Goal: Transaction & Acquisition: Purchase product/service

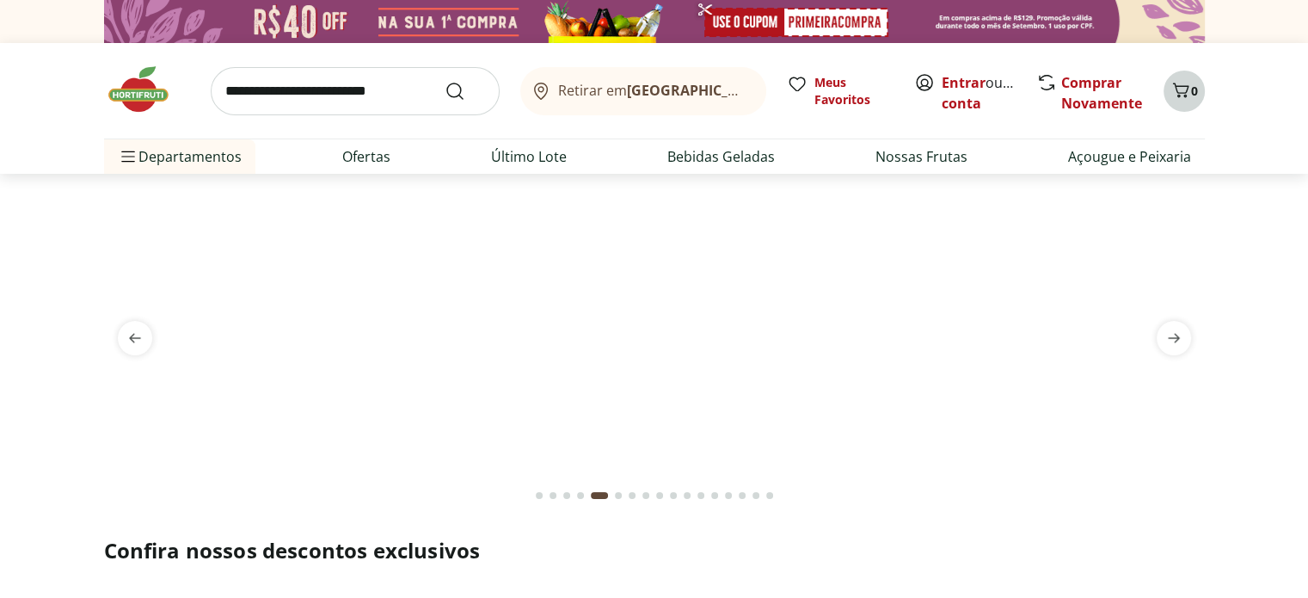
click at [1178, 92] on icon "Carrinho" at bounding box center [1180, 90] width 16 height 15
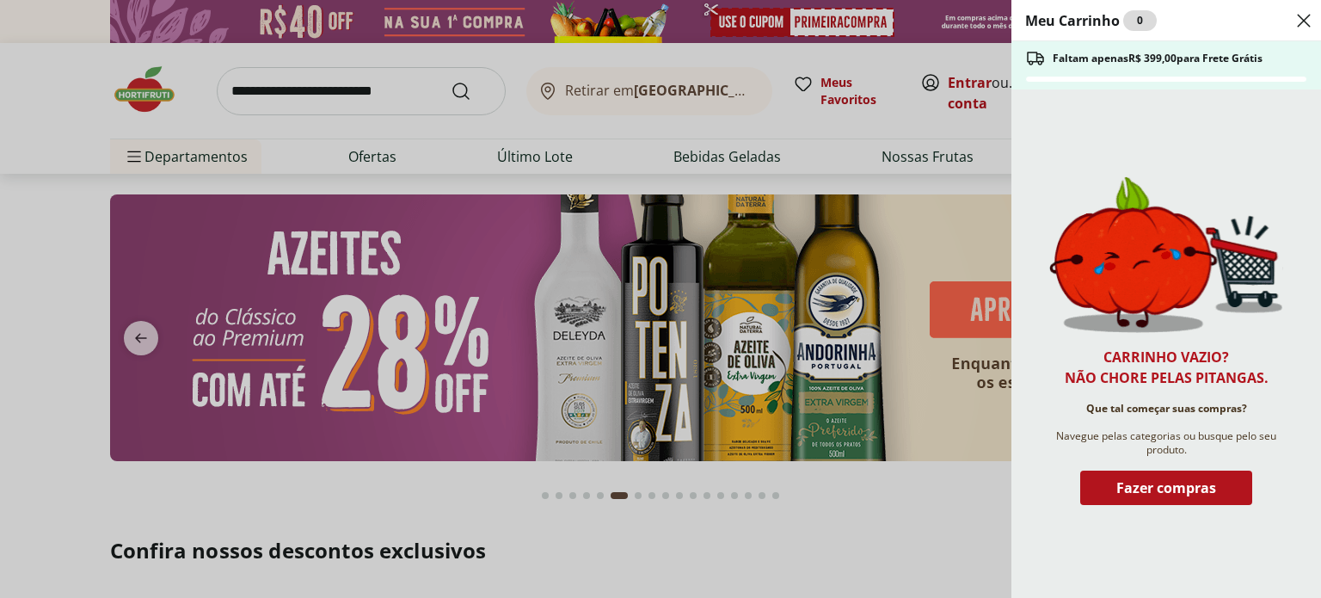
click at [1307, 20] on header "Meu Carrinho 0" at bounding box center [1167, 20] width 310 height 41
click at [1297, 24] on icon "Close" at bounding box center [1304, 20] width 21 height 21
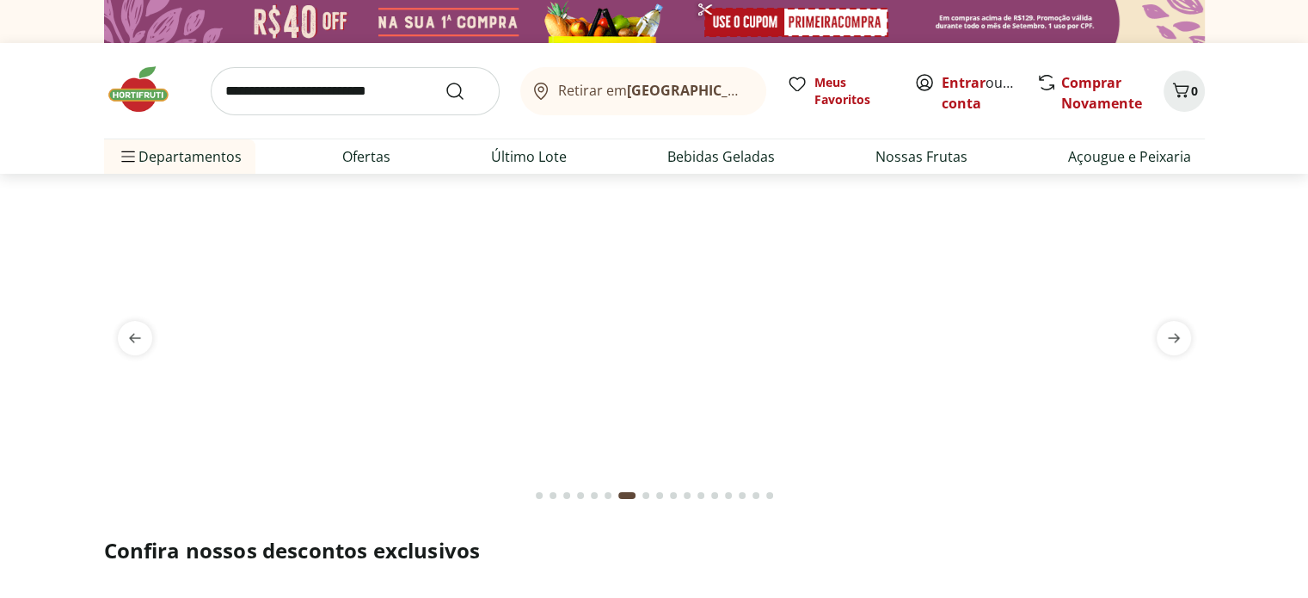
click at [144, 51] on div "Retirar em Rio de Janeiro/RJ Meus Favoritos Entrar ou Criar conta Comprar Novam…" at bounding box center [654, 90] width 1101 height 95
click at [962, 88] on link "Entrar" at bounding box center [964, 82] width 44 height 19
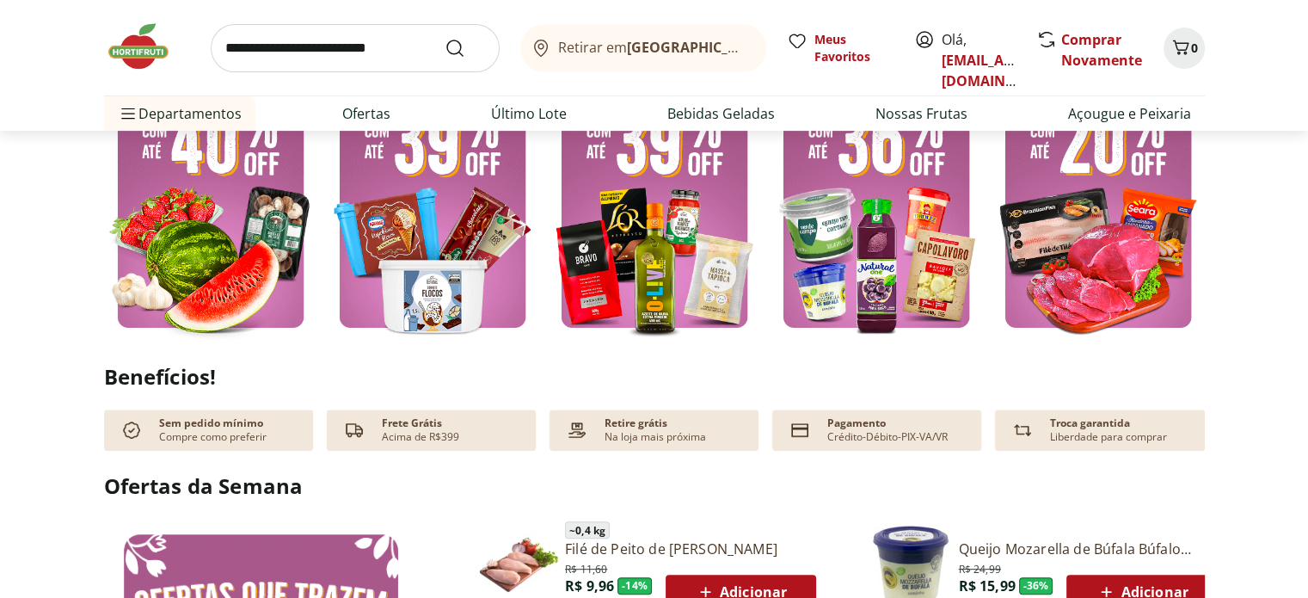
scroll to position [439, 0]
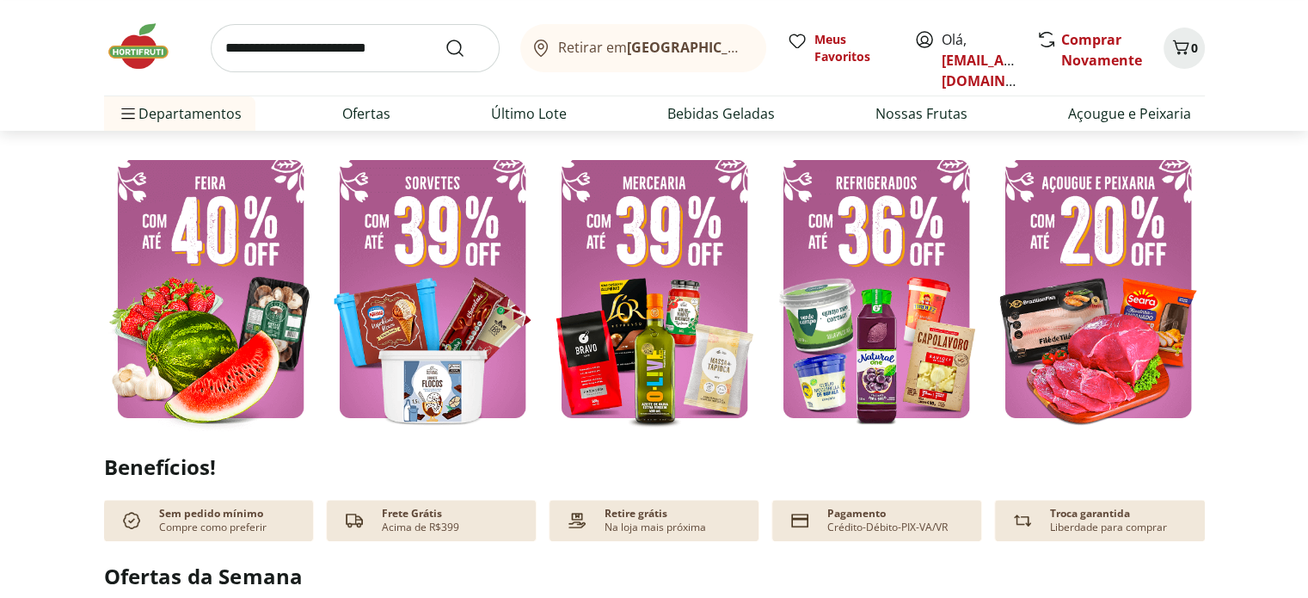
click at [884, 261] on img at bounding box center [876, 288] width 213 height 285
select select "**********"
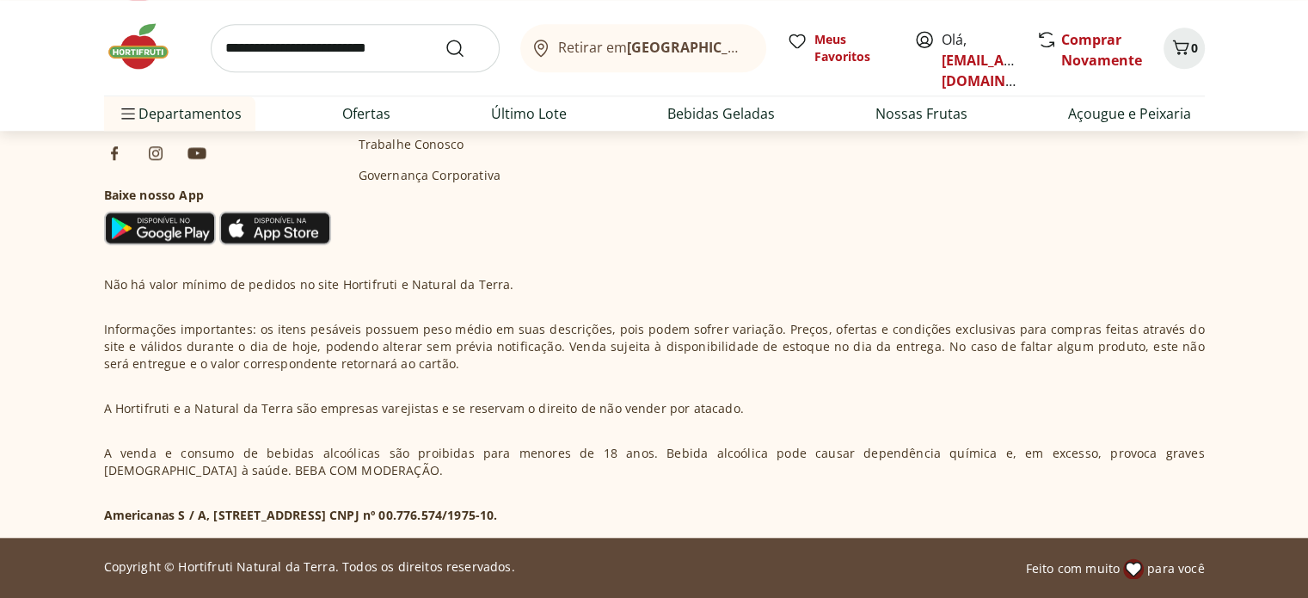
scroll to position [21, 0]
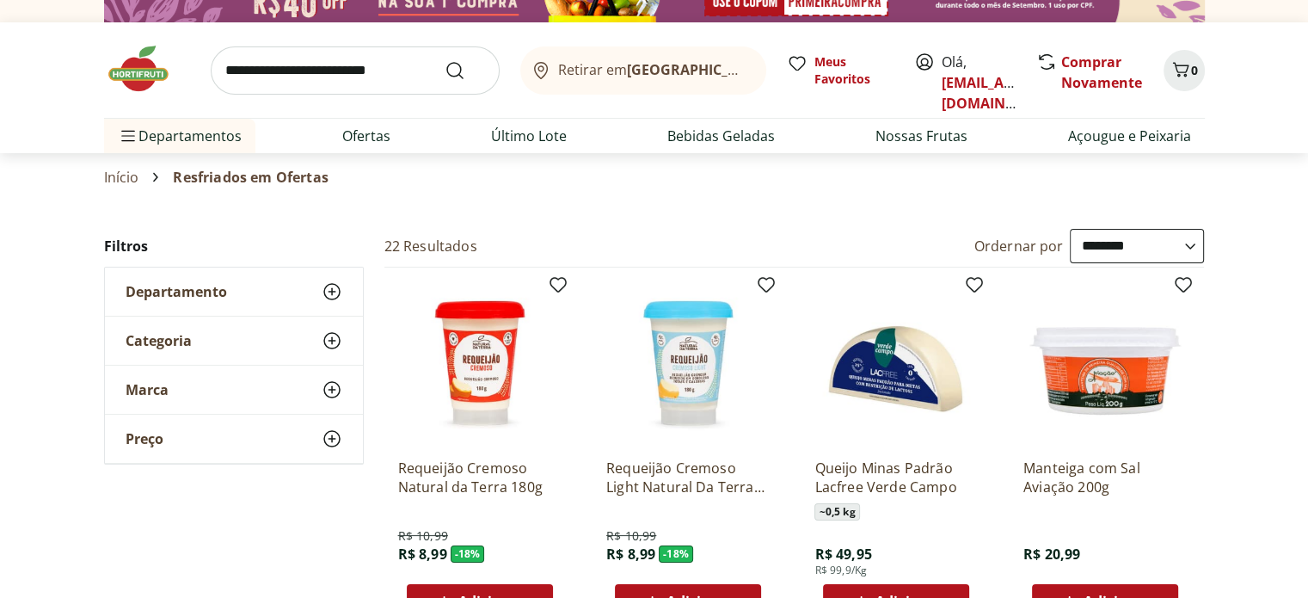
click at [143, 70] on img at bounding box center [147, 69] width 86 height 52
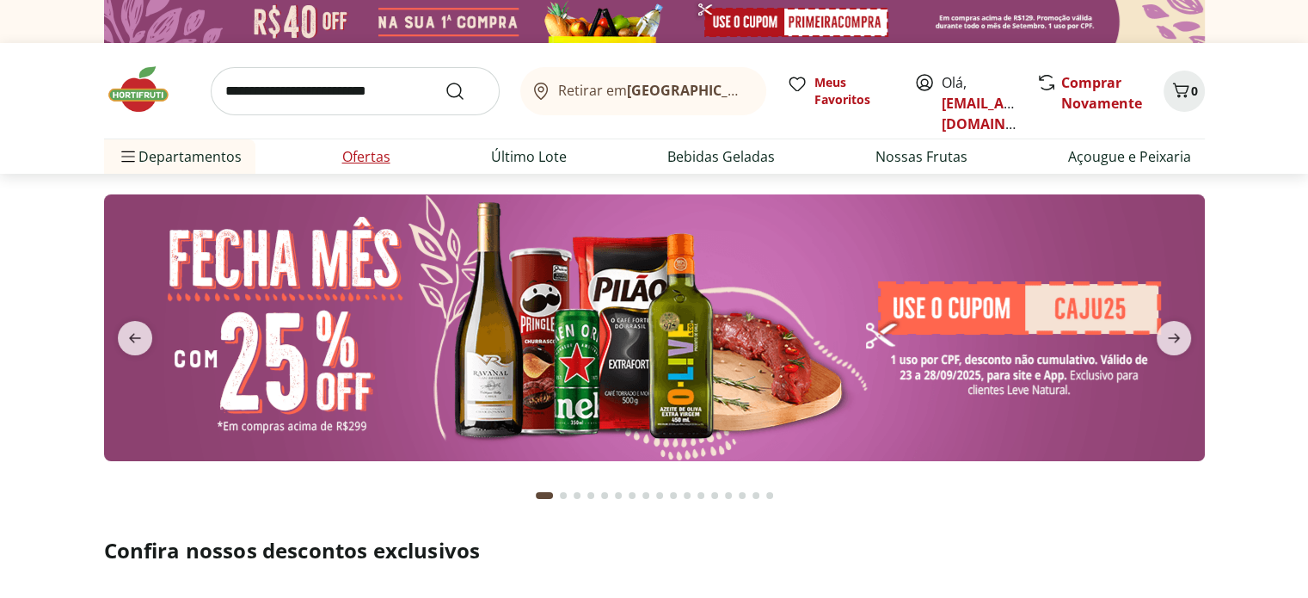
click at [364, 162] on link "Ofertas" at bounding box center [366, 156] width 48 height 21
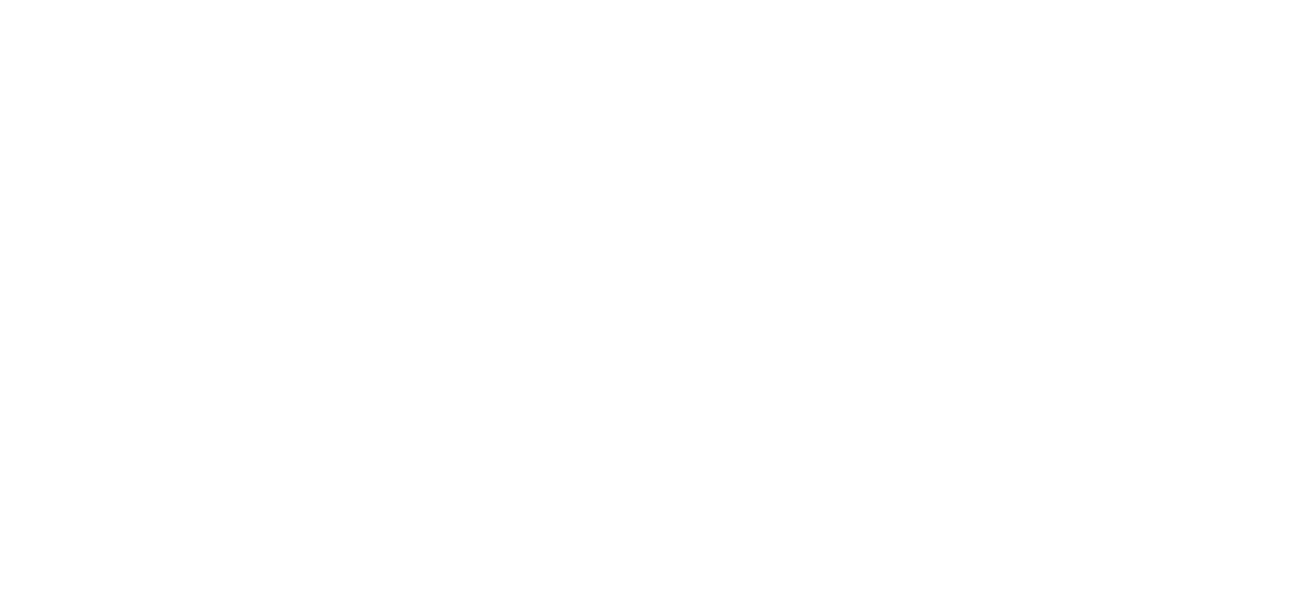
select select "**********"
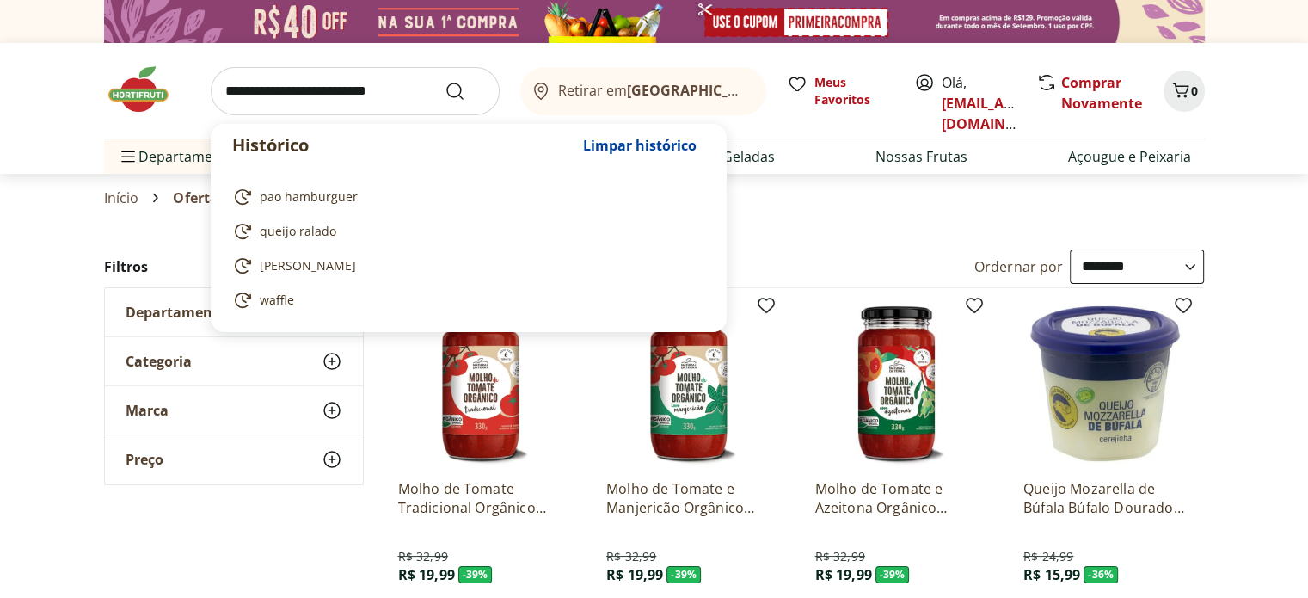
click at [298, 102] on input "search" at bounding box center [355, 91] width 289 height 48
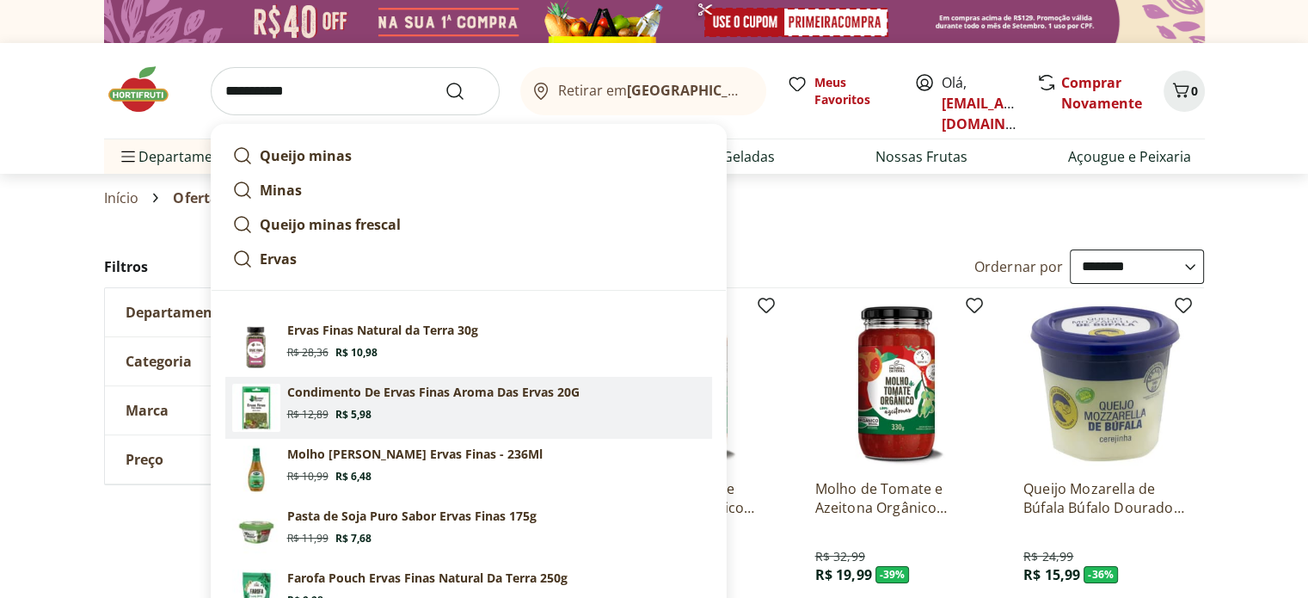
click at [382, 402] on section "Condimento De Ervas Finas Aroma Das Ervas 20G Original price: R$ 12,89 Price: R…" at bounding box center [496, 403] width 418 height 38
type input "**********"
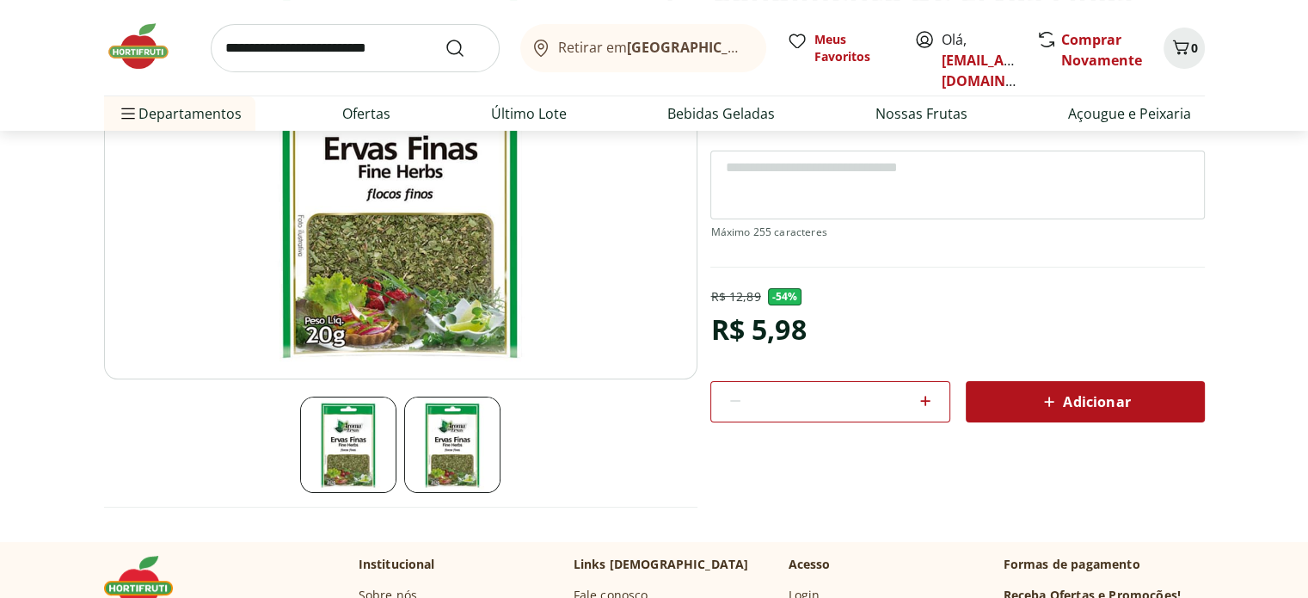
scroll to position [265, 0]
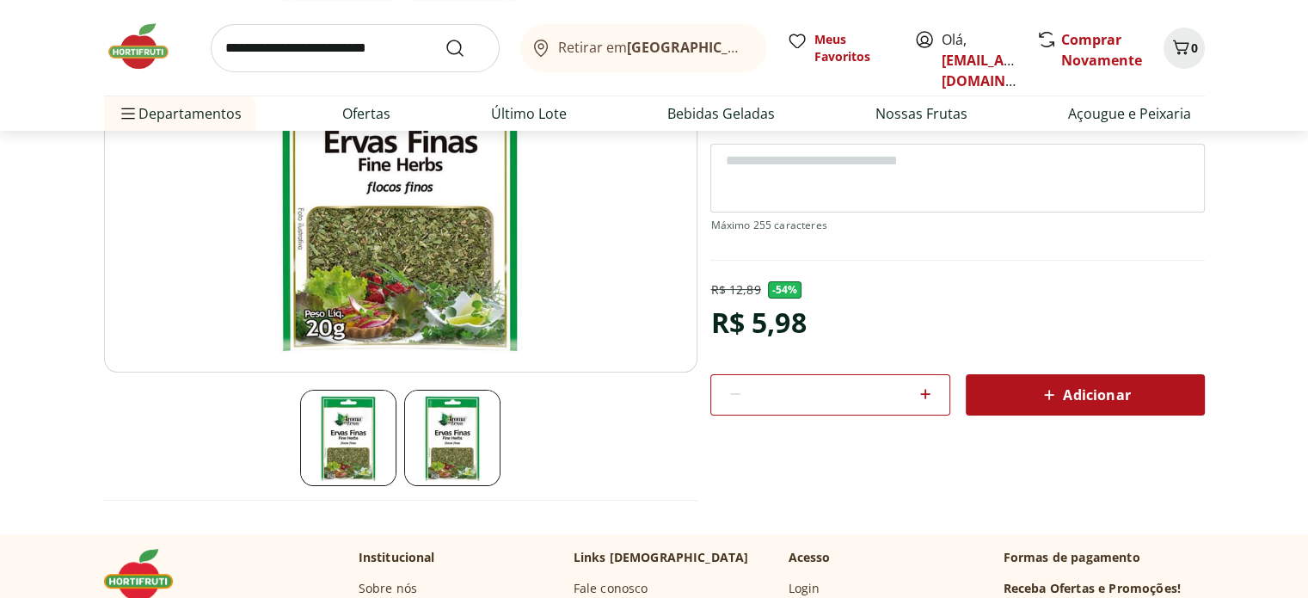
click at [1043, 387] on icon at bounding box center [1049, 395] width 21 height 21
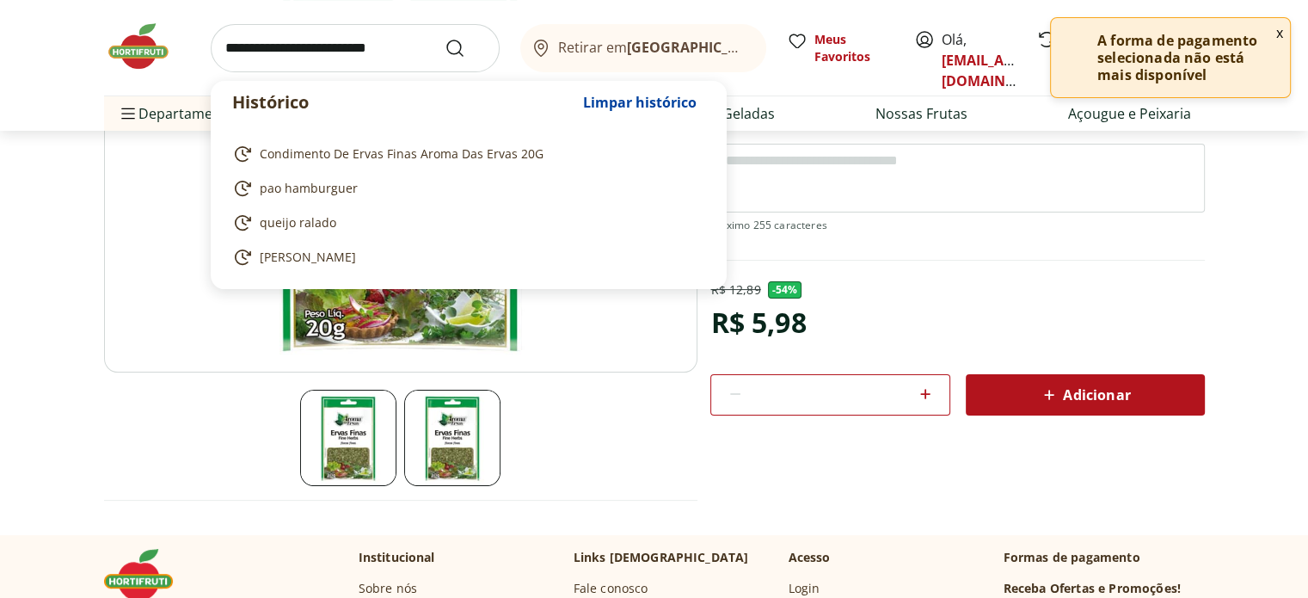
click at [286, 59] on input "search" at bounding box center [355, 48] width 289 height 48
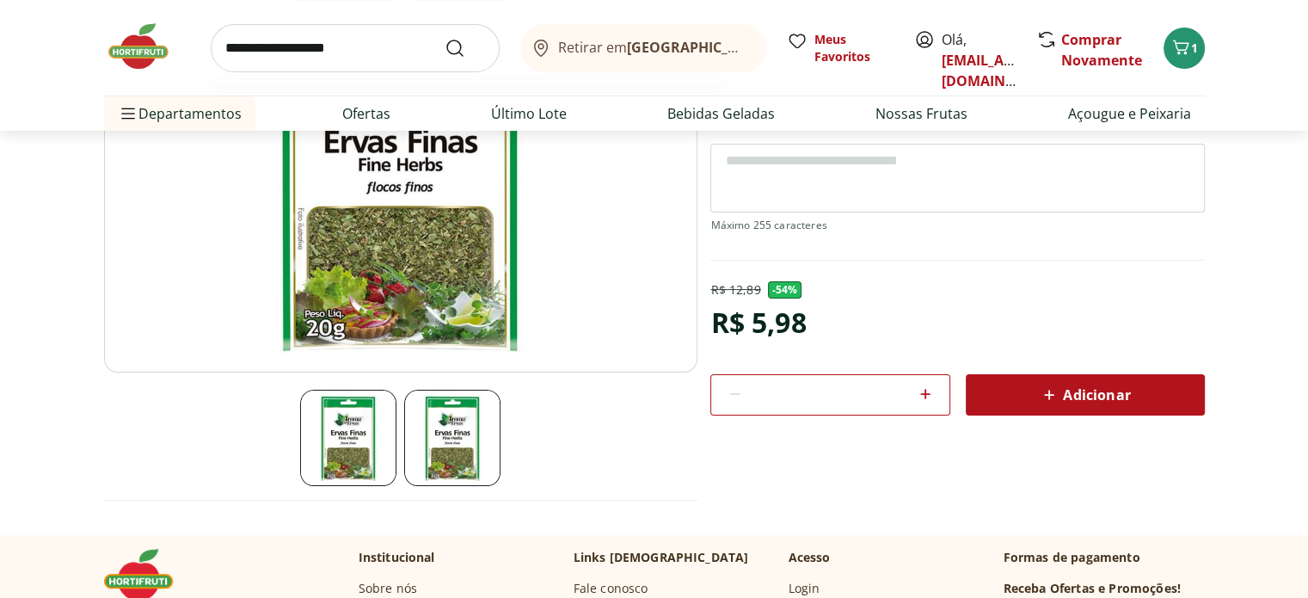
type input "**********"
click at [445, 38] on button "Submit Search" at bounding box center [465, 48] width 41 height 21
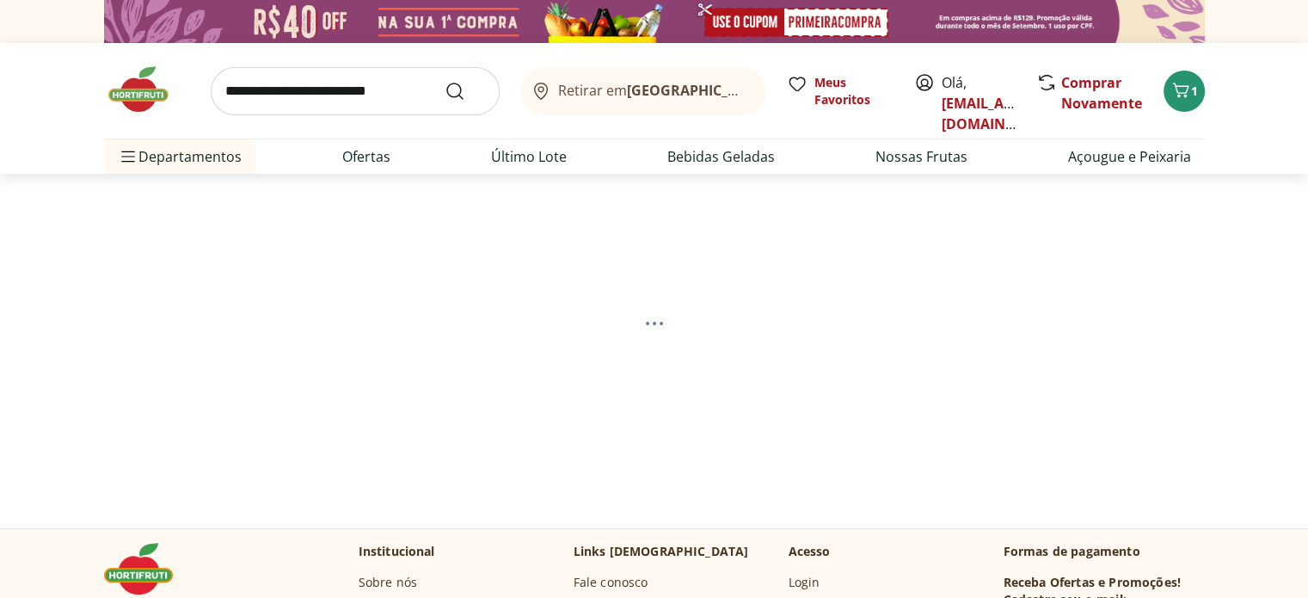
select select "**********"
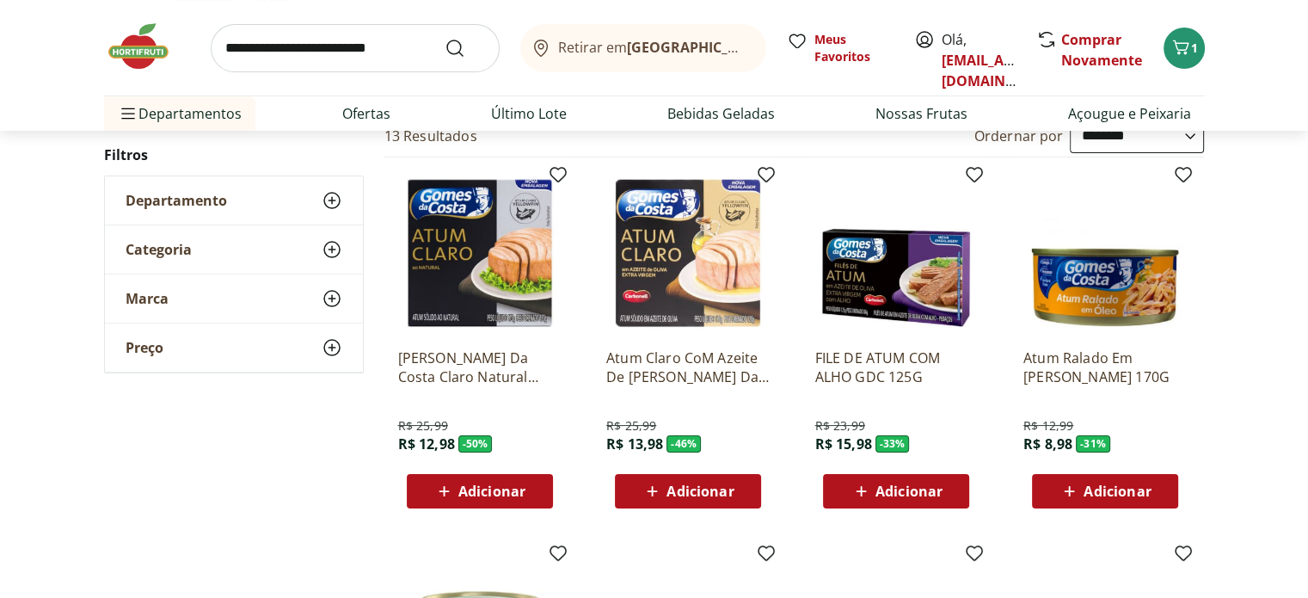
scroll to position [188, 0]
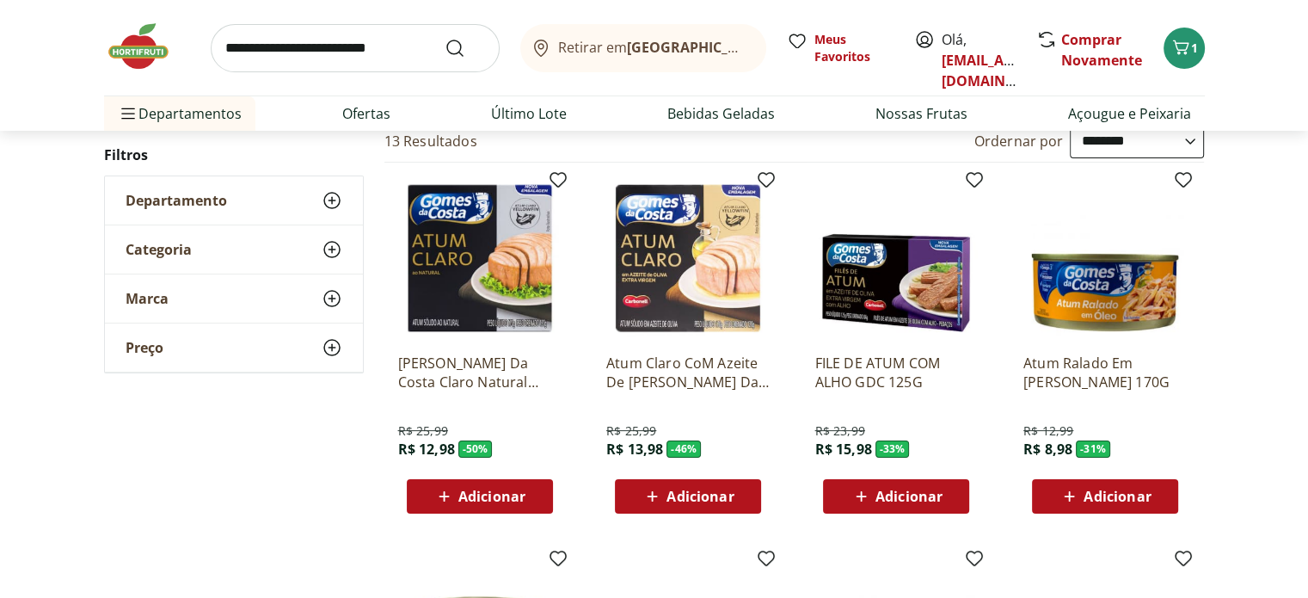
click at [513, 498] on span "Adicionar" at bounding box center [491, 496] width 67 height 14
click at [670, 495] on span "Adicionar" at bounding box center [700, 496] width 67 height 14
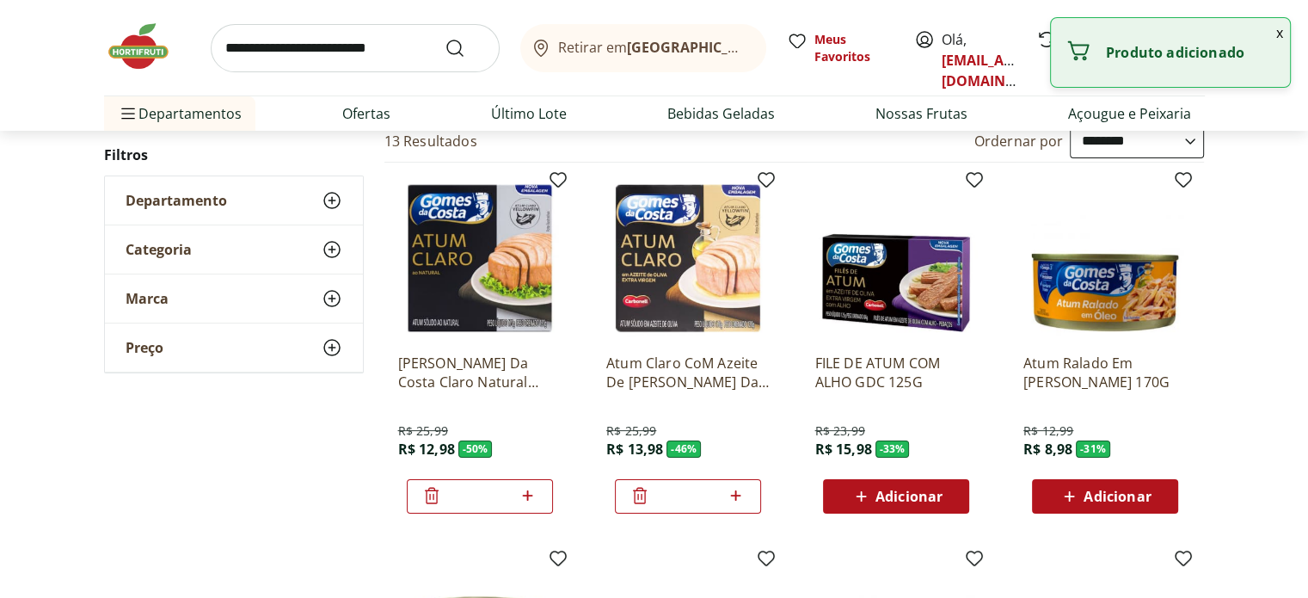
click at [742, 496] on icon at bounding box center [736, 495] width 22 height 21
type input "*"
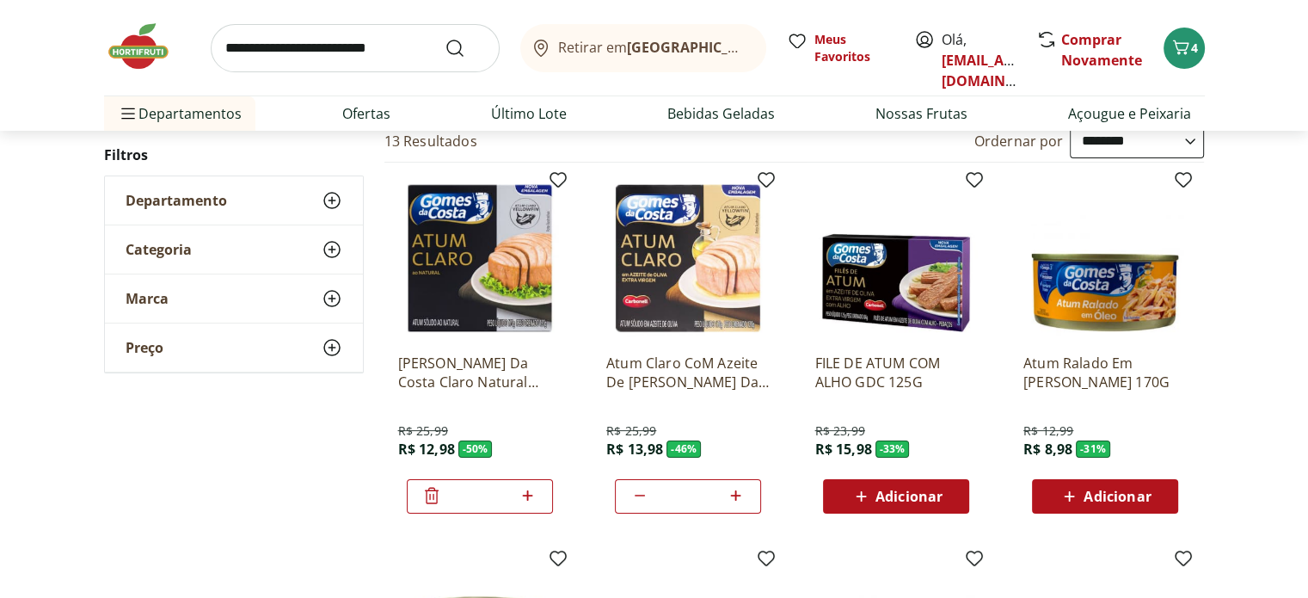
click at [527, 495] on icon at bounding box center [528, 495] width 10 height 10
type input "*"
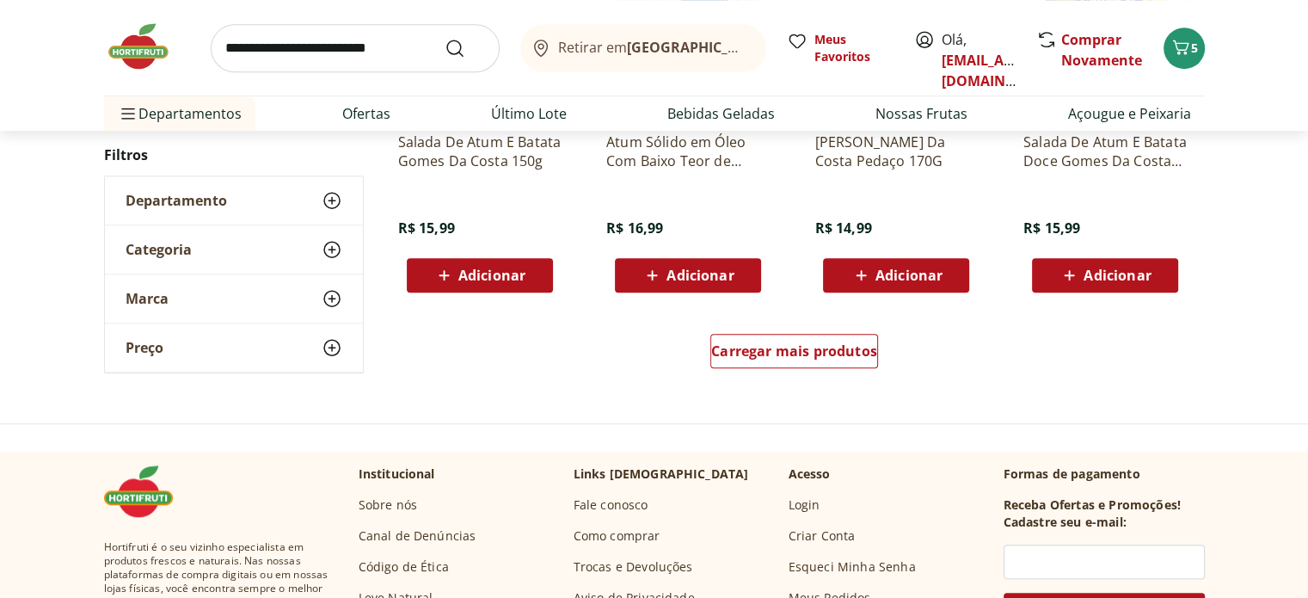
scroll to position [1163, 0]
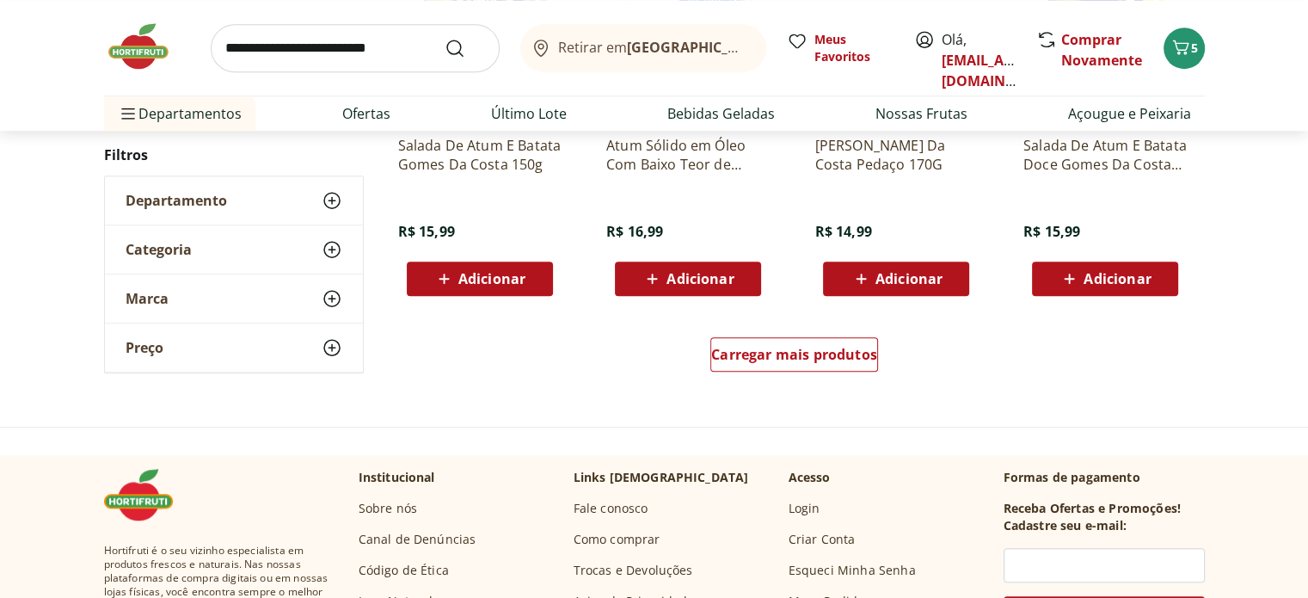
click at [389, 56] on input "search" at bounding box center [355, 48] width 289 height 48
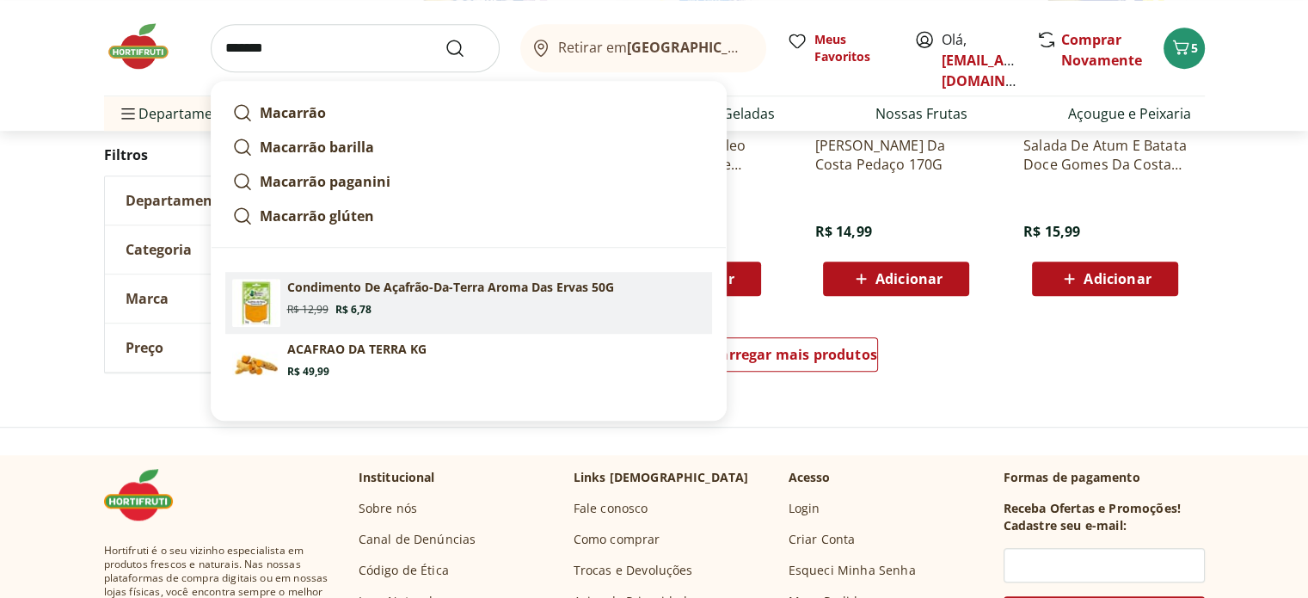
click at [359, 304] on span "Price: R$ 6,78" at bounding box center [353, 310] width 36 height 14
type input "**********"
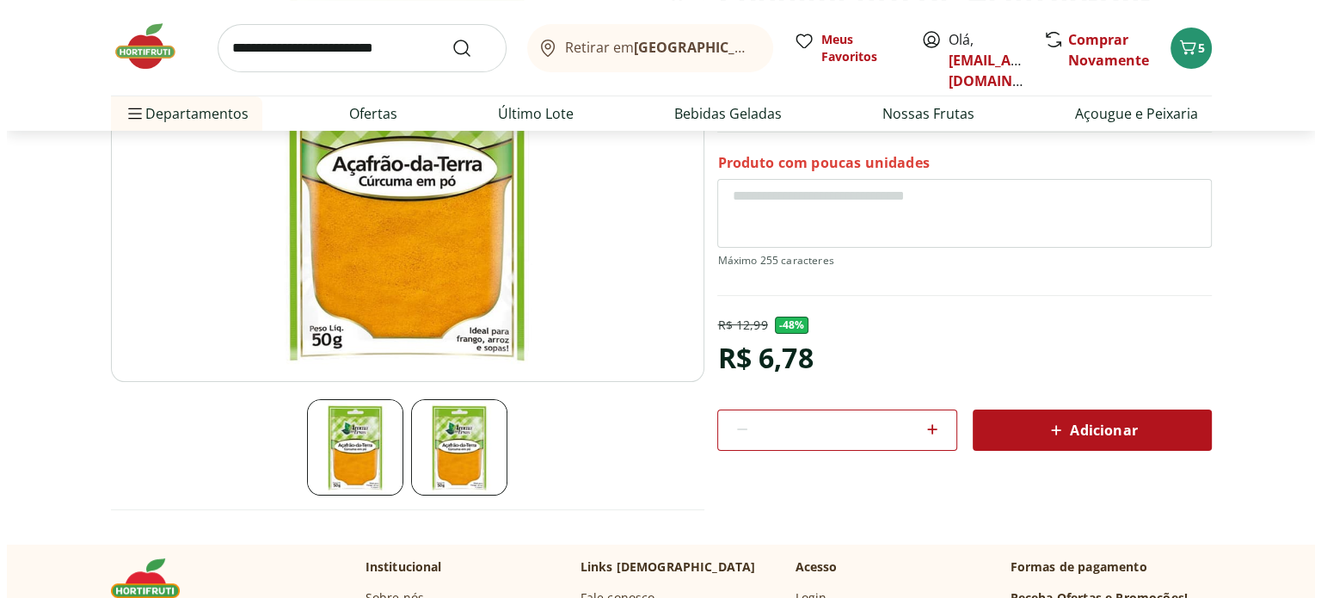
scroll to position [272, 0]
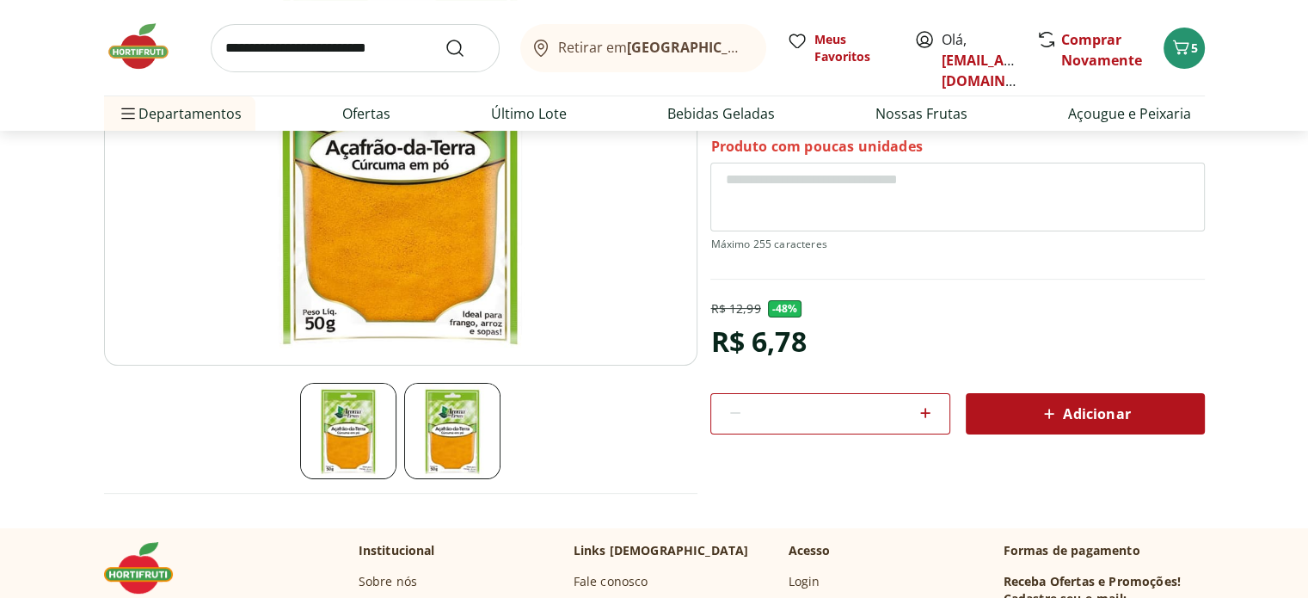
click at [1094, 412] on span "Adicionar" at bounding box center [1084, 413] width 91 height 21
click at [1077, 406] on span "Adicionar" at bounding box center [1084, 413] width 91 height 21
click at [1187, 40] on icon "Carrinho" at bounding box center [1181, 47] width 21 height 21
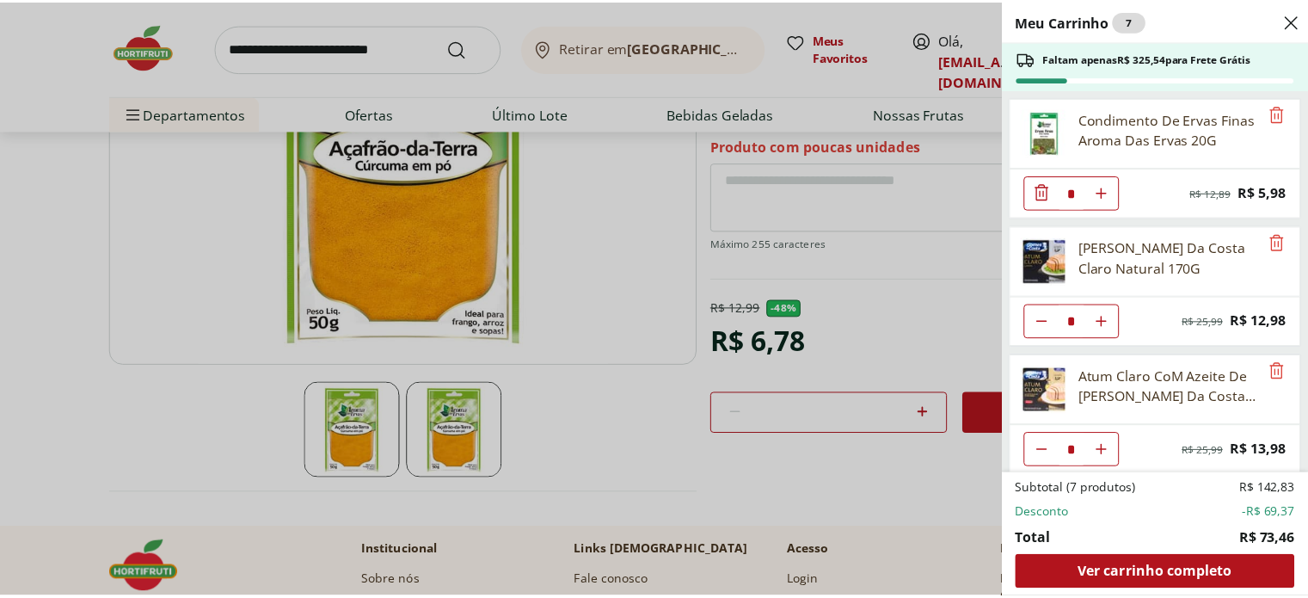
scroll to position [134, 0]
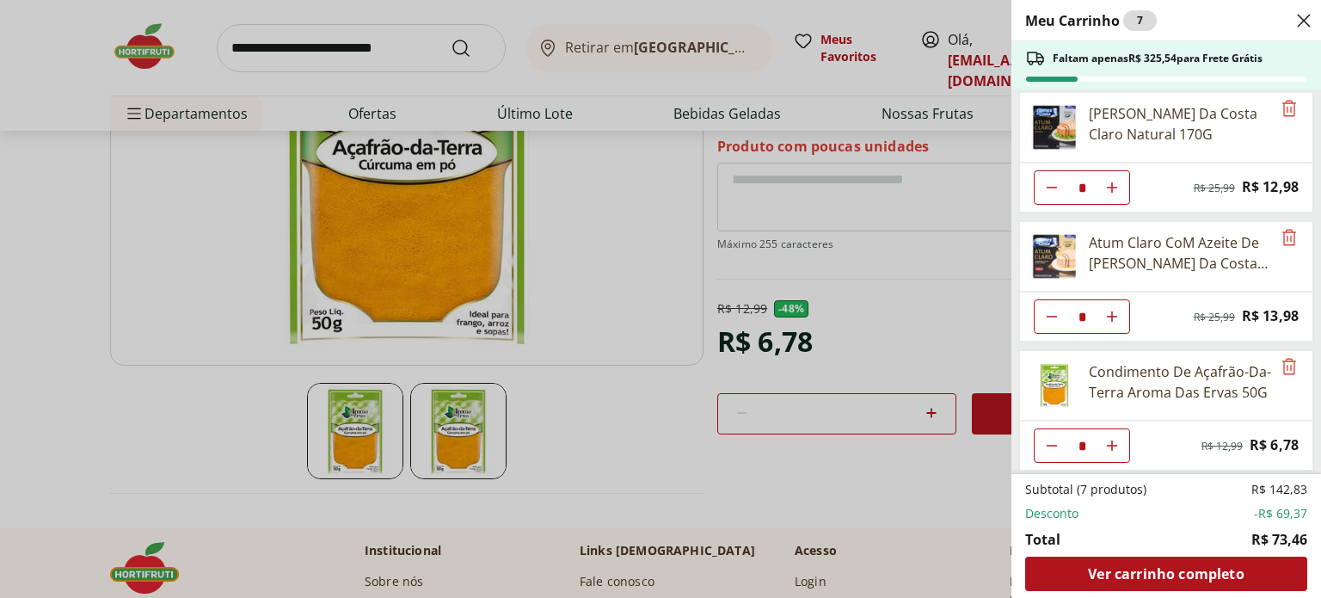
click at [1052, 439] on icon "Diminuir Quantidade" at bounding box center [1052, 446] width 14 height 14
type input "*"
click at [62, 387] on div "Meu Carrinho 6 Faltam apenas R$ 332,32 para Frete Grátis Condimento De Ervas Fi…" at bounding box center [660, 299] width 1321 height 598
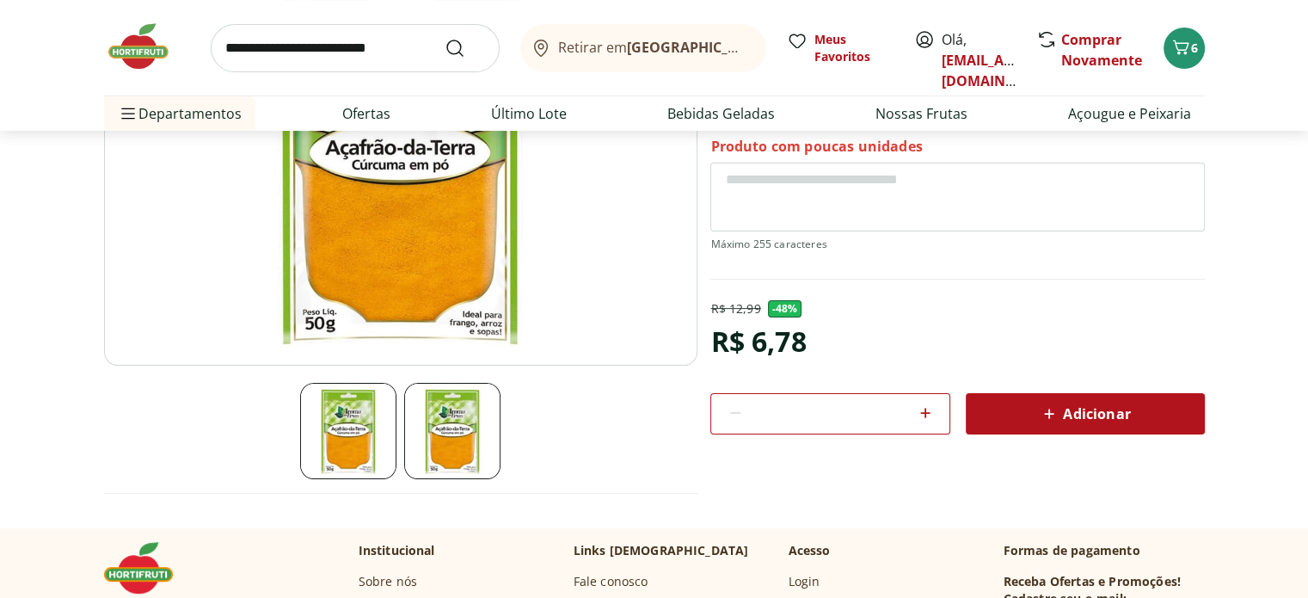
drag, startPoint x: 0, startPoint y: 6, endPoint x: 25, endPoint y: 411, distance: 405.9
click at [25, 411] on section "Condimento De Açafrão-Da-Terra Aroma Das Ervas 50G SKU: 101732 Produto com pouc…" at bounding box center [654, 238] width 1308 height 577
click at [268, 44] on input "search" at bounding box center [355, 48] width 289 height 48
type input "********"
click at [445, 38] on button "Submit Search" at bounding box center [465, 48] width 41 height 21
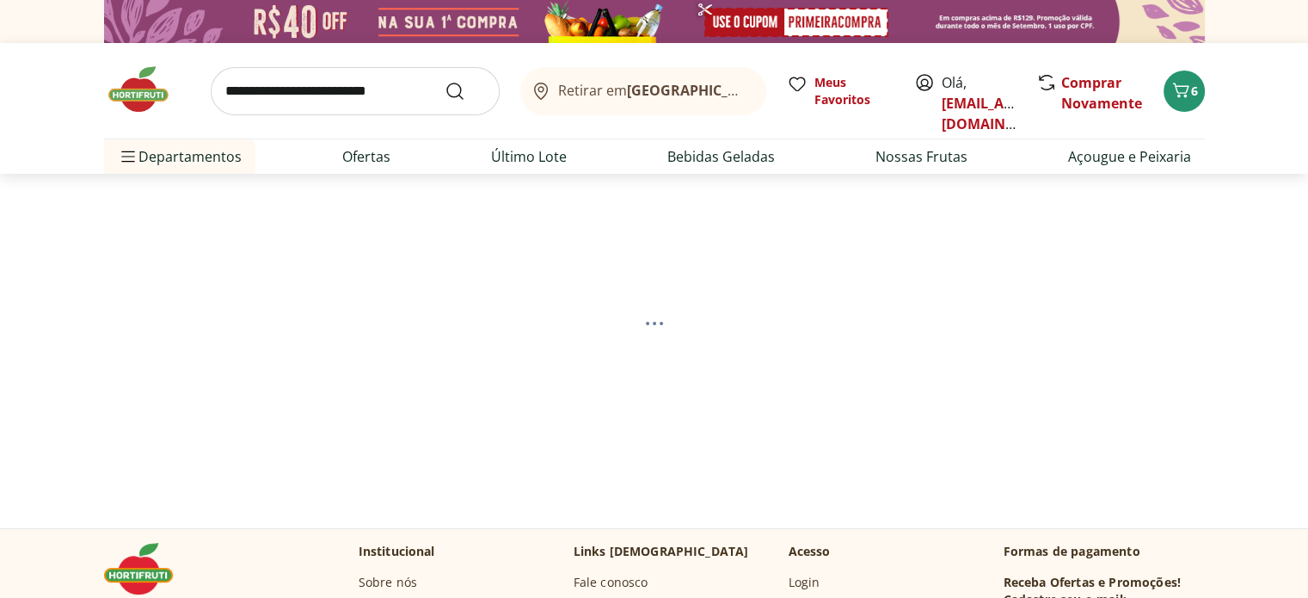
select select "**********"
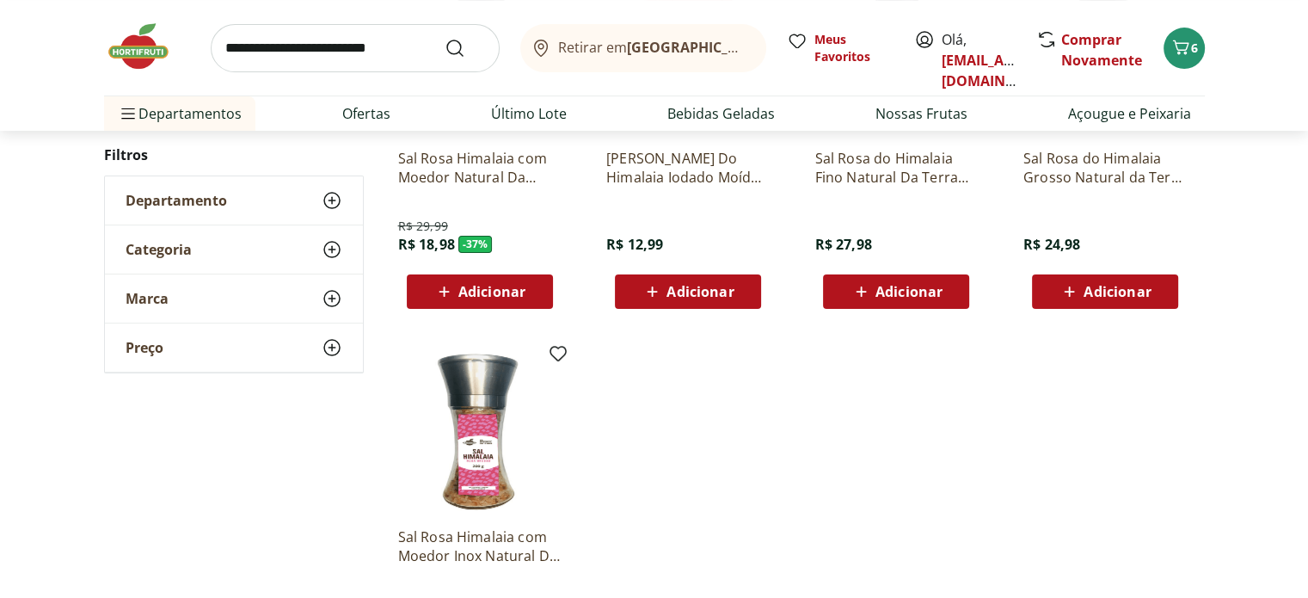
scroll to position [384, 0]
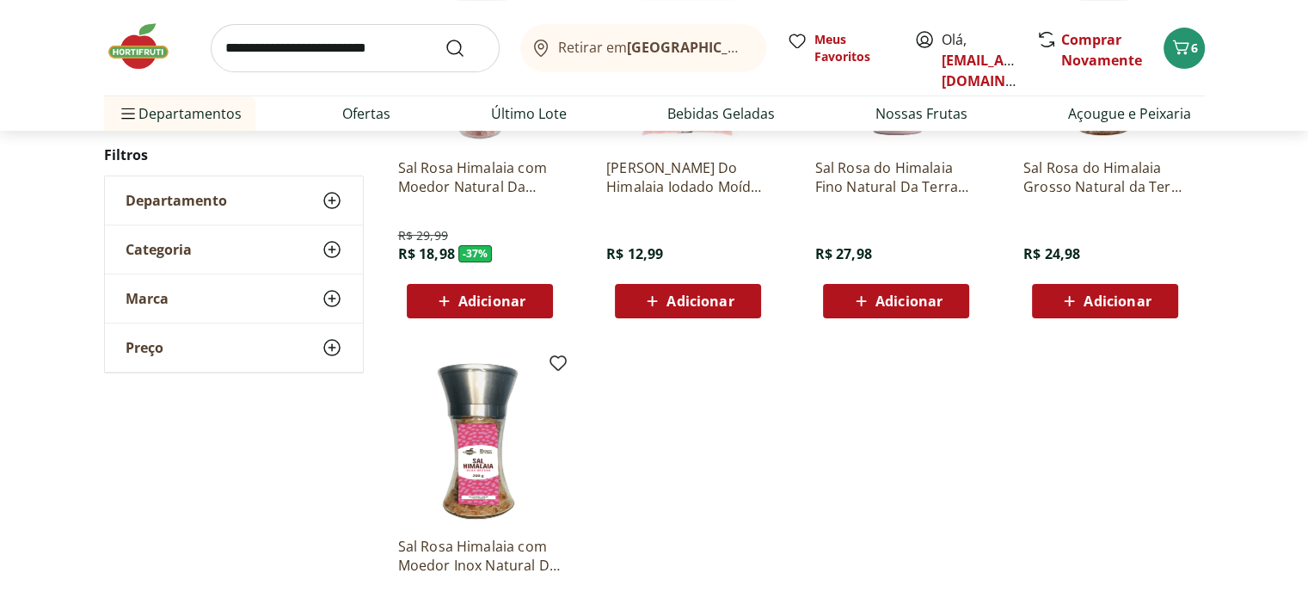
click at [507, 298] on span "Adicionar" at bounding box center [491, 301] width 67 height 14
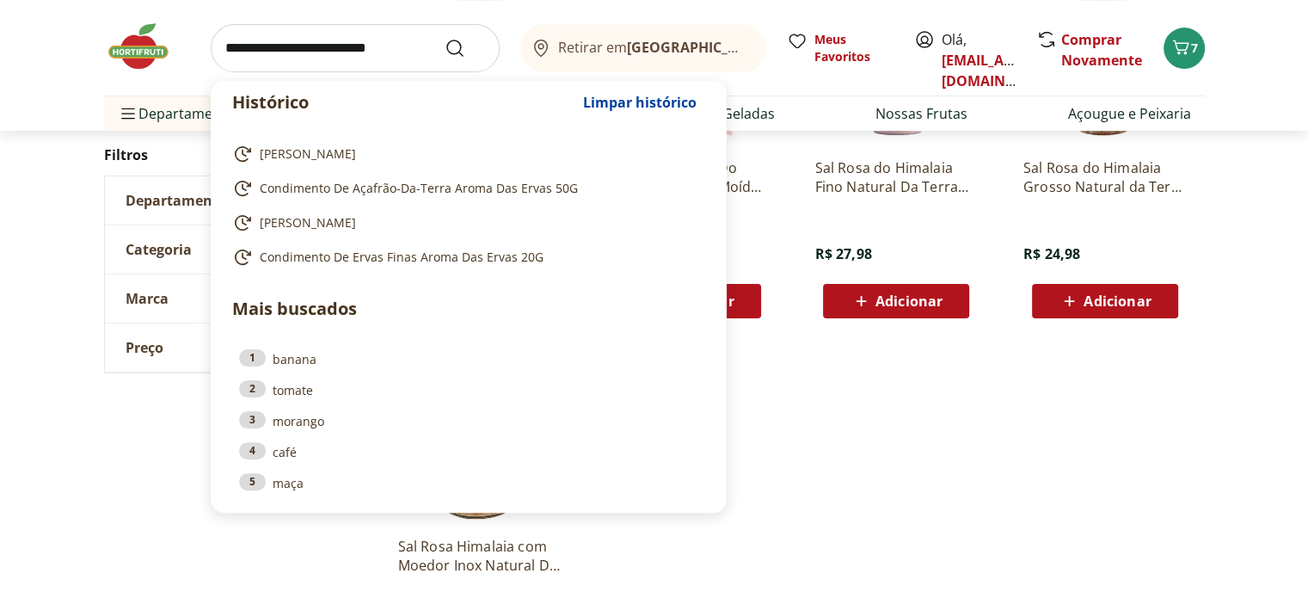
click at [330, 51] on input "search" at bounding box center [355, 48] width 289 height 48
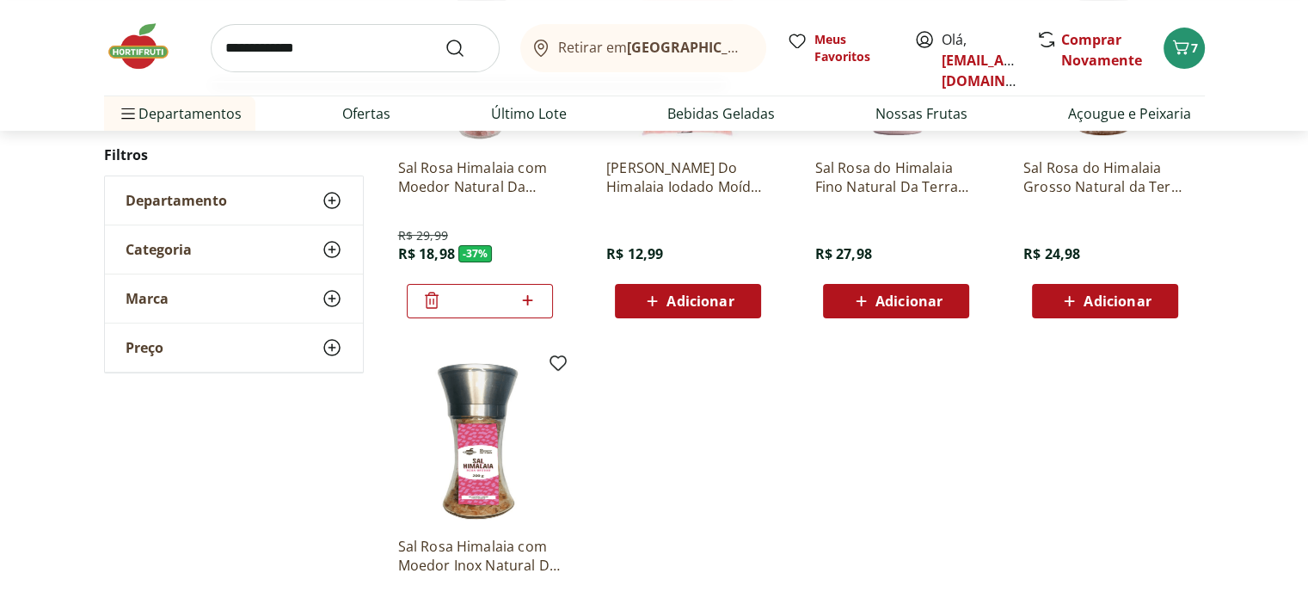
type input "**********"
click at [445, 38] on button "Submit Search" at bounding box center [465, 48] width 41 height 21
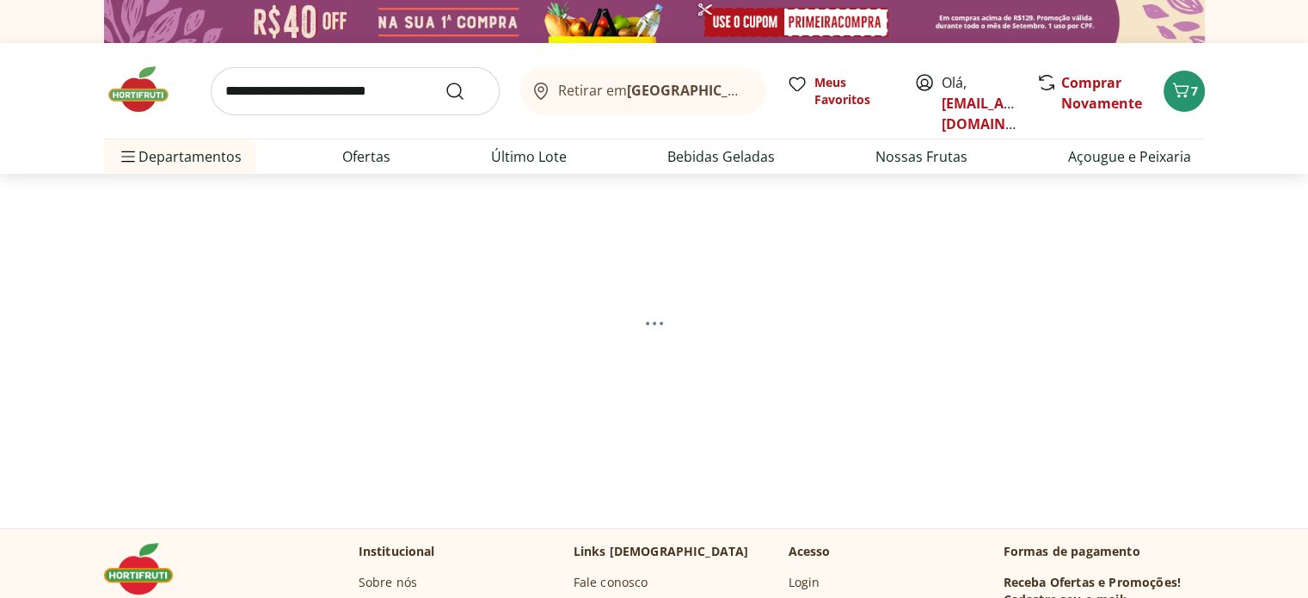
select select "**********"
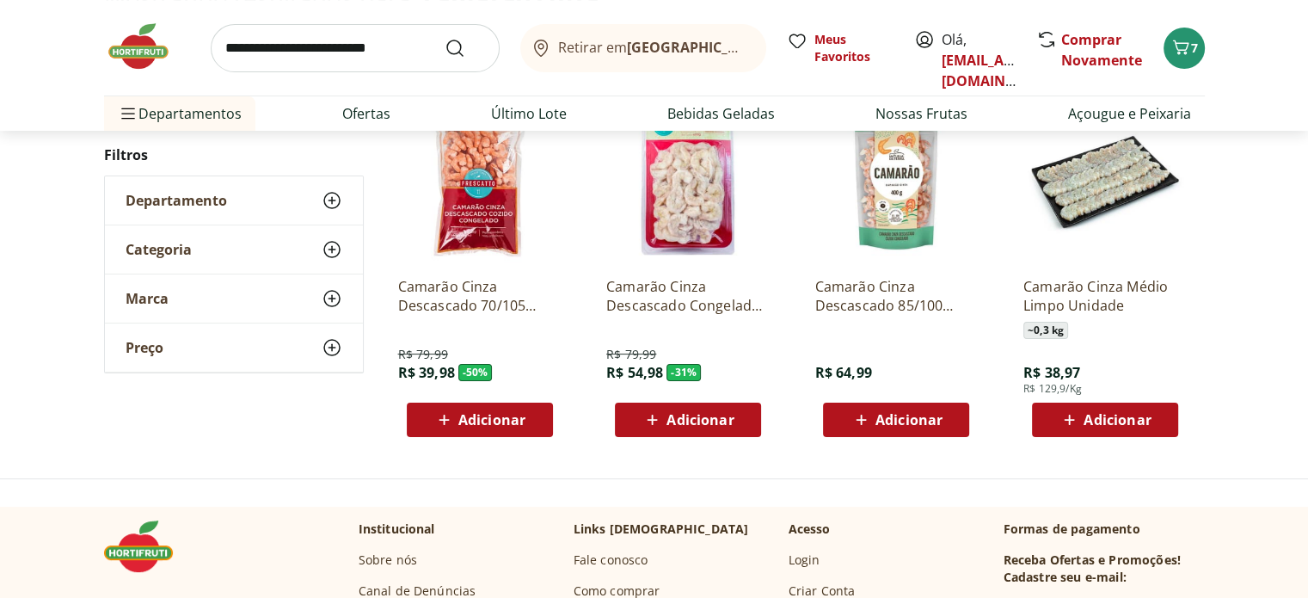
scroll to position [260, 0]
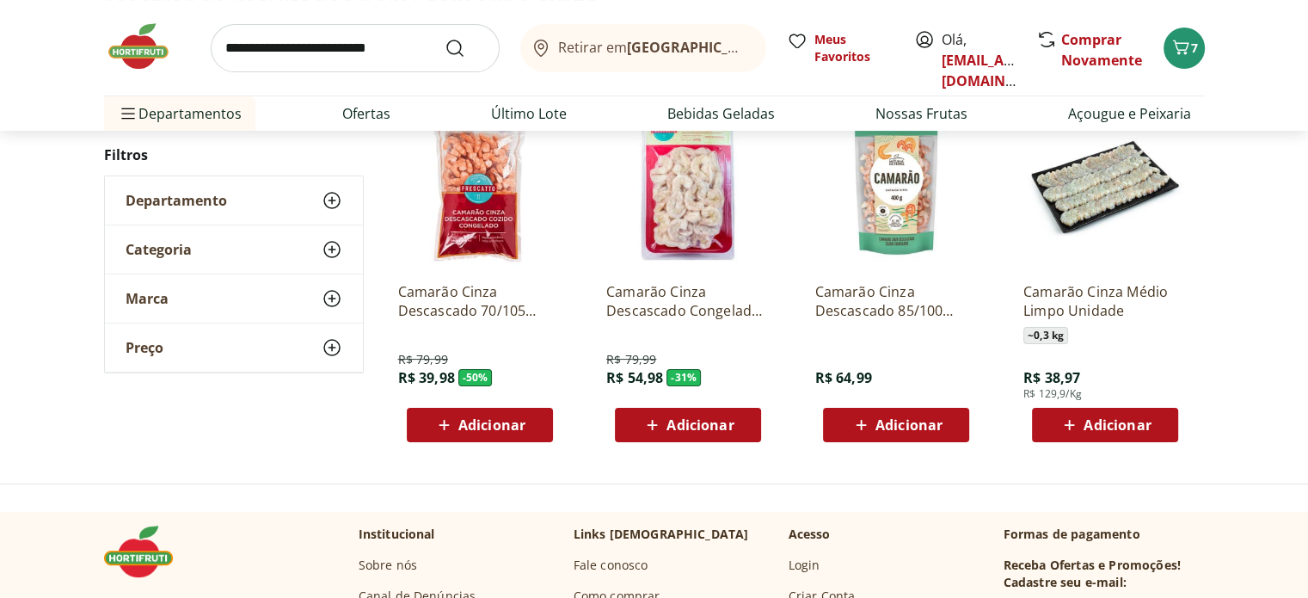
click at [483, 420] on span "Adicionar" at bounding box center [491, 425] width 67 height 14
click at [415, 44] on input "search" at bounding box center [355, 48] width 289 height 48
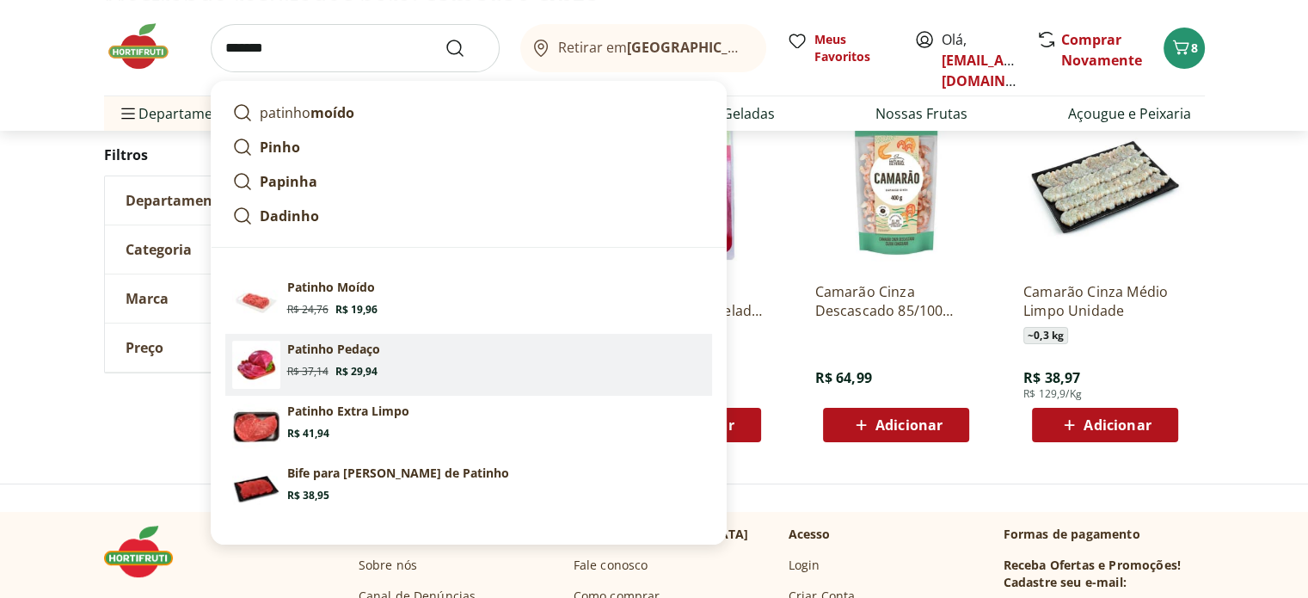
click at [343, 347] on p "Patinho Pedaço" at bounding box center [333, 349] width 93 height 17
type input "**********"
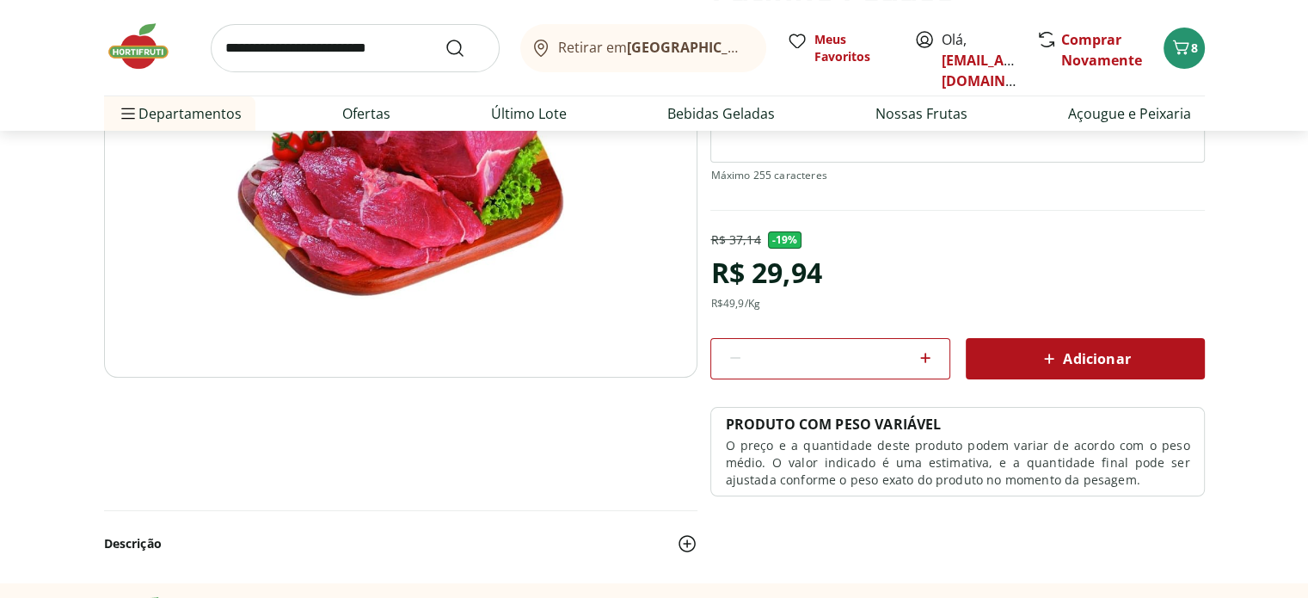
scroll to position [274, 0]
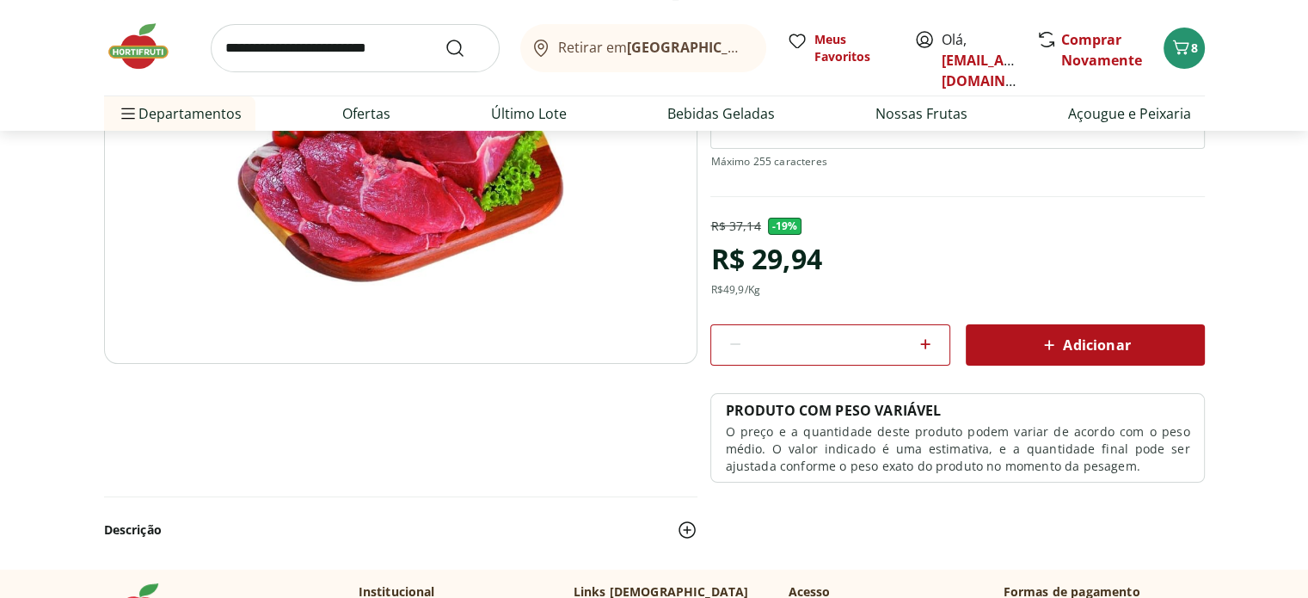
click at [926, 352] on icon at bounding box center [925, 344] width 21 height 21
type input "*"
click at [1076, 340] on span "Adicionar" at bounding box center [1084, 345] width 91 height 21
click at [434, 40] on input "search" at bounding box center [355, 48] width 289 height 48
type input "*****"
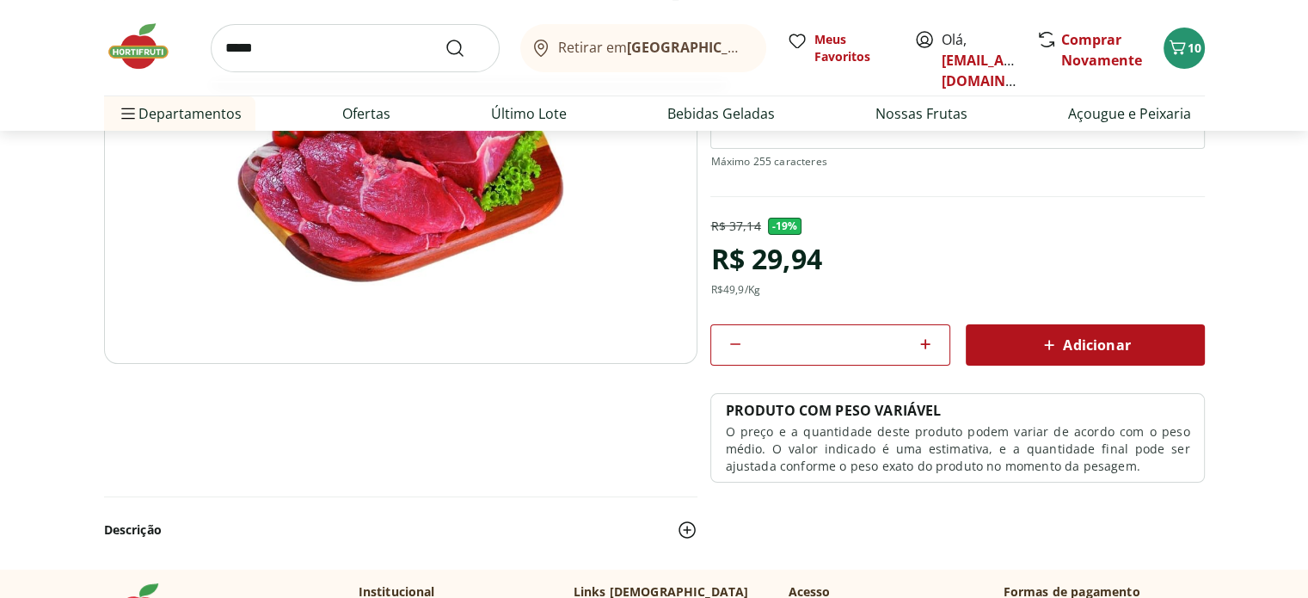
click at [445, 38] on button "Submit Search" at bounding box center [465, 48] width 41 height 21
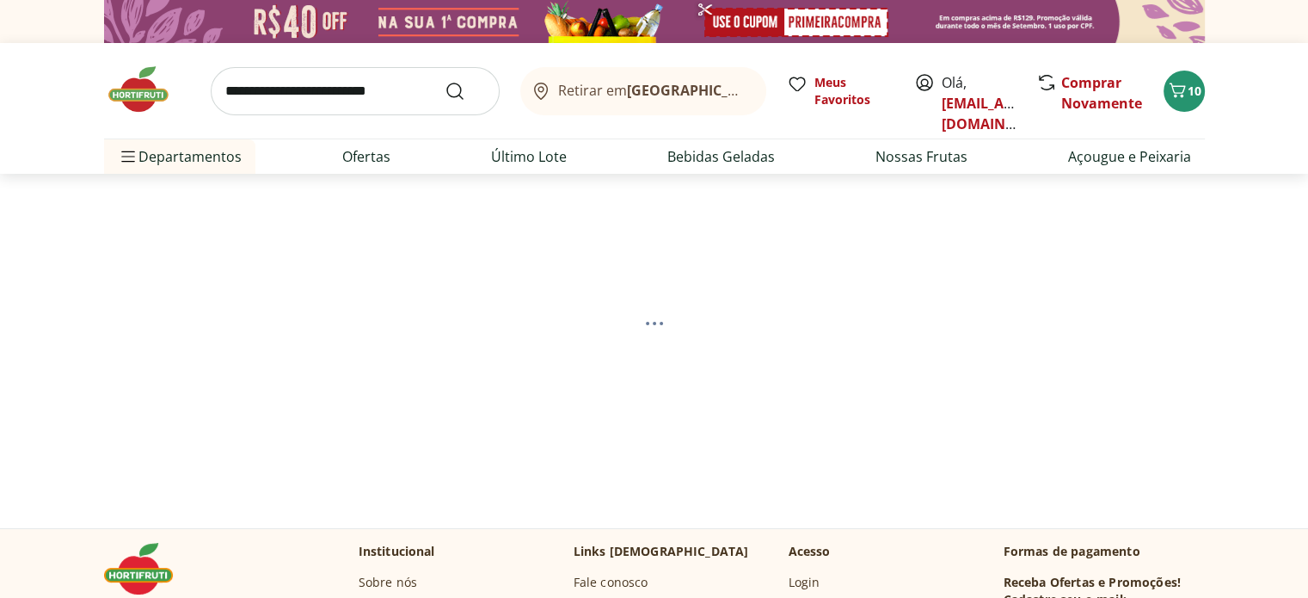
select select "**********"
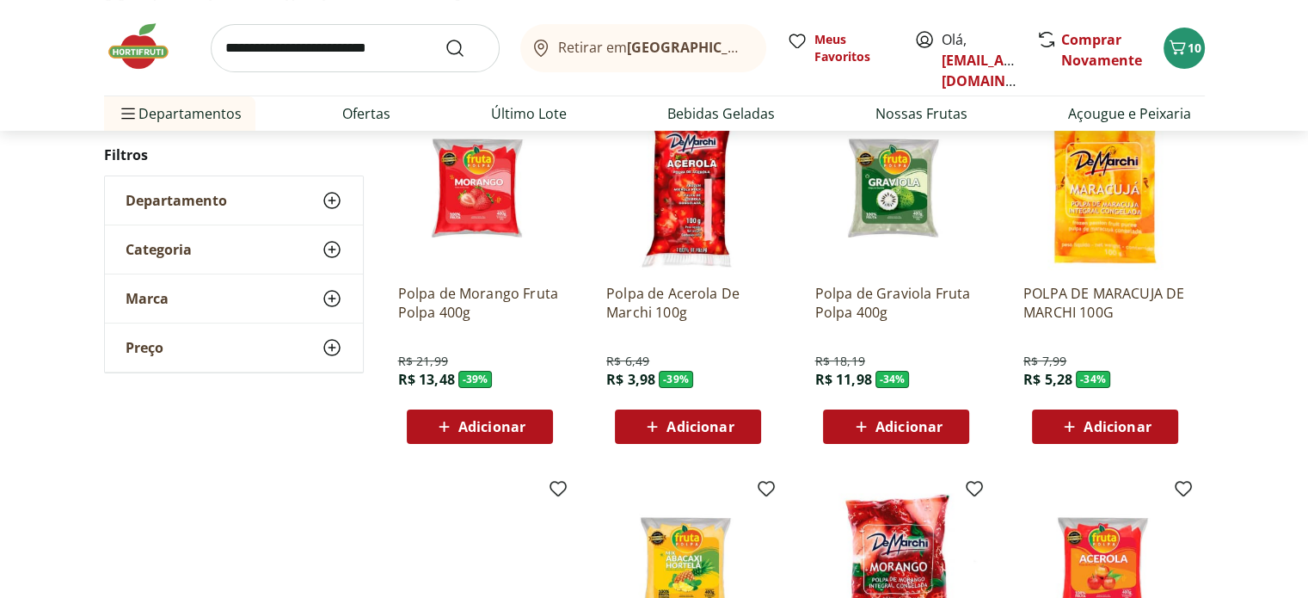
scroll to position [290, 0]
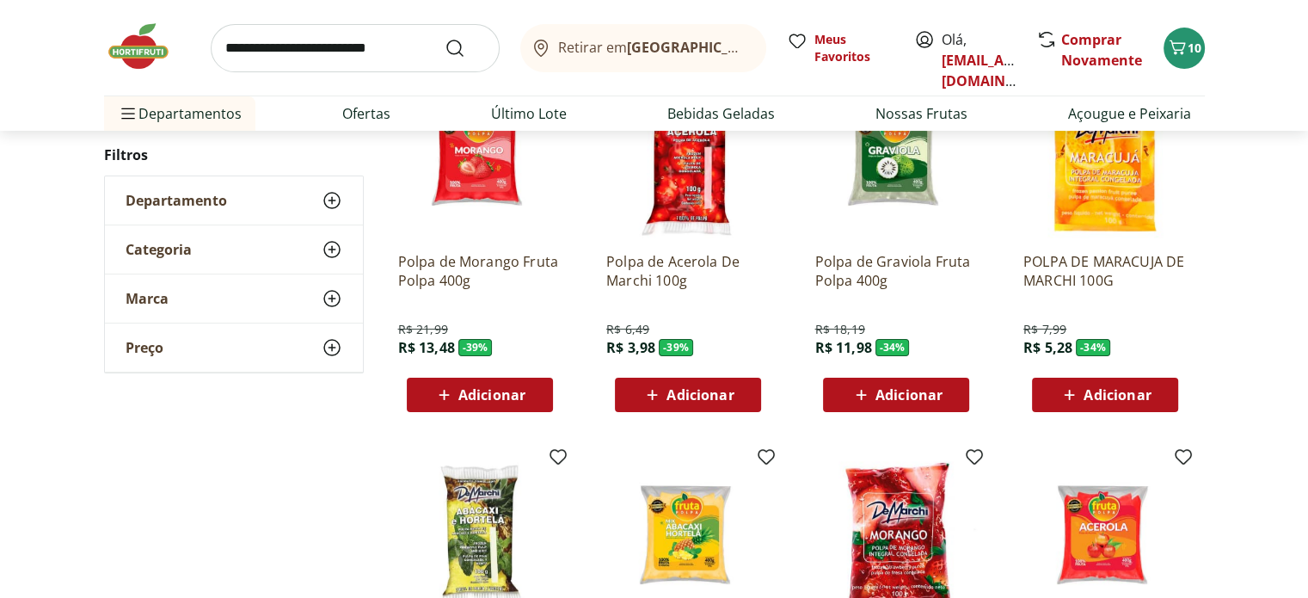
click at [1132, 401] on span "Adicionar" at bounding box center [1117, 395] width 67 height 14
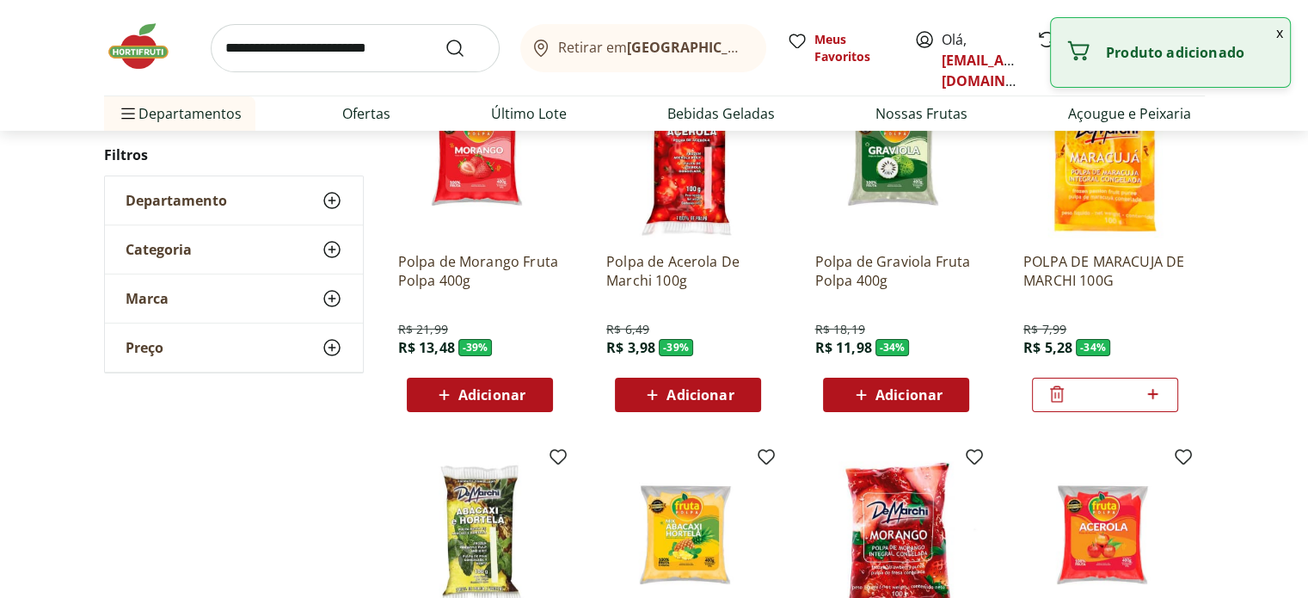
click at [1150, 391] on icon at bounding box center [1153, 394] width 22 height 21
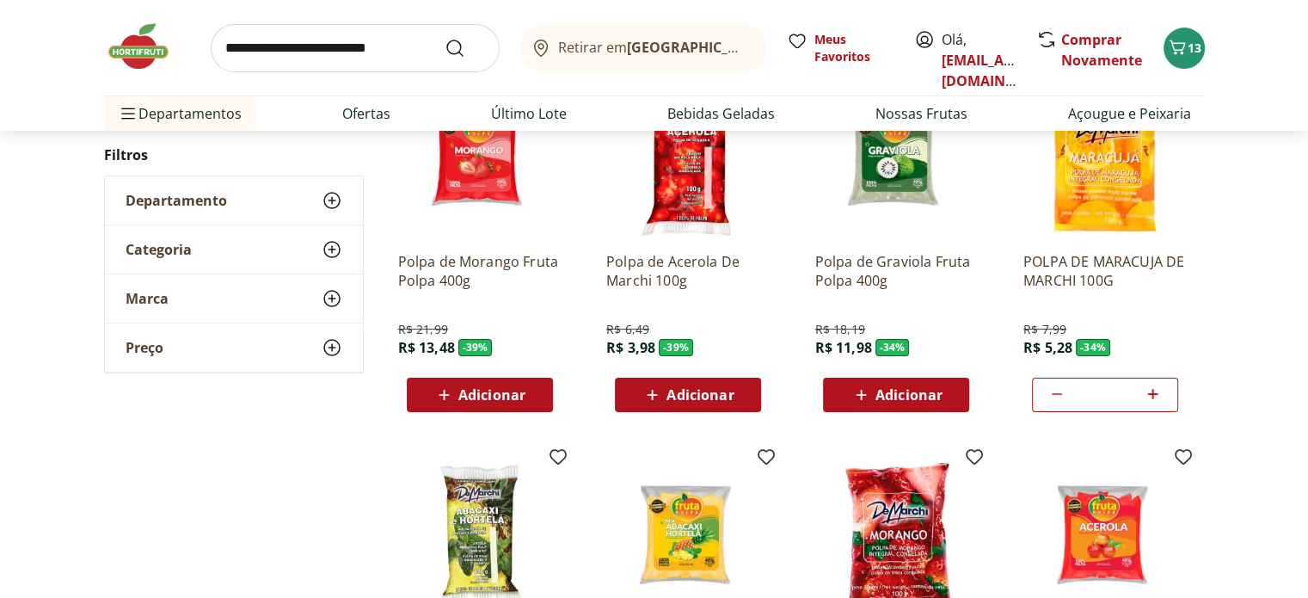
click at [1150, 391] on icon at bounding box center [1153, 394] width 22 height 21
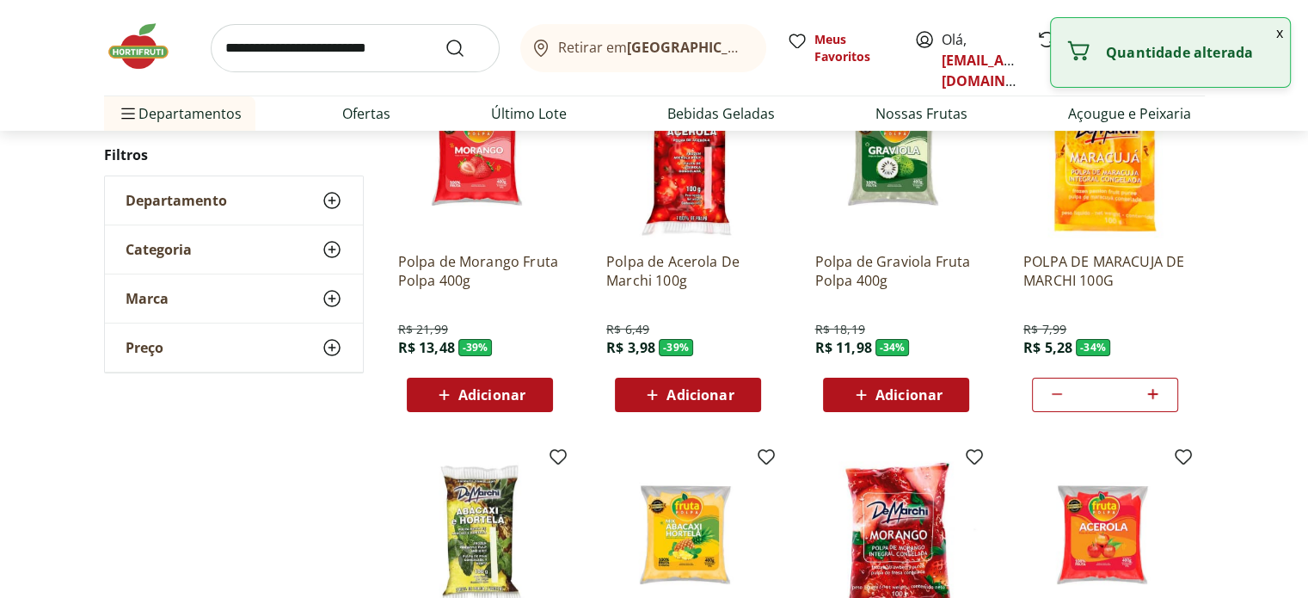
click at [1150, 391] on icon at bounding box center [1153, 394] width 22 height 21
type input "*"
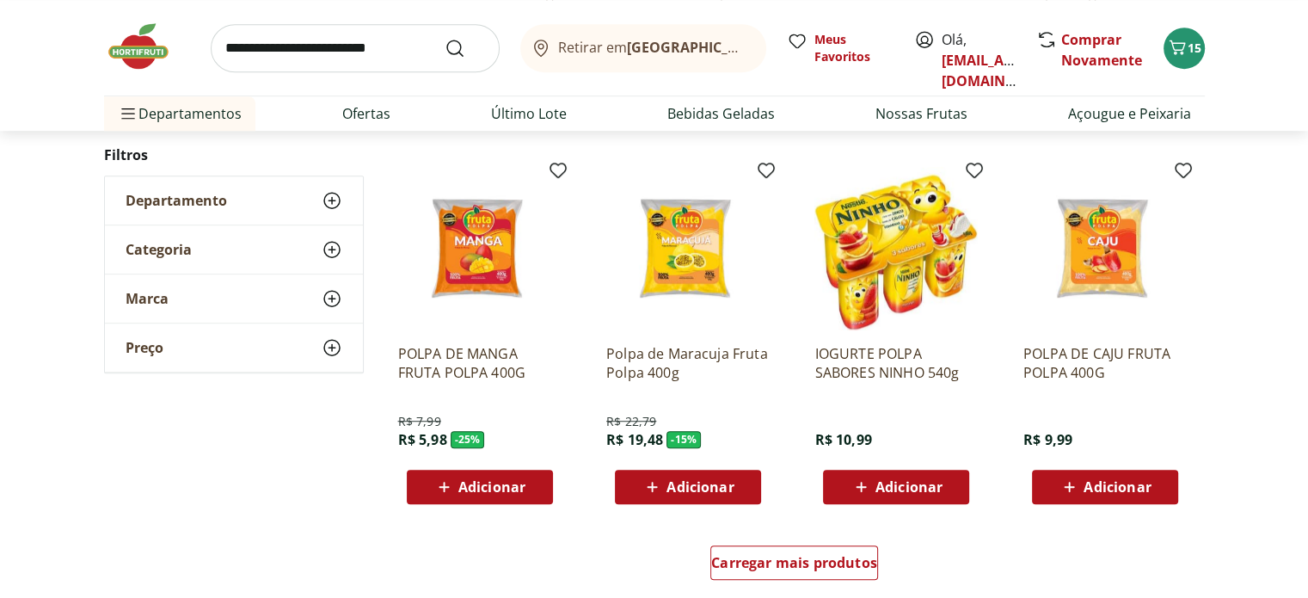
scroll to position [1003, 0]
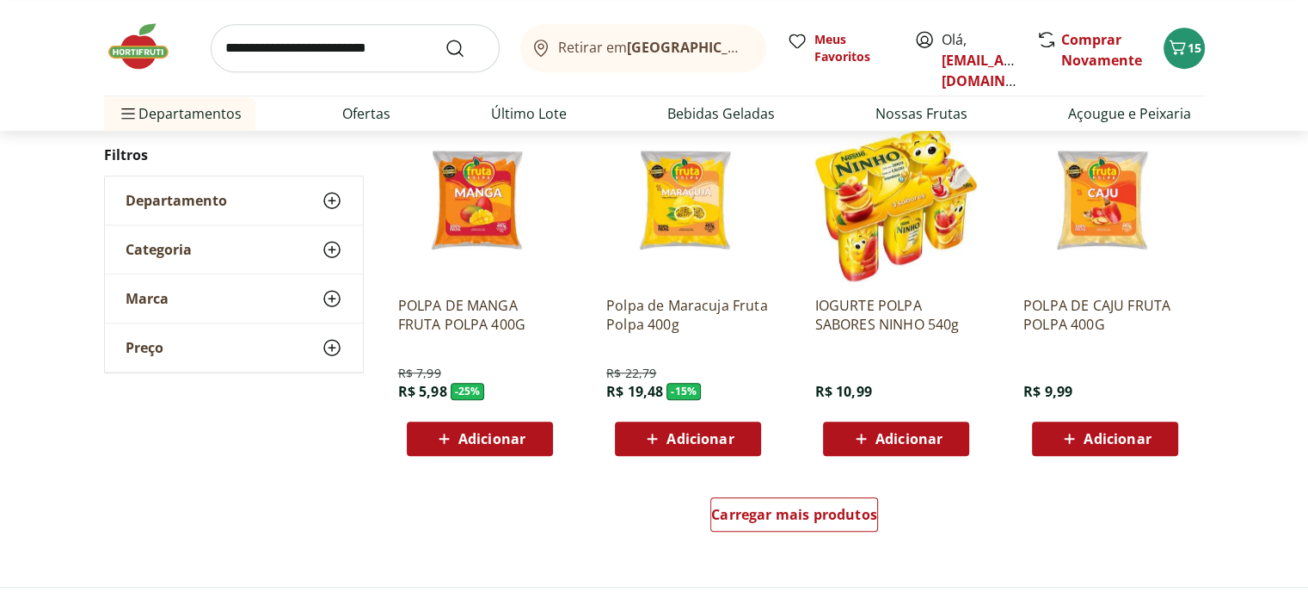
click at [537, 435] on div "Adicionar" at bounding box center [480, 438] width 119 height 31
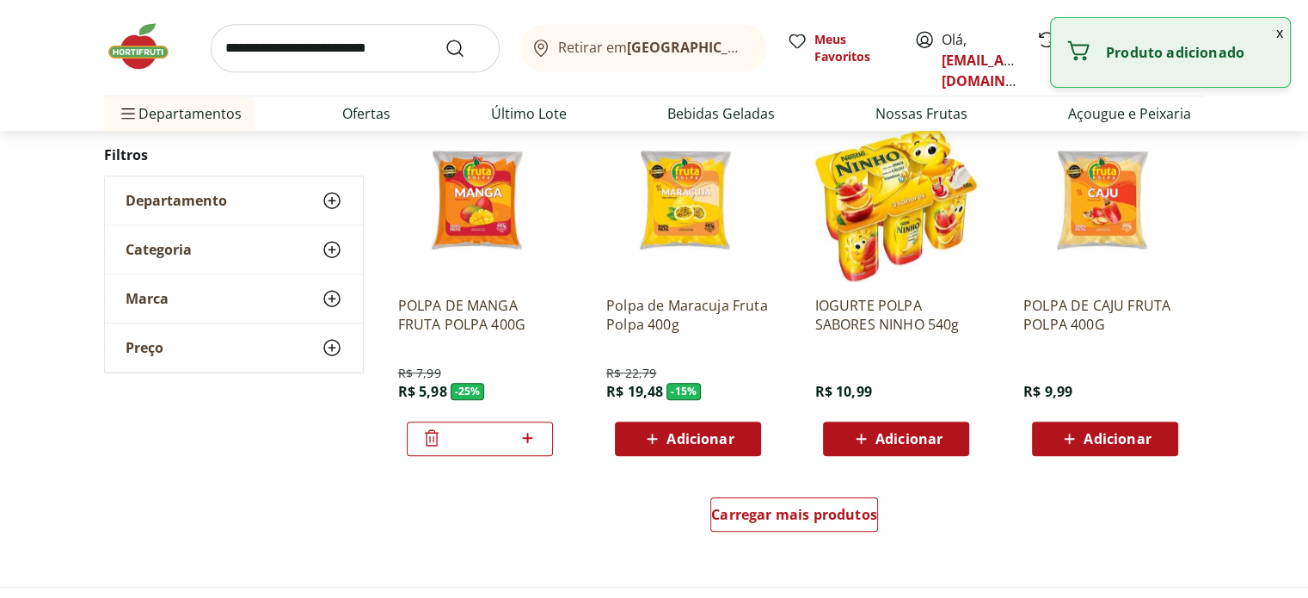
click at [532, 434] on icon at bounding box center [528, 438] width 22 height 21
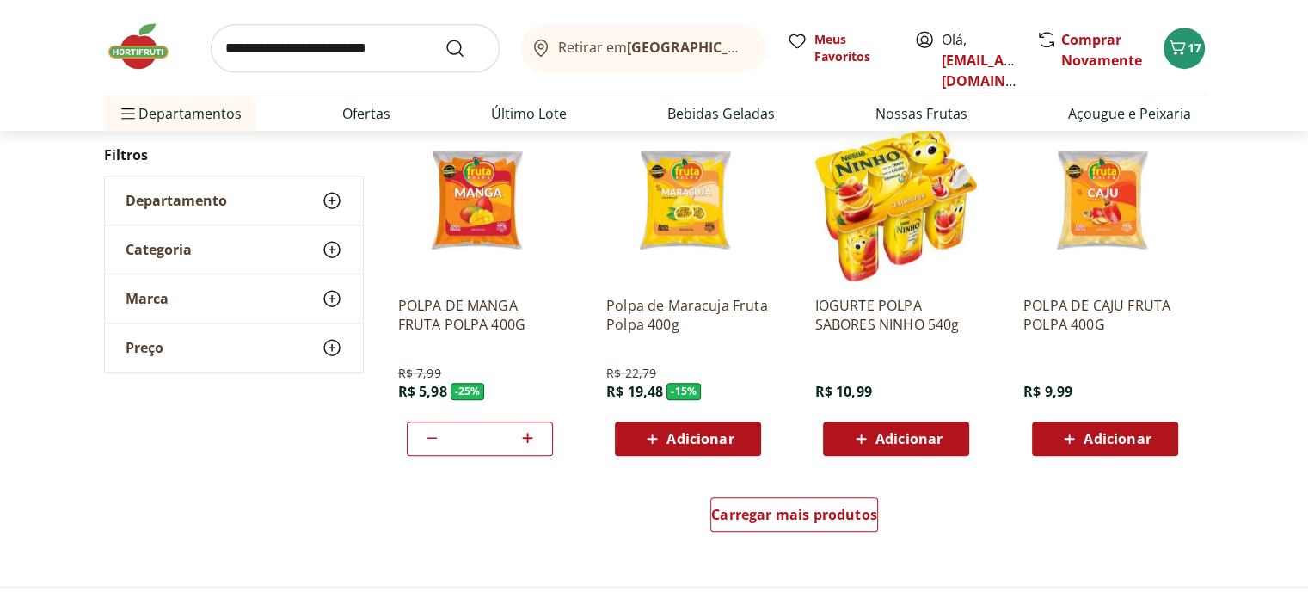
click at [532, 434] on icon at bounding box center [528, 438] width 22 height 21
type input "*"
click at [854, 516] on span "Carregar mais produtos" at bounding box center [794, 515] width 166 height 14
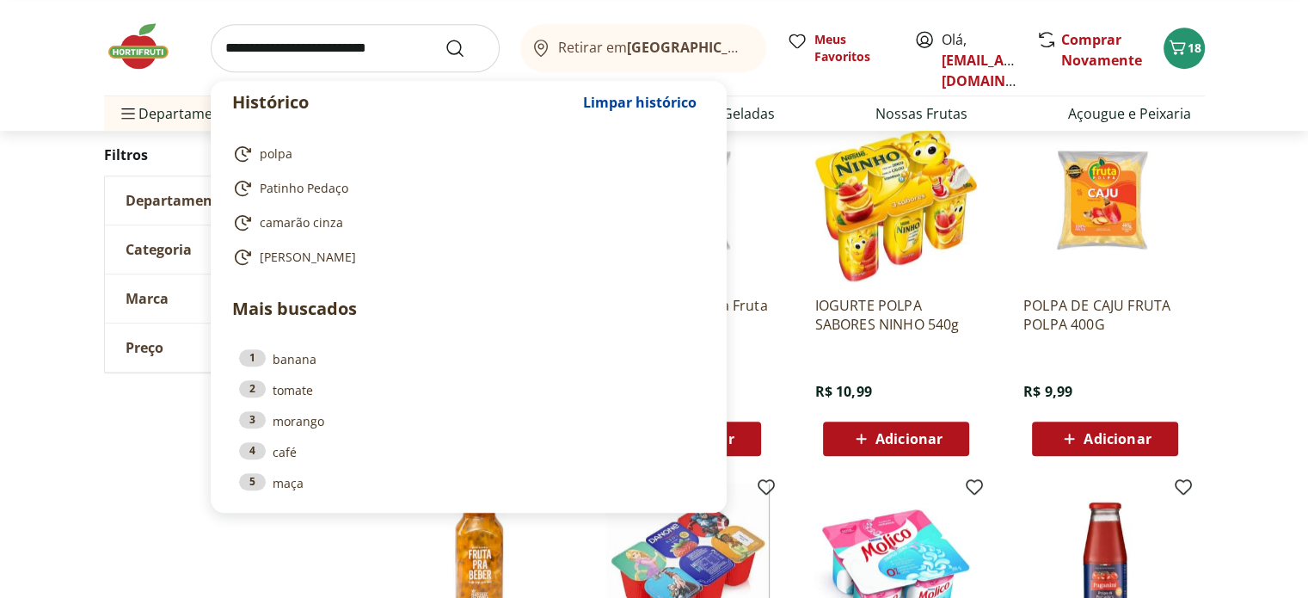
click at [374, 47] on input "search" at bounding box center [355, 48] width 289 height 48
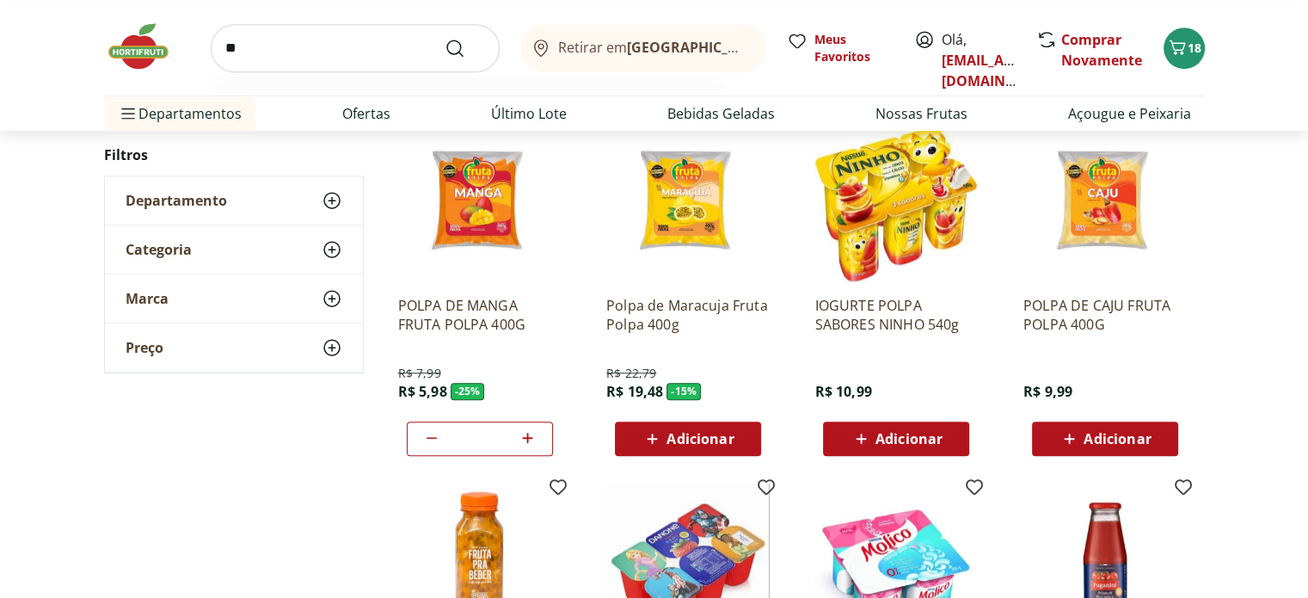
click at [374, 47] on input "**" at bounding box center [355, 48] width 289 height 48
type input "********"
click at [445, 38] on button "Submit Search" at bounding box center [465, 48] width 41 height 21
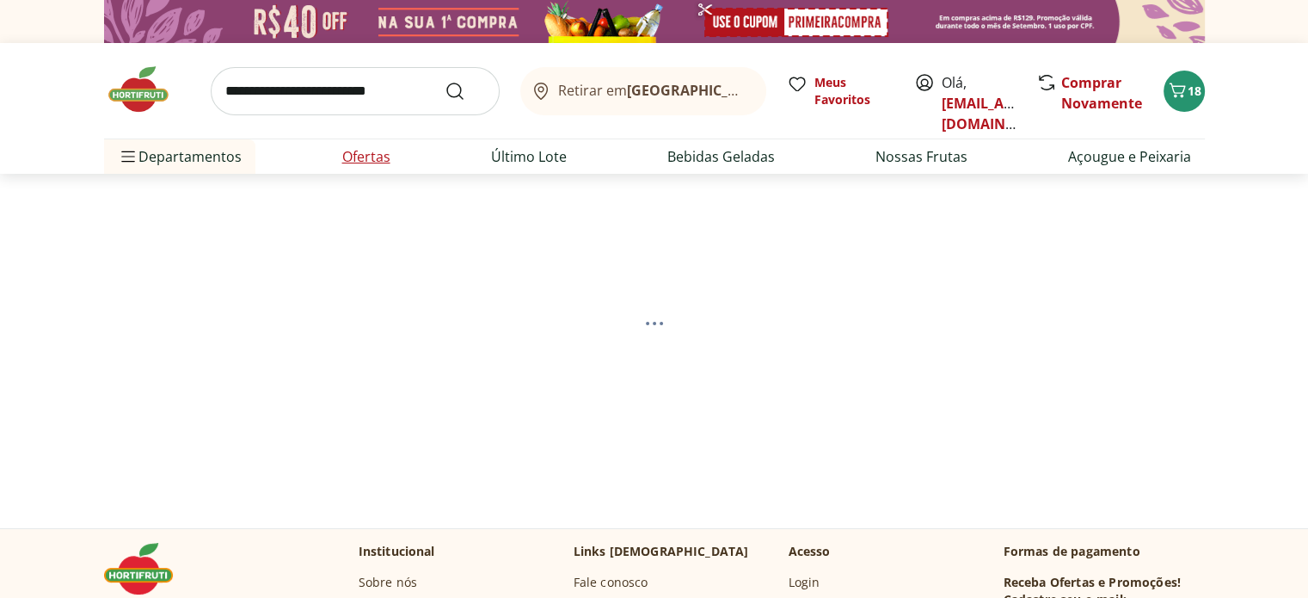
select select "**********"
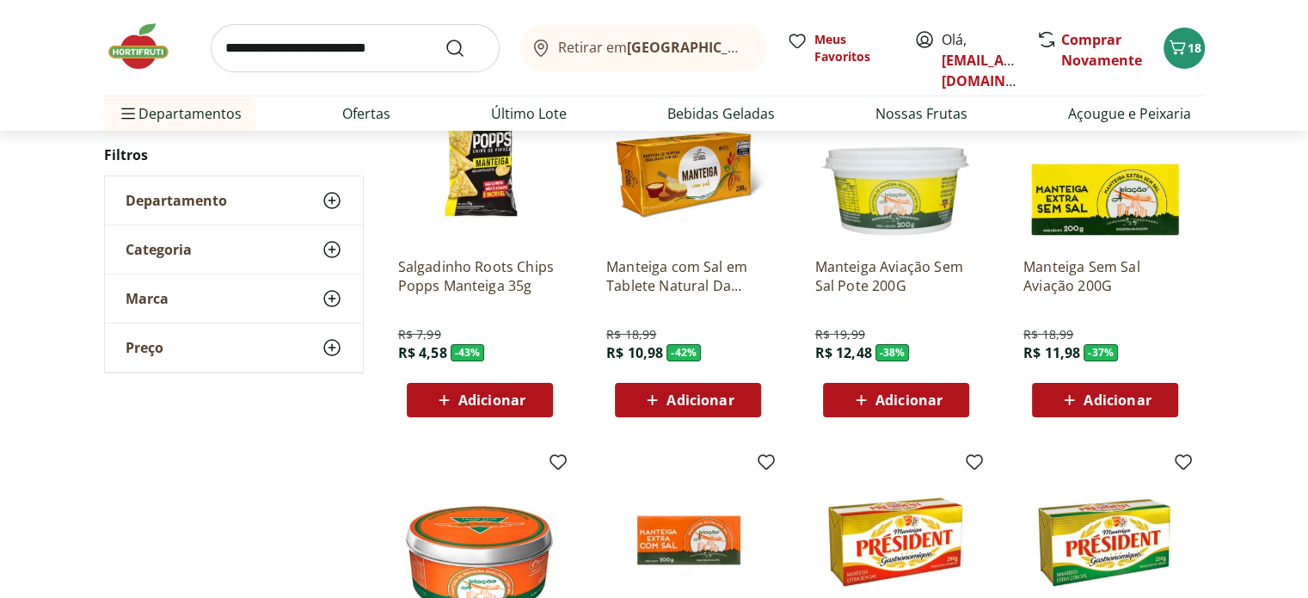
scroll to position [274, 0]
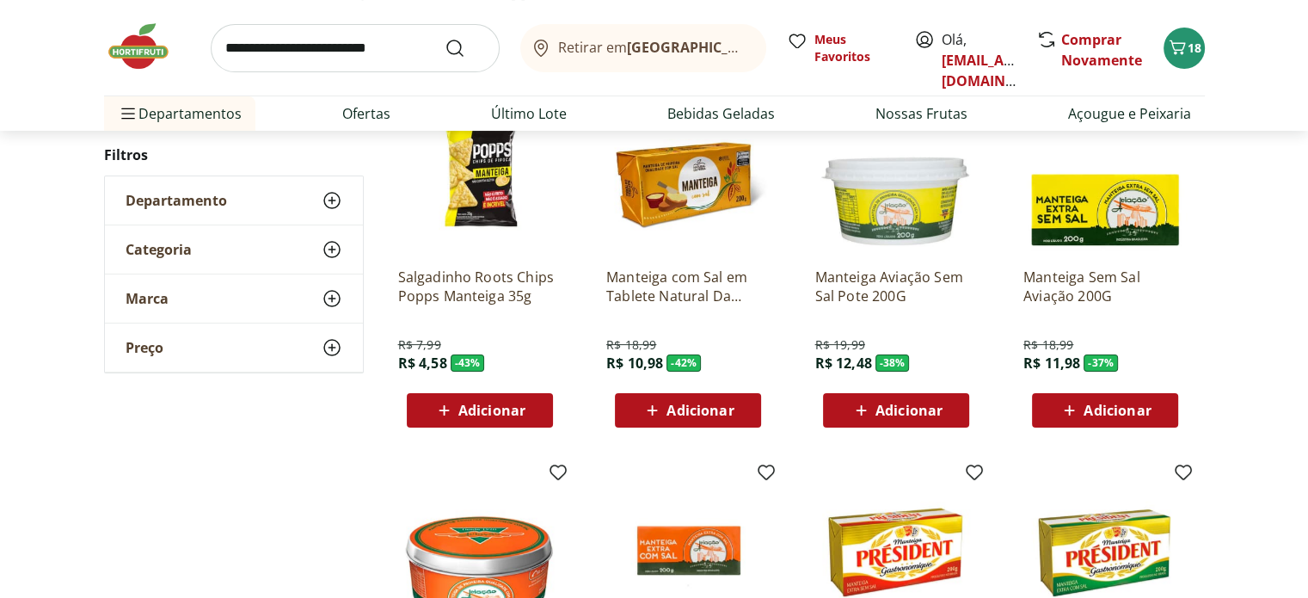
click at [686, 412] on span "Adicionar" at bounding box center [700, 410] width 67 height 14
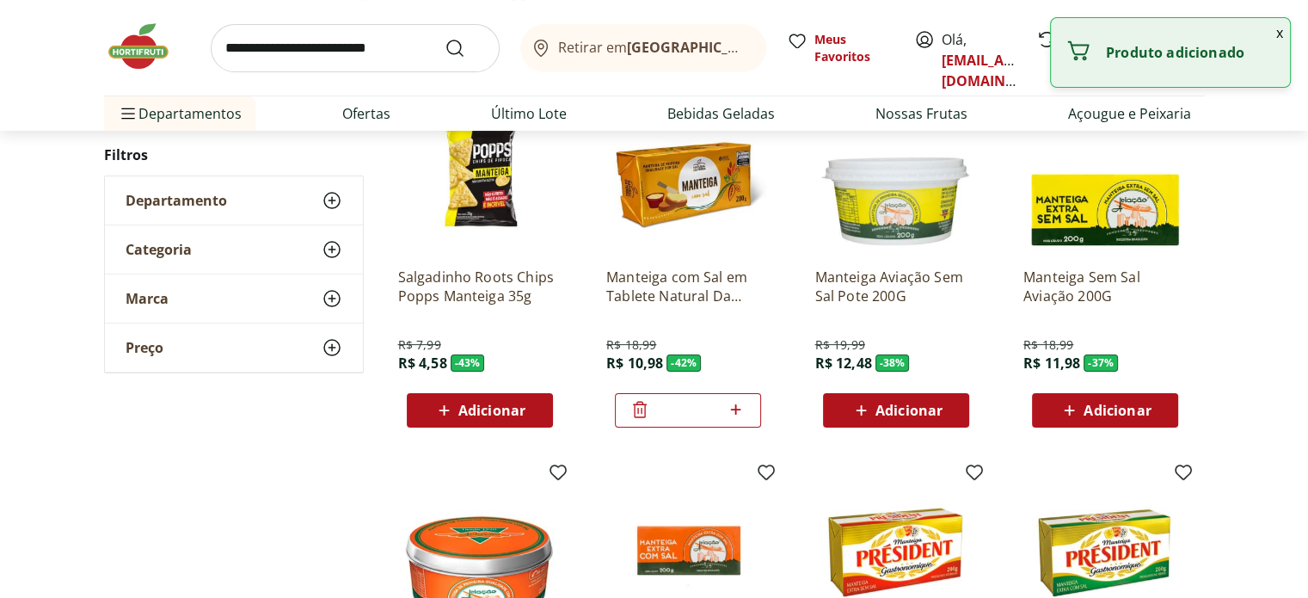
click at [740, 409] on icon at bounding box center [736, 409] width 22 height 21
type input "*"
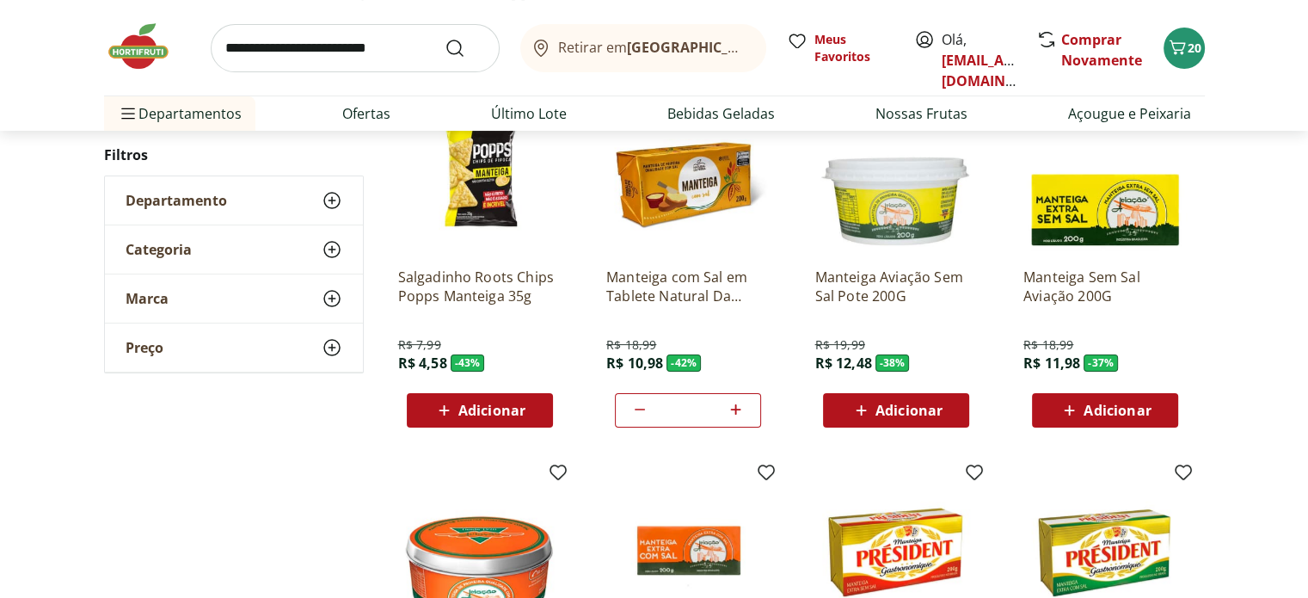
click at [298, 47] on input "search" at bounding box center [355, 48] width 289 height 48
type input "**********"
click at [445, 38] on button "Submit Search" at bounding box center [465, 48] width 41 height 21
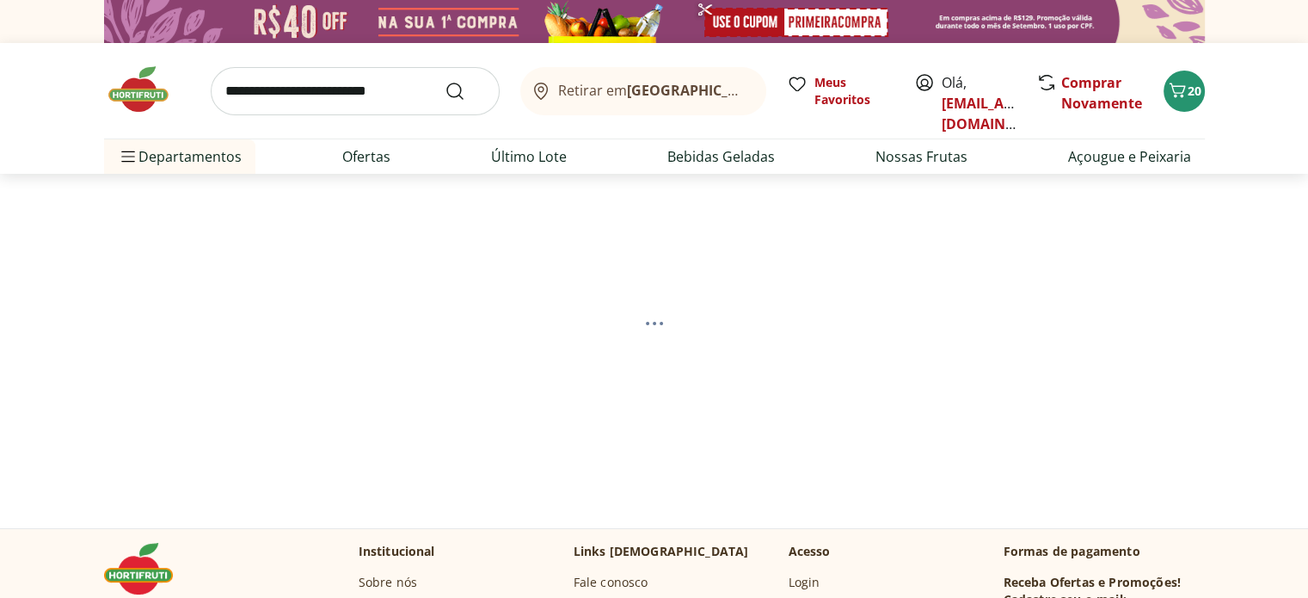
select select "**********"
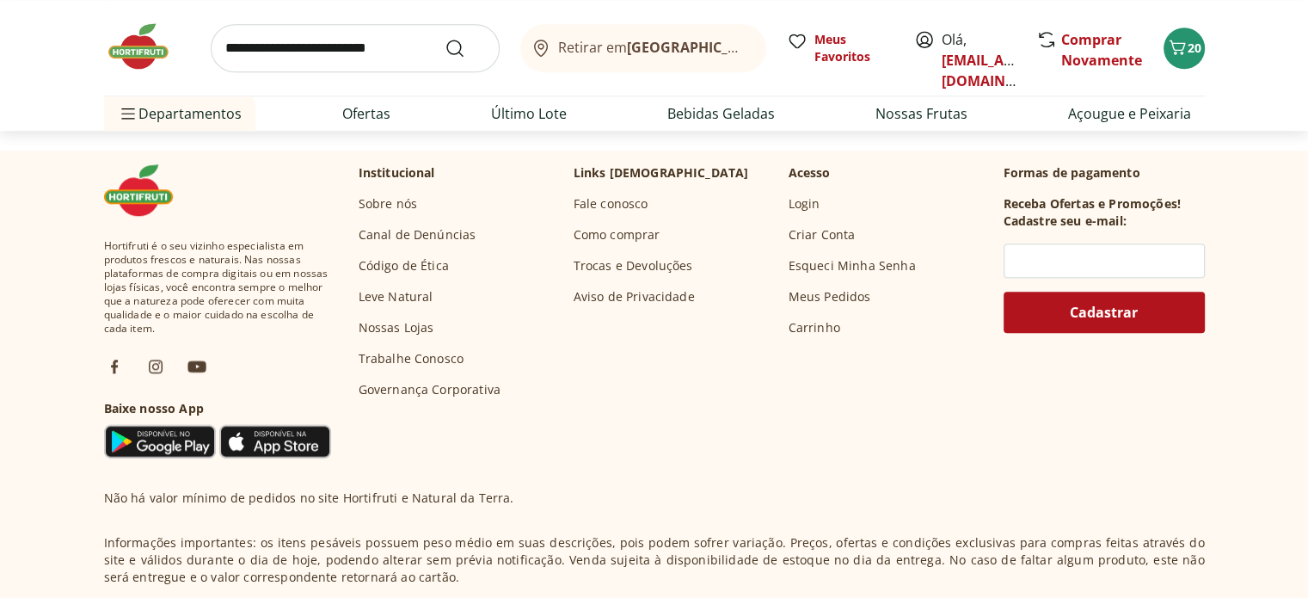
scroll to position [791, 0]
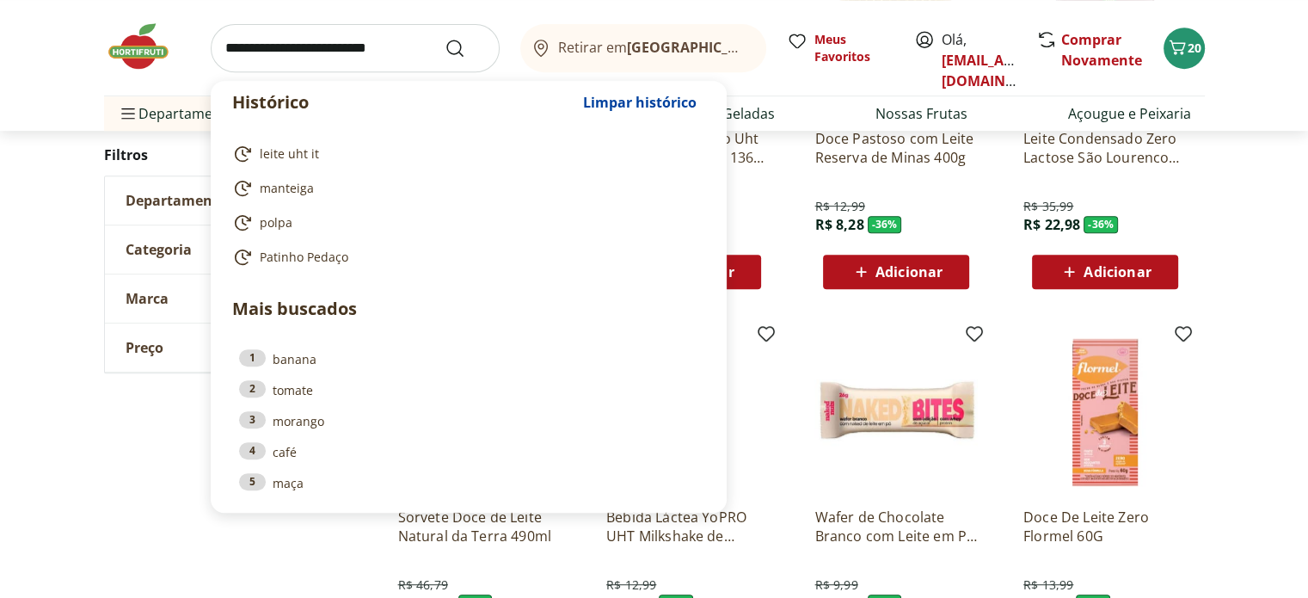
click at [411, 52] on input "search" at bounding box center [355, 48] width 289 height 48
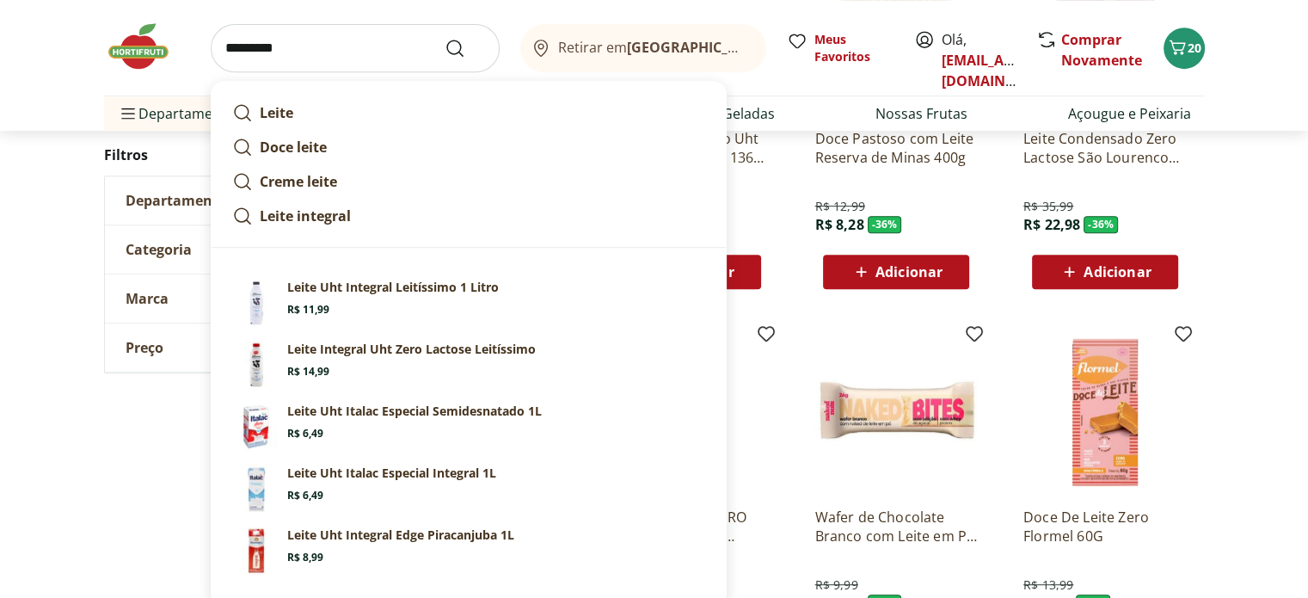
type input "*********"
click at [445, 38] on button "Submit Search" at bounding box center [465, 48] width 41 height 21
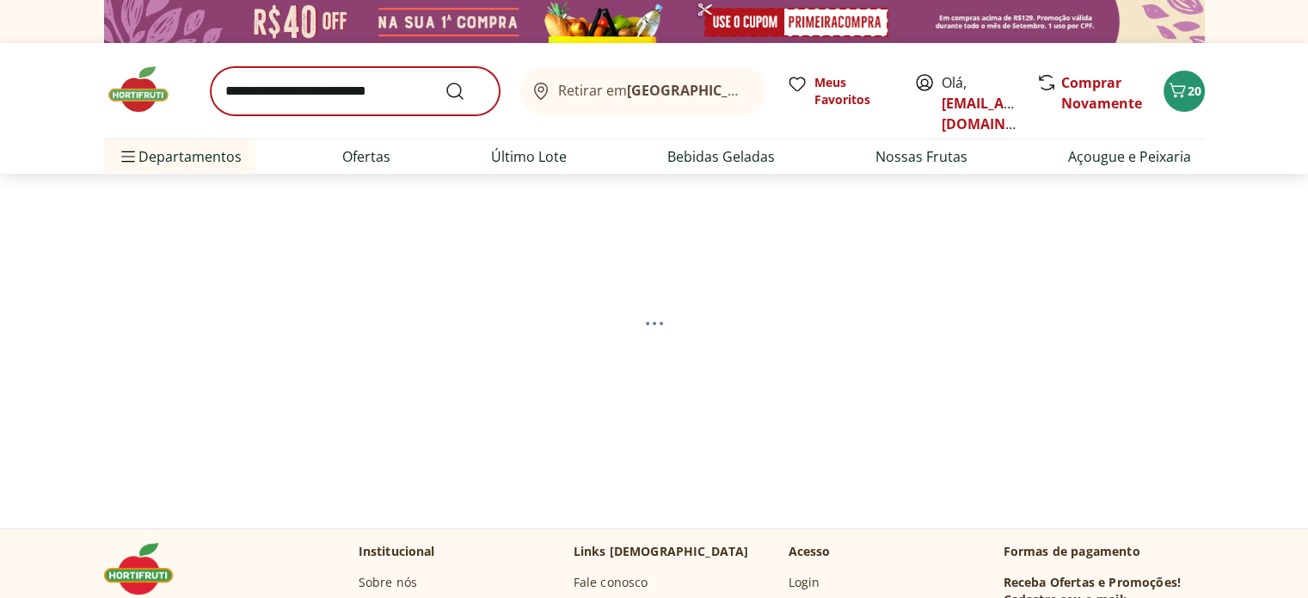
select select "**********"
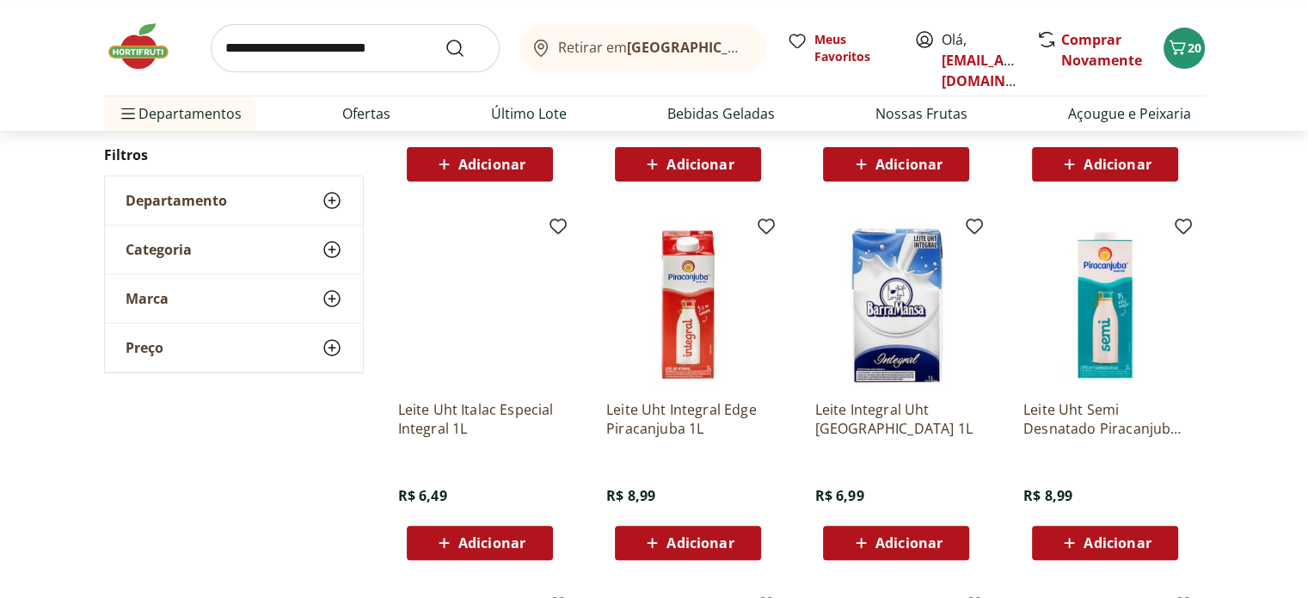
scroll to position [537, 0]
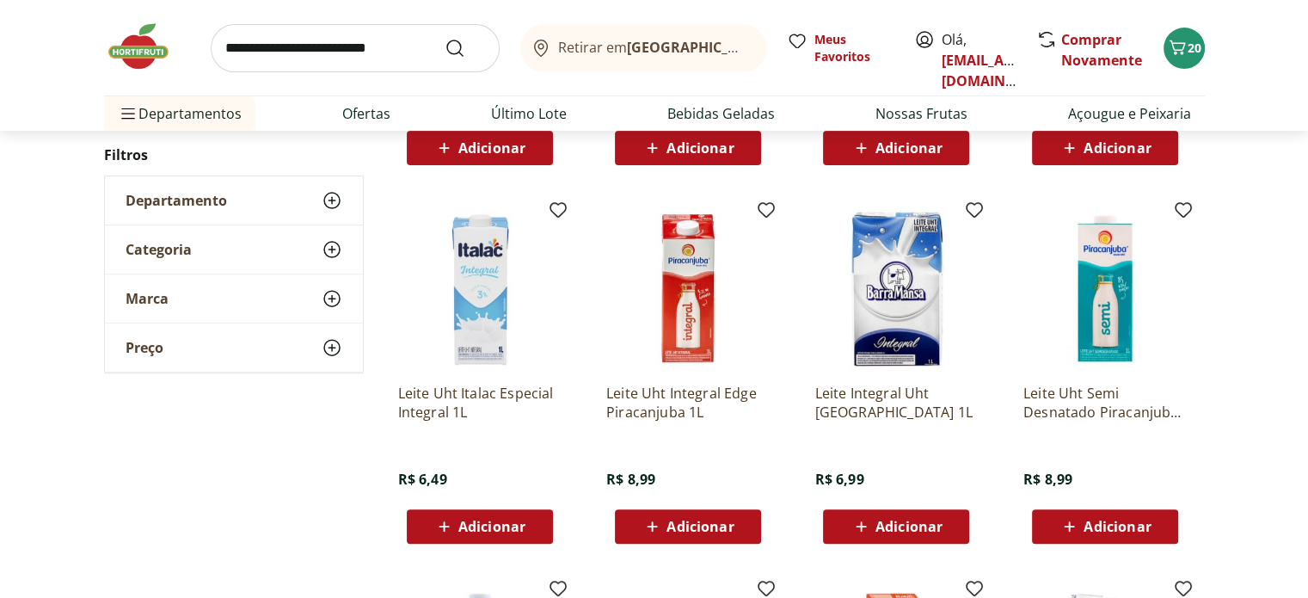
click at [526, 520] on div "Adicionar" at bounding box center [480, 526] width 119 height 31
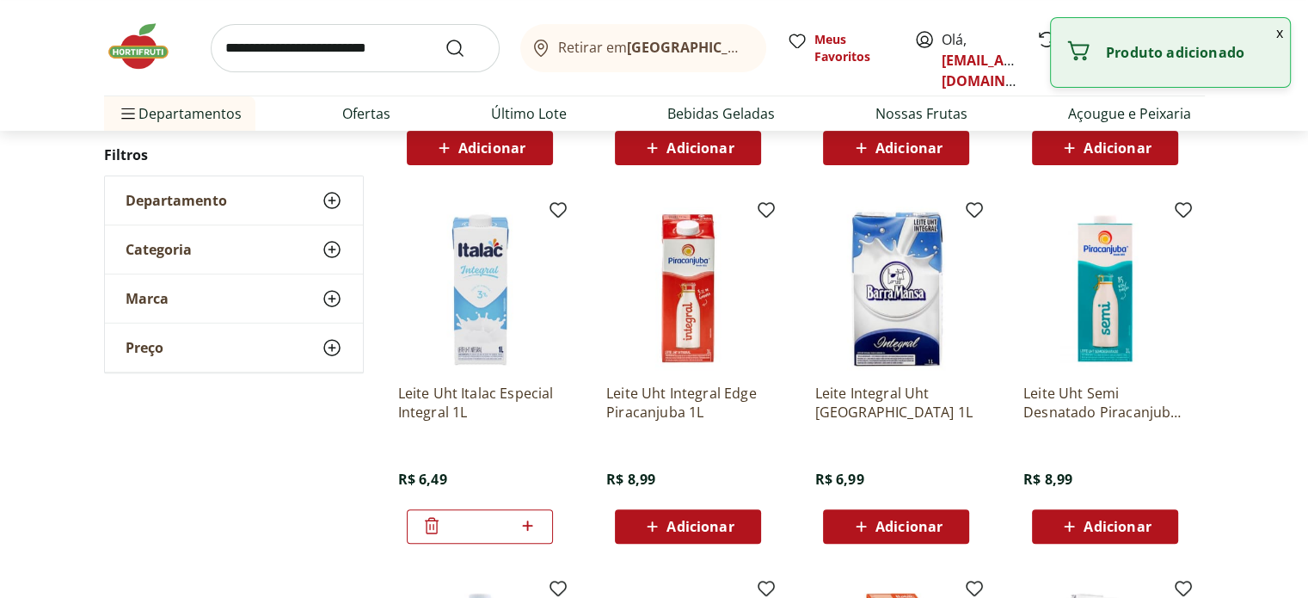
click at [534, 521] on icon at bounding box center [528, 525] width 22 height 21
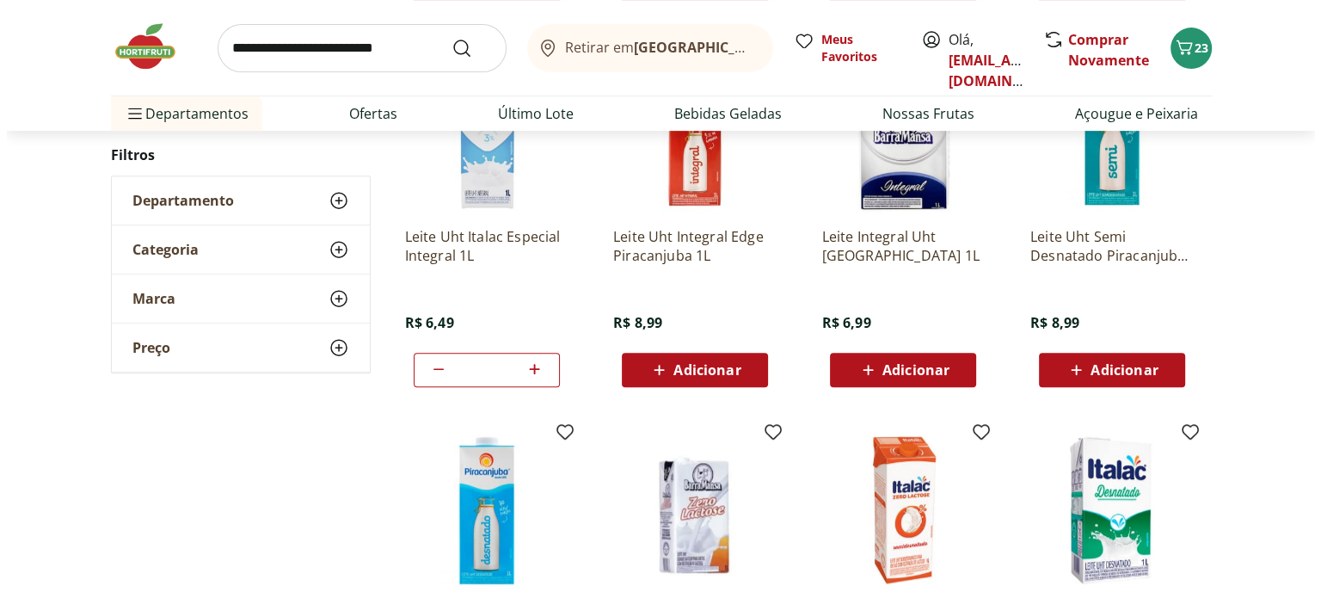
scroll to position [0, 0]
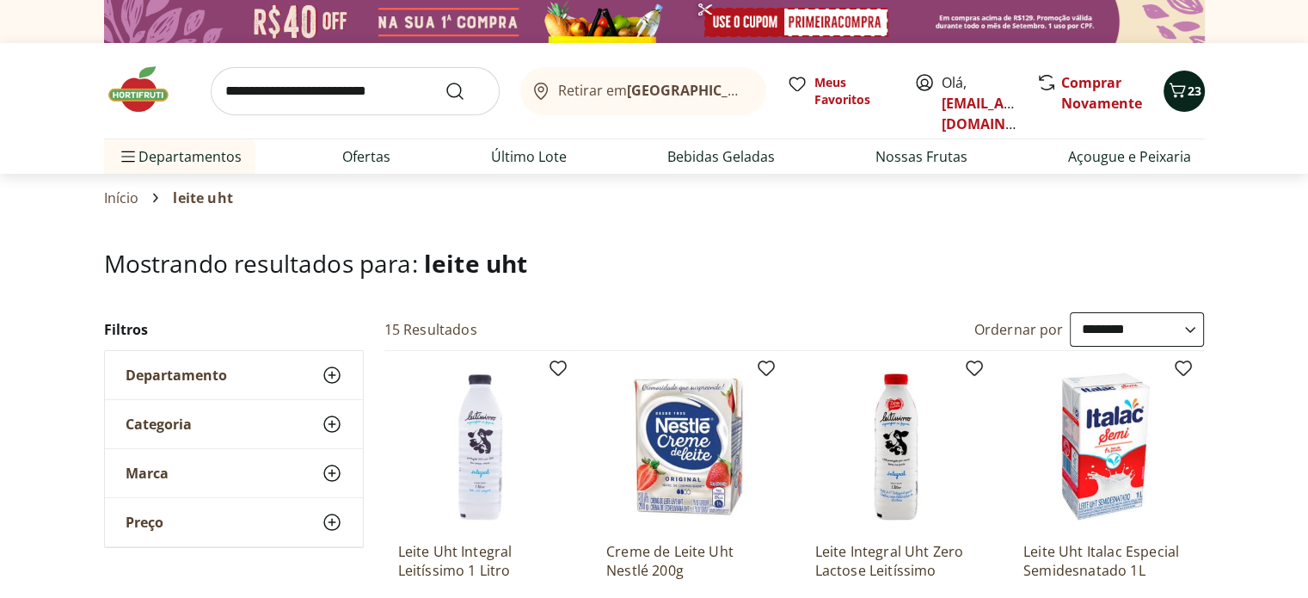
click at [1177, 74] on button "23" at bounding box center [1184, 91] width 41 height 41
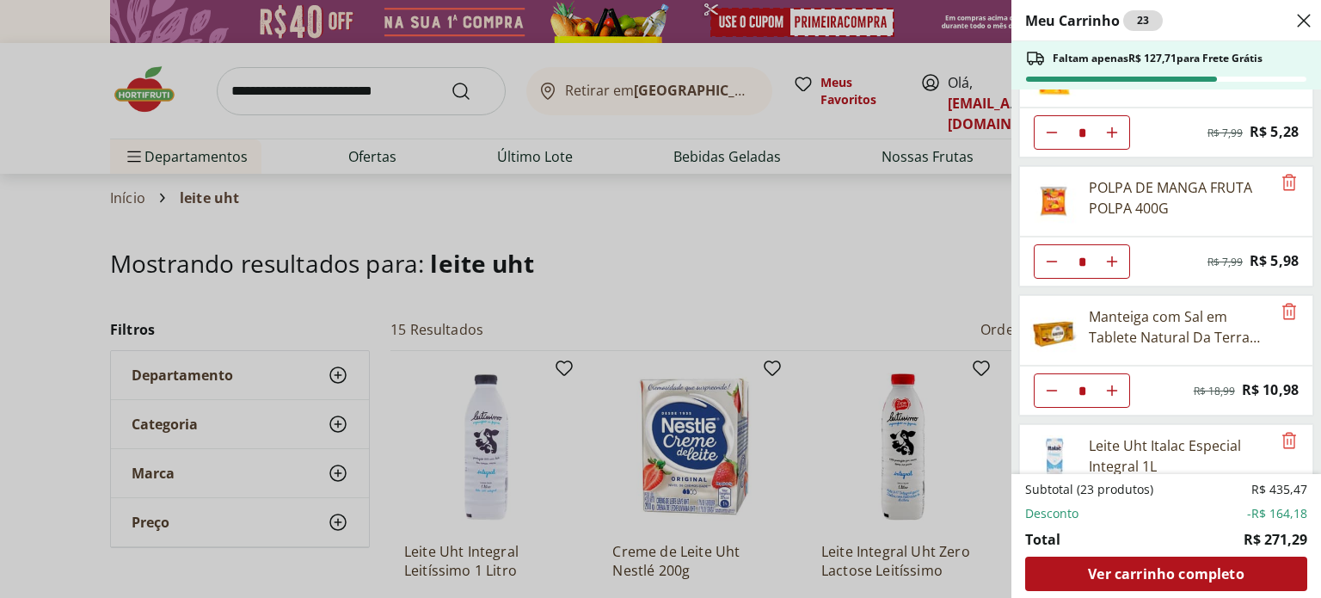
scroll to position [1030, 0]
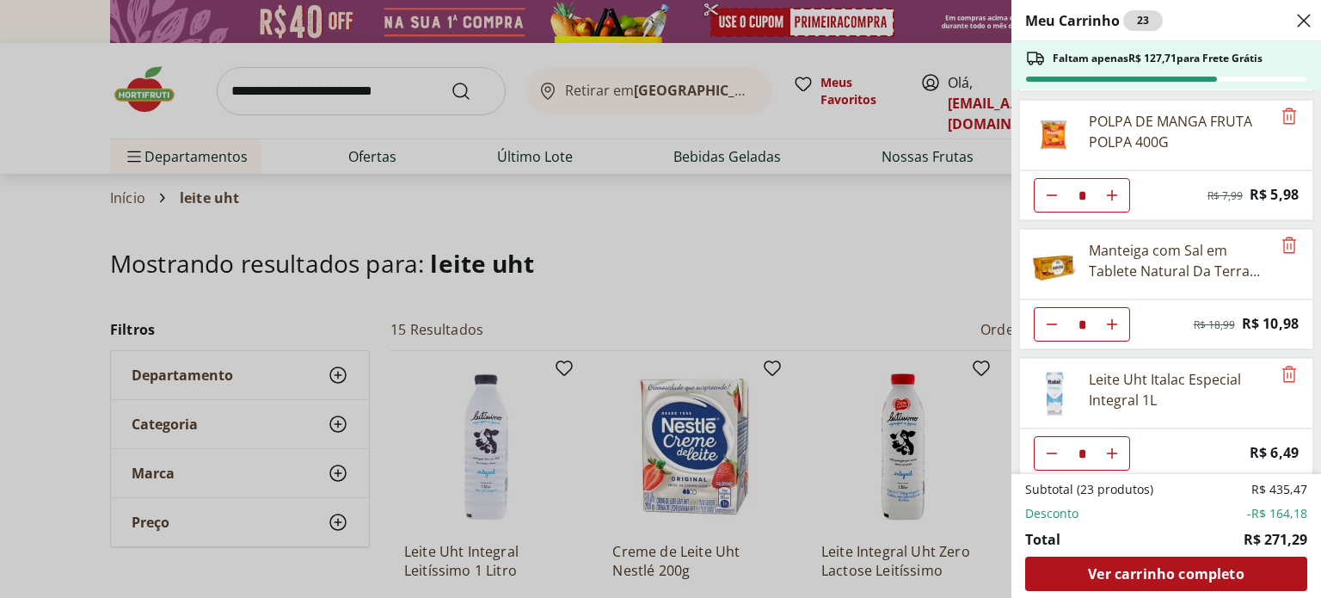
click at [1121, 436] on button "Aumentar Quantidade" at bounding box center [1112, 453] width 34 height 34
type input "*"
drag, startPoint x: 1318, startPoint y: 420, endPoint x: 1318, endPoint y: 372, distance: 47.3
click at [1307, 372] on div "Meu Carrinho 24 Faltam apenas R$ 121,22 para Frete Grátis Condimento De Ervas F…" at bounding box center [1167, 299] width 310 height 598
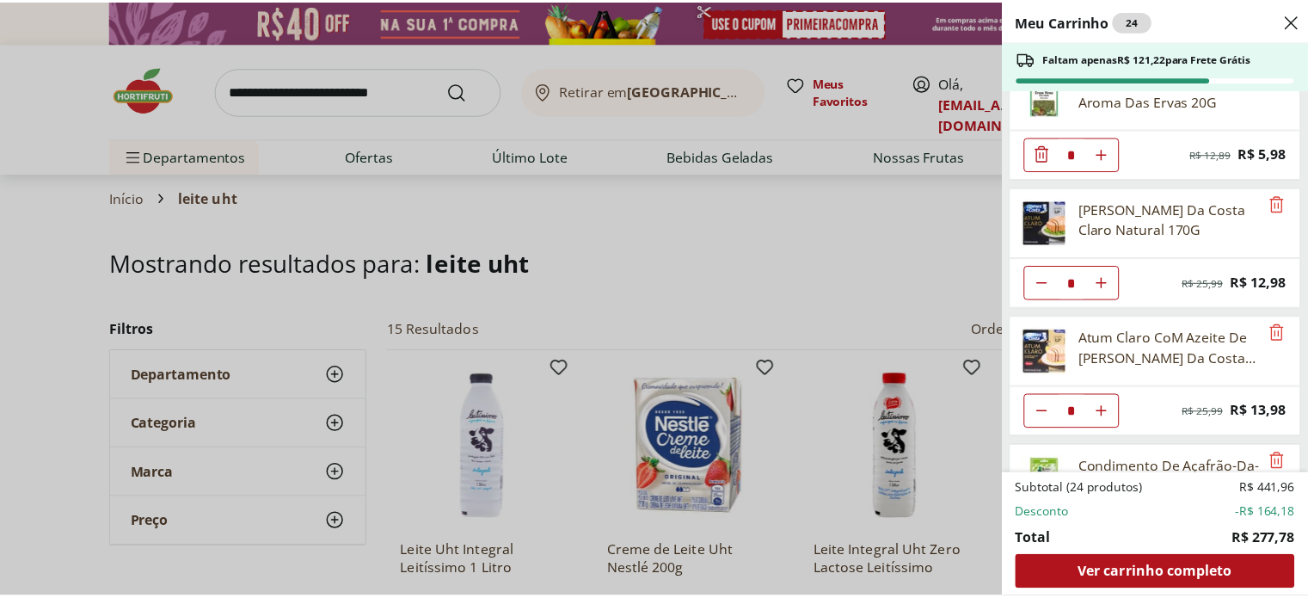
scroll to position [0, 0]
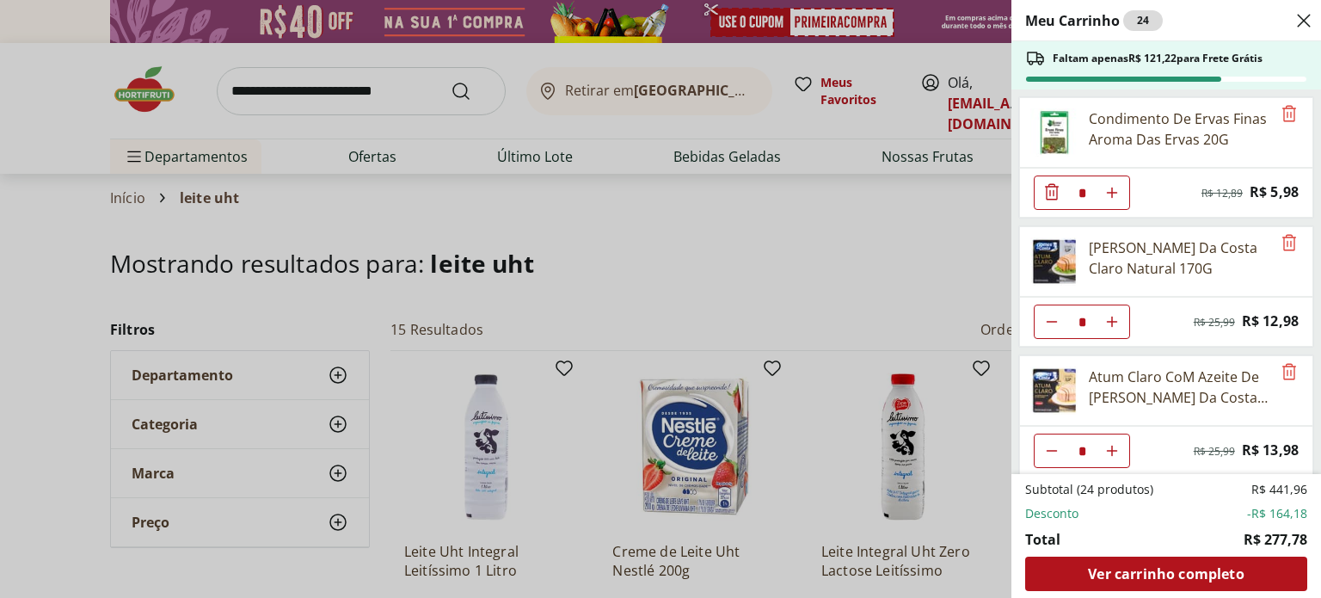
click at [437, 83] on div "Meu Carrinho 24 Faltam apenas R$ 121,22 para Frete Grátis Condimento De Ervas F…" at bounding box center [660, 299] width 1321 height 598
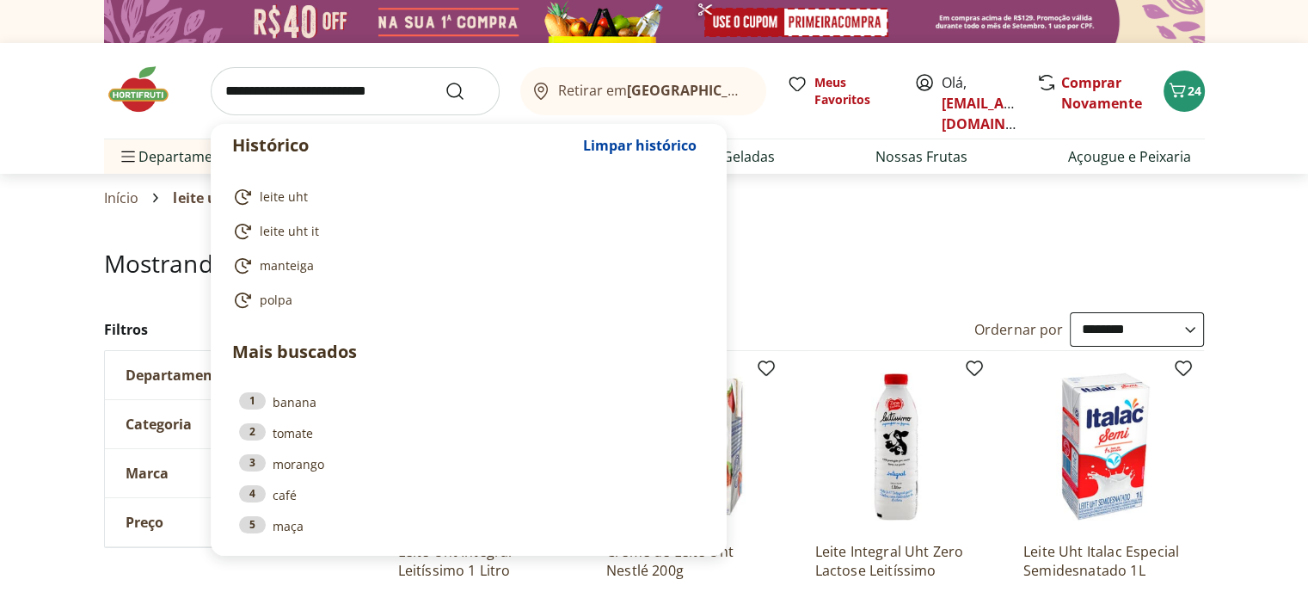
click at [420, 95] on input "search" at bounding box center [355, 91] width 289 height 48
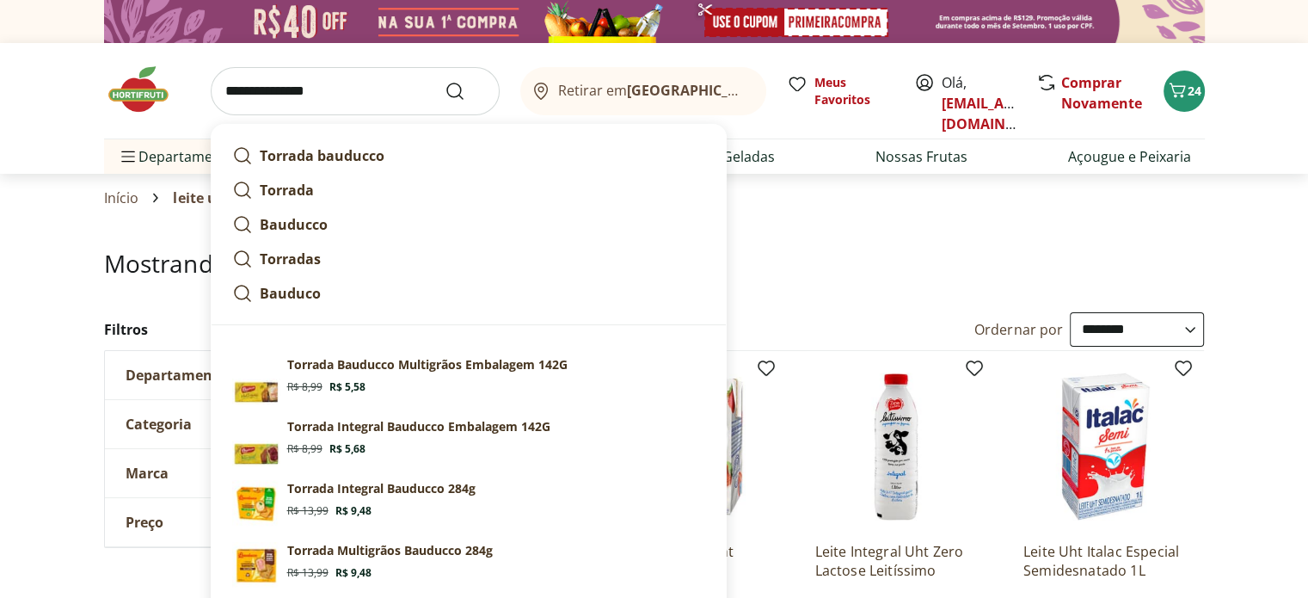
type input "**********"
click at [445, 81] on button "Submit Search" at bounding box center [465, 91] width 41 height 21
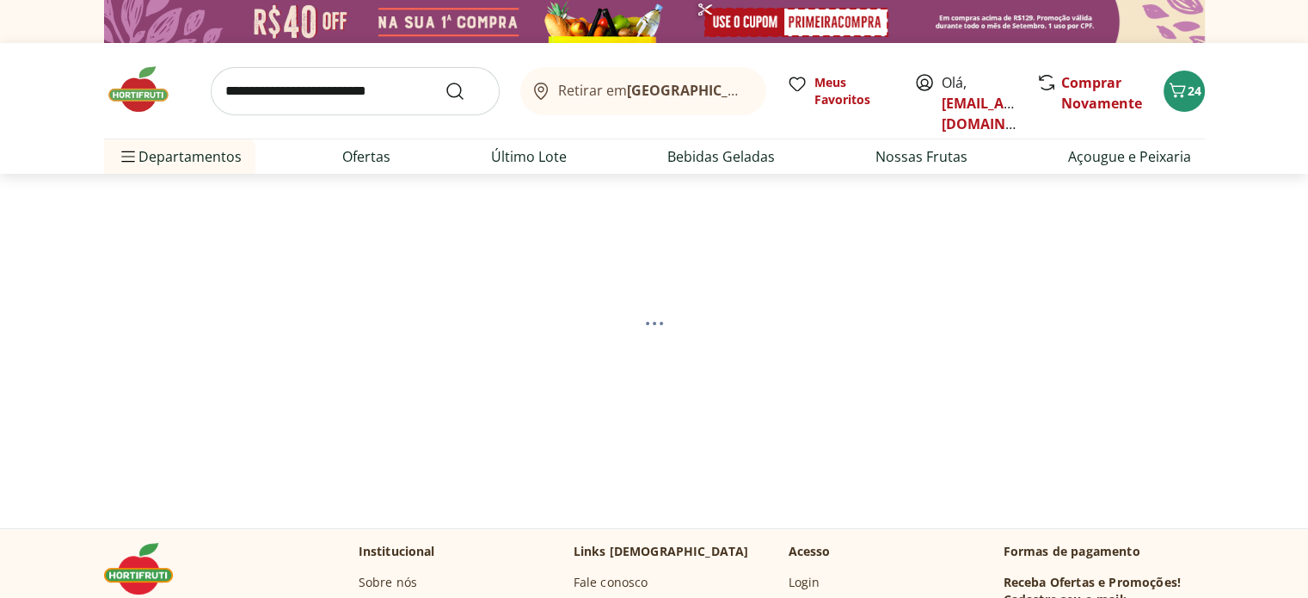
select select "**********"
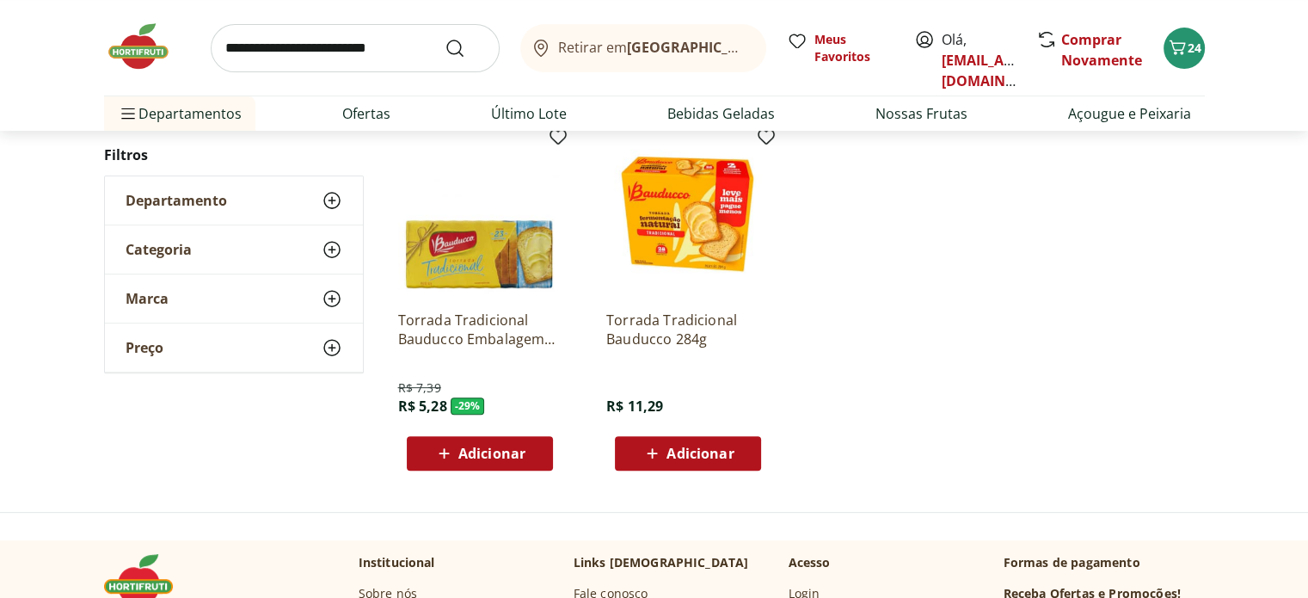
scroll to position [607, 0]
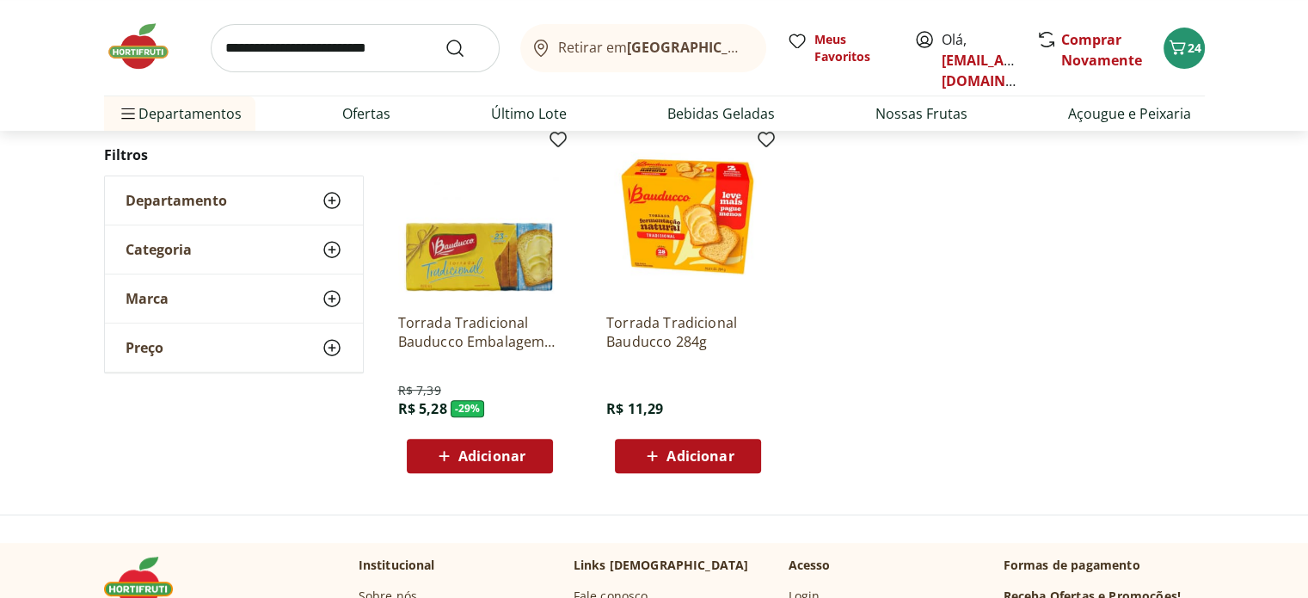
click at [520, 455] on span "Adicionar" at bounding box center [491, 456] width 67 height 14
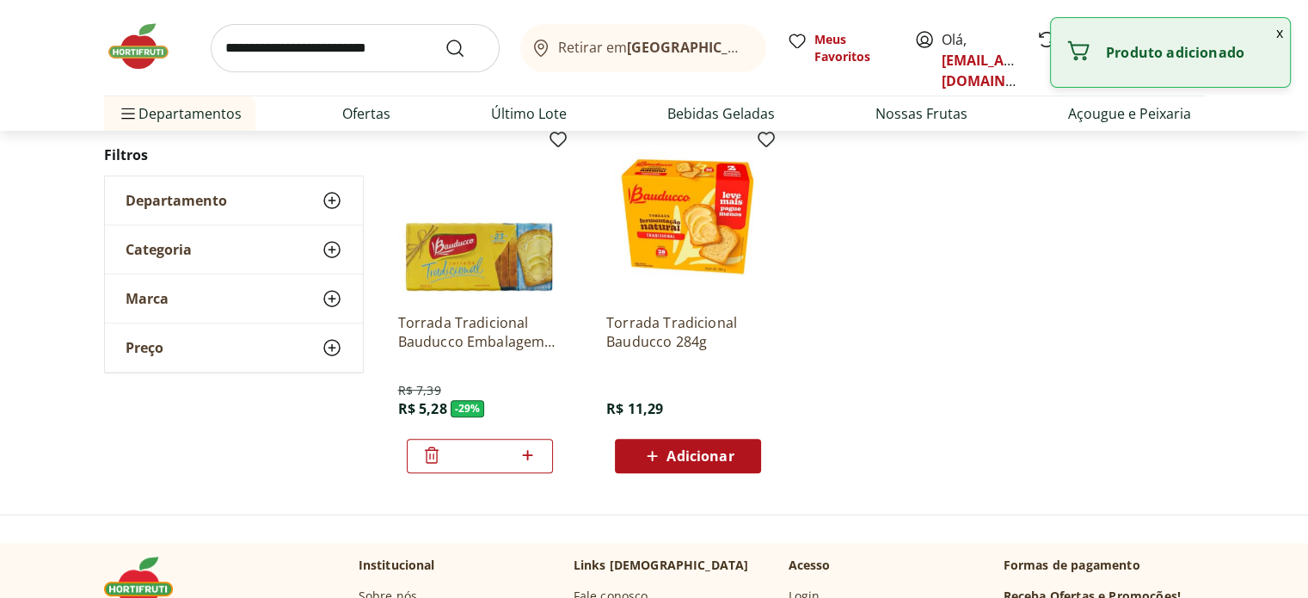
click at [526, 455] on icon at bounding box center [528, 455] width 10 height 10
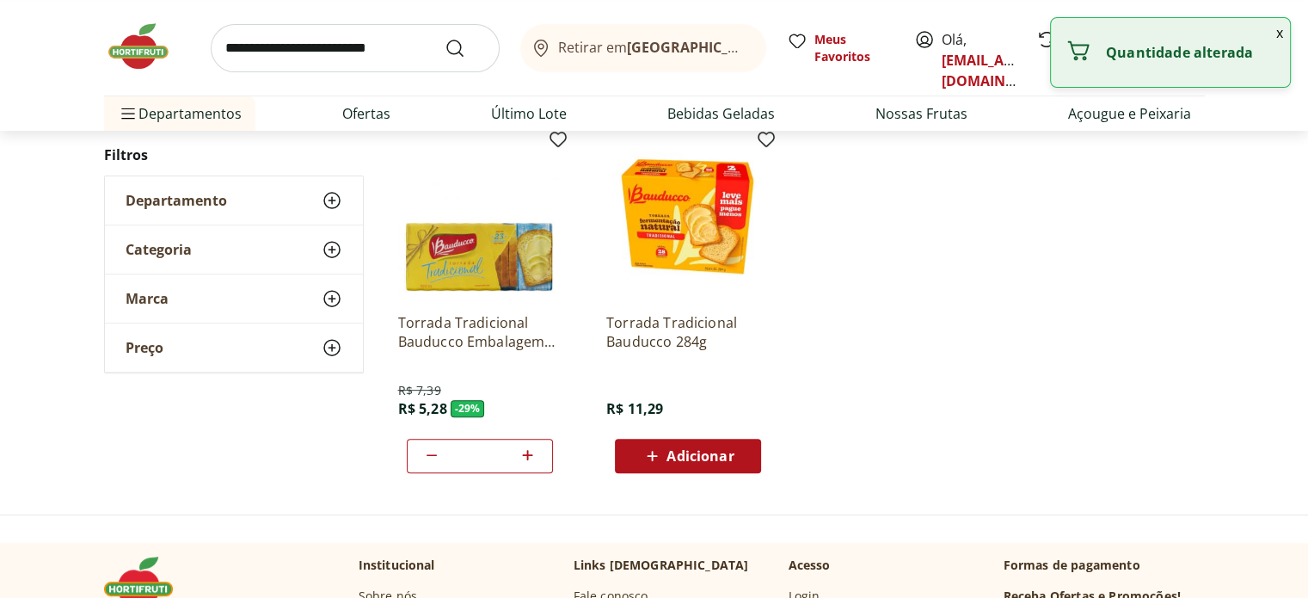
click at [526, 455] on icon at bounding box center [528, 455] width 10 height 10
type input "*"
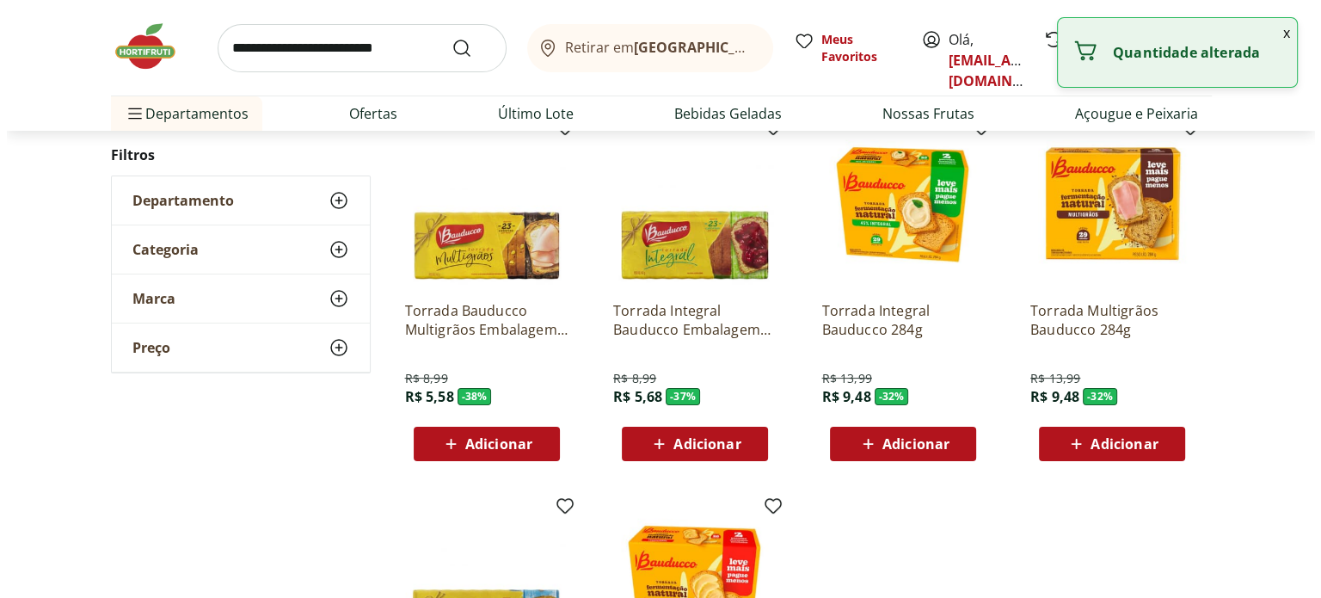
scroll to position [0, 0]
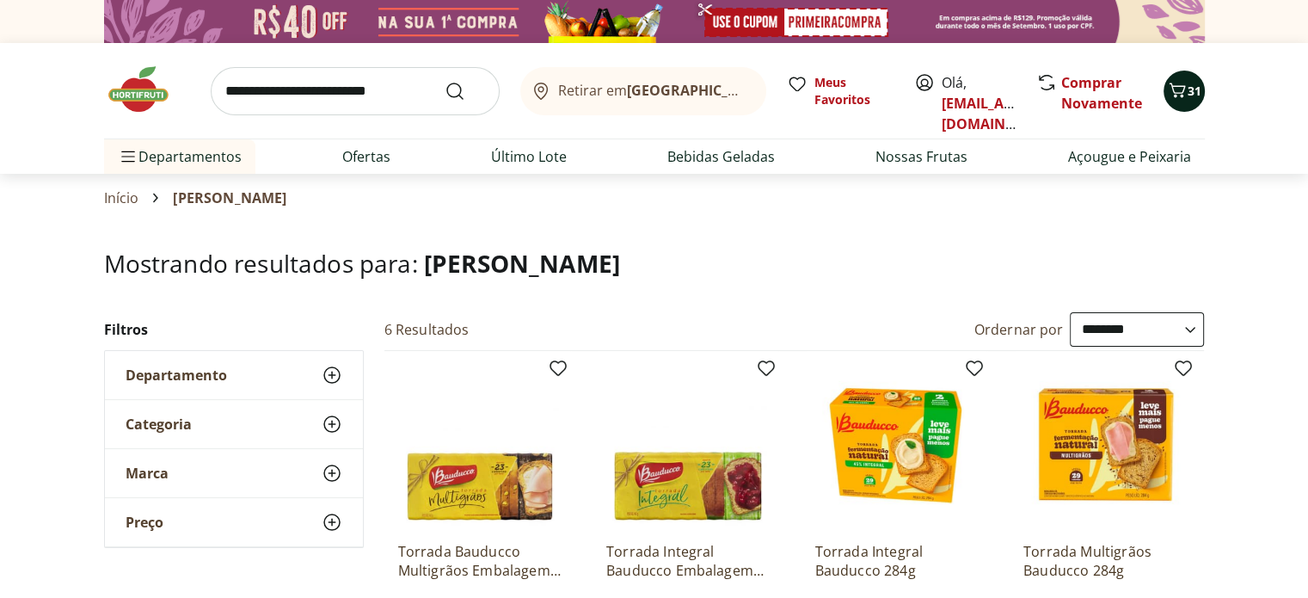
click at [1185, 95] on icon "Carrinho" at bounding box center [1177, 90] width 21 height 21
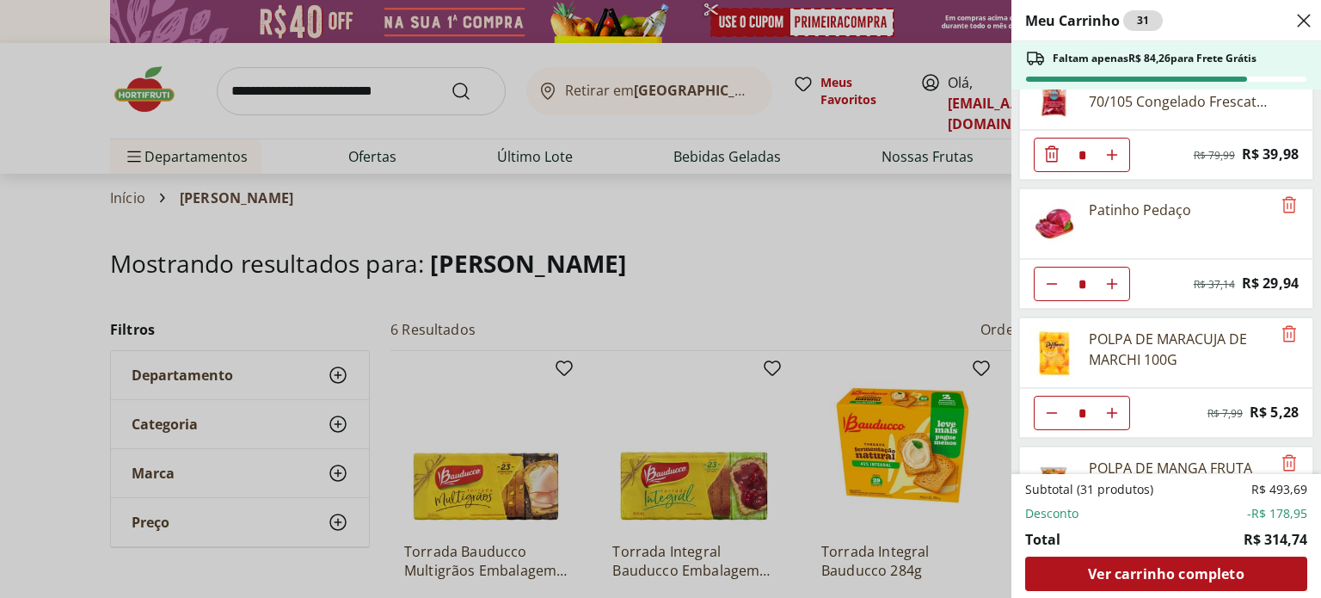
scroll to position [1158, 0]
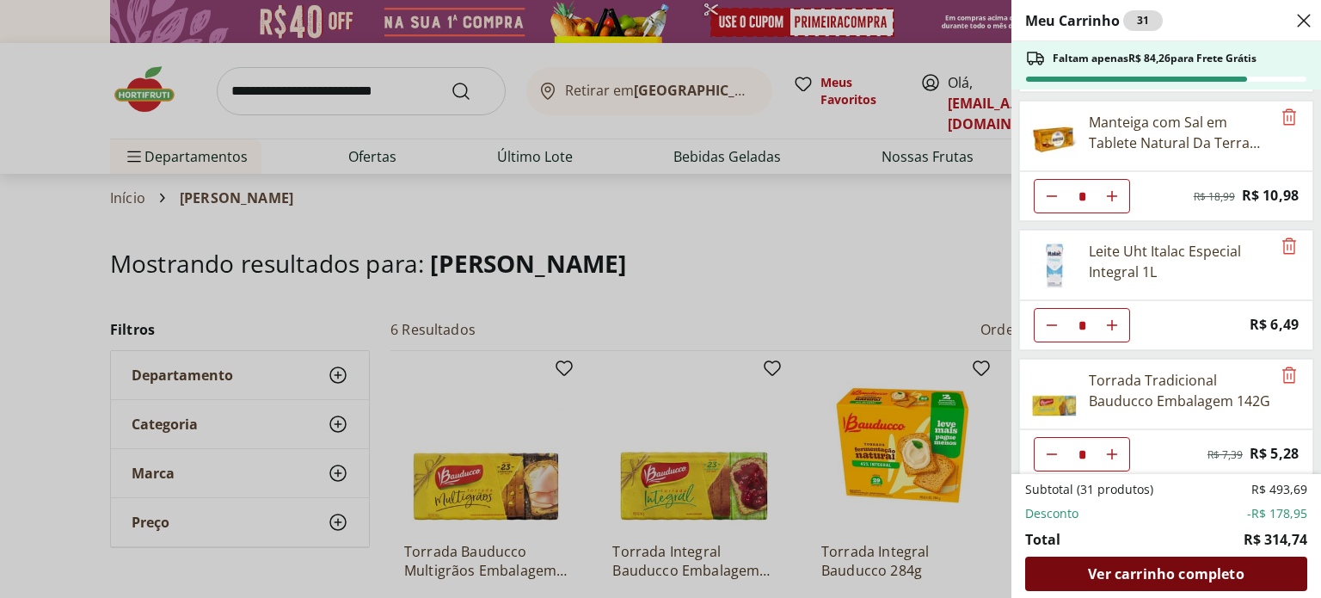
click at [1164, 570] on span "Ver carrinho completo" at bounding box center [1166, 574] width 156 height 14
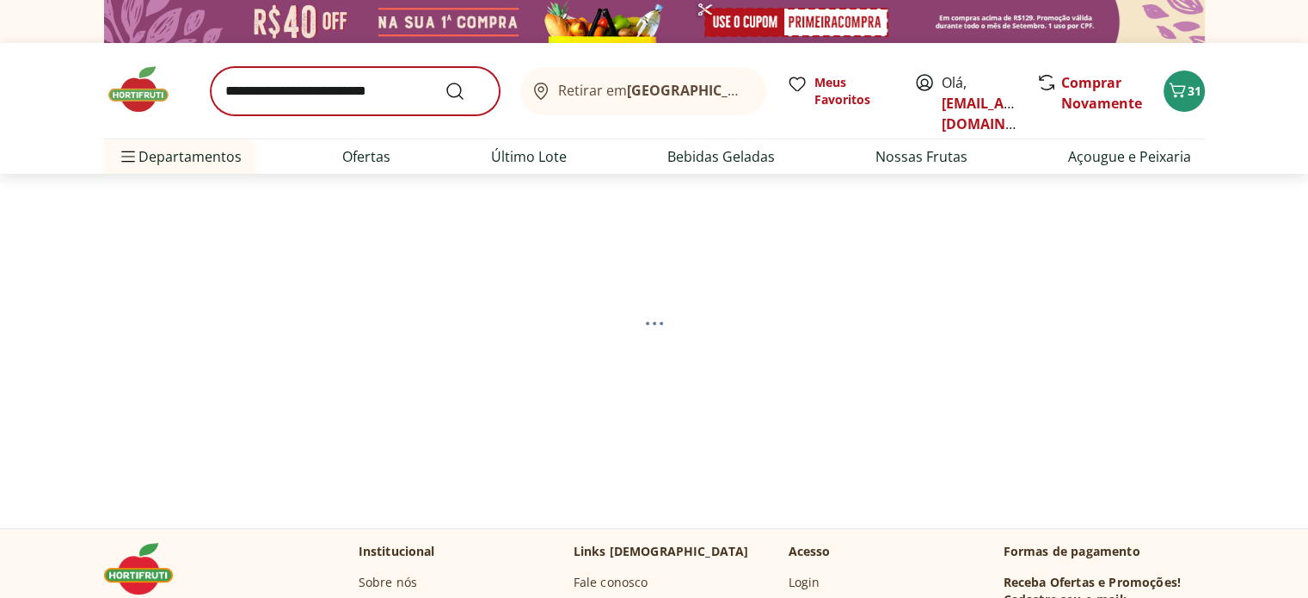
select select "**********"
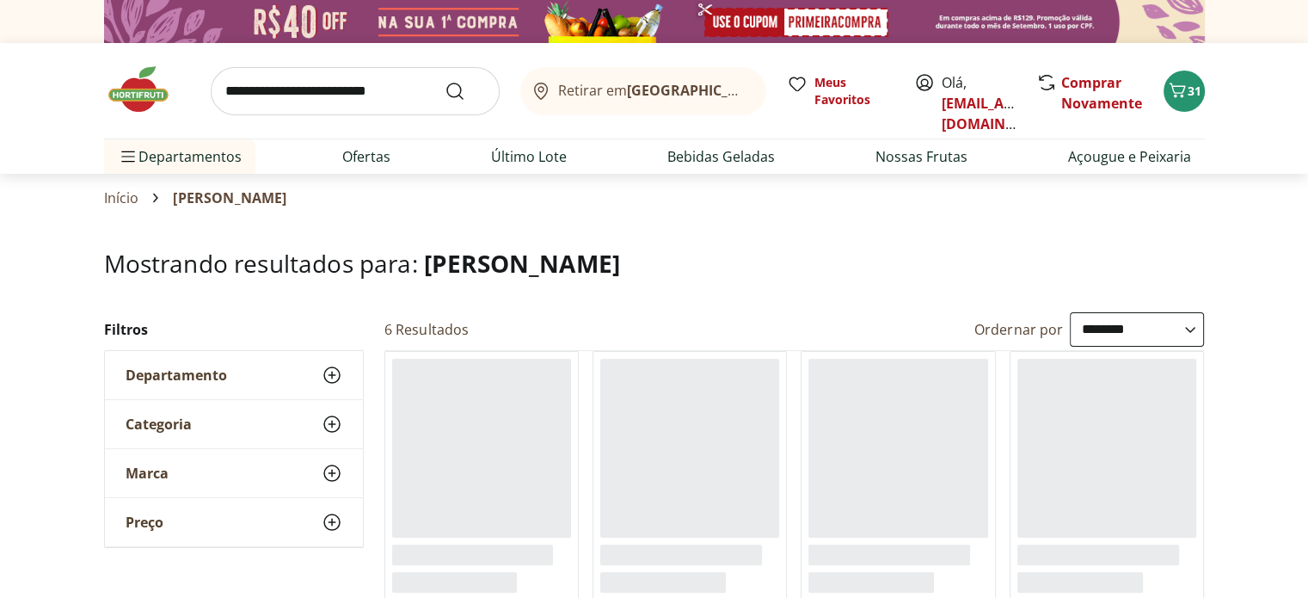
click at [261, 95] on input "search" at bounding box center [355, 91] width 289 height 48
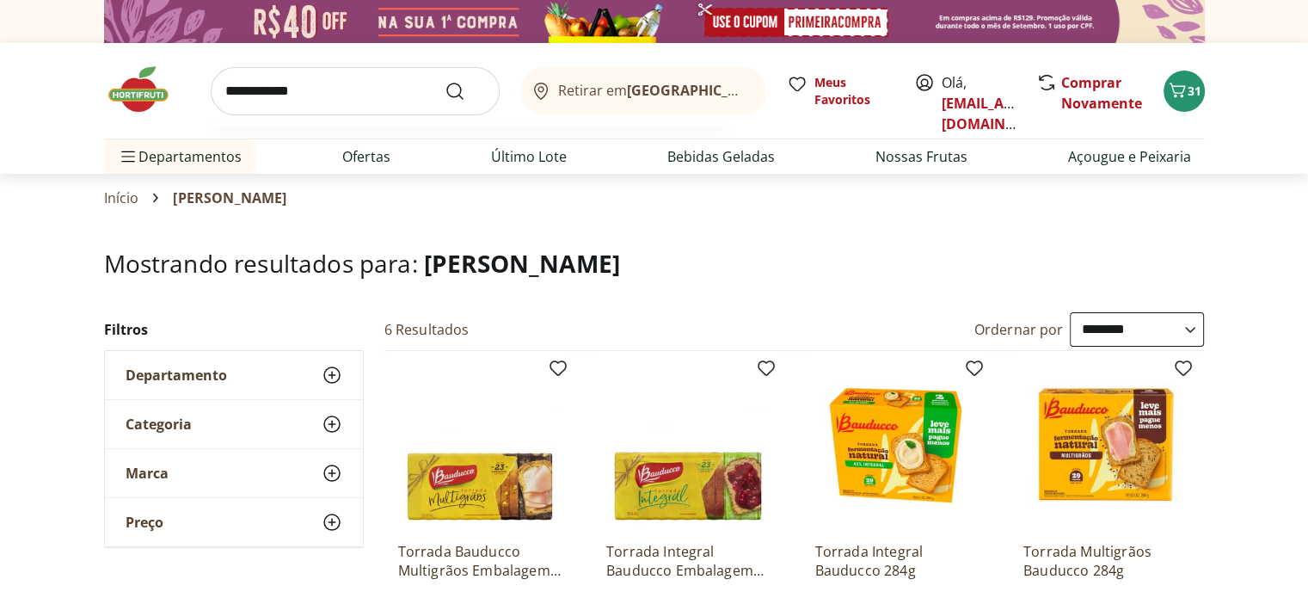
type input "**********"
click at [445, 81] on button "Submit Search" at bounding box center [465, 91] width 41 height 21
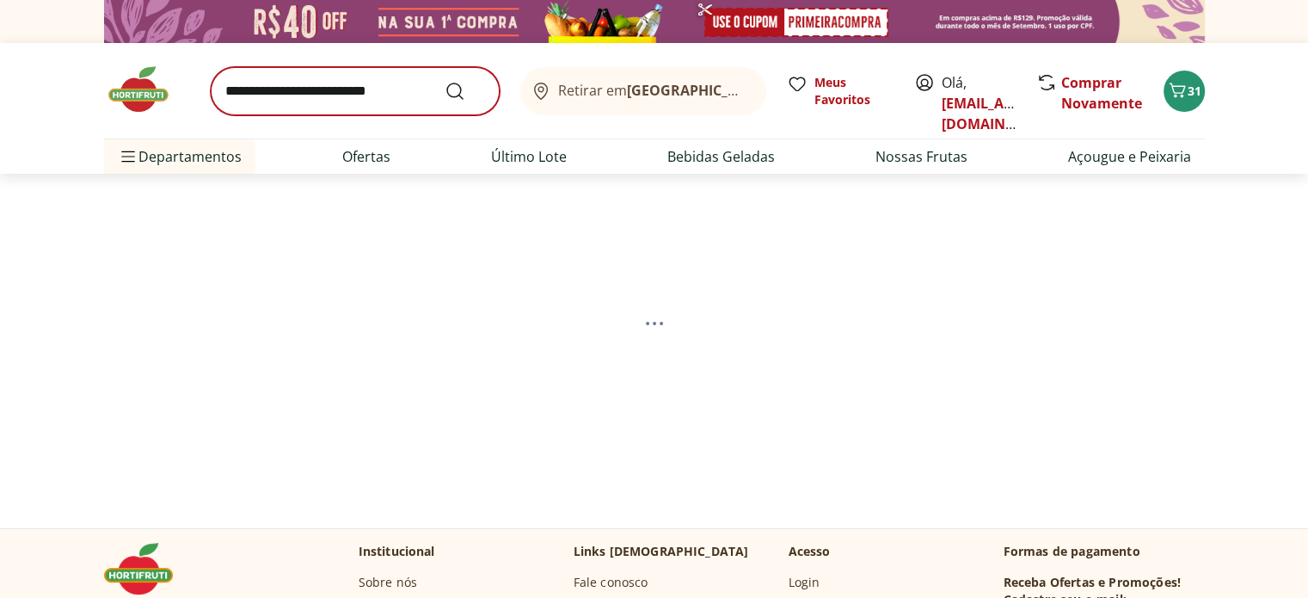
select select "**********"
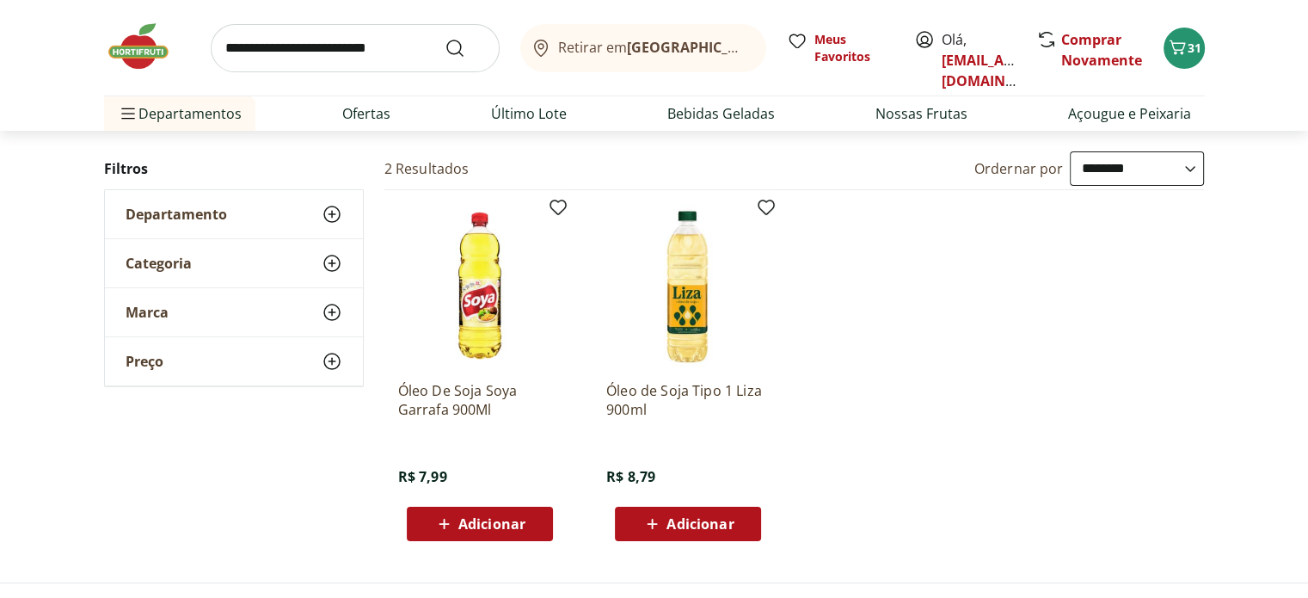
scroll to position [169, 0]
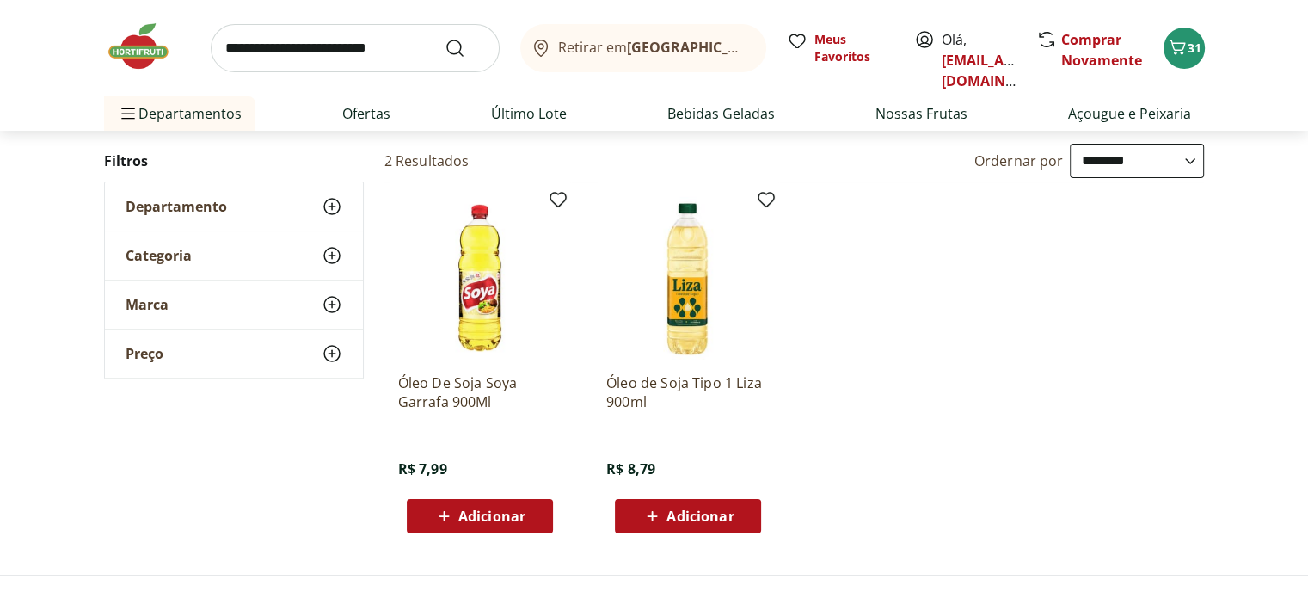
click at [534, 516] on div "Adicionar" at bounding box center [480, 516] width 119 height 31
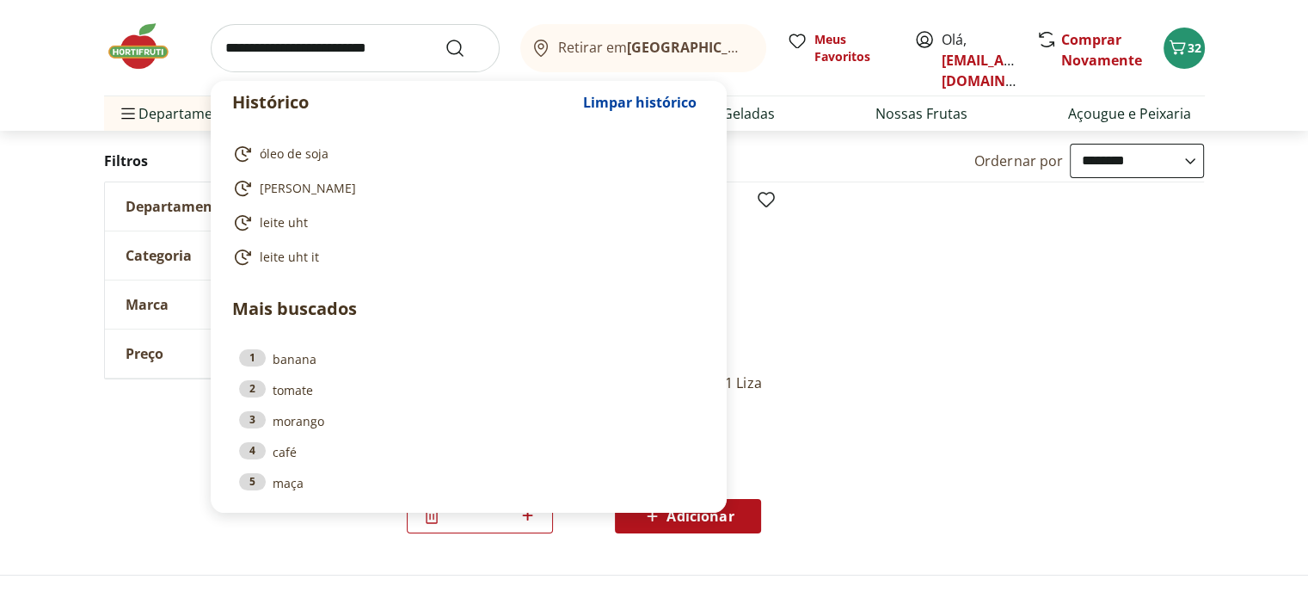
click at [374, 48] on input "search" at bounding box center [355, 48] width 289 height 48
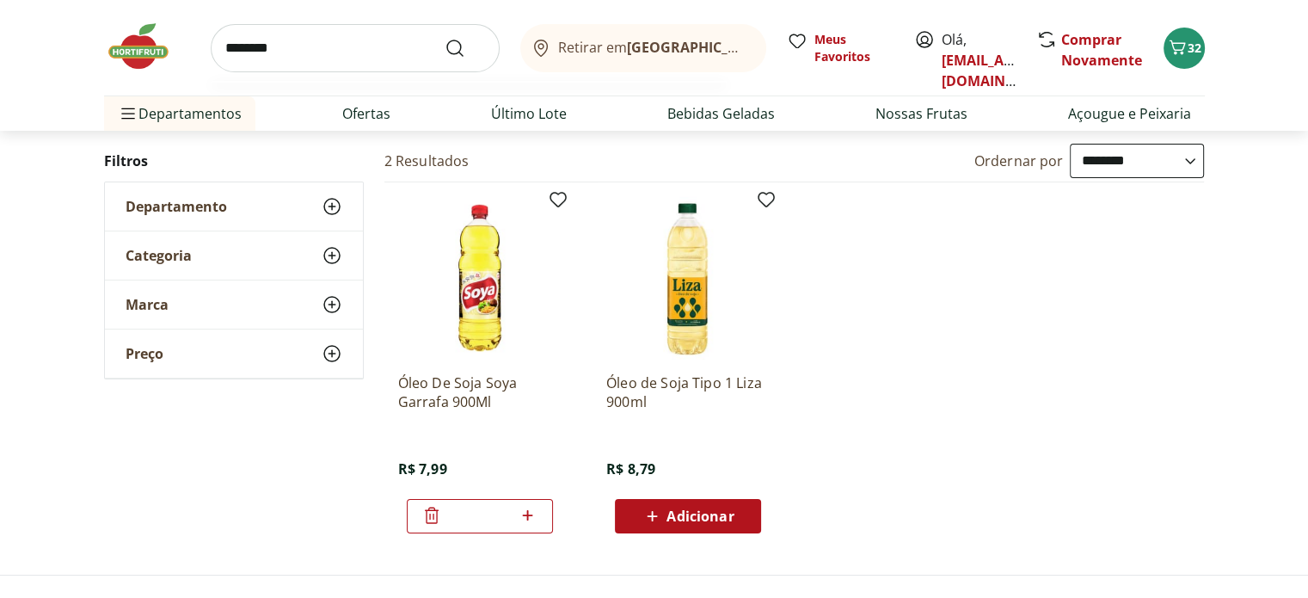
type input "********"
click at [445, 38] on button "Submit Search" at bounding box center [465, 48] width 41 height 21
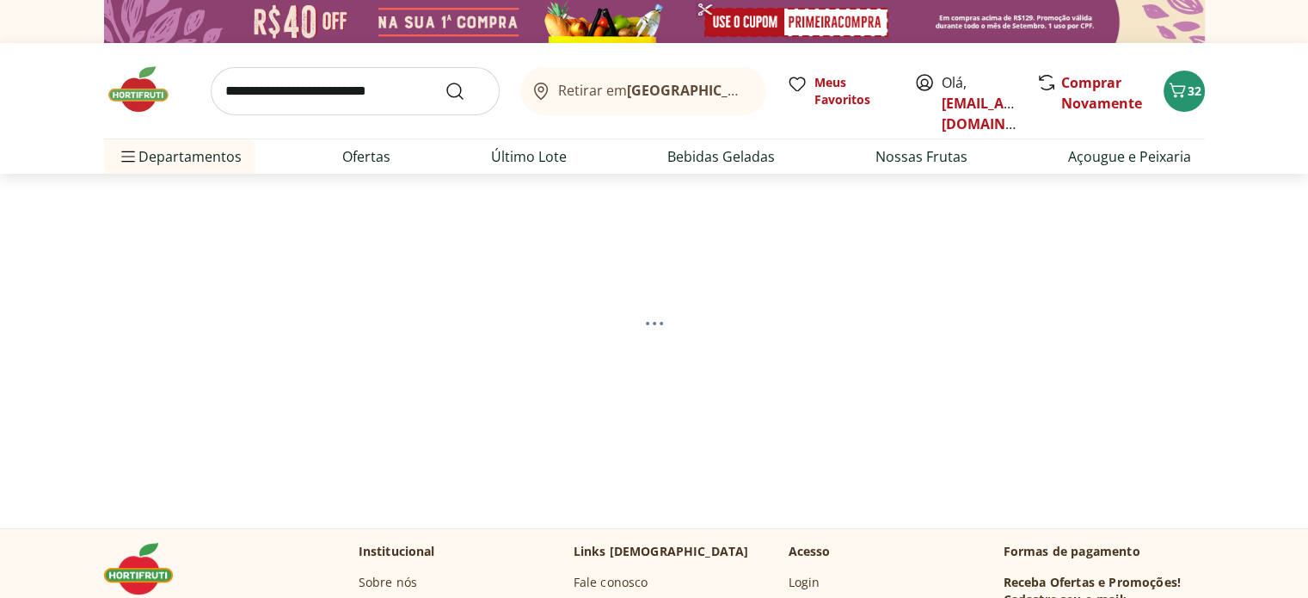
select select "**********"
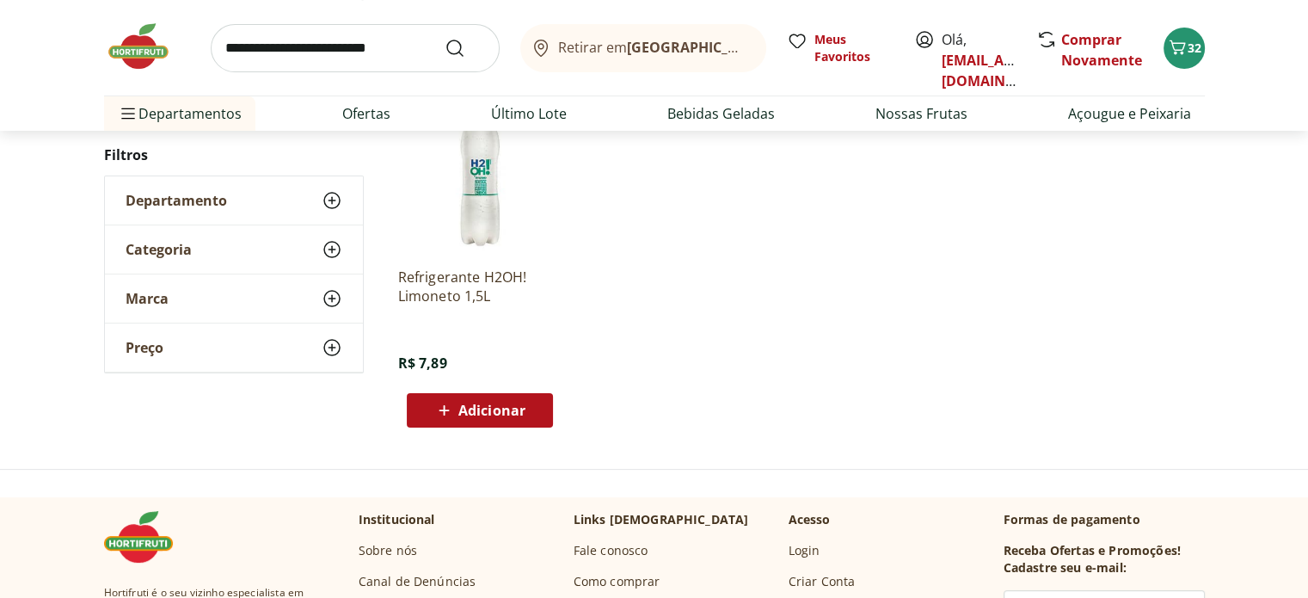
scroll to position [279, 0]
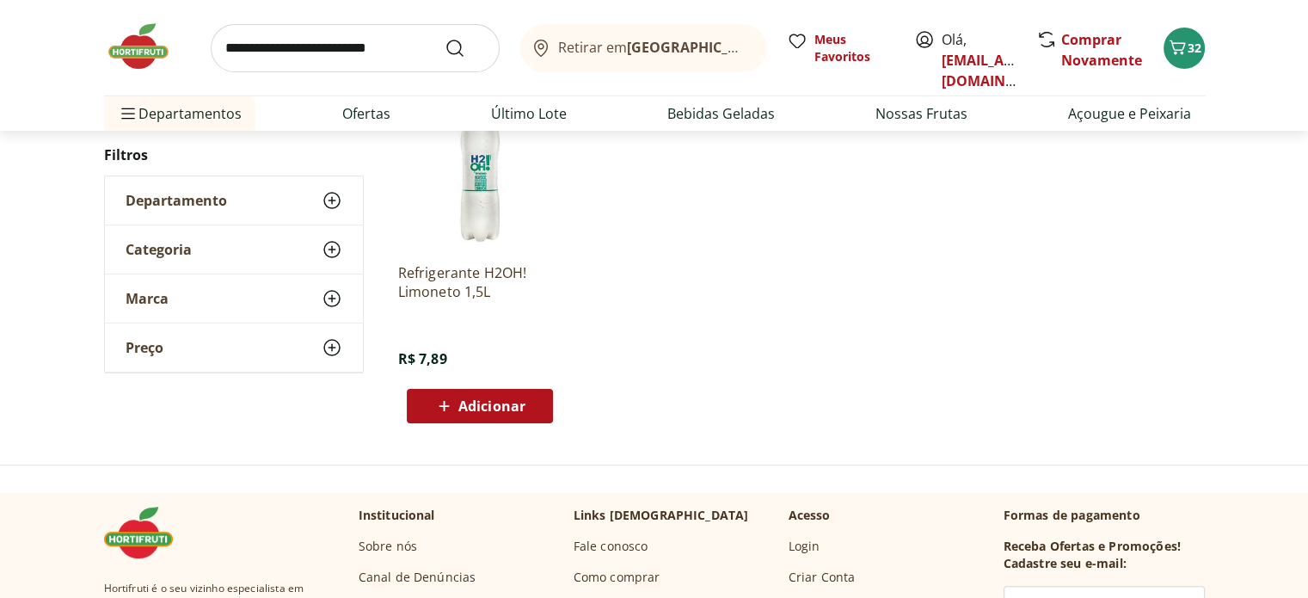
click at [505, 403] on span "Adicionar" at bounding box center [491, 406] width 67 height 14
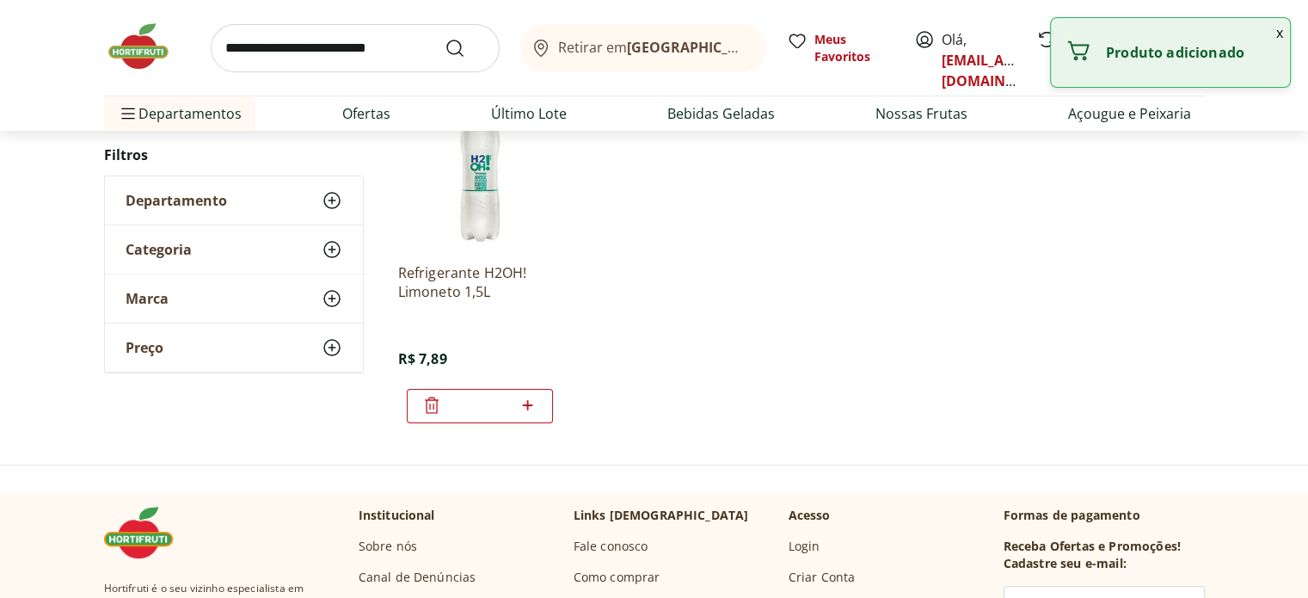
click at [528, 406] on icon at bounding box center [528, 405] width 10 height 10
type input "*"
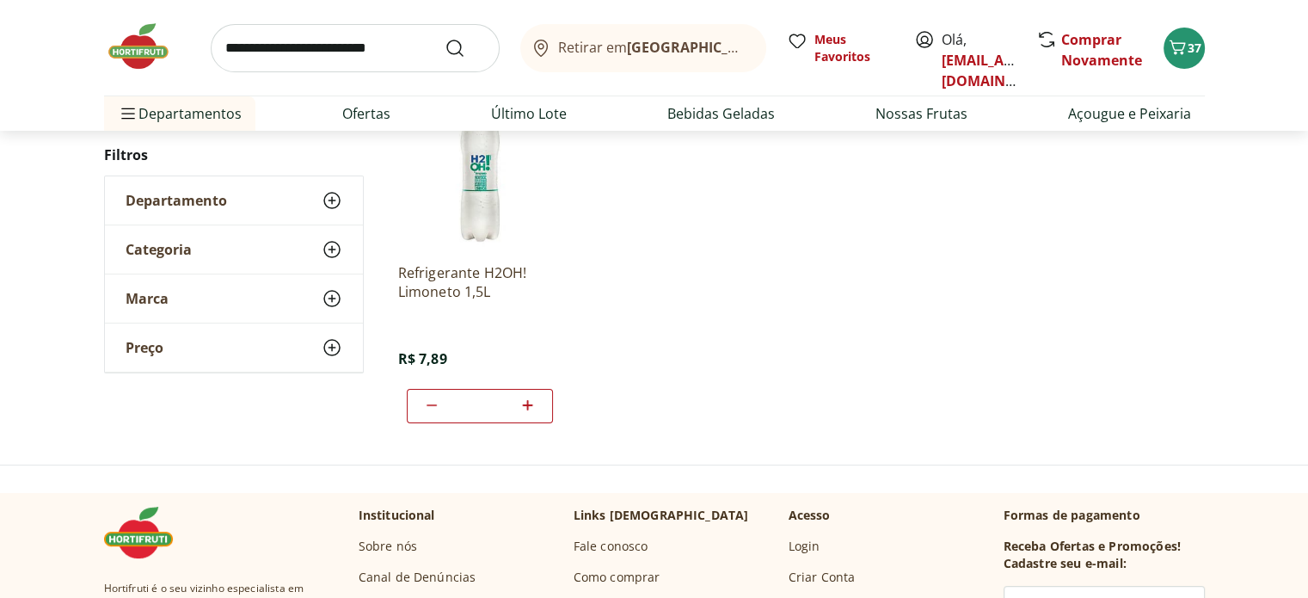
scroll to position [0, 0]
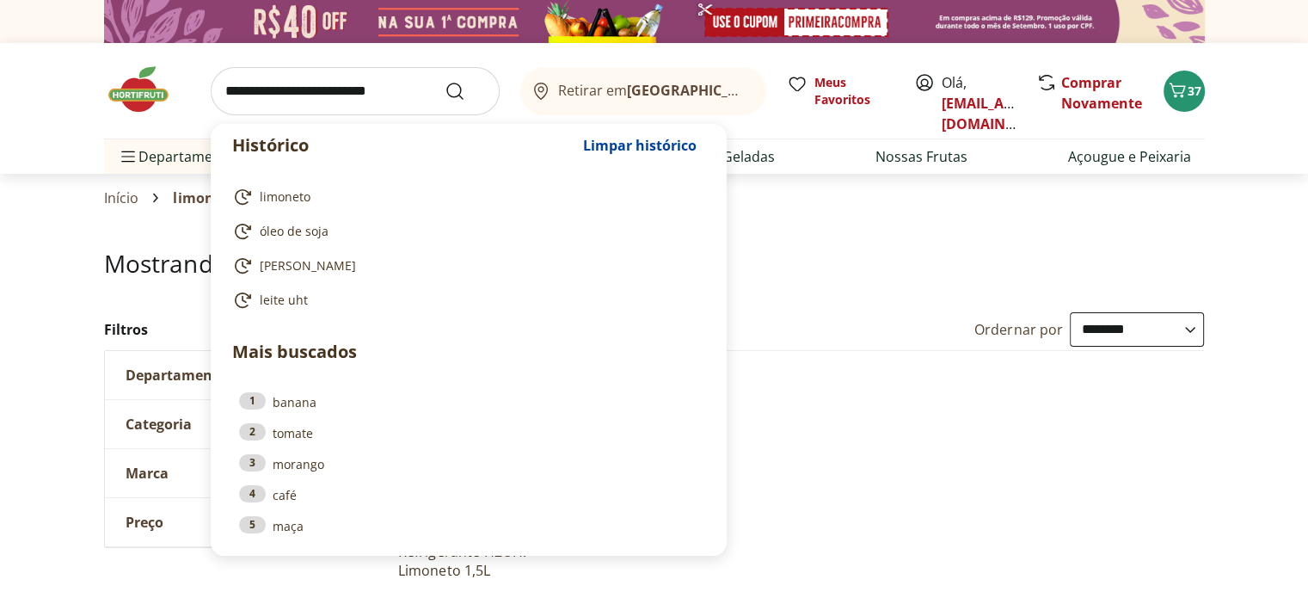
click at [310, 95] on input "search" at bounding box center [355, 91] width 289 height 48
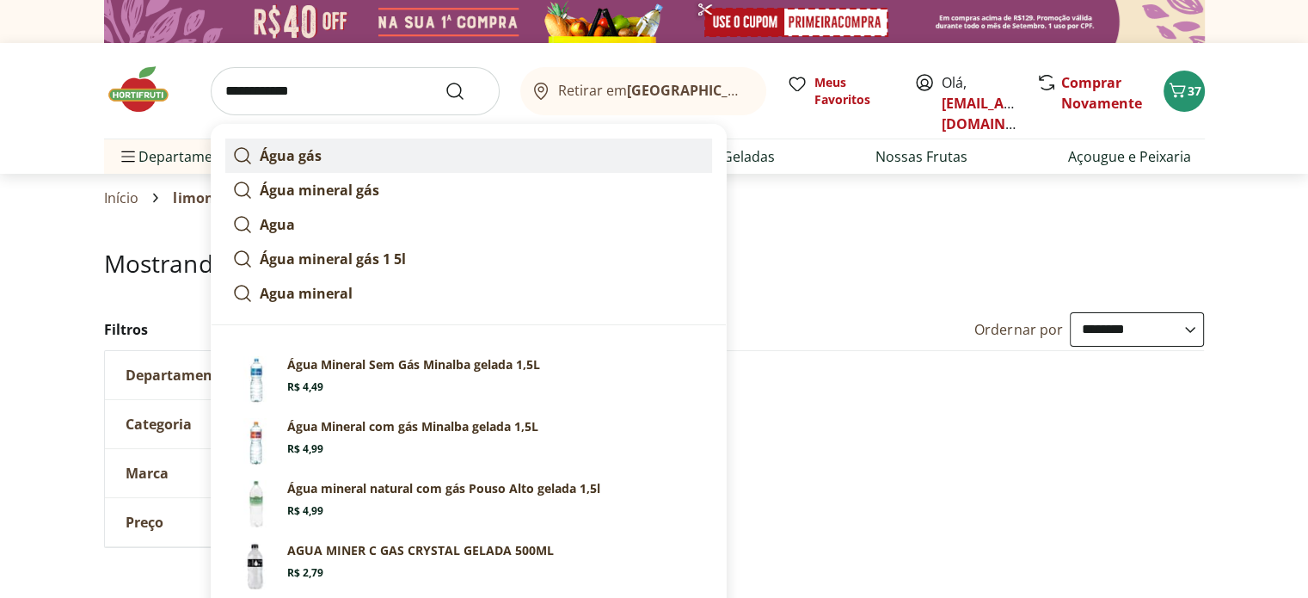
click at [275, 163] on strong "Água gás" at bounding box center [291, 155] width 62 height 19
type input "********"
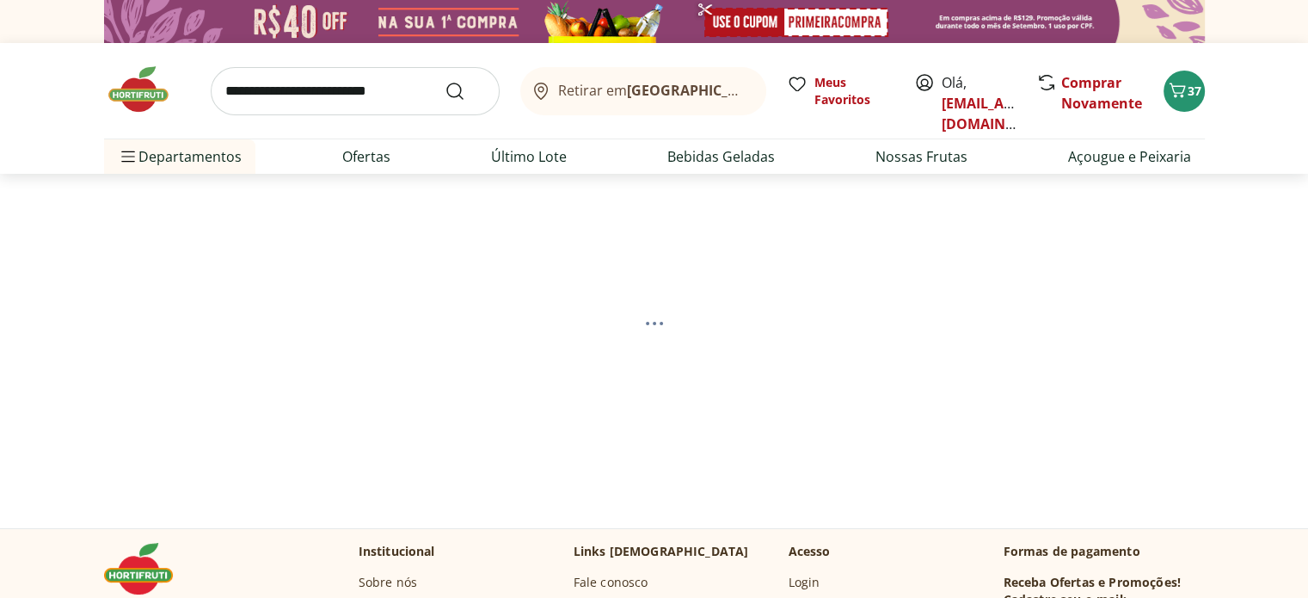
select select "**********"
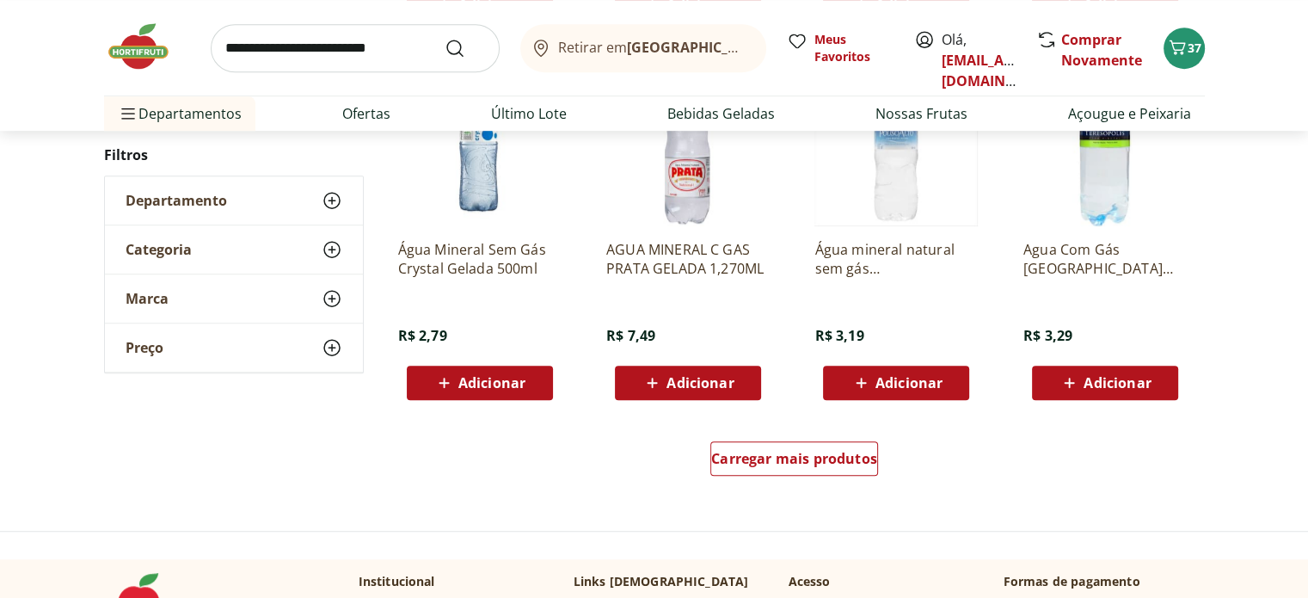
scroll to position [1074, 0]
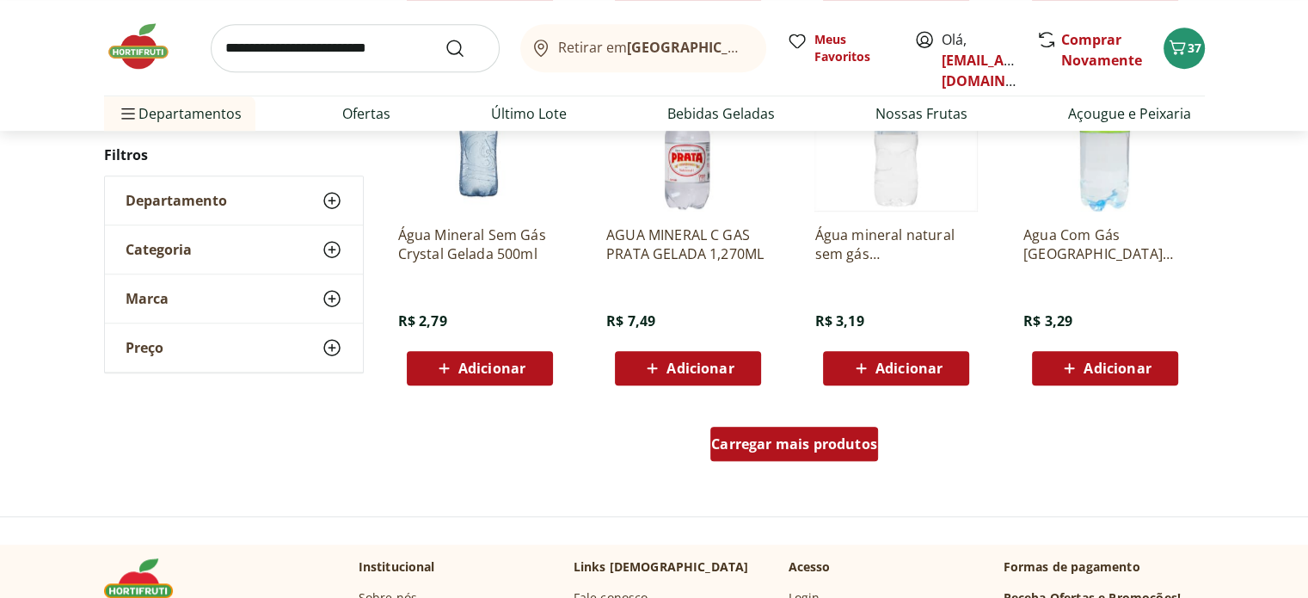
click at [864, 448] on span "Carregar mais produtos" at bounding box center [794, 444] width 166 height 14
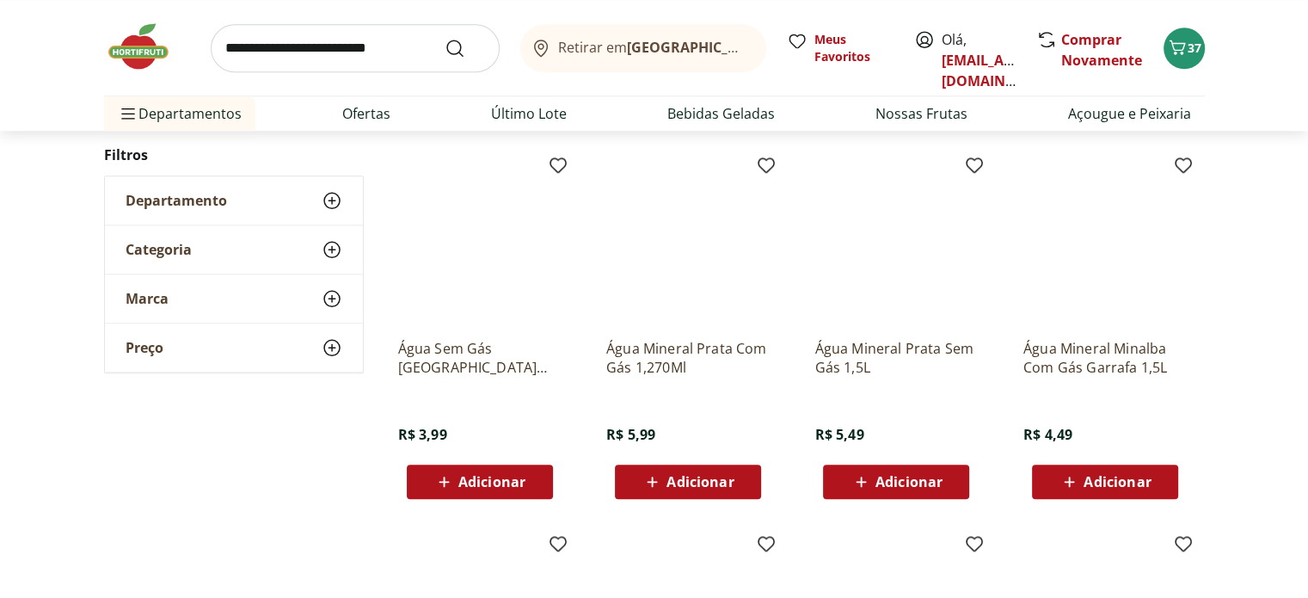
scroll to position [1709, 0]
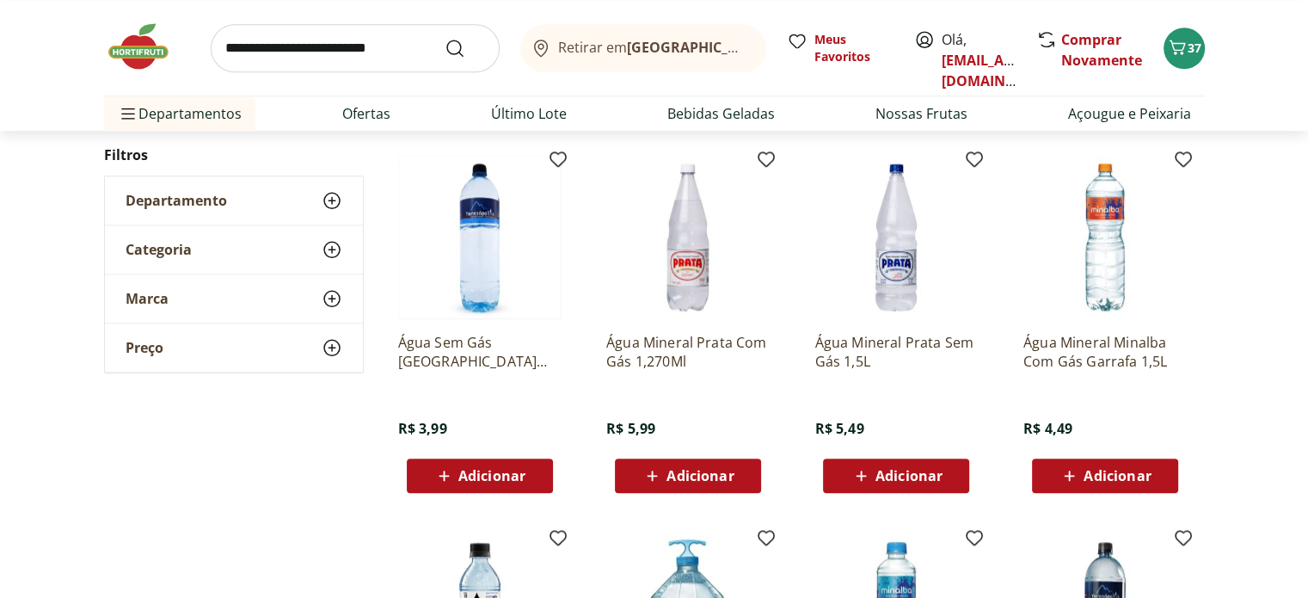
click at [1123, 476] on span "Adicionar" at bounding box center [1117, 476] width 67 height 14
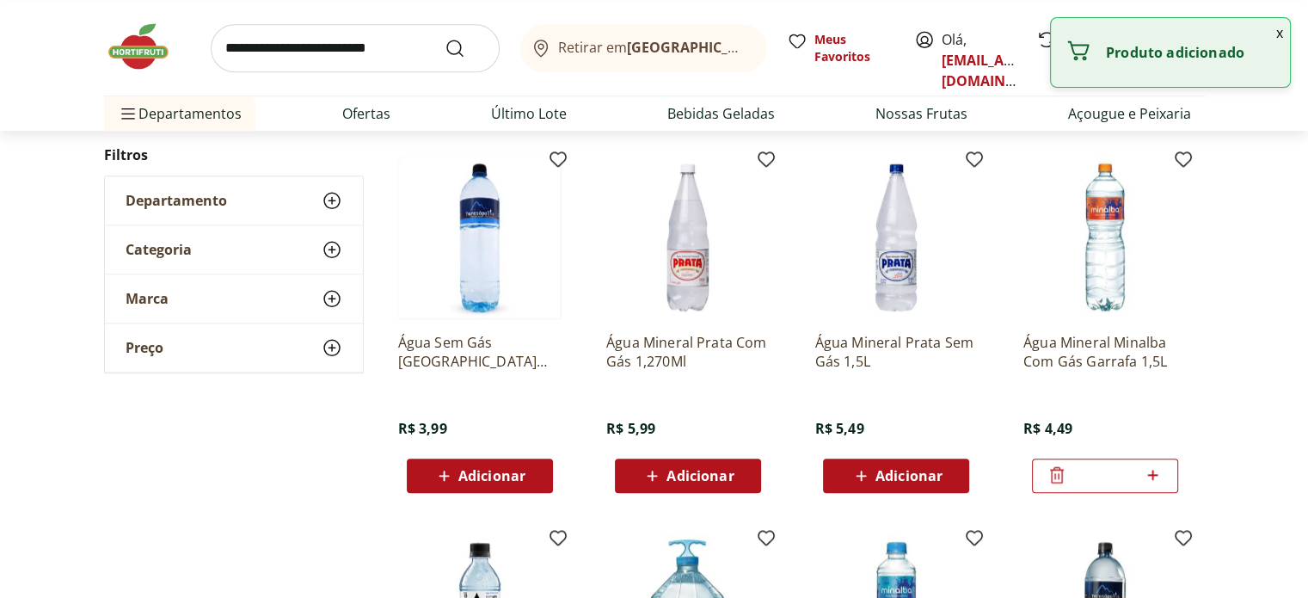
click at [1154, 476] on icon at bounding box center [1153, 475] width 10 height 10
type input "*"
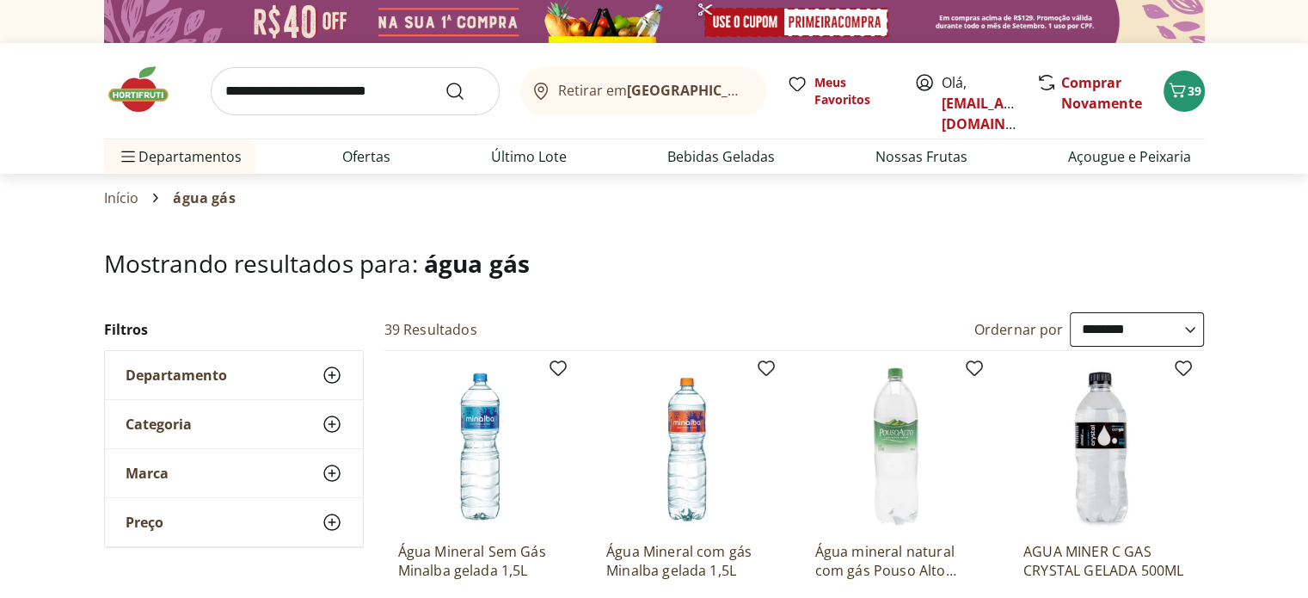
click at [327, 94] on input "search" at bounding box center [355, 91] width 289 height 48
type input "******"
click at [445, 81] on button "Submit Search" at bounding box center [465, 91] width 41 height 21
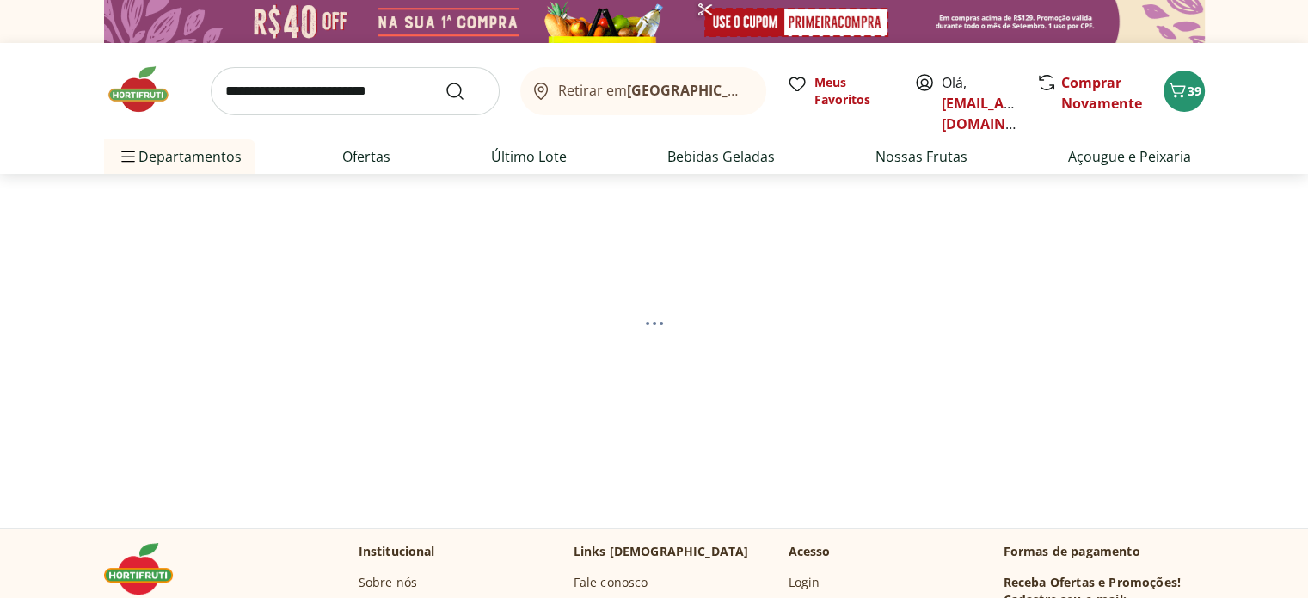
select select "**********"
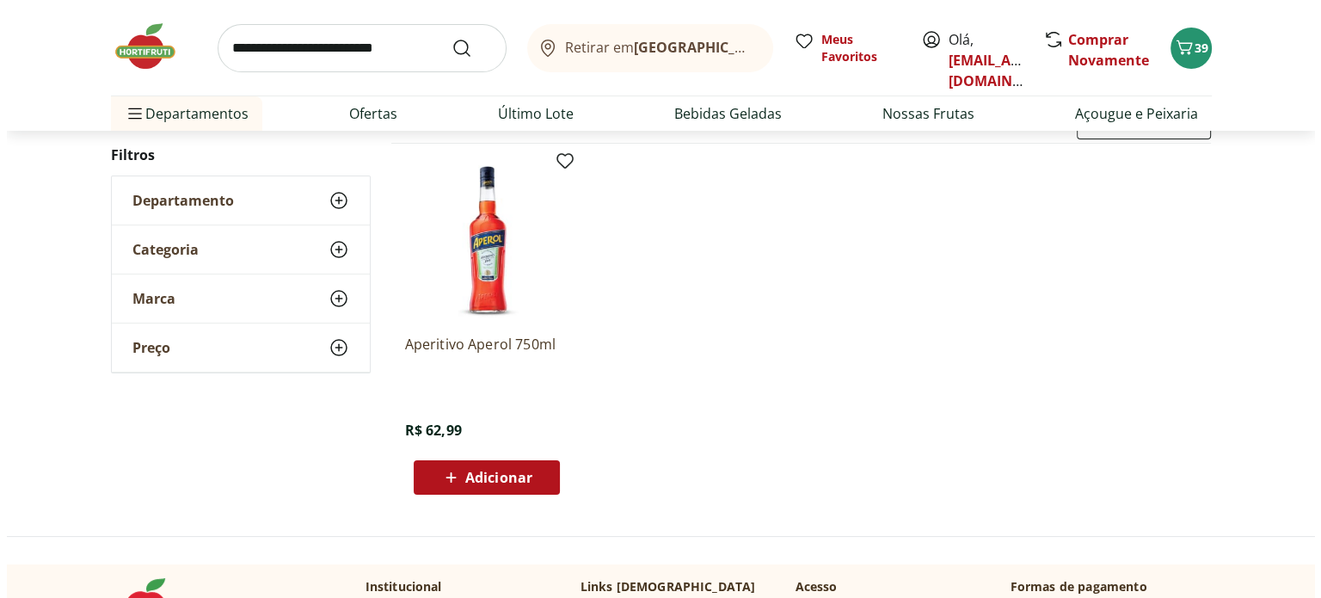
scroll to position [212, 0]
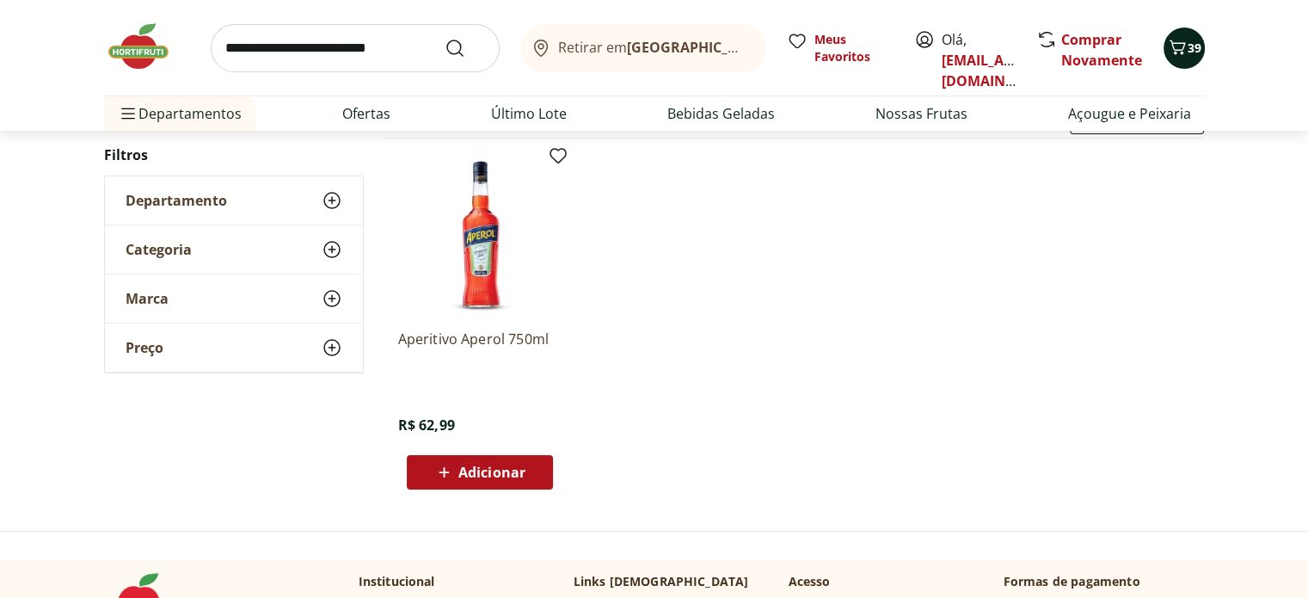
click at [1179, 57] on icon "Carrinho" at bounding box center [1177, 47] width 21 height 21
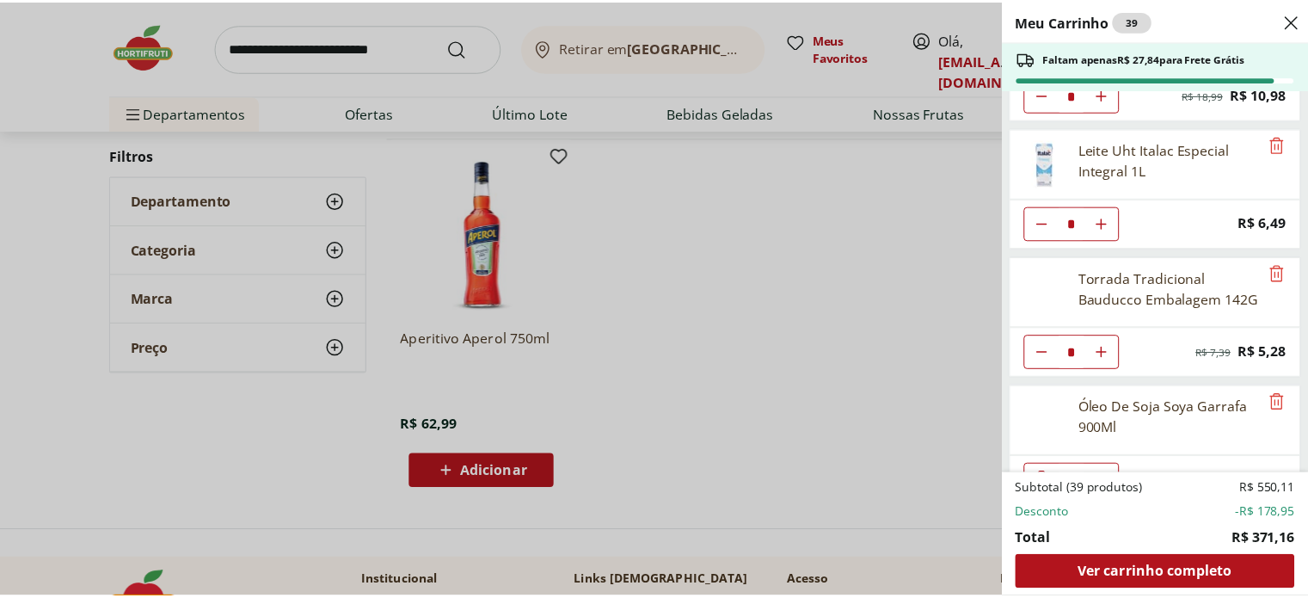
scroll to position [1241, 0]
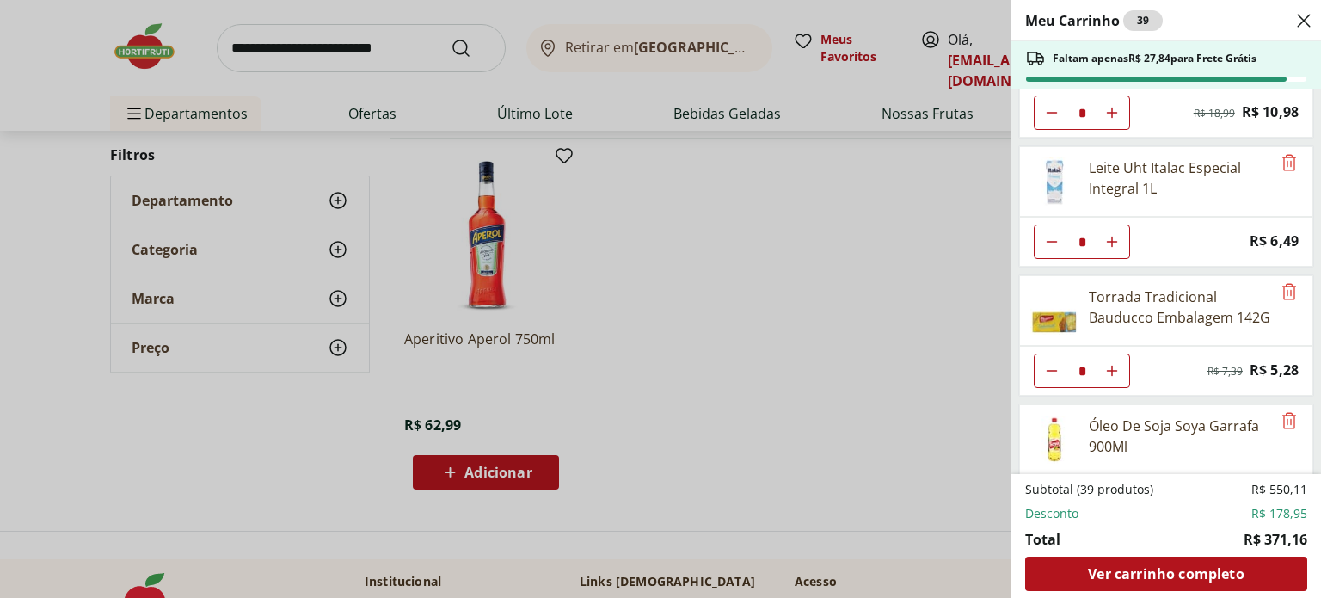
click at [414, 52] on div "Meu Carrinho 39 Faltam apenas R$ 27,84 para Frete Grátis Condimento De Ervas Fi…" at bounding box center [660, 299] width 1321 height 598
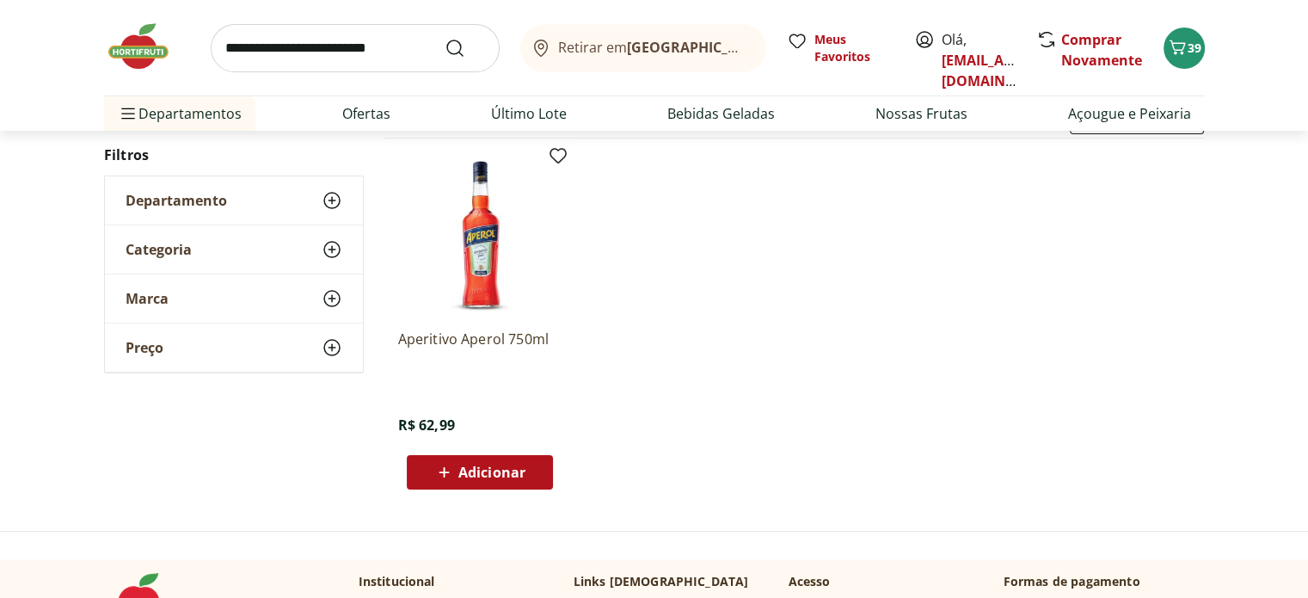
click at [415, 52] on input "search" at bounding box center [355, 48] width 289 height 48
type input "**********"
click at [445, 38] on button "Submit Search" at bounding box center [465, 48] width 41 height 21
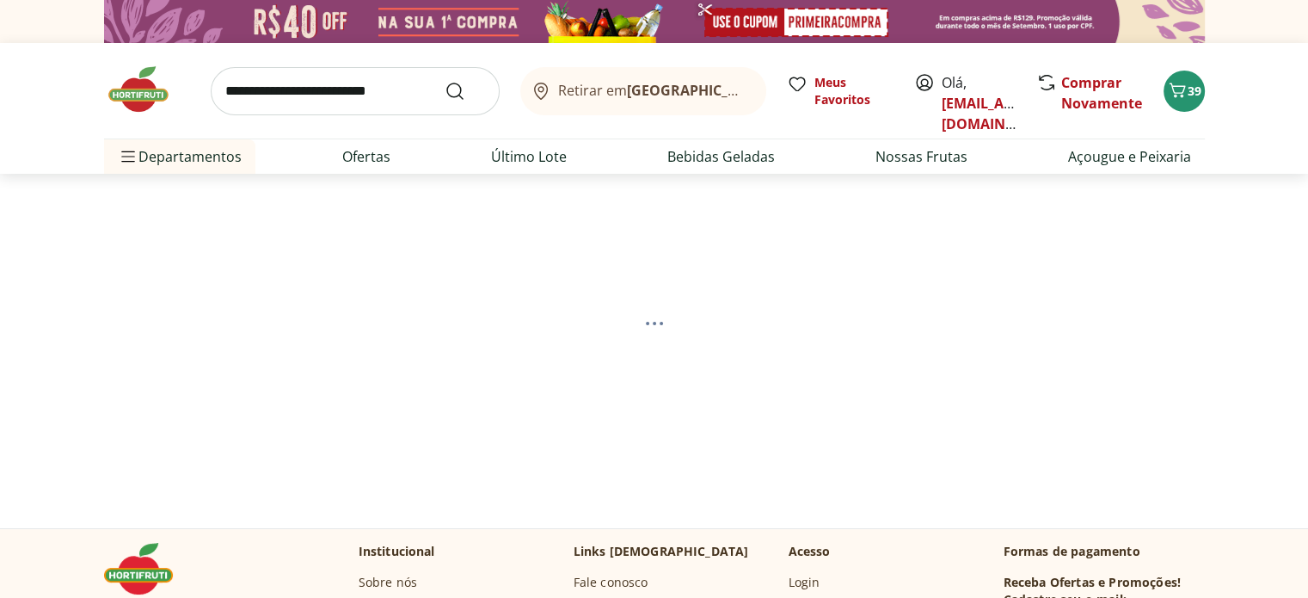
select select "**********"
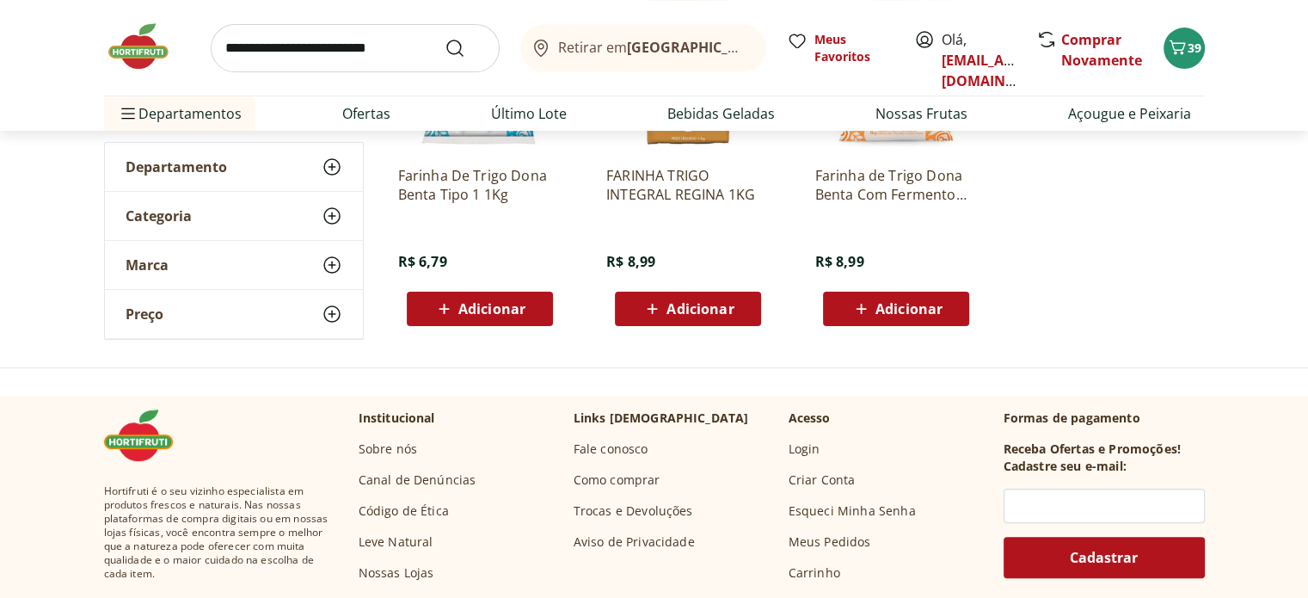
scroll to position [372, 0]
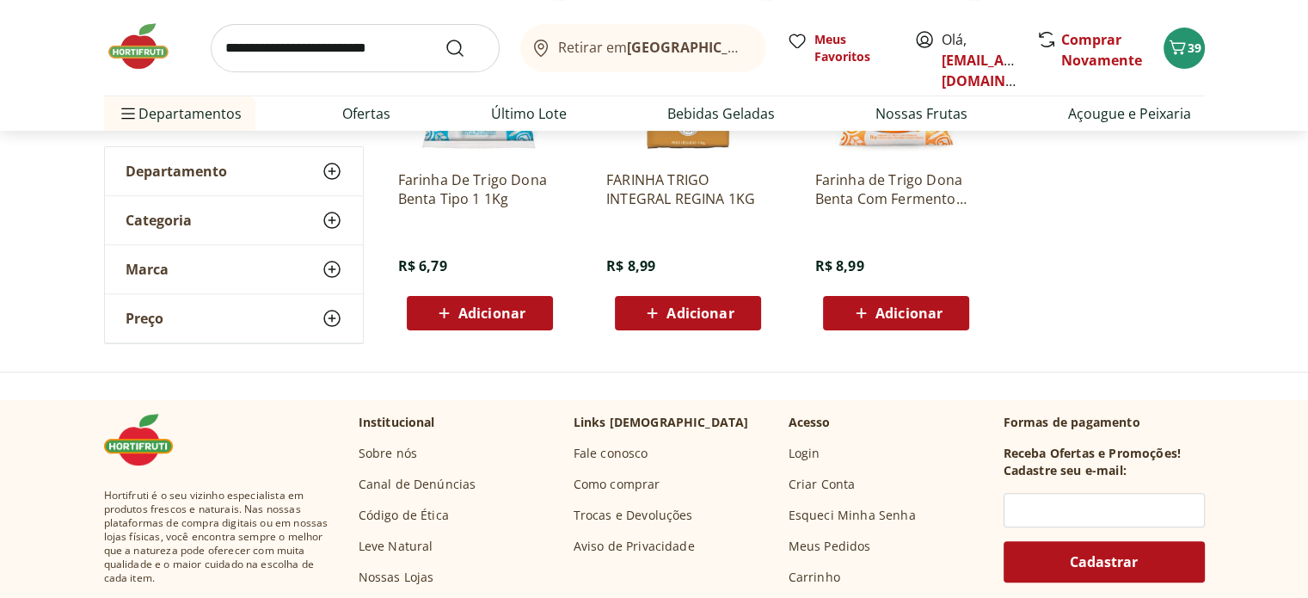
click at [507, 317] on span "Adicionar" at bounding box center [491, 313] width 67 height 14
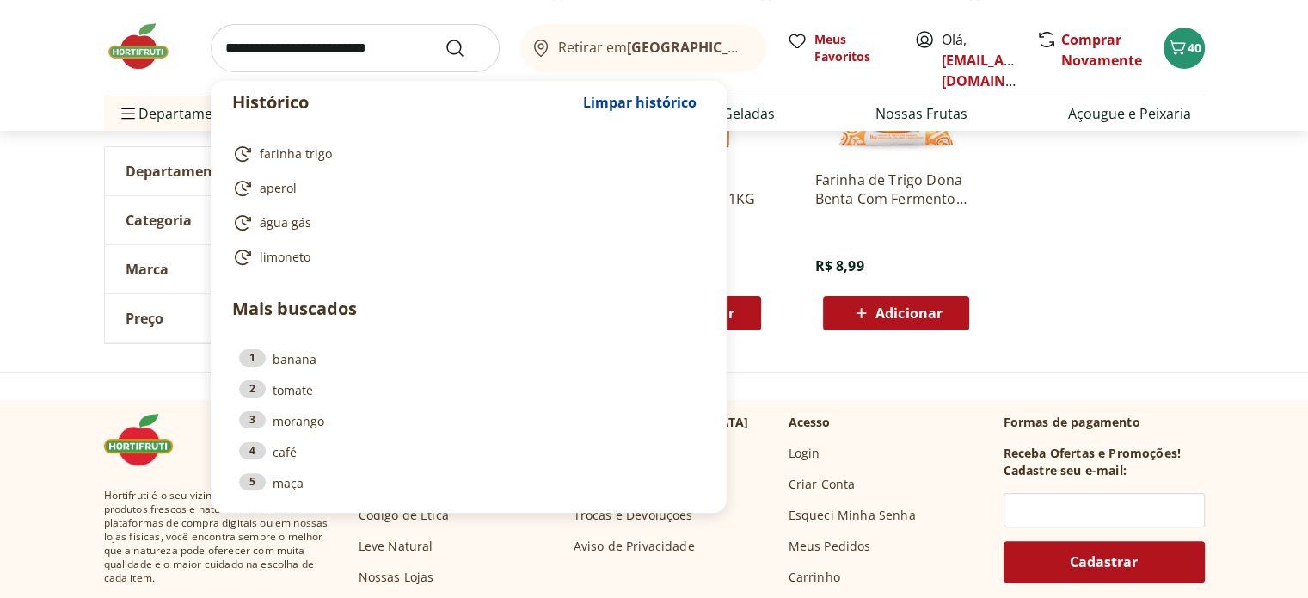
click at [298, 51] on input "search" at bounding box center [355, 48] width 289 height 48
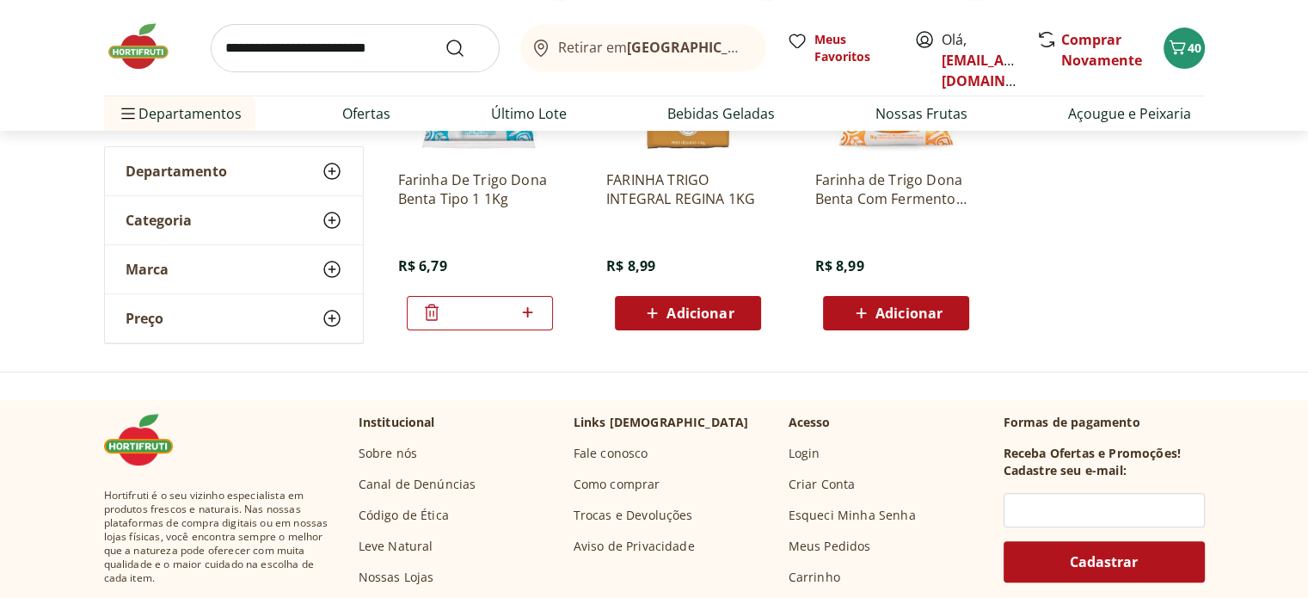
click at [1209, 244] on div "**********" at bounding box center [654, 142] width 1308 height 403
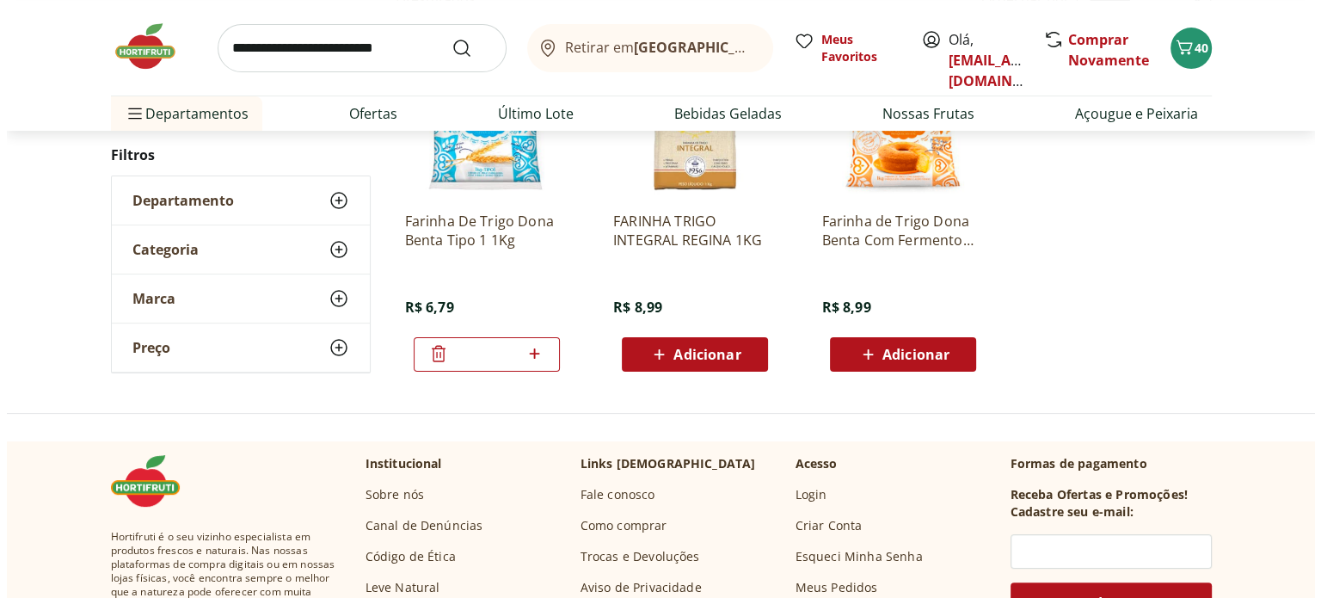
scroll to position [0, 0]
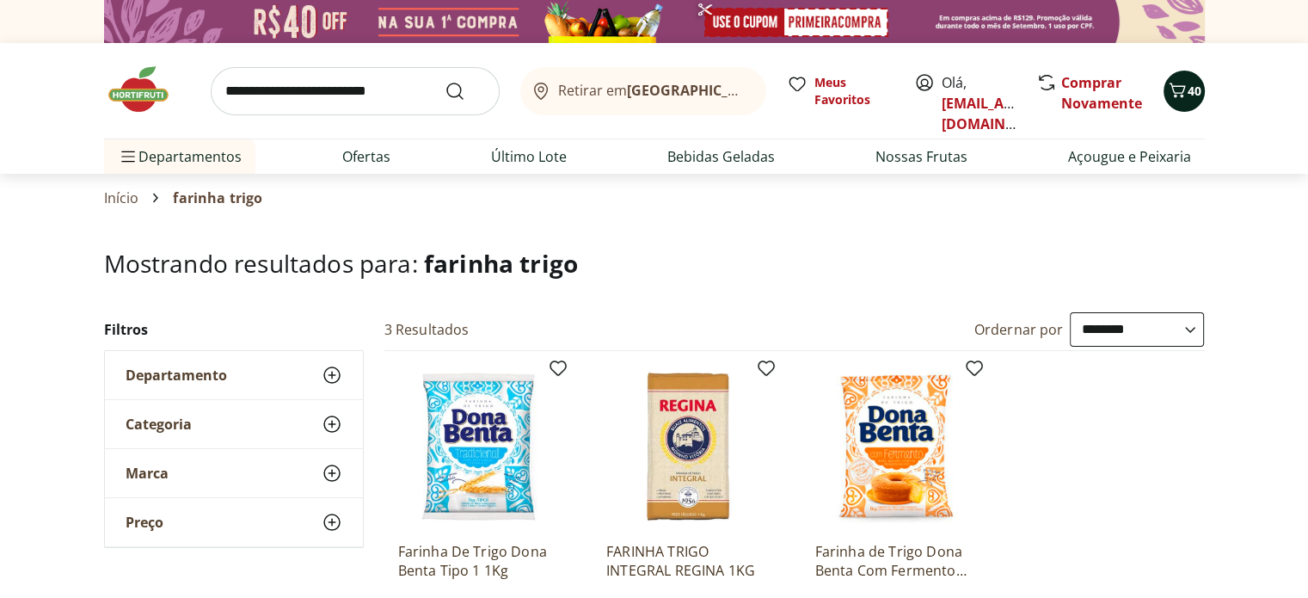
click at [1184, 99] on icon "Carrinho" at bounding box center [1177, 90] width 21 height 21
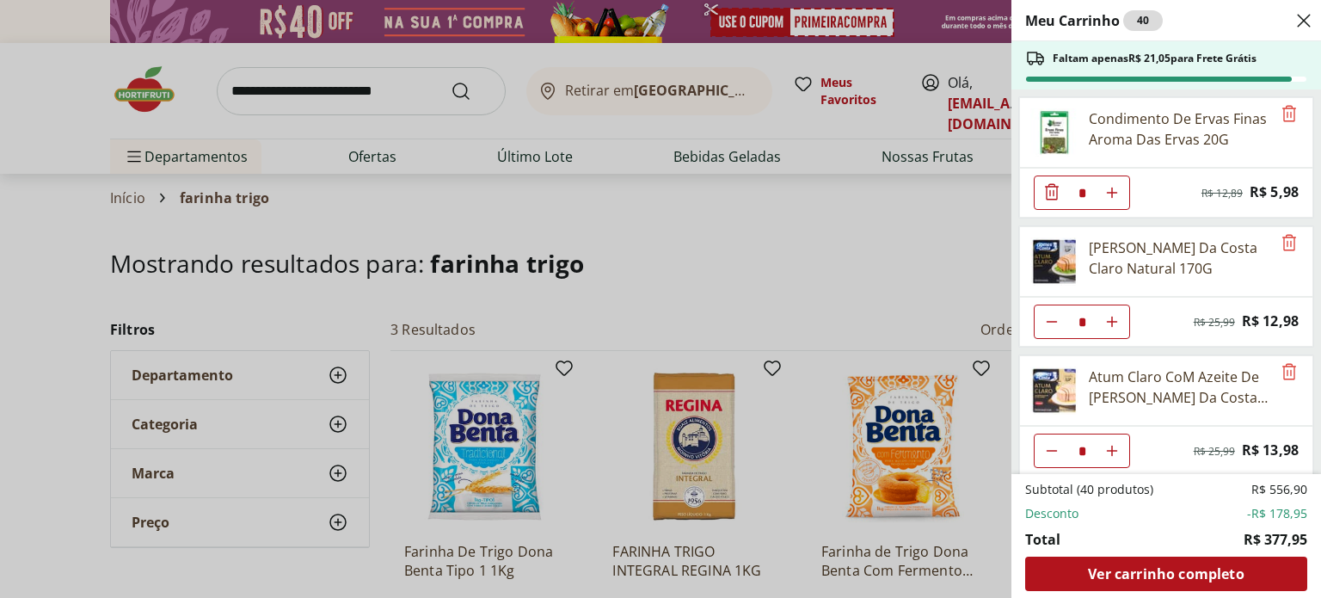
click at [1301, 20] on icon "Close" at bounding box center [1304, 20] width 21 height 21
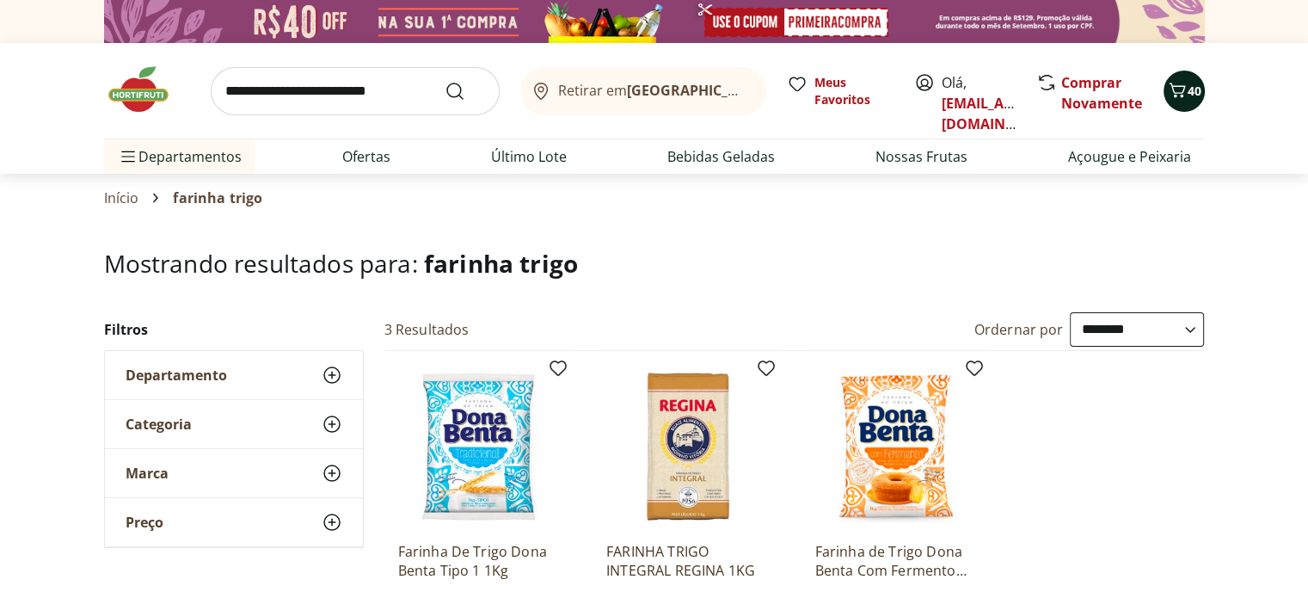
click at [1181, 93] on icon "Carrinho" at bounding box center [1177, 90] width 21 height 21
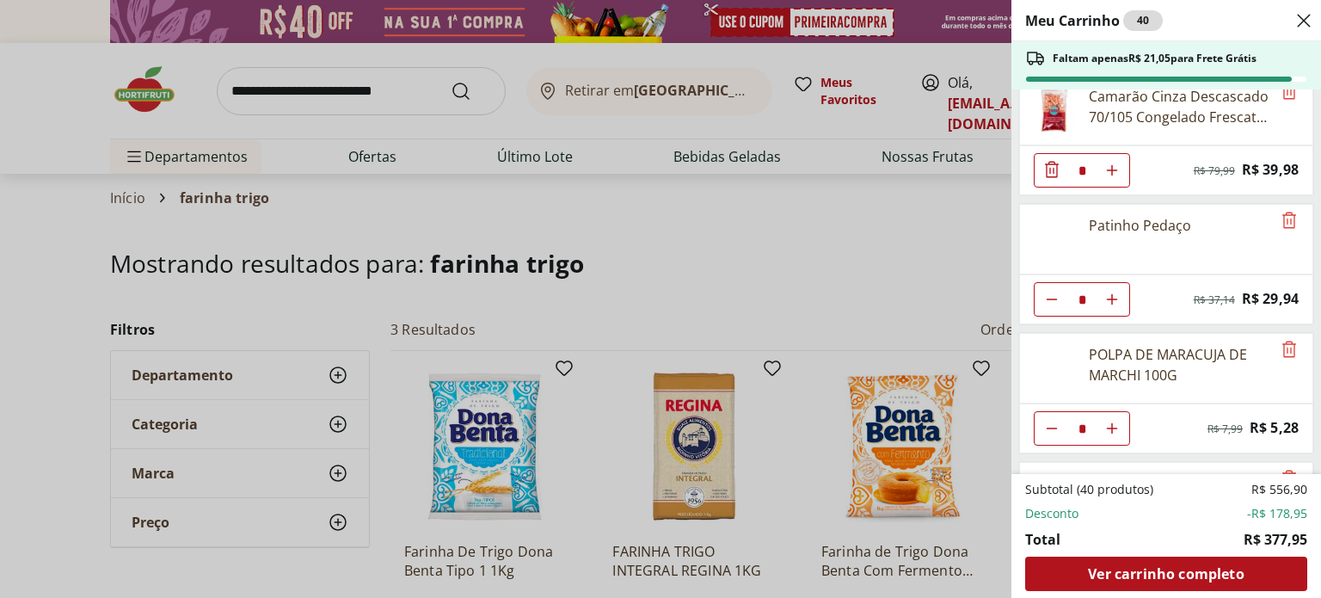
scroll to position [686, 0]
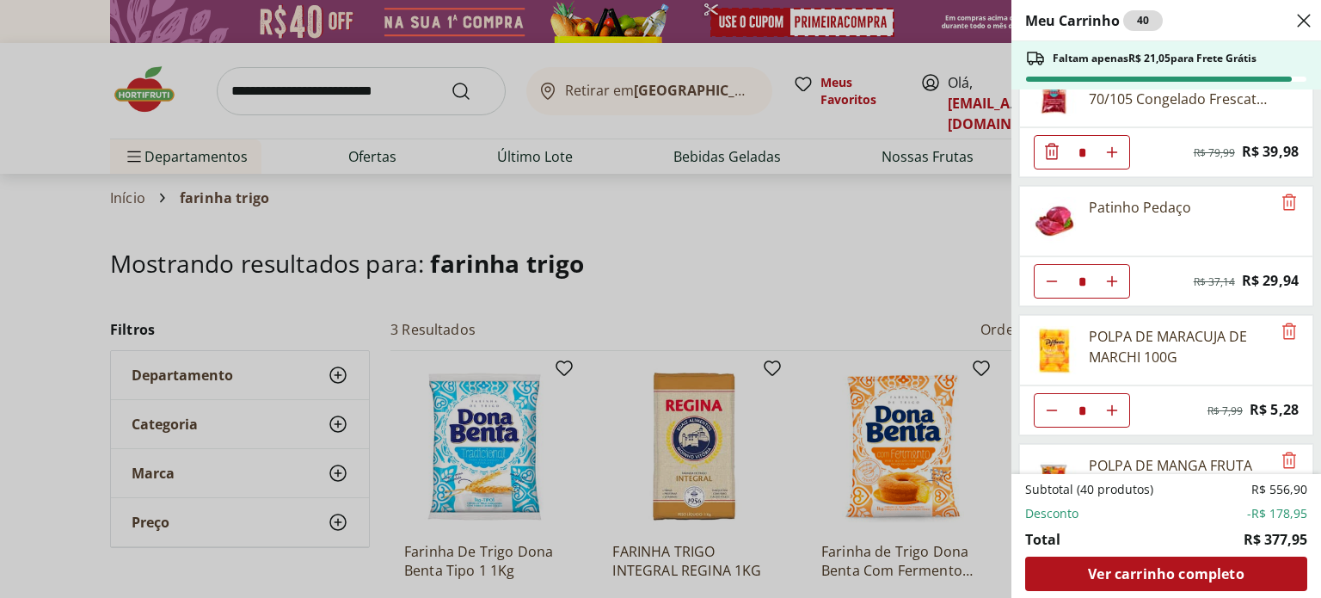
click at [1113, 274] on icon "Aumentar Quantidade" at bounding box center [1112, 281] width 14 height 14
type input "*"
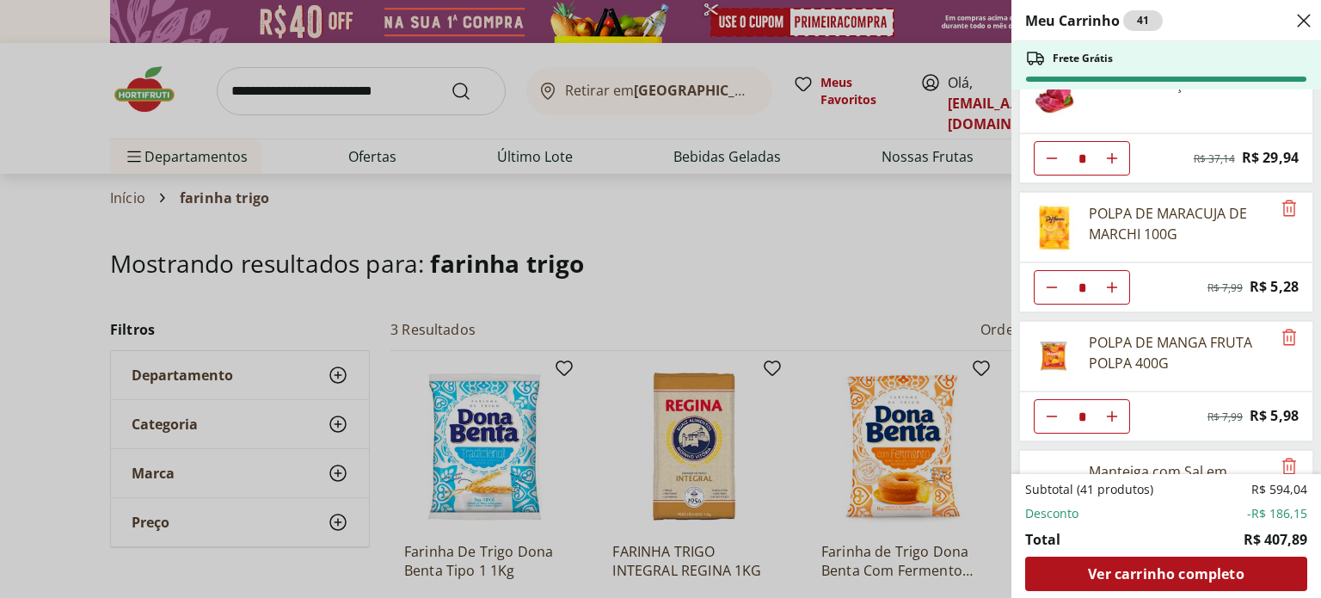
scroll to position [820, 0]
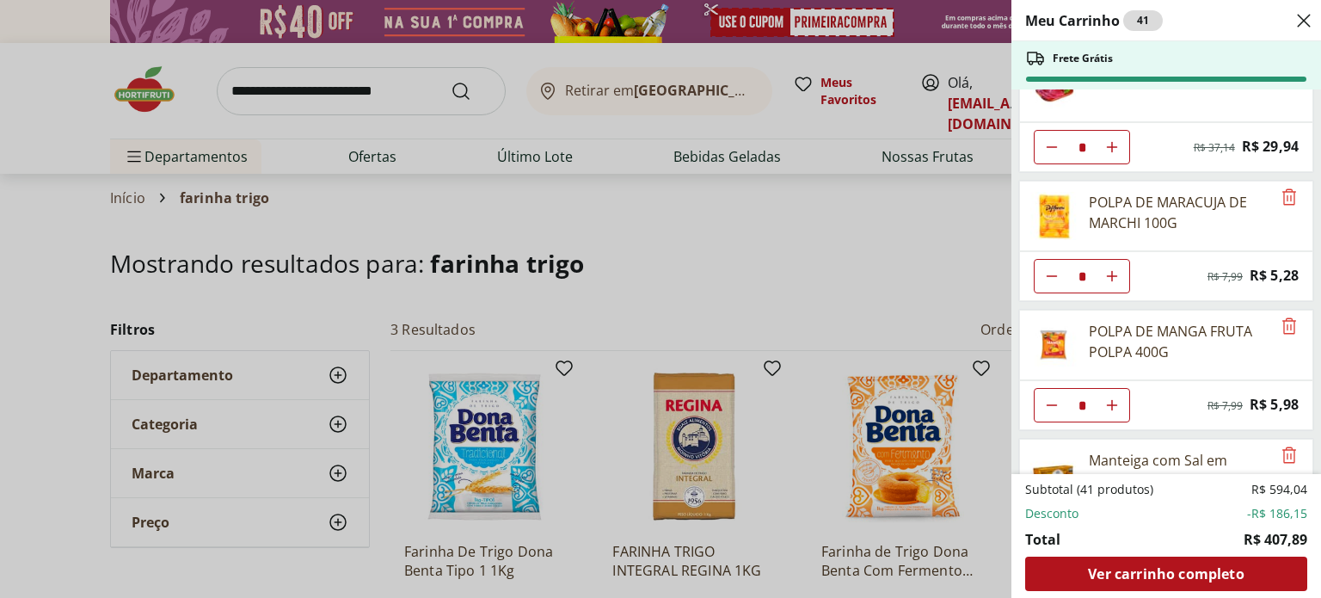
click at [1053, 269] on icon "Diminuir Quantidade" at bounding box center [1052, 276] width 14 height 14
type input "*"
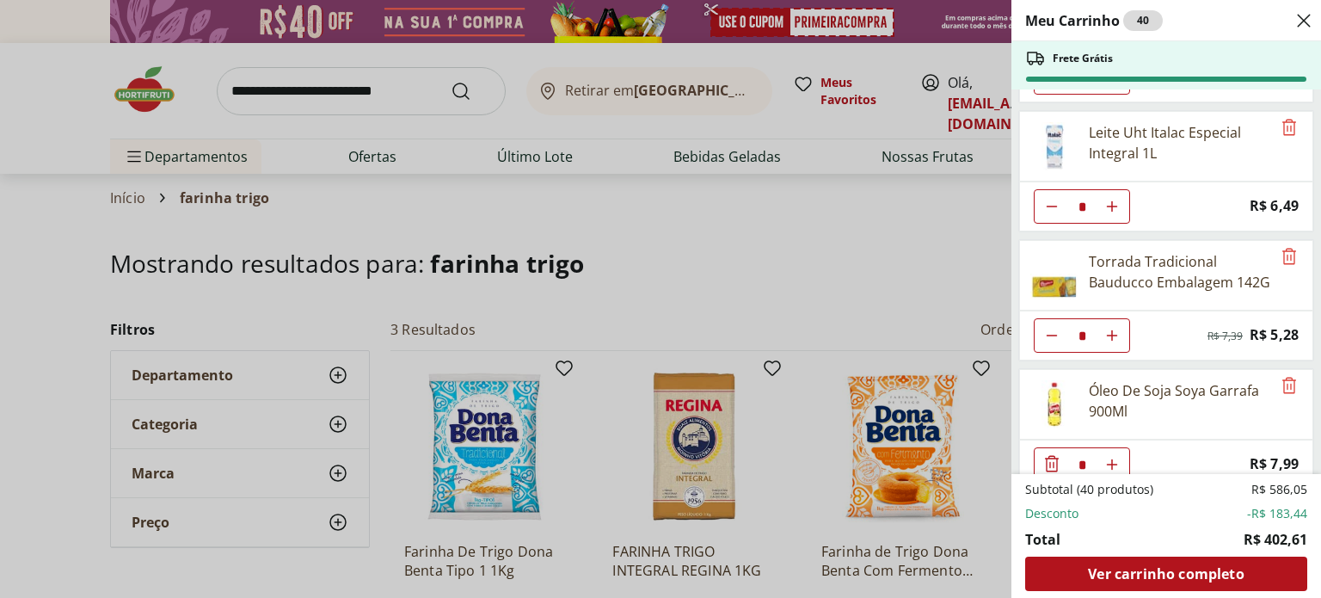
scroll to position [1670, 0]
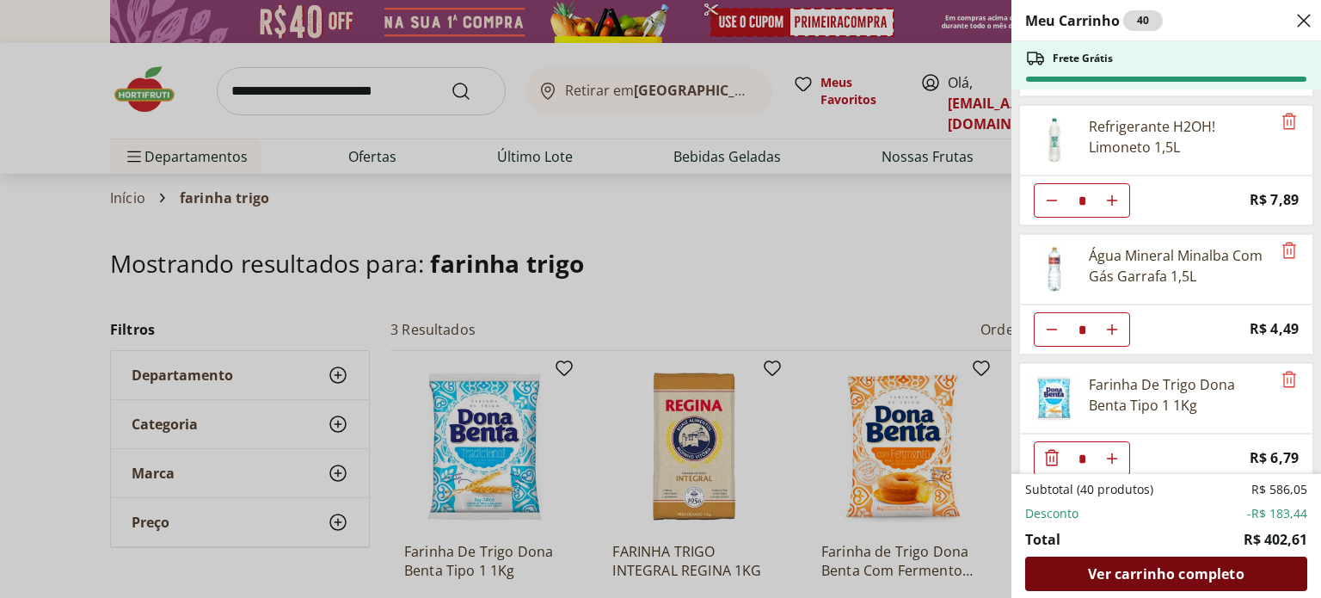
click at [1203, 572] on span "Ver carrinho completo" at bounding box center [1166, 574] width 156 height 14
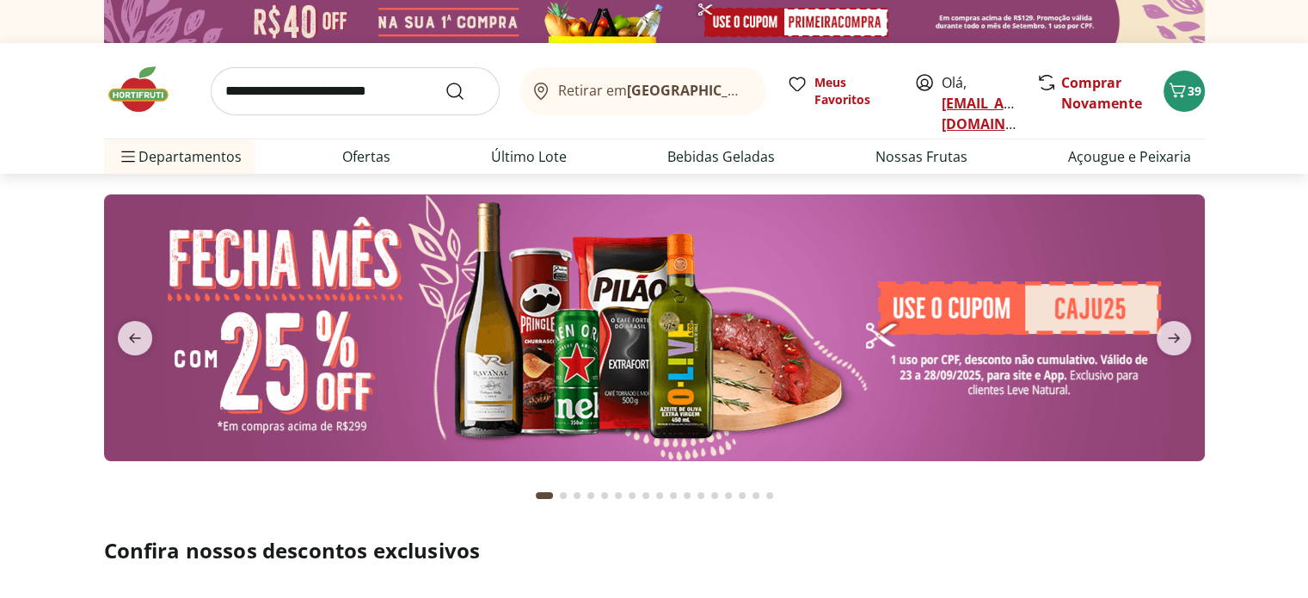
click at [960, 109] on link "[EMAIL_ADDRESS][DOMAIN_NAME]" at bounding box center [1002, 114] width 120 height 40
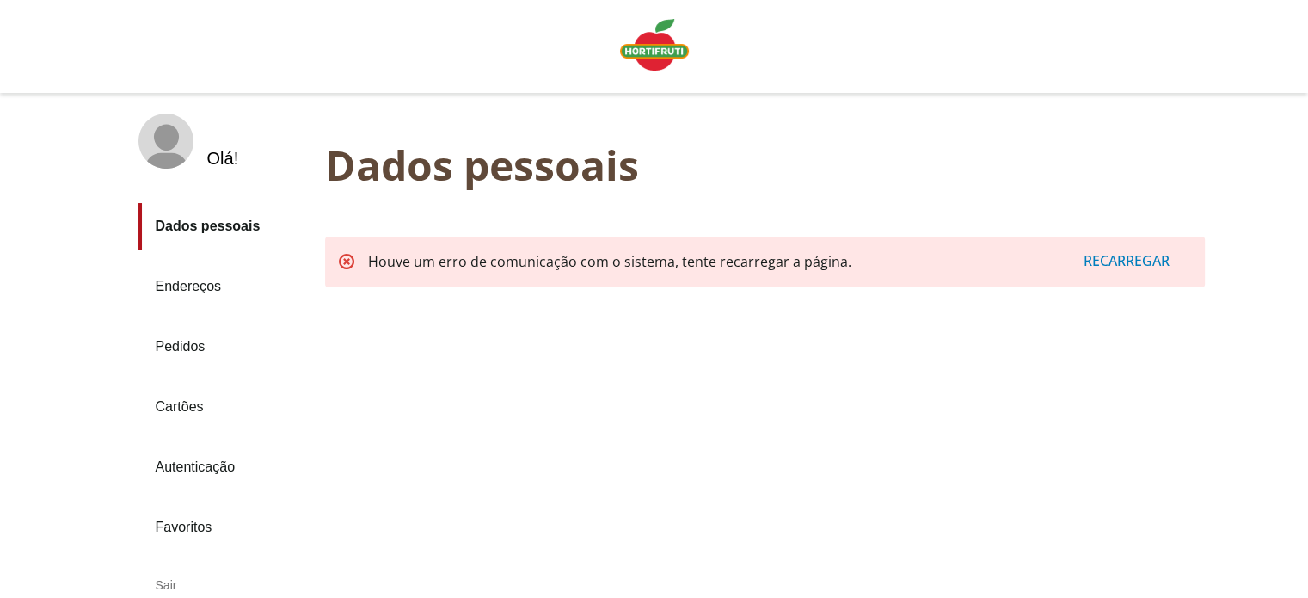
click at [1159, 264] on div "Recarregar" at bounding box center [1126, 260] width 127 height 33
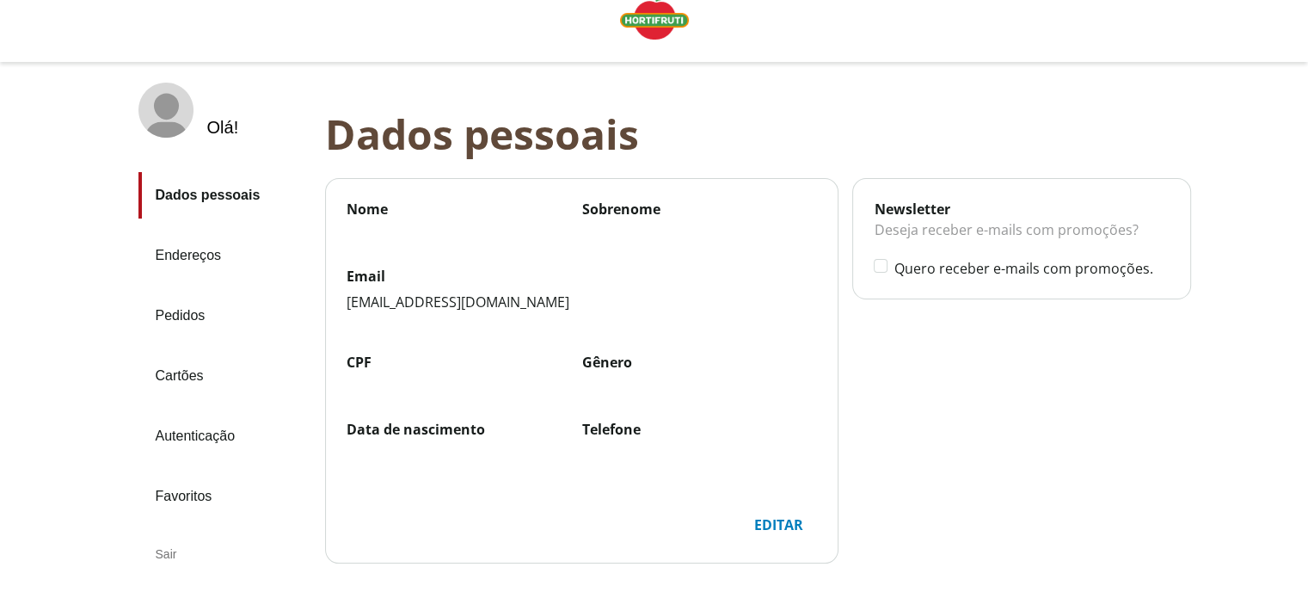
scroll to position [148, 0]
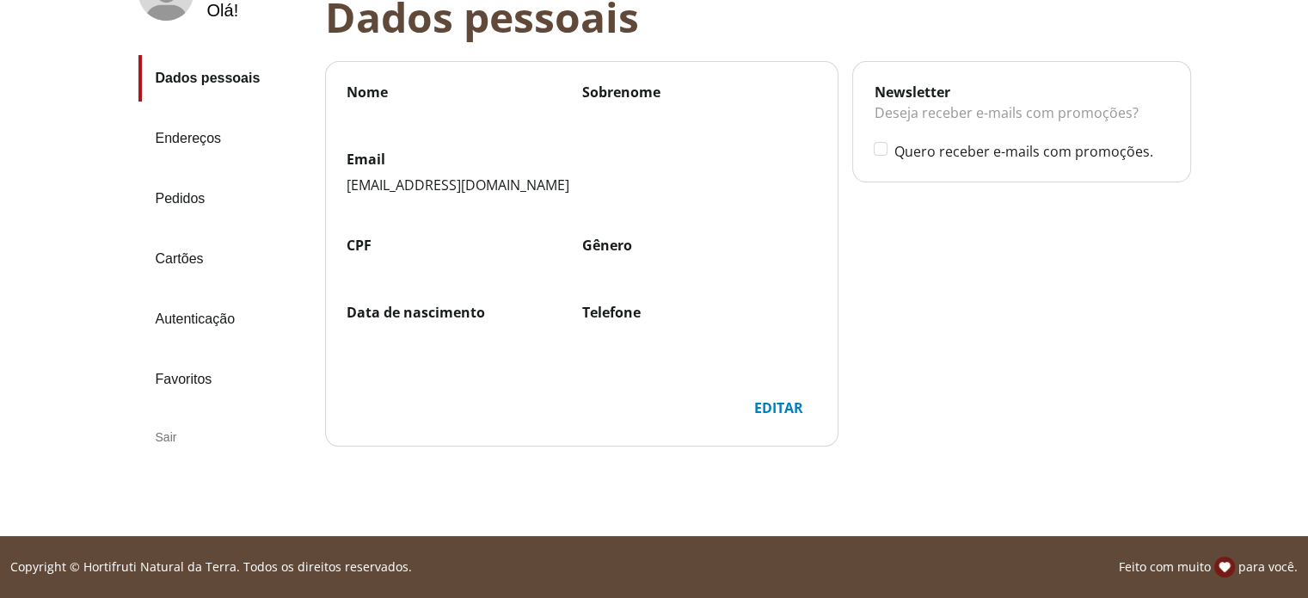
click at [780, 401] on div "Editar" at bounding box center [778, 407] width 77 height 33
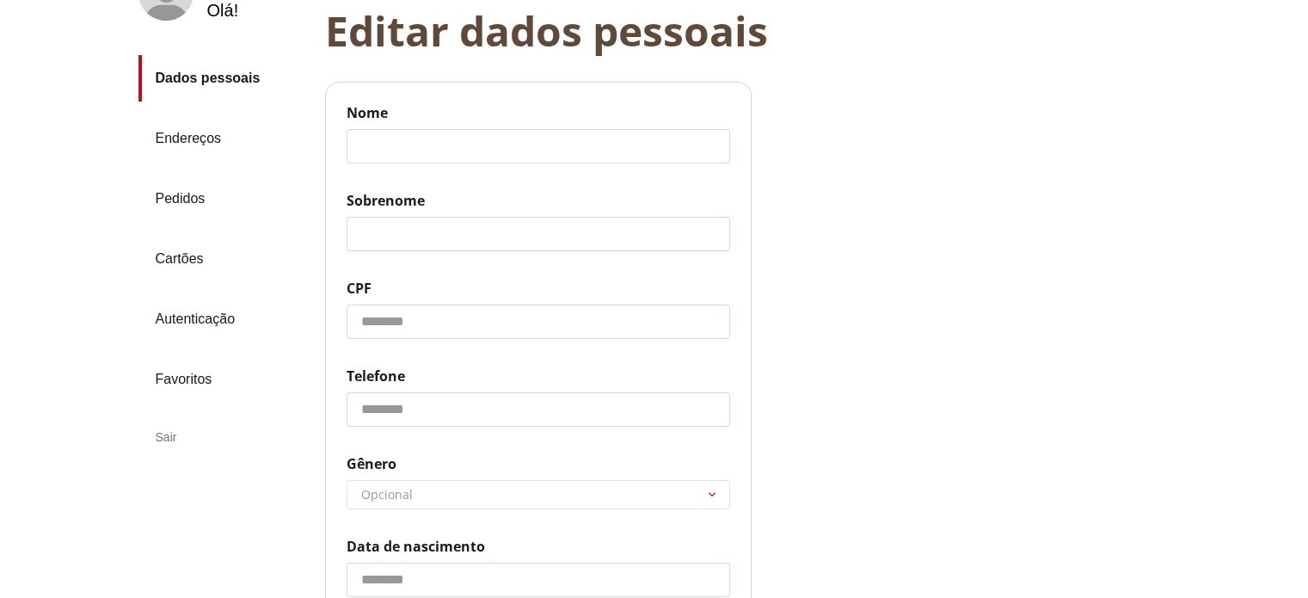
click at [388, 152] on input "Nome" at bounding box center [539, 146] width 384 height 34
type input "**********"
click at [471, 243] on input "Sobrenome" at bounding box center [539, 234] width 384 height 34
type input "*******"
click at [417, 575] on input "Data de nascimento" at bounding box center [539, 580] width 384 height 34
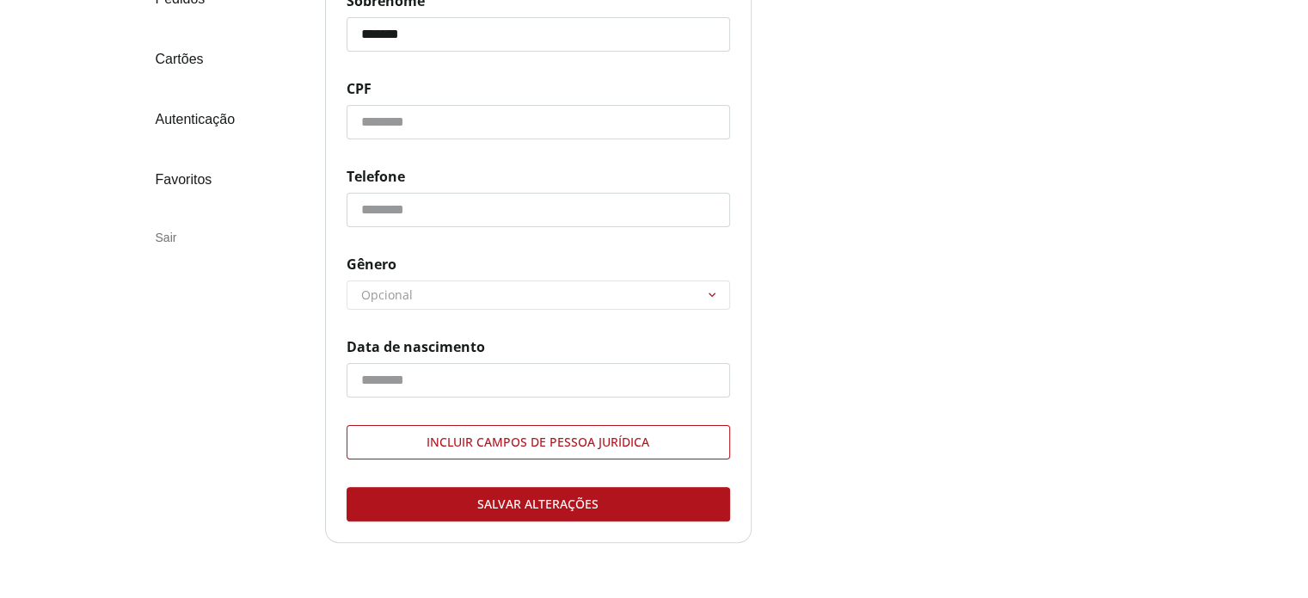
scroll to position [351, 0]
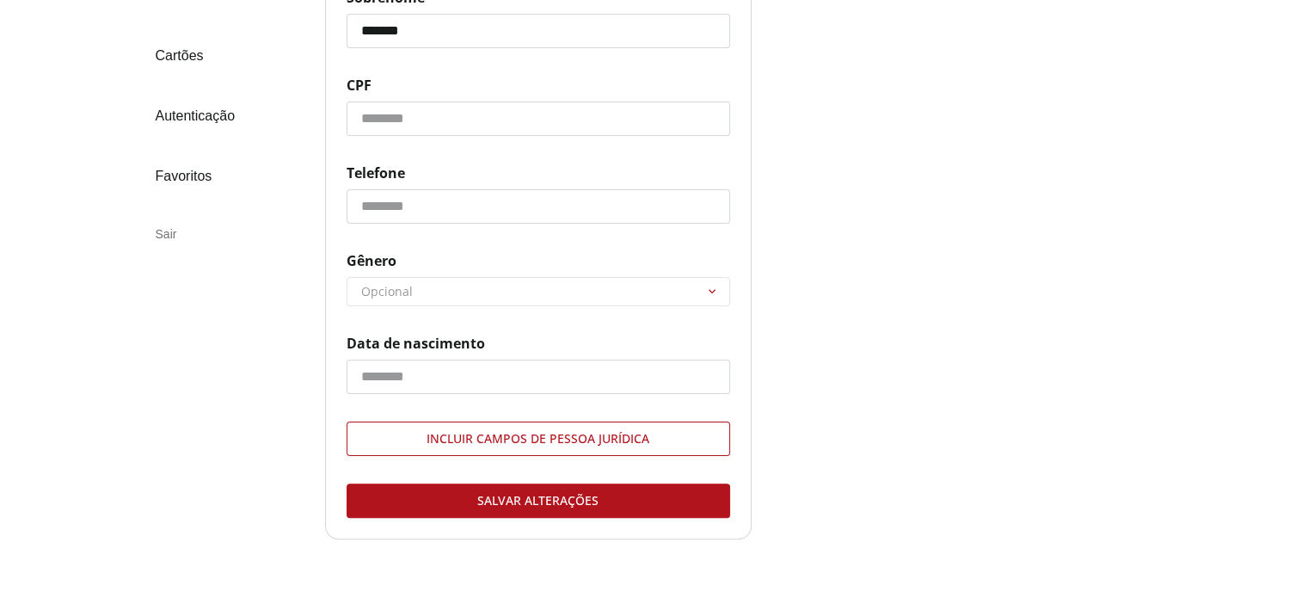
click at [483, 505] on div "Salvar alterações" at bounding box center [539, 500] width 382 height 33
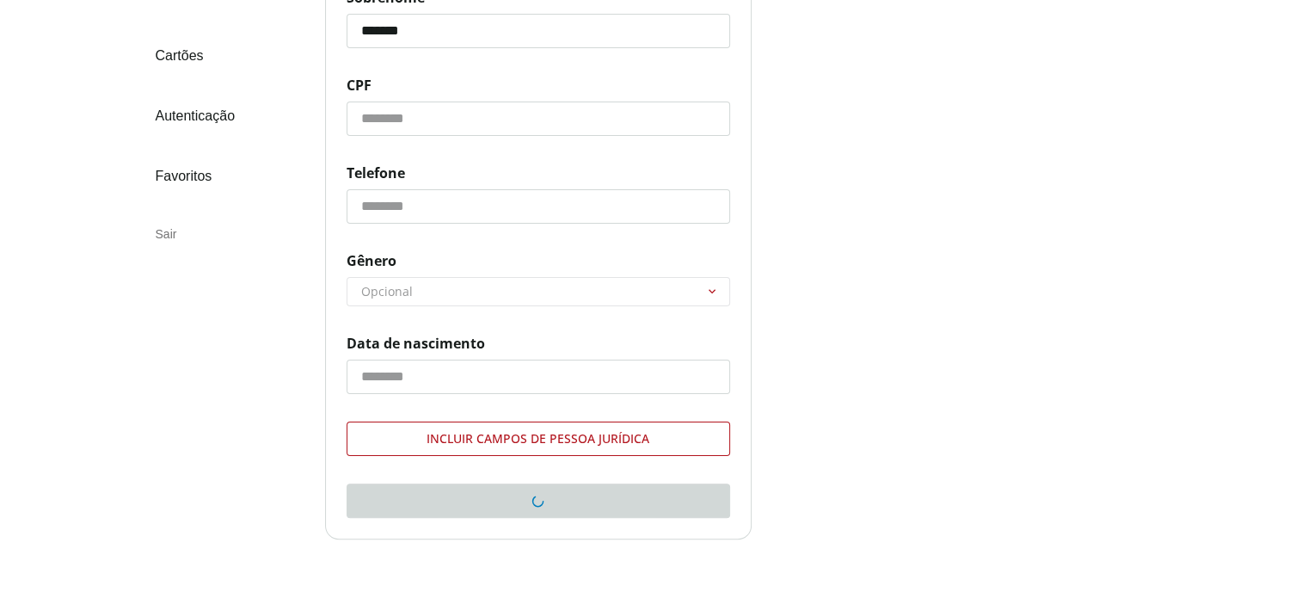
scroll to position [170, 0]
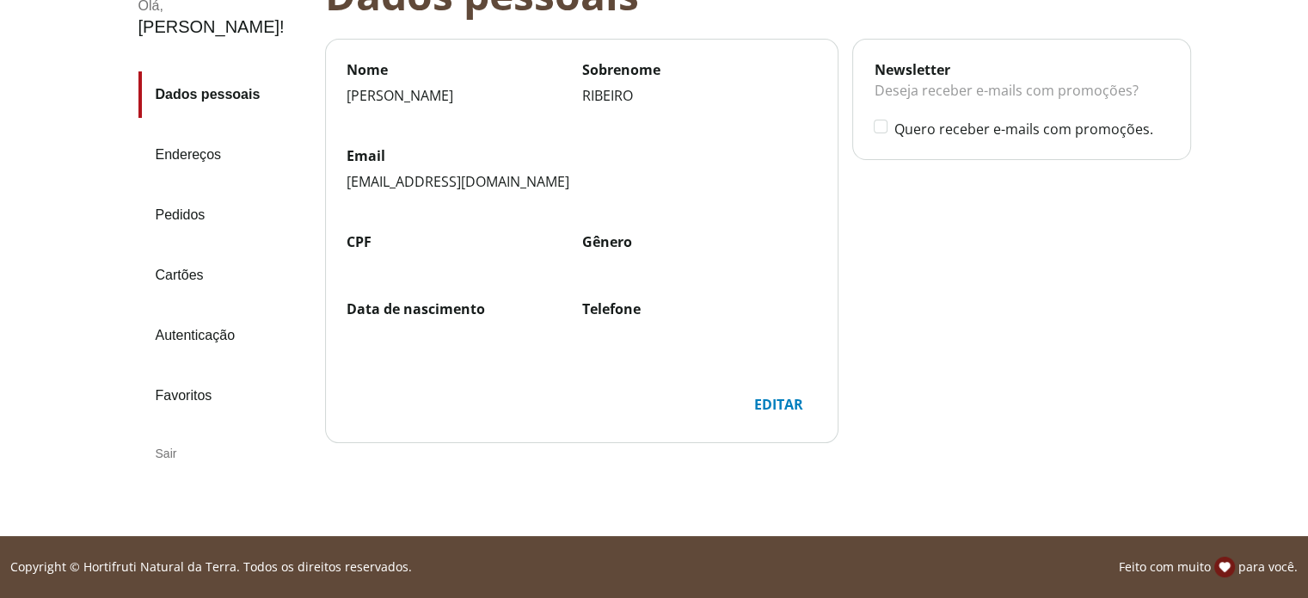
click at [181, 152] on link "Endereços" at bounding box center [224, 155] width 173 height 46
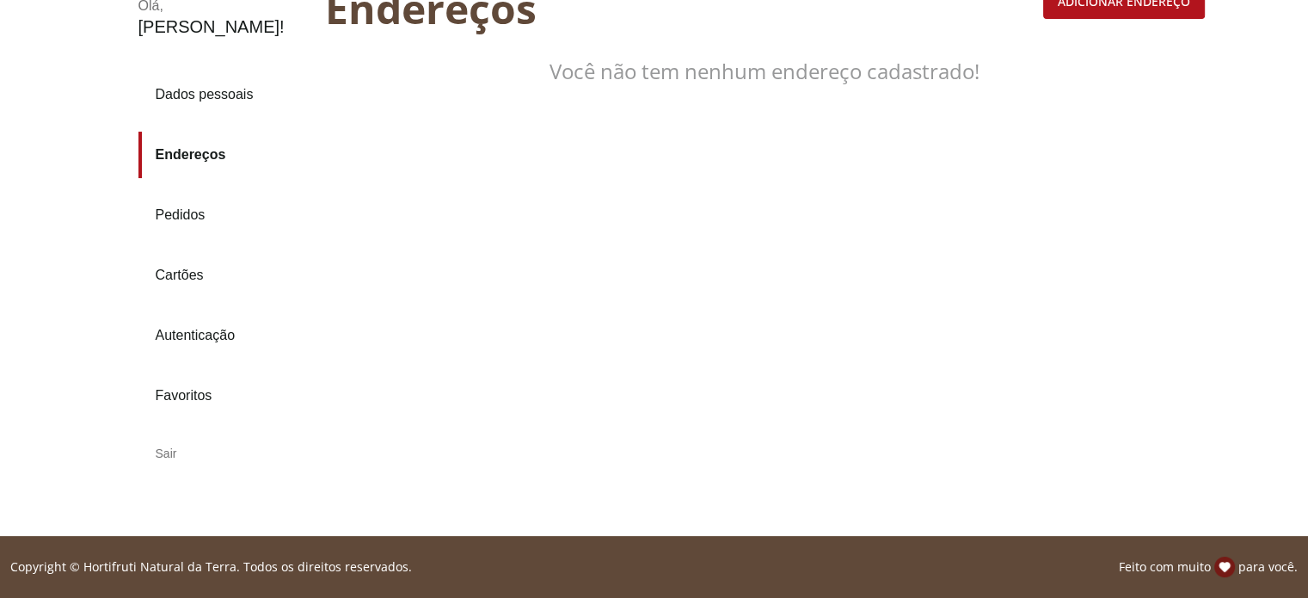
click at [1166, 6] on div "Adicionar endereço" at bounding box center [1124, 1] width 160 height 33
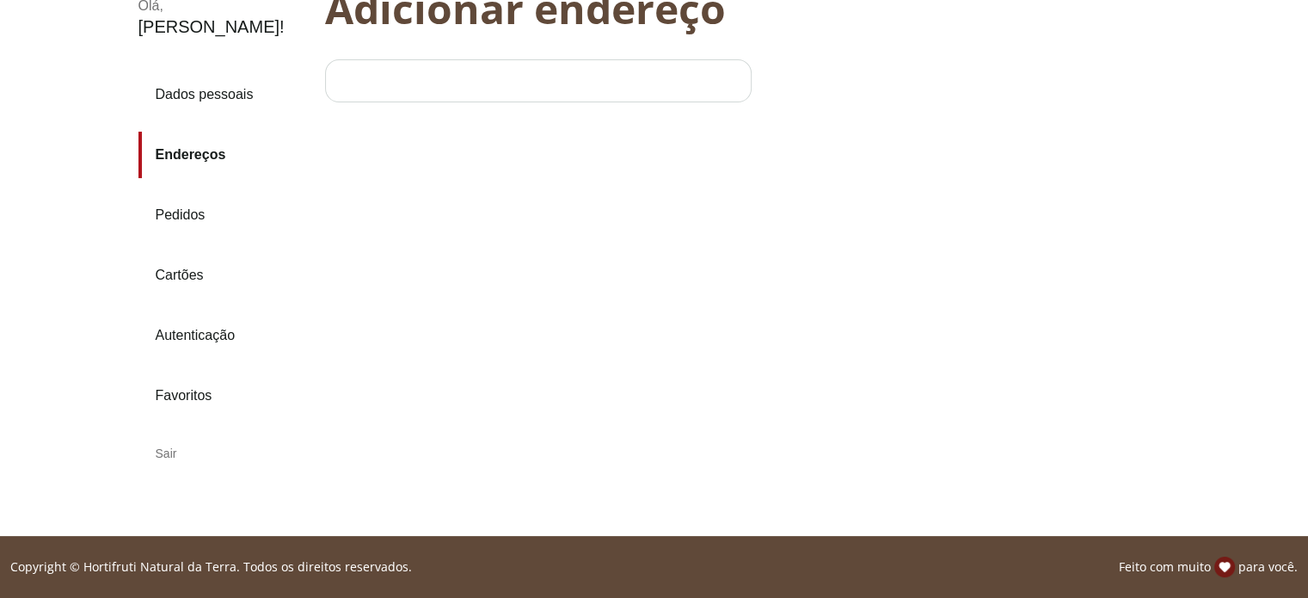
select select "***"
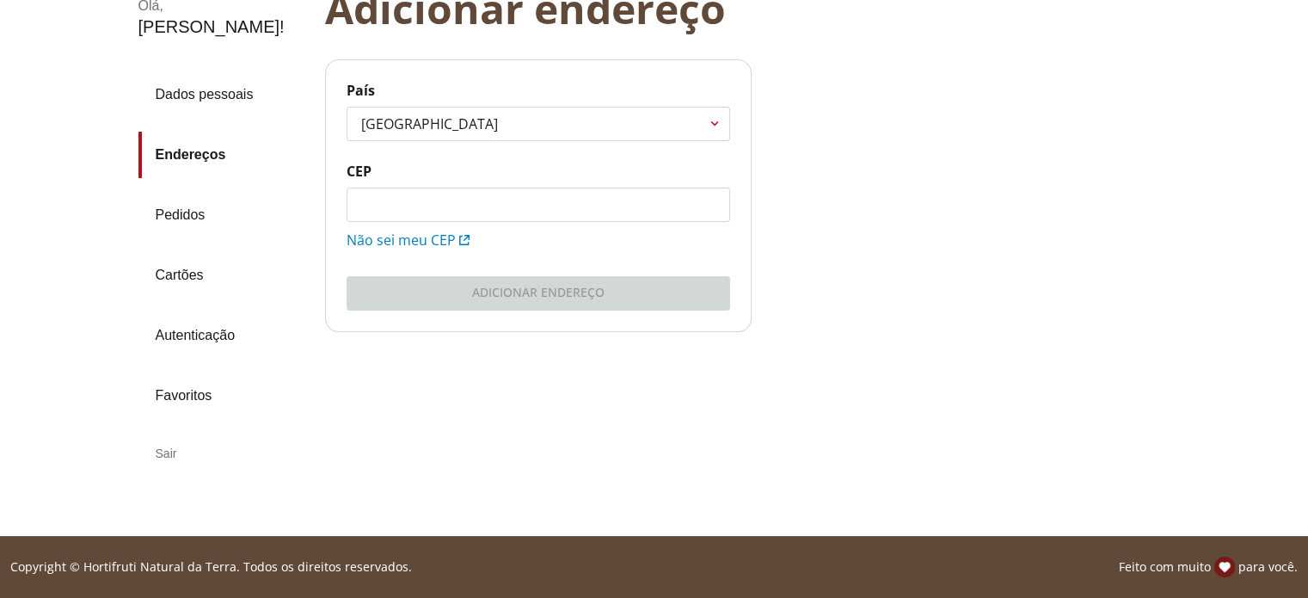
click at [455, 212] on input "CEP" at bounding box center [539, 204] width 382 height 33
type input "*********"
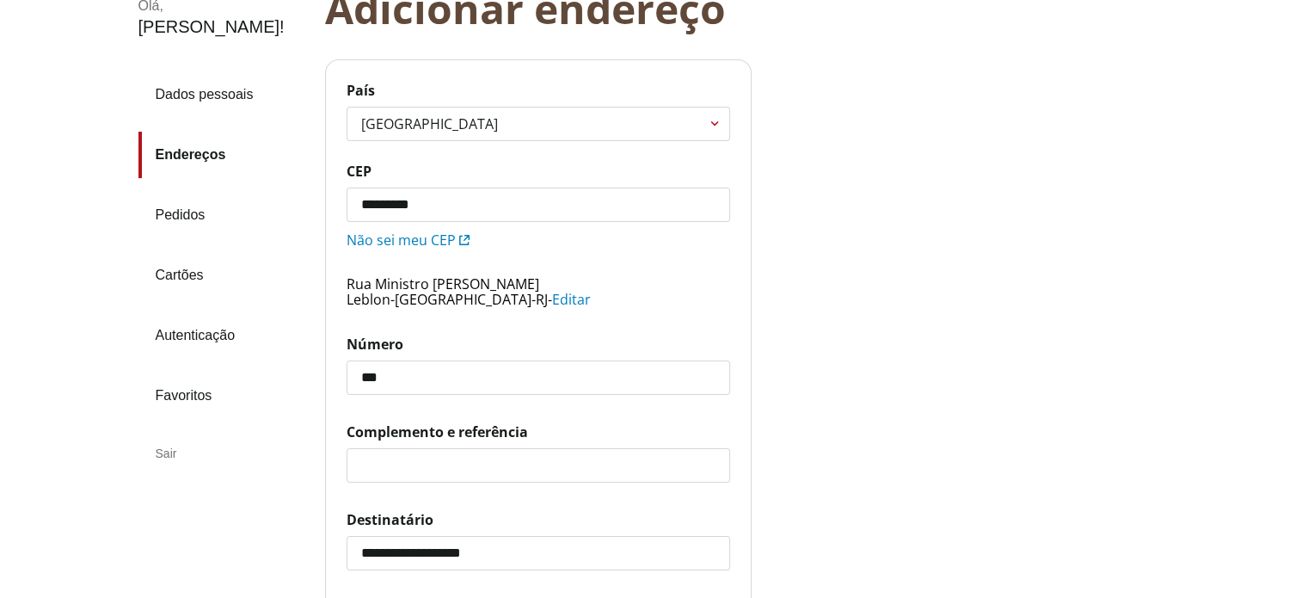
type input "***"
click at [375, 453] on input "Complemento e referência" at bounding box center [539, 465] width 382 height 33
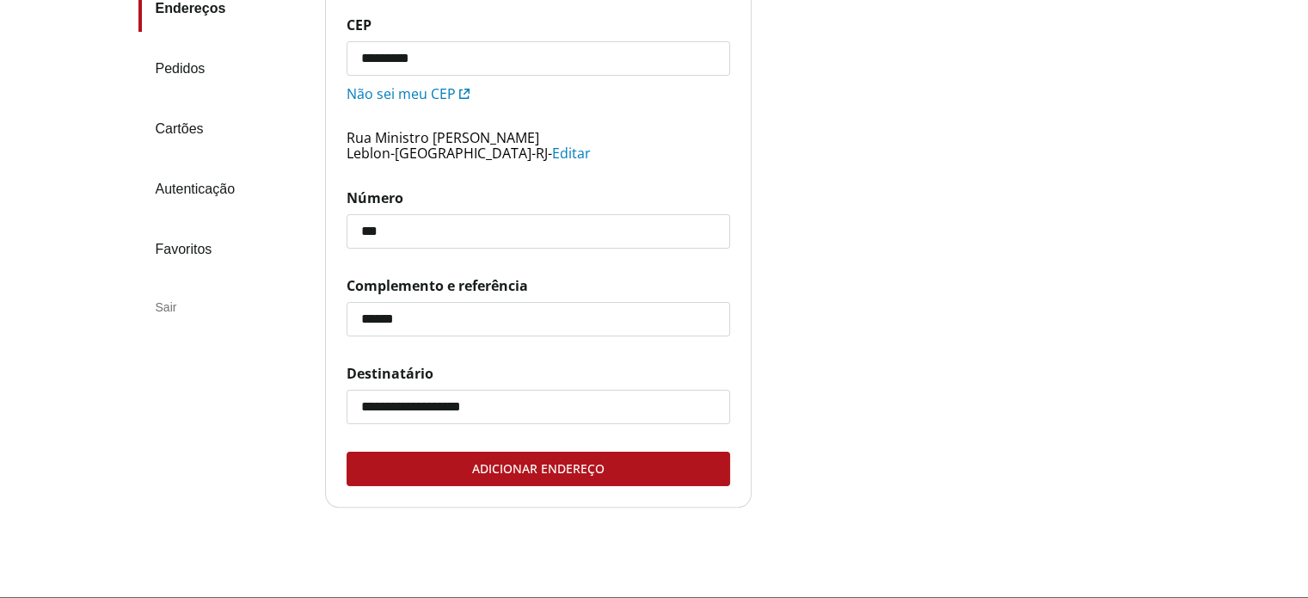
scroll to position [378, 0]
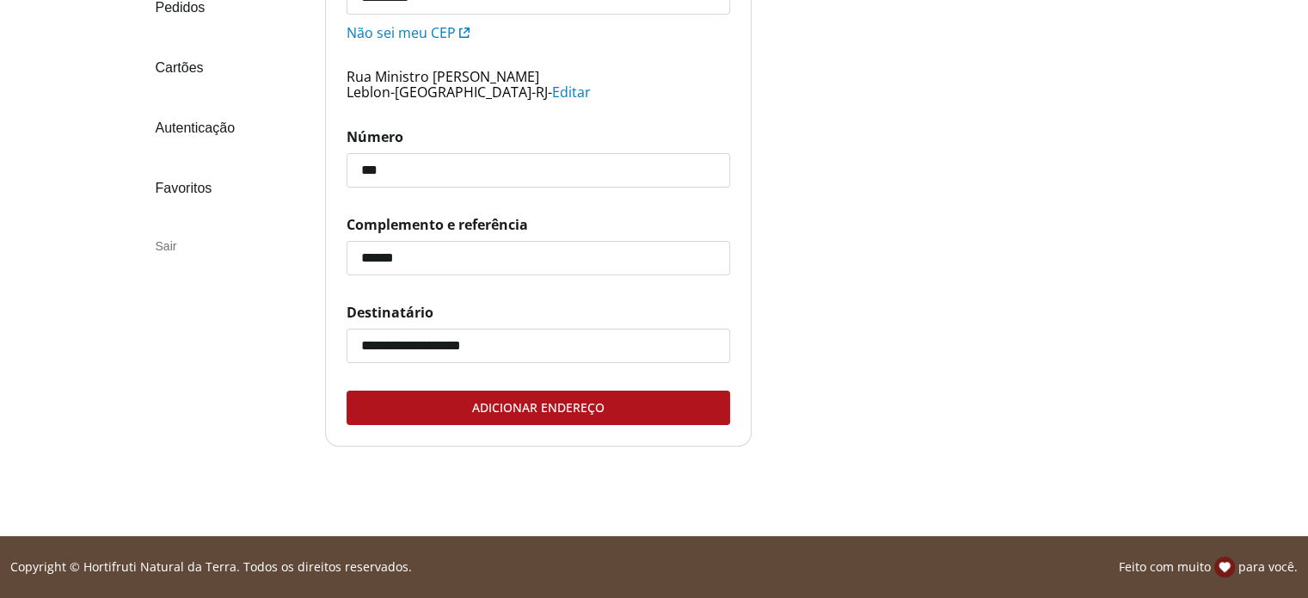
type input "******"
click at [557, 403] on div "Adicionar endereço" at bounding box center [539, 407] width 382 height 33
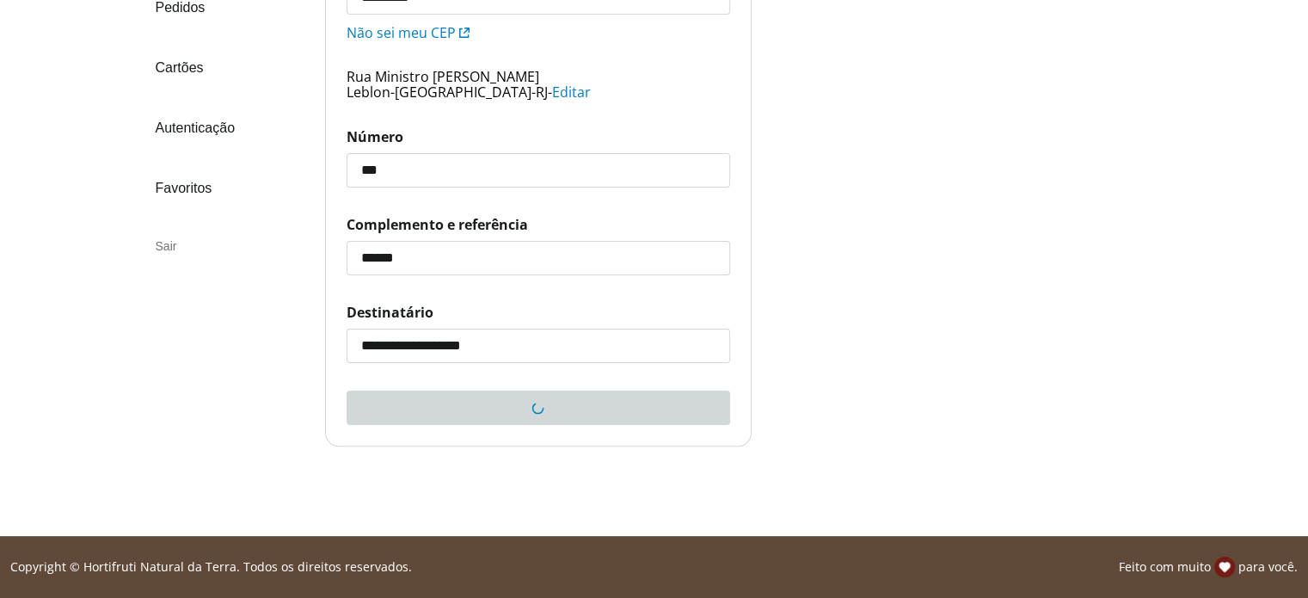
scroll to position [170, 0]
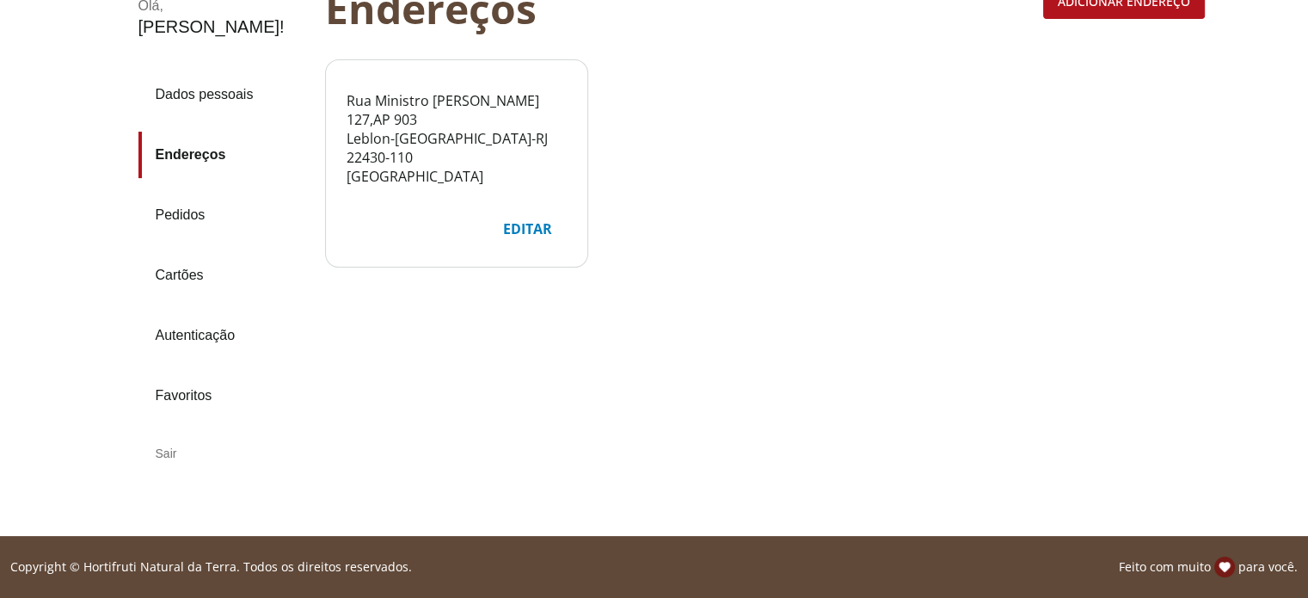
click at [187, 221] on link "Pedidos" at bounding box center [224, 215] width 173 height 46
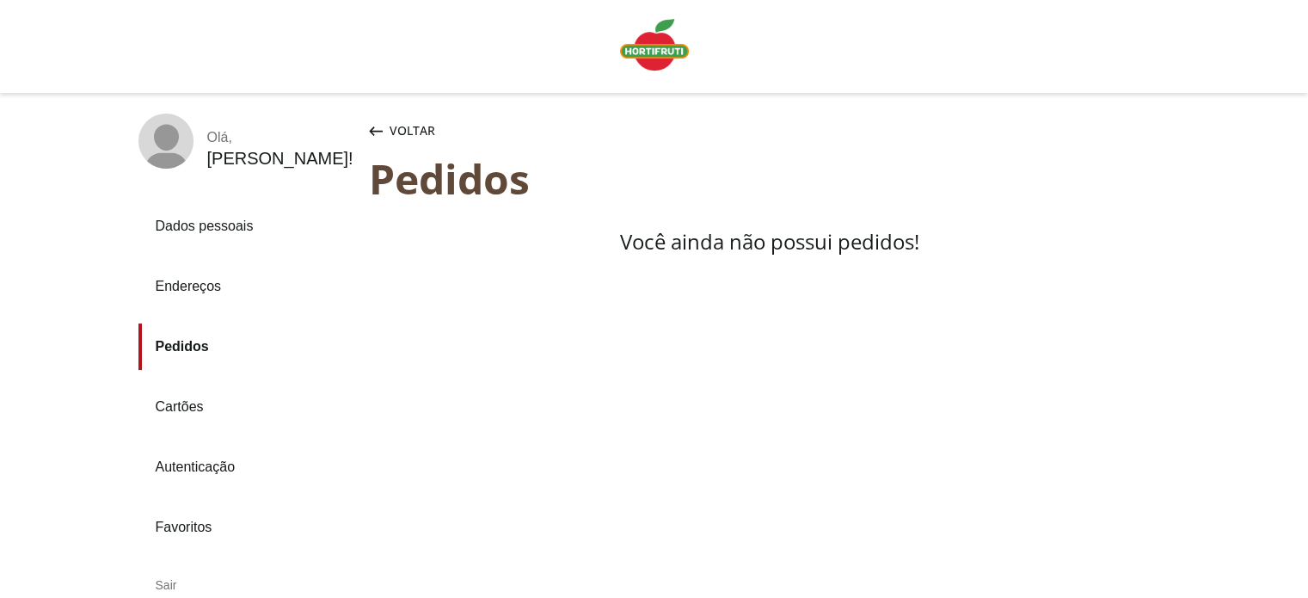
click at [648, 59] on img "Linha de sessão" at bounding box center [654, 45] width 69 height 52
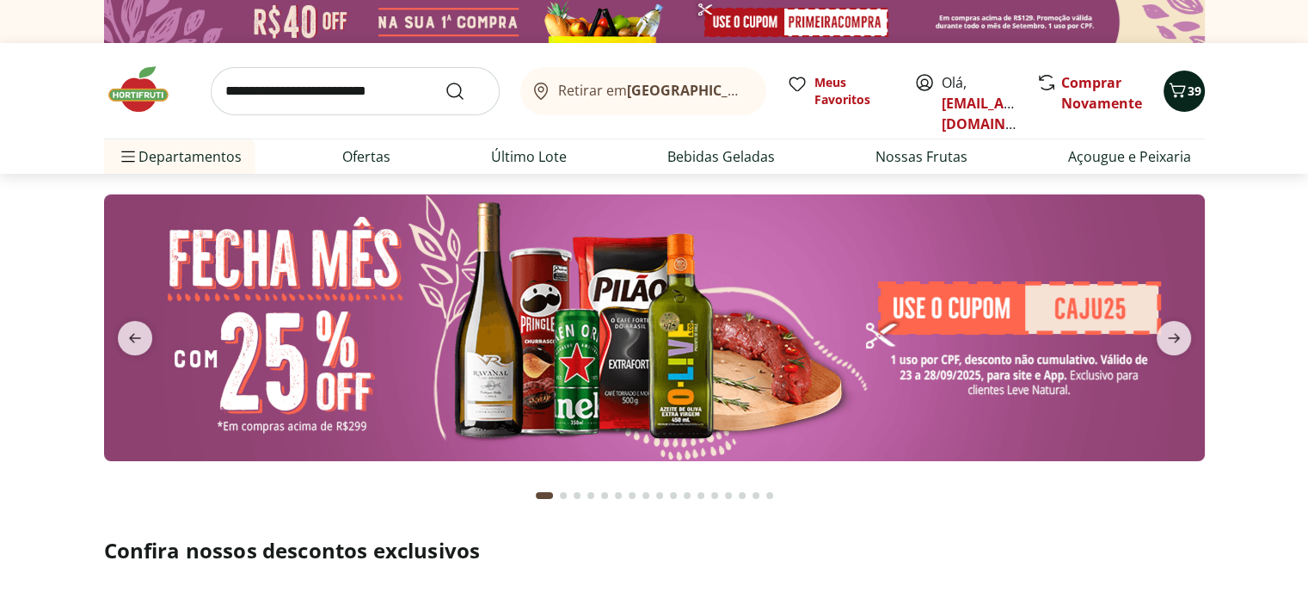
click at [1180, 85] on icon "Carrinho" at bounding box center [1177, 90] width 16 height 15
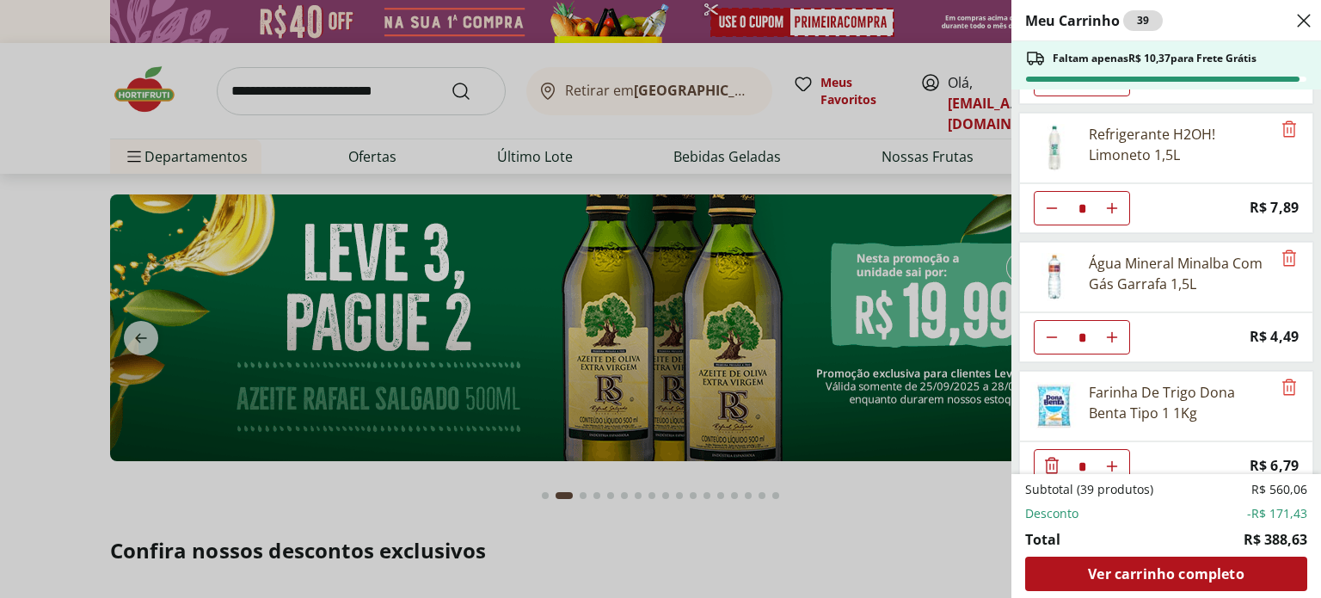
scroll to position [1670, 0]
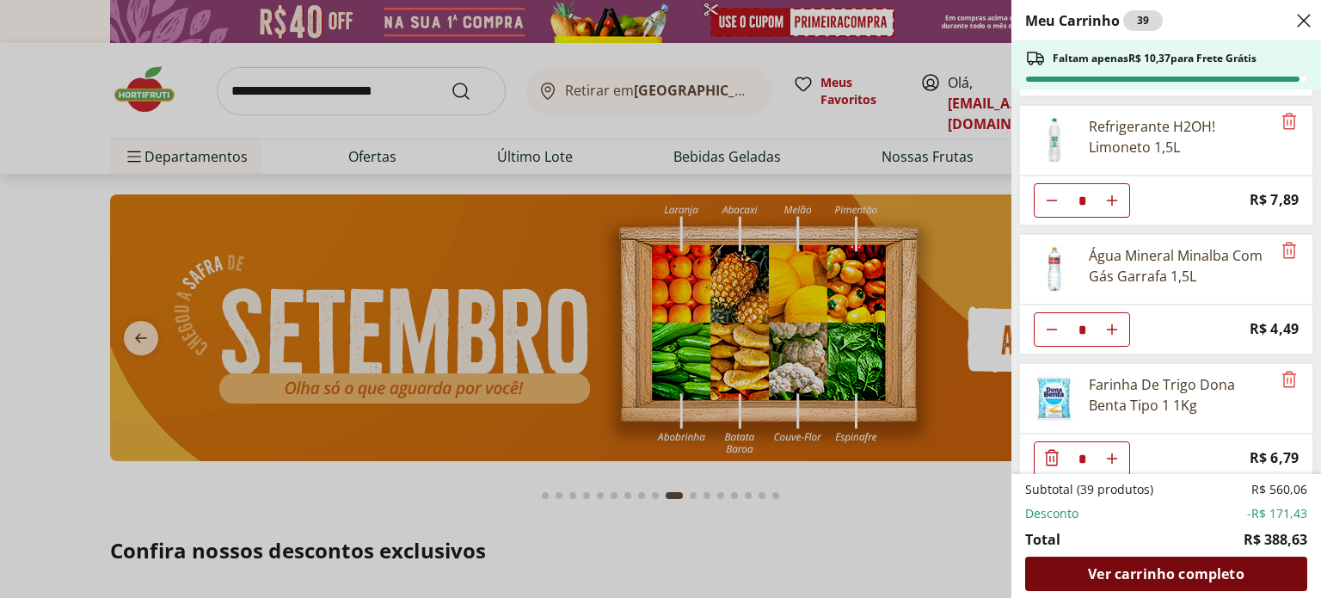
click at [1239, 571] on span "Ver carrinho completo" at bounding box center [1166, 574] width 156 height 14
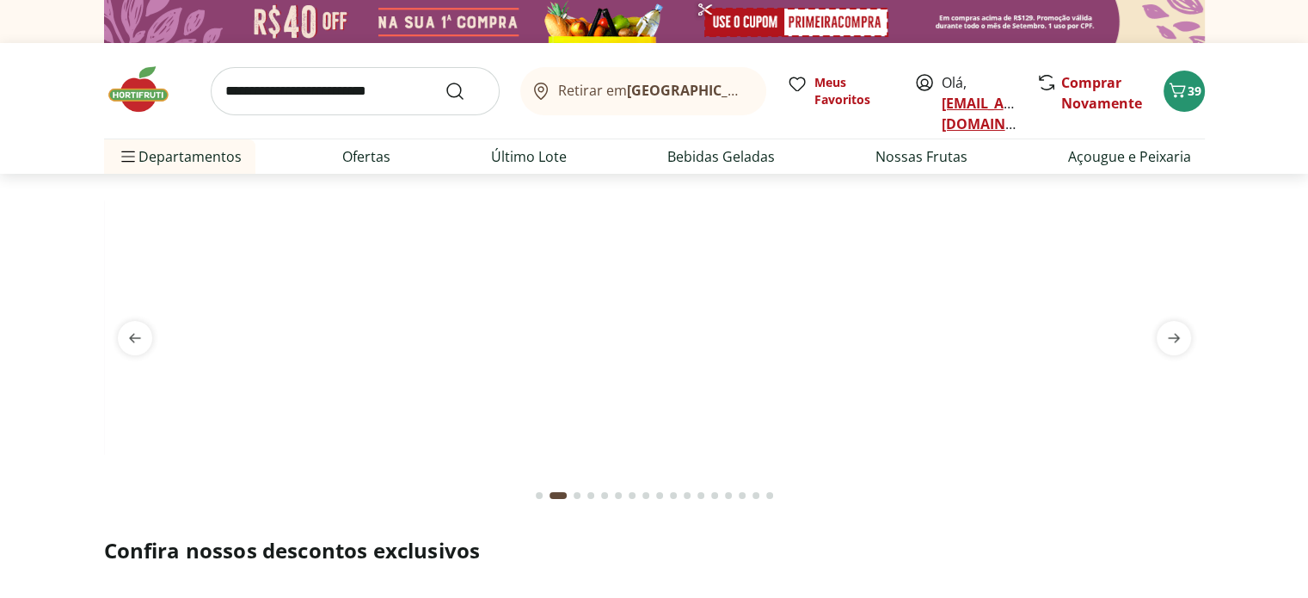
click at [959, 101] on link "[EMAIL_ADDRESS][DOMAIN_NAME]" at bounding box center [1002, 114] width 120 height 40
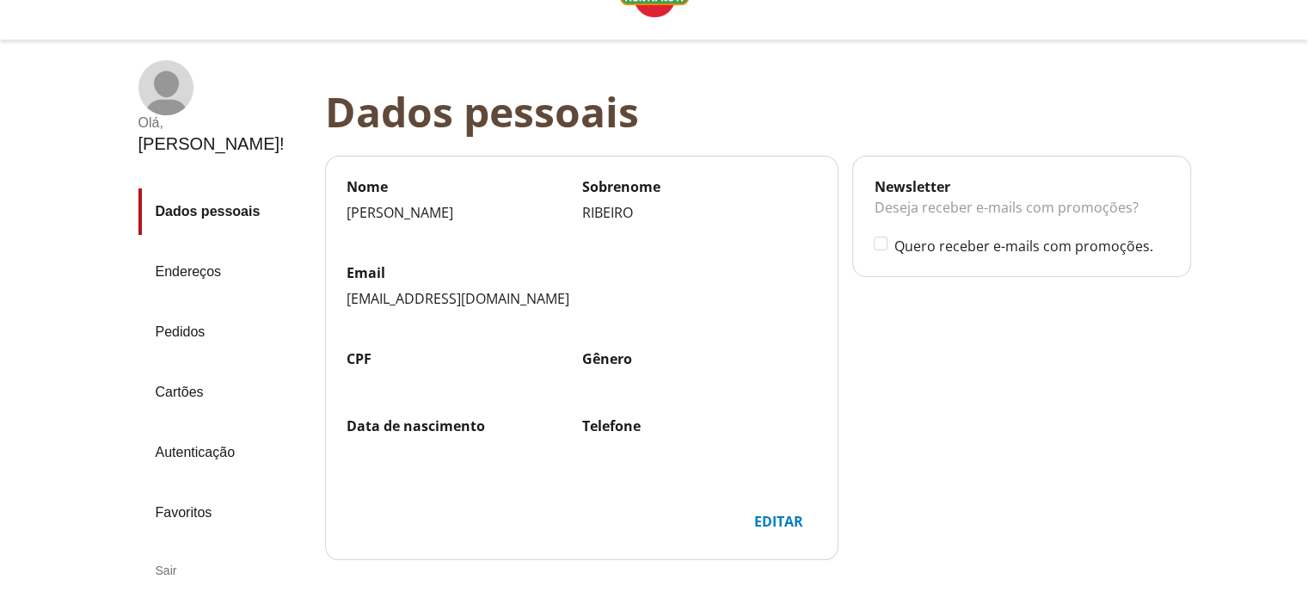
scroll to position [58, 0]
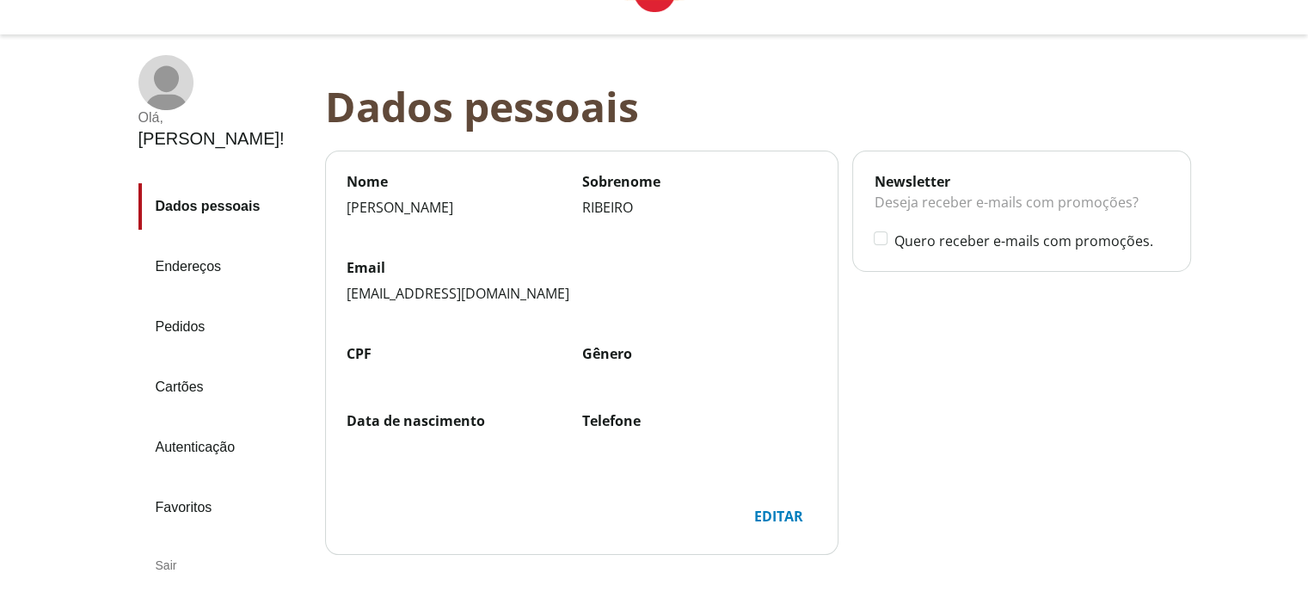
click at [782, 519] on div "Editar" at bounding box center [778, 516] width 77 height 33
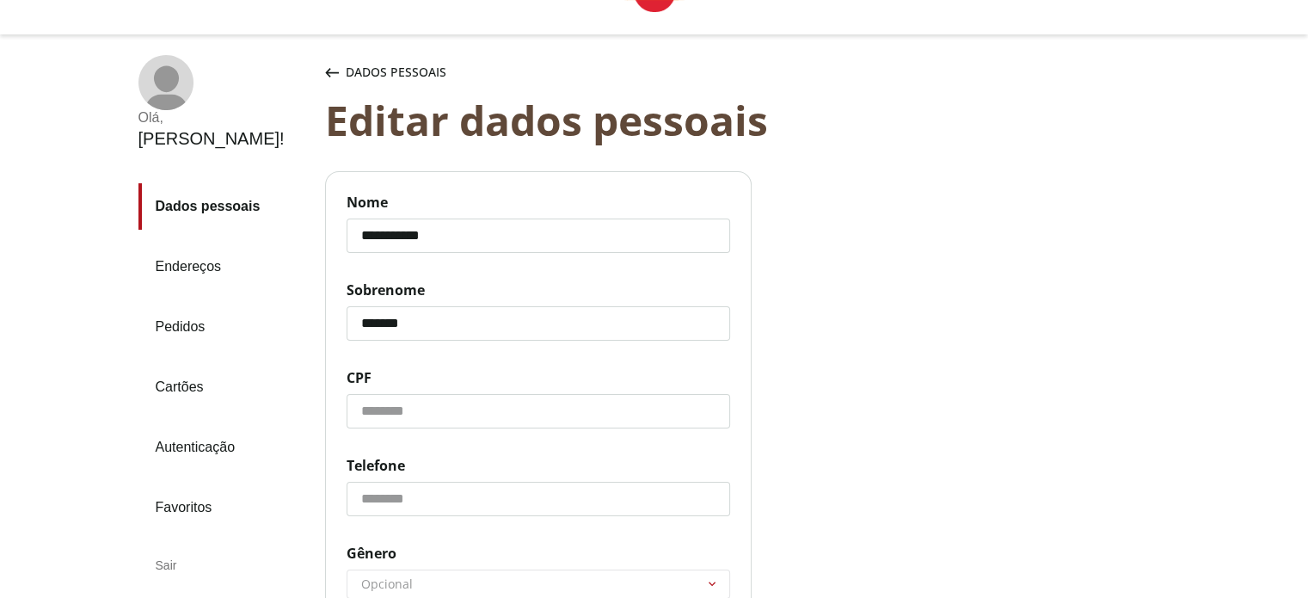
drag, startPoint x: 444, startPoint y: 236, endPoint x: 175, endPoint y: 274, distance: 271.0
click at [175, 274] on div "**********" at bounding box center [654, 477] width 1101 height 887
type input "*******"
drag, startPoint x: 532, startPoint y: 309, endPoint x: 292, endPoint y: 298, distance: 240.2
click at [292, 298] on div "**********" at bounding box center [654, 477] width 1101 height 887
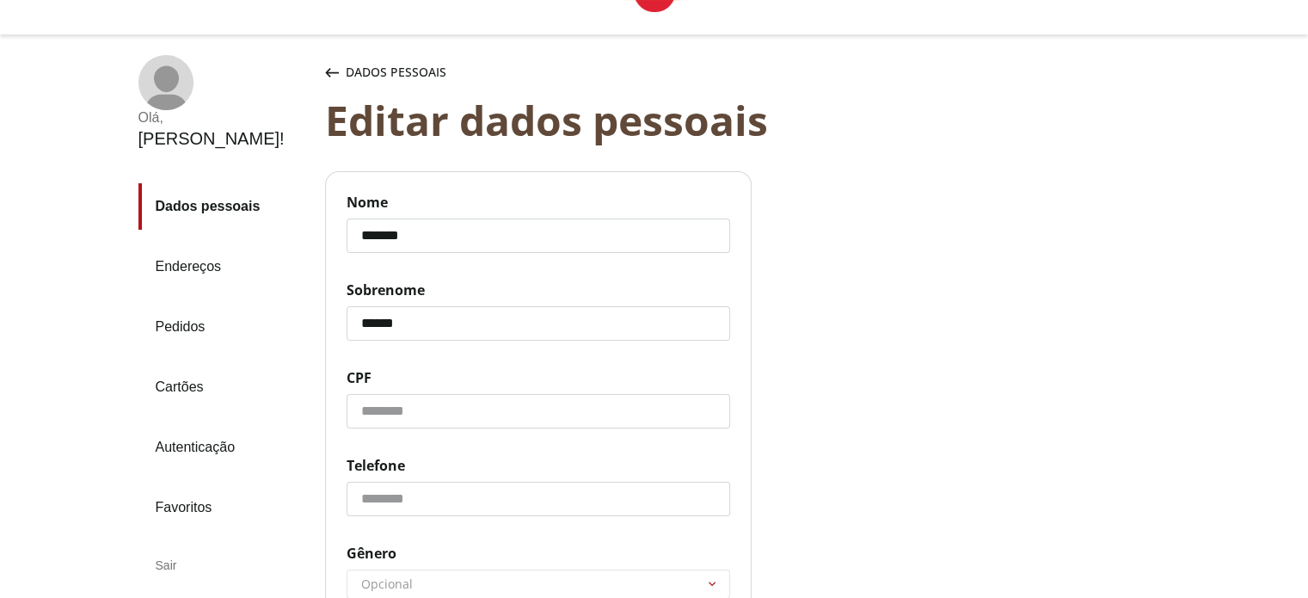
type input "*******"
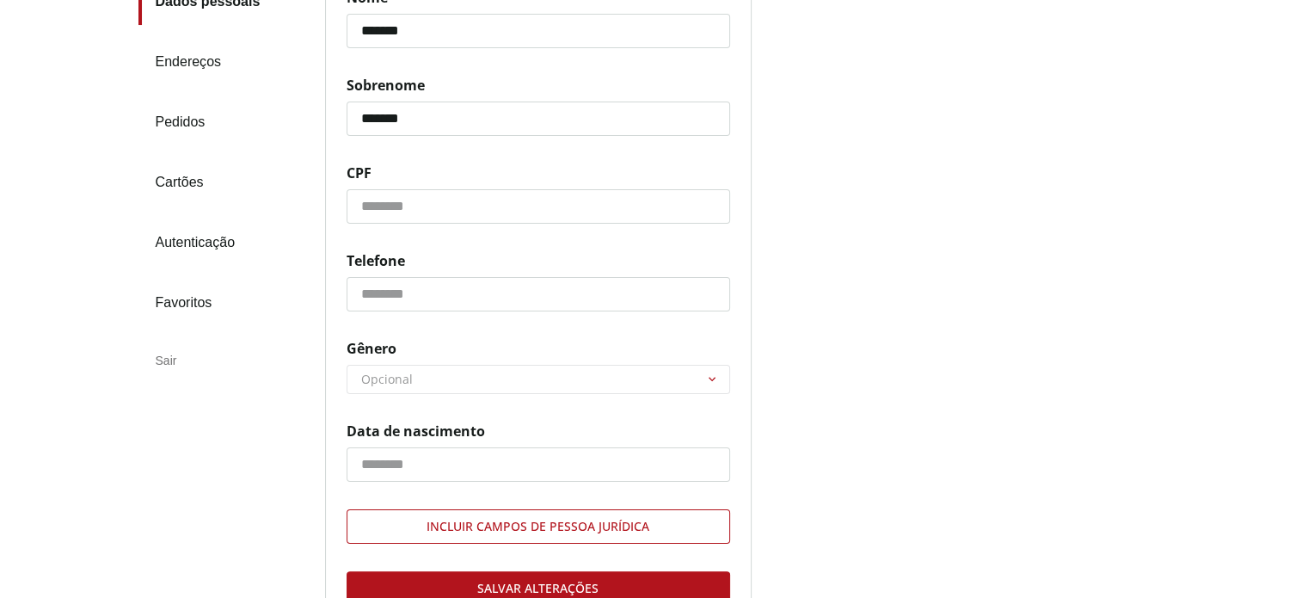
scroll to position [441, 0]
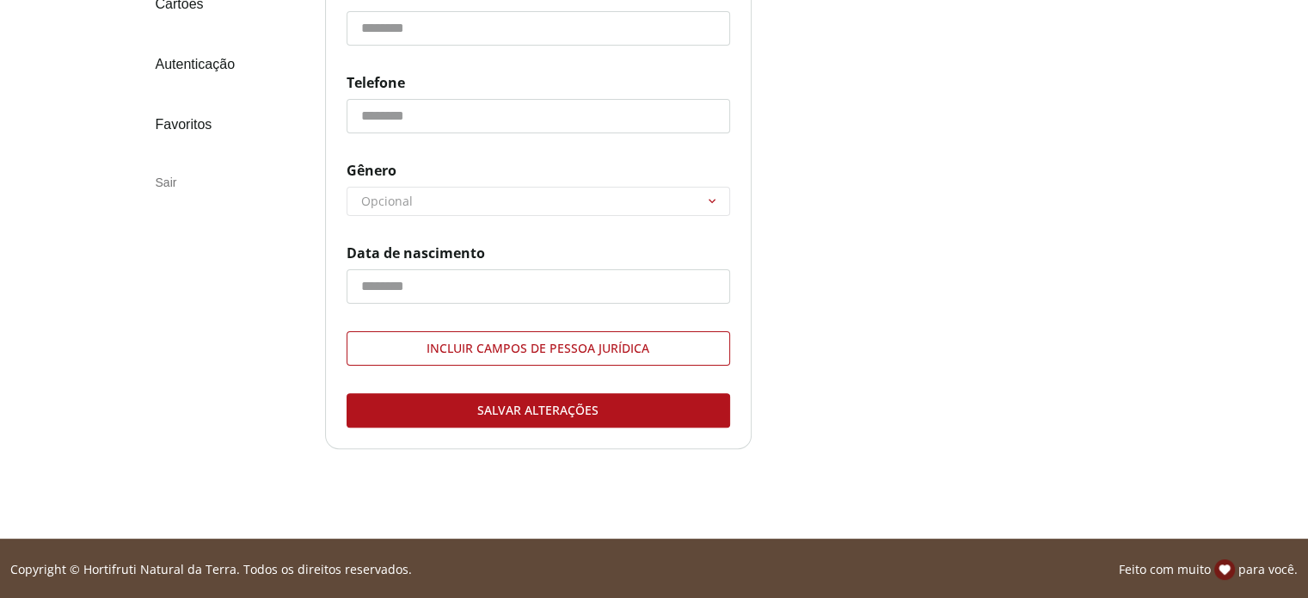
click at [517, 419] on div "Salvar alterações" at bounding box center [539, 410] width 382 height 33
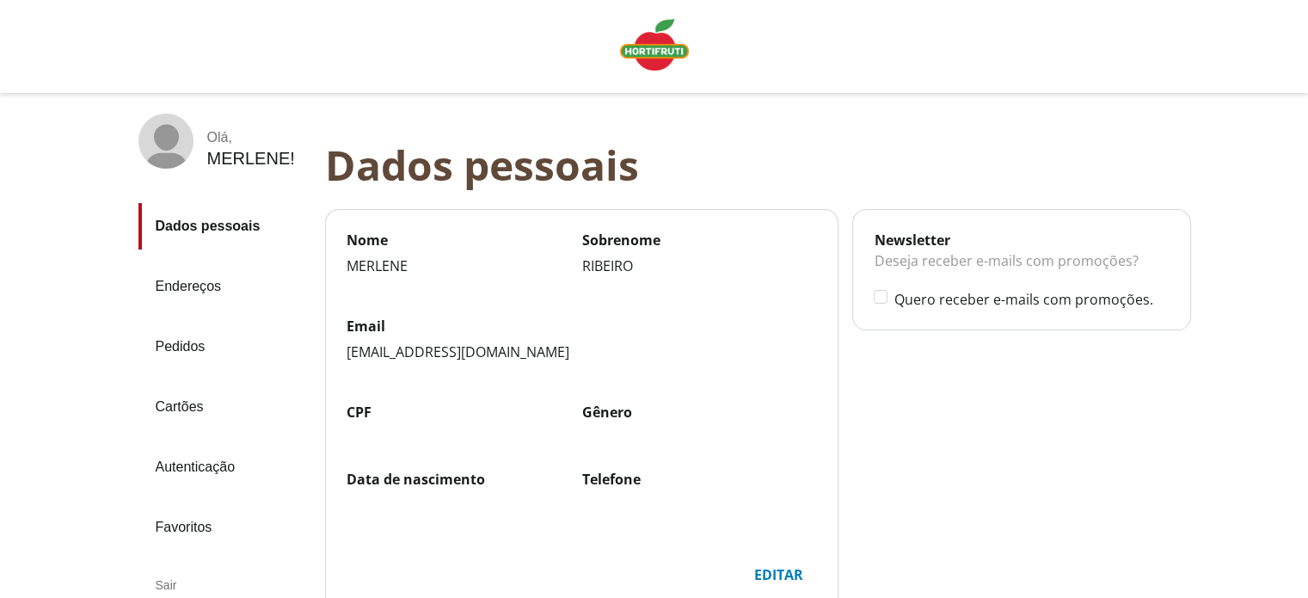
click at [630, 63] on img "Linha de sessão" at bounding box center [654, 45] width 69 height 52
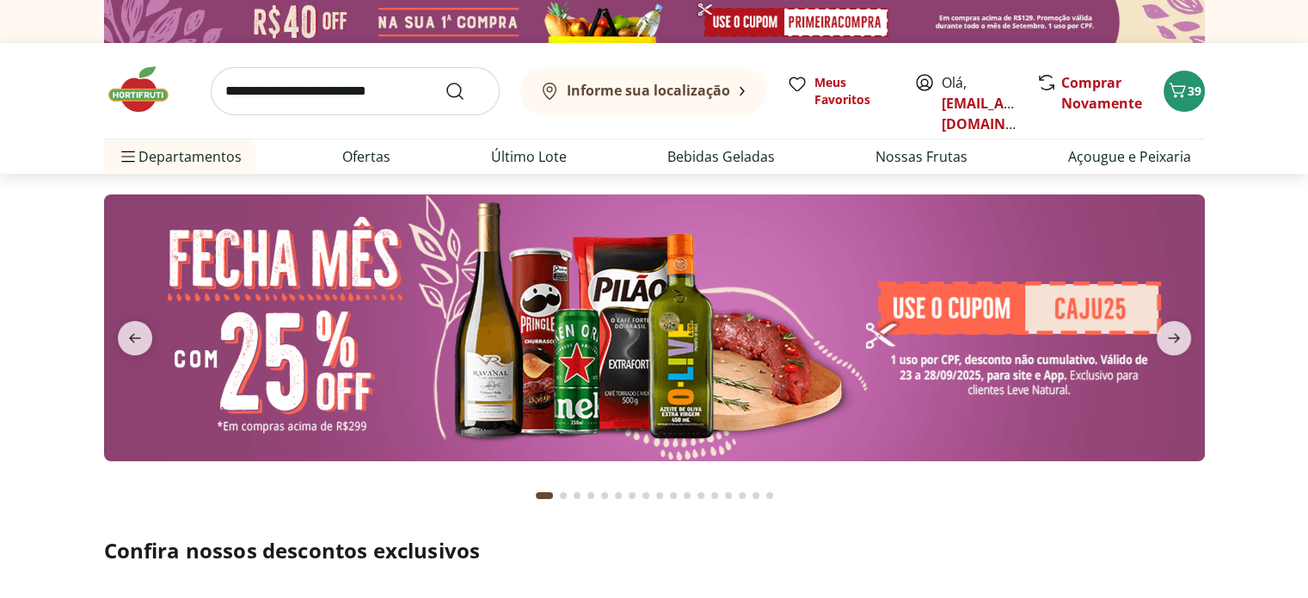
click at [630, 63] on div "Informe sua localização Meus Favoritos Olá, leila@rhmotus.com Comprar Novamente…" at bounding box center [654, 90] width 1101 height 95
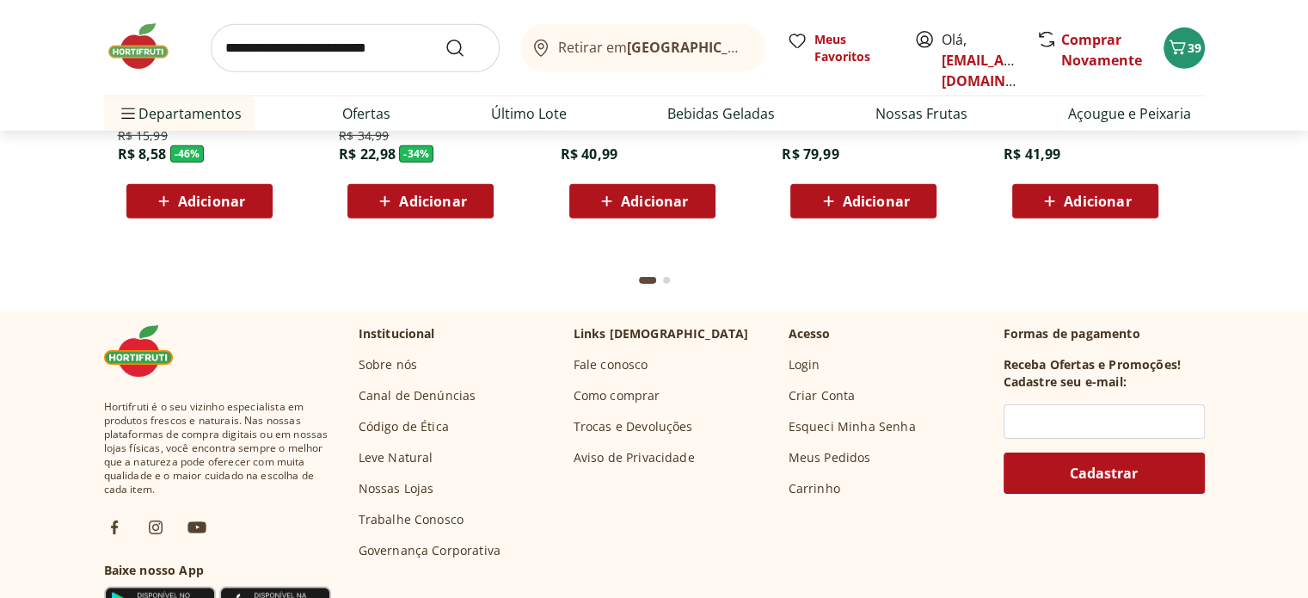
scroll to position [5447, 0]
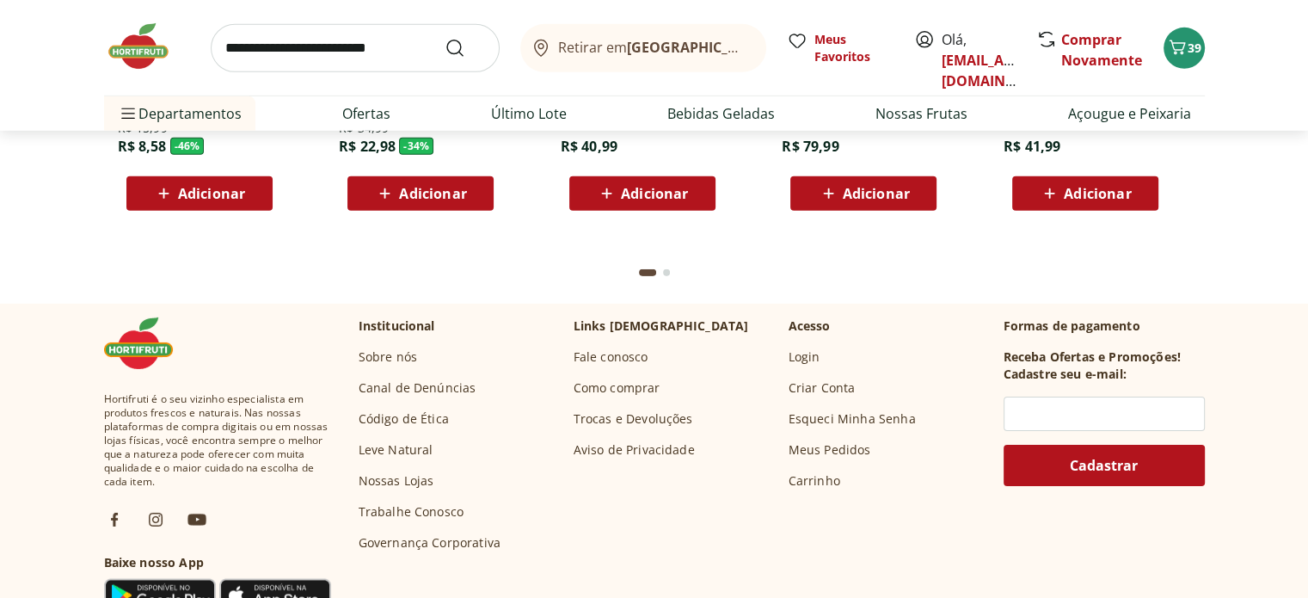
click at [406, 442] on link "Leve Natural" at bounding box center [396, 449] width 75 height 17
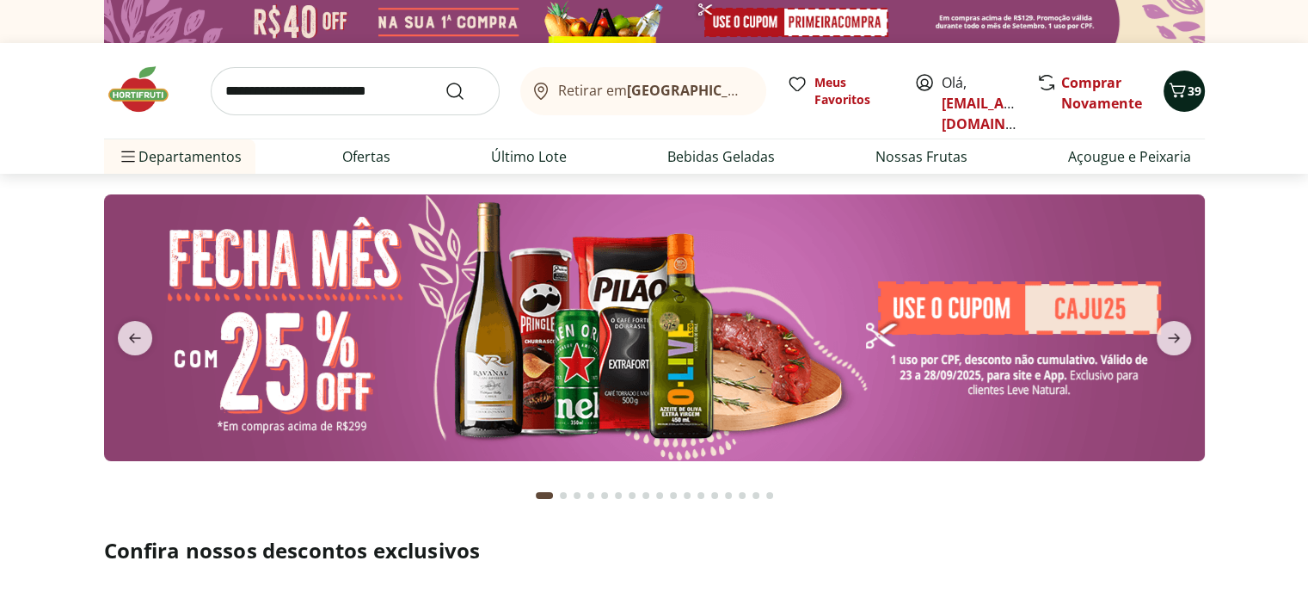
click at [1174, 88] on icon "Carrinho" at bounding box center [1177, 90] width 21 height 21
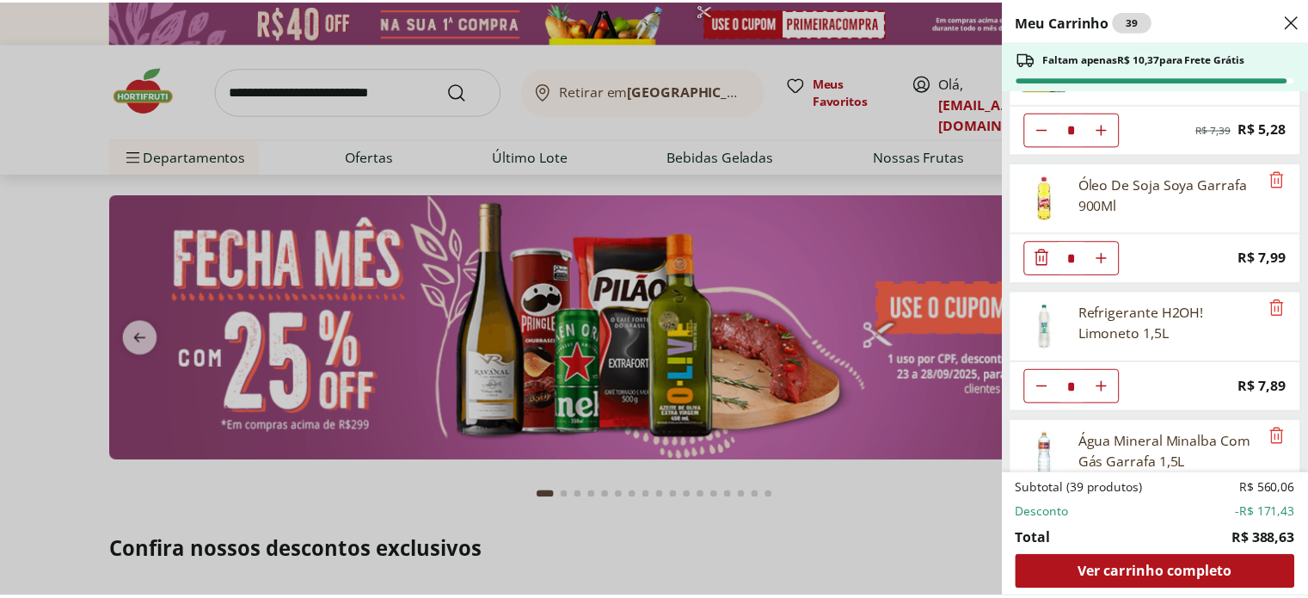
scroll to position [1670, 0]
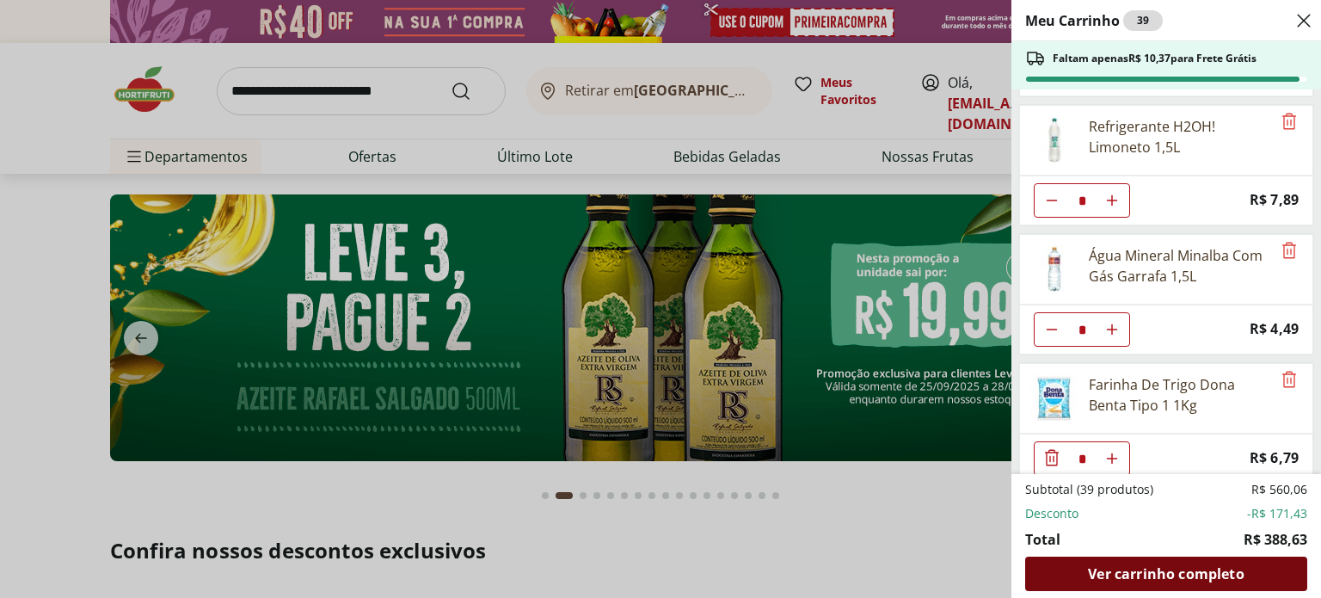
click at [1225, 574] on span "Ver carrinho completo" at bounding box center [1166, 574] width 156 height 14
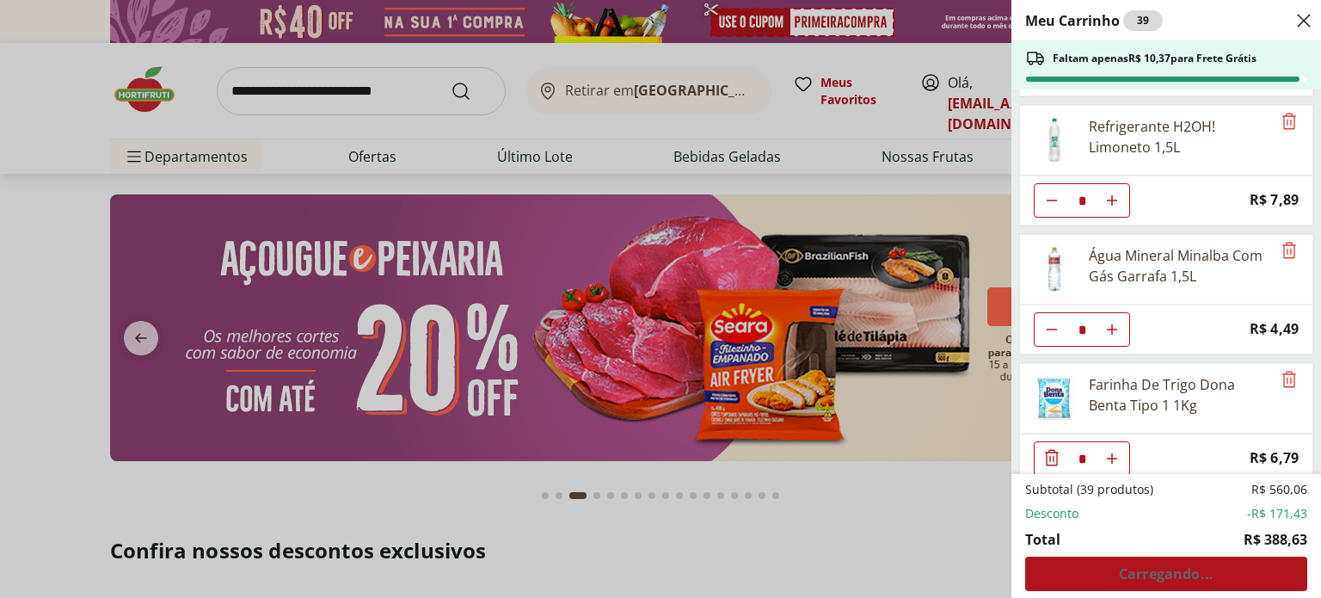
click at [329, 92] on div "Meu Carrinho 39 Faltam apenas R$ 10,37 para Frete Grátis Condimento De Ervas Fi…" at bounding box center [660, 299] width 1321 height 598
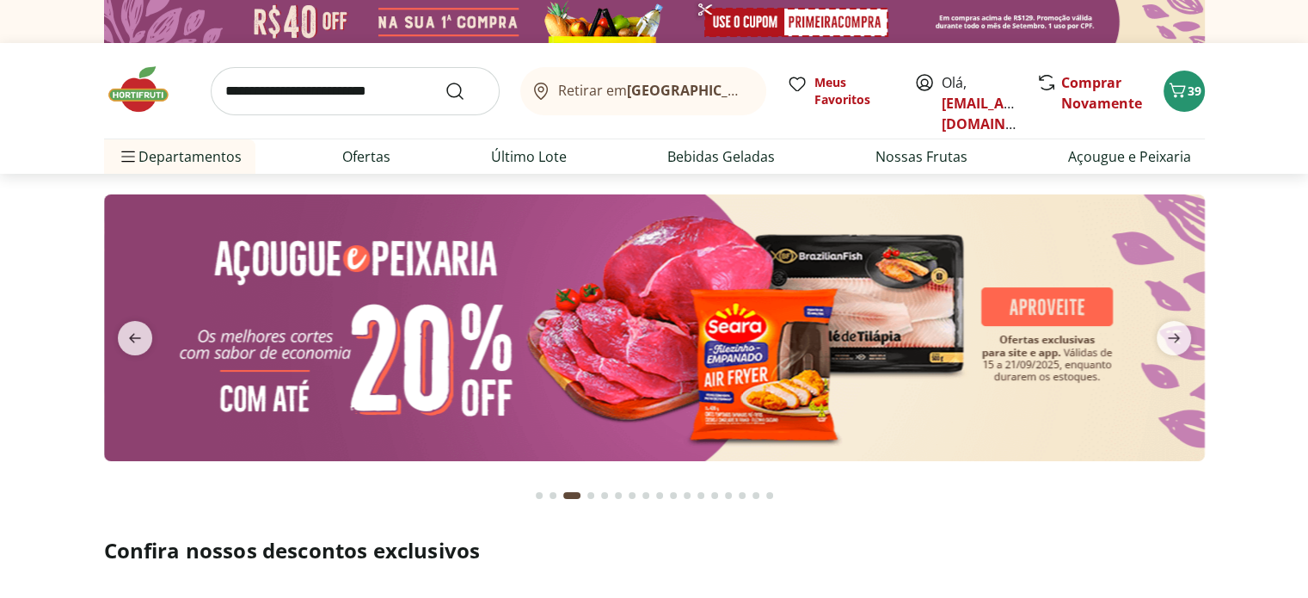
click at [329, 92] on input "search" at bounding box center [355, 91] width 289 height 48
type input "*******"
click at [445, 81] on button "Submit Search" at bounding box center [465, 91] width 41 height 21
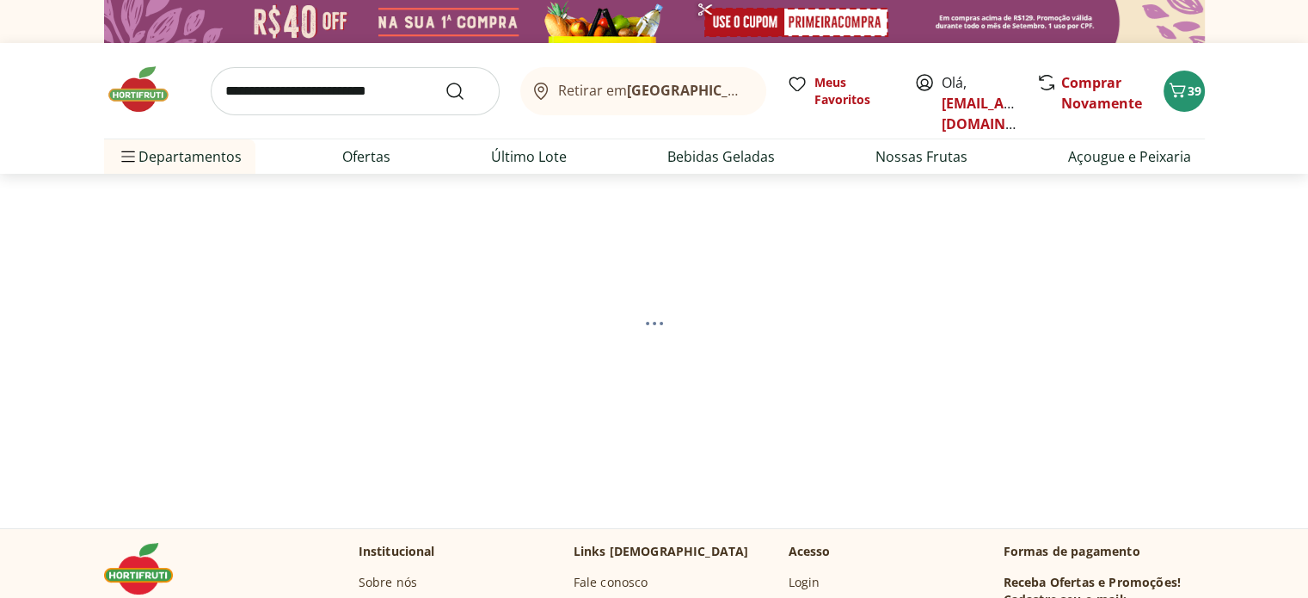
select select "**********"
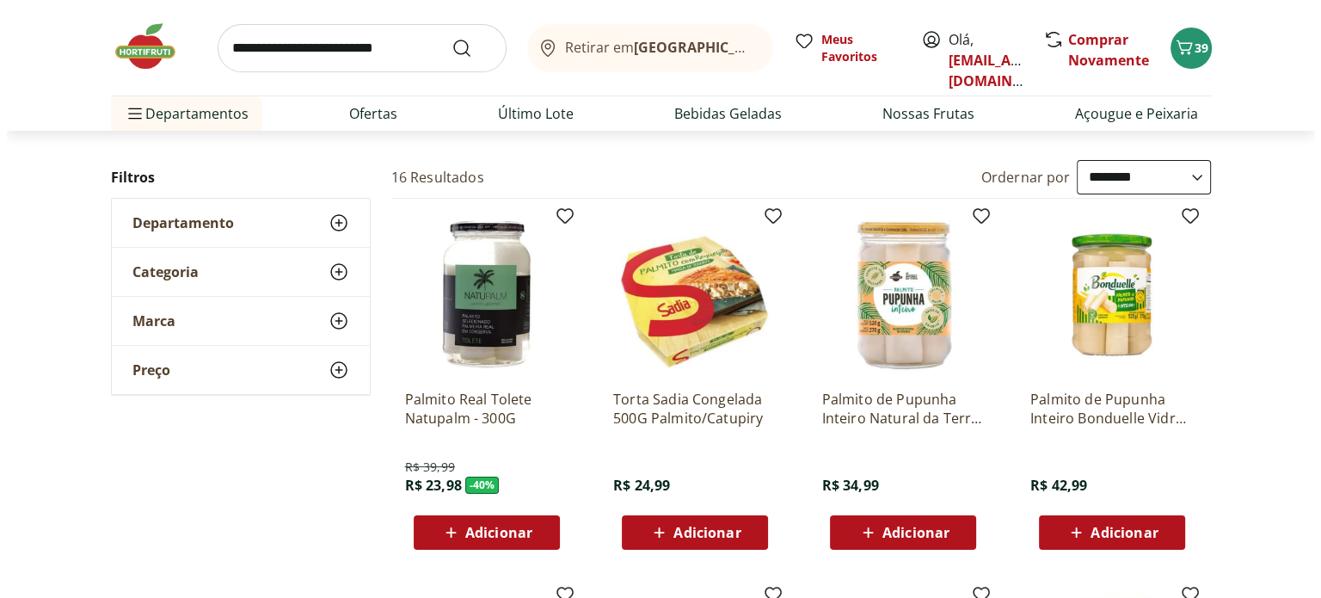
scroll to position [200, 0]
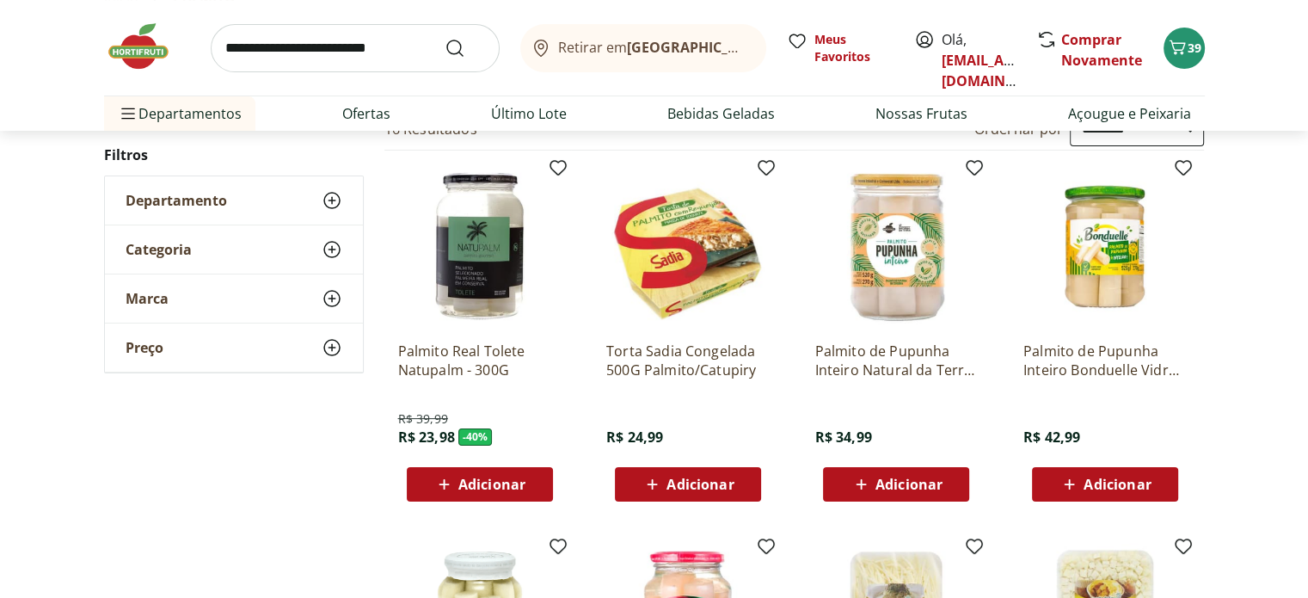
click at [476, 489] on span "Adicionar" at bounding box center [491, 484] width 67 height 14
click at [1190, 54] on span "40" at bounding box center [1195, 48] width 14 height 16
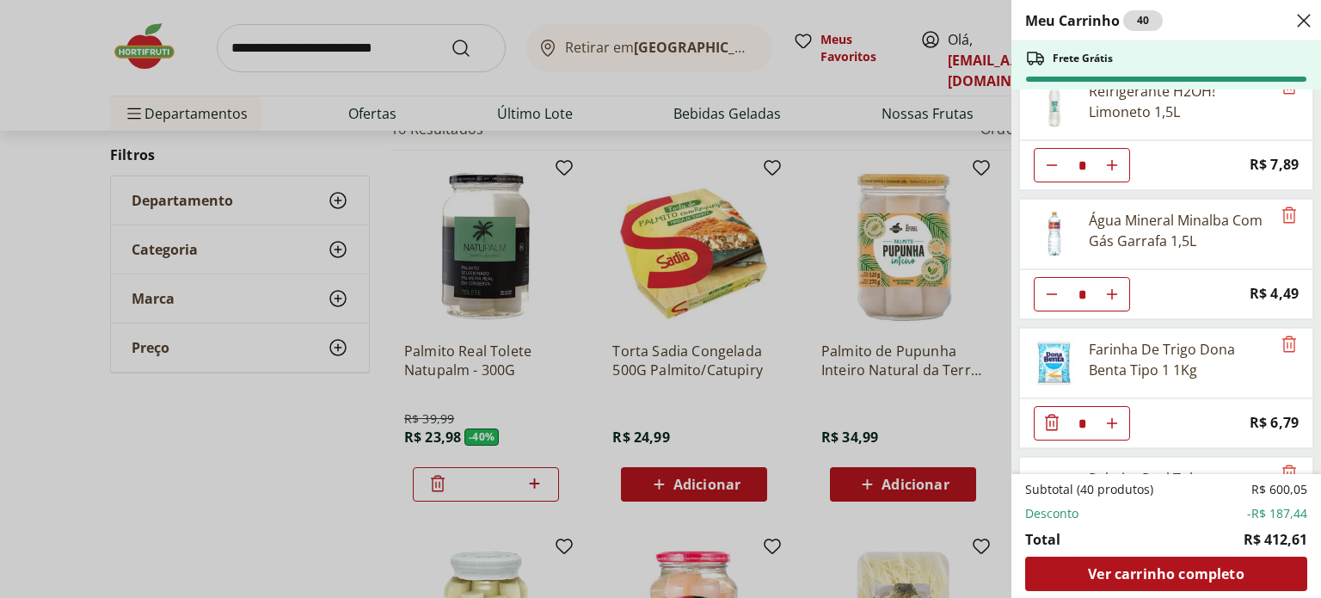
scroll to position [1798, 0]
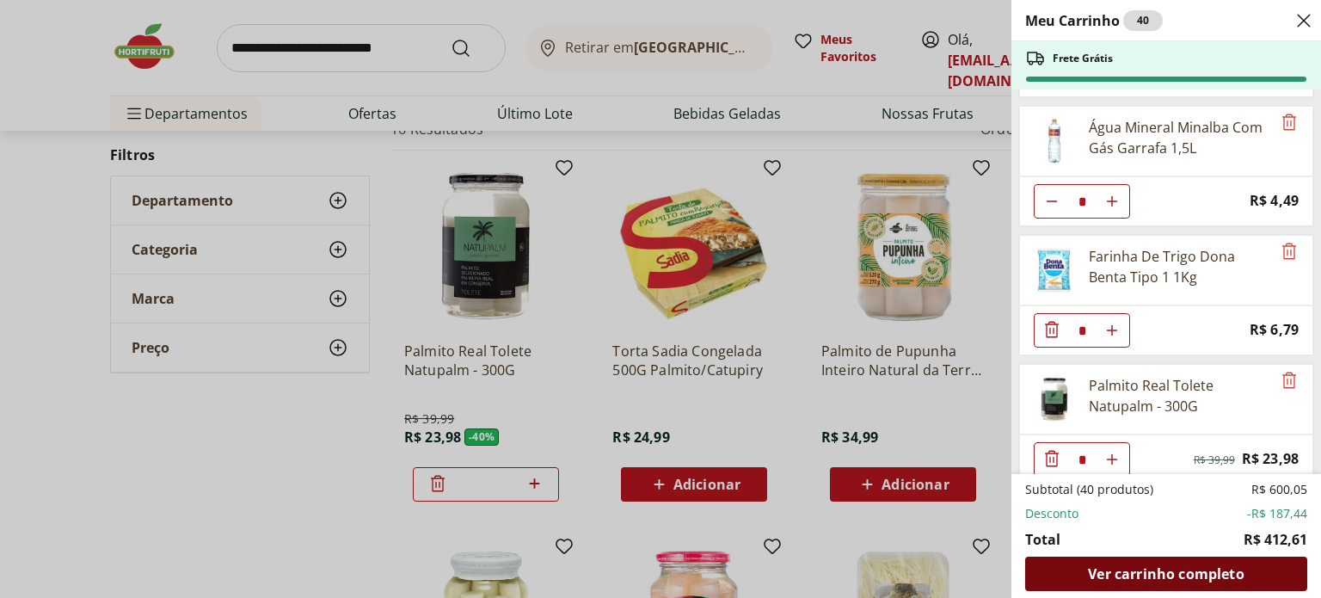
click at [1192, 588] on div "Ver carrinho completo" at bounding box center [1166, 574] width 282 height 34
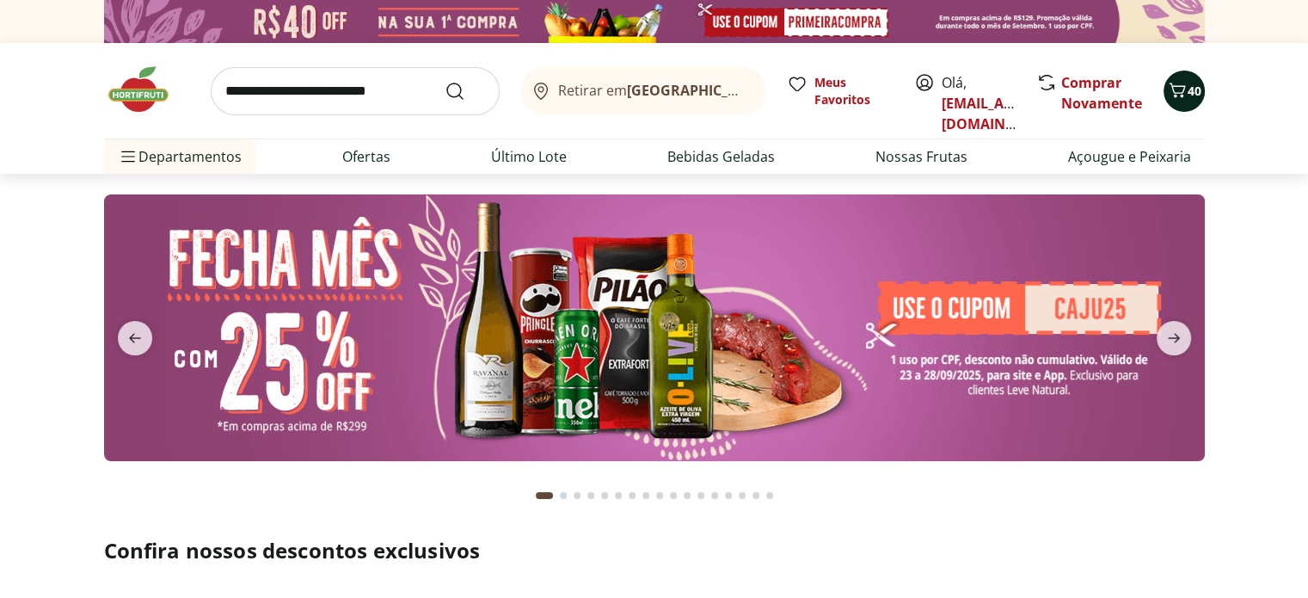
click at [1185, 94] on icon "Carrinho" at bounding box center [1177, 90] width 21 height 21
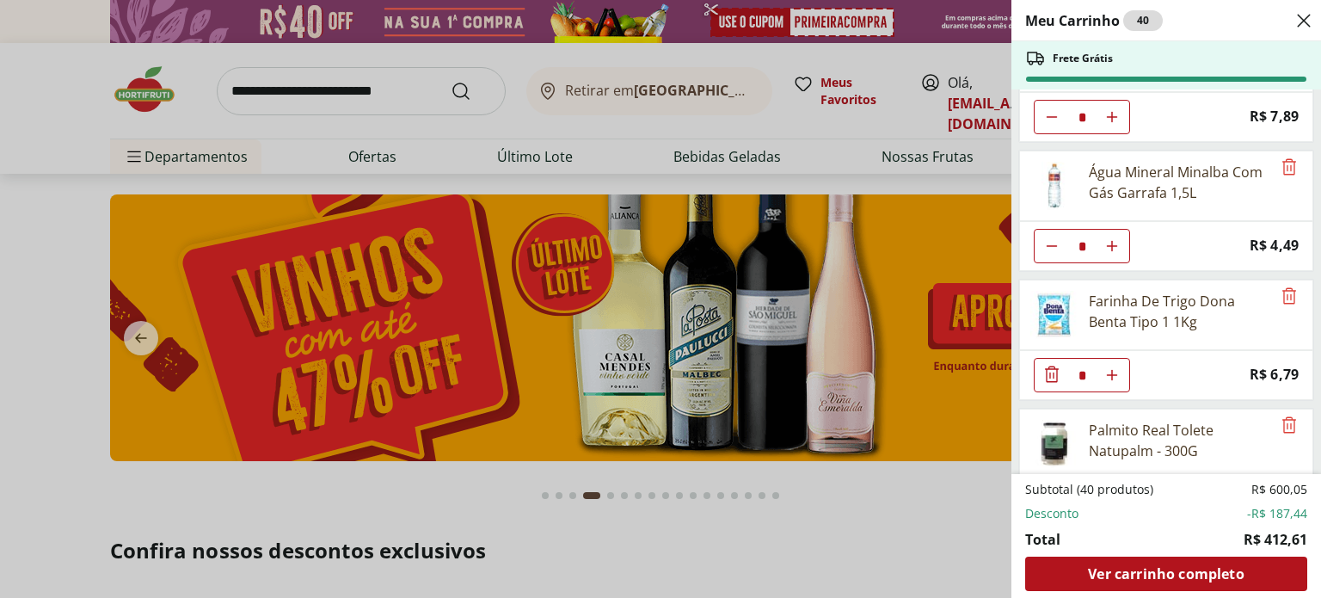
scroll to position [1798, 0]
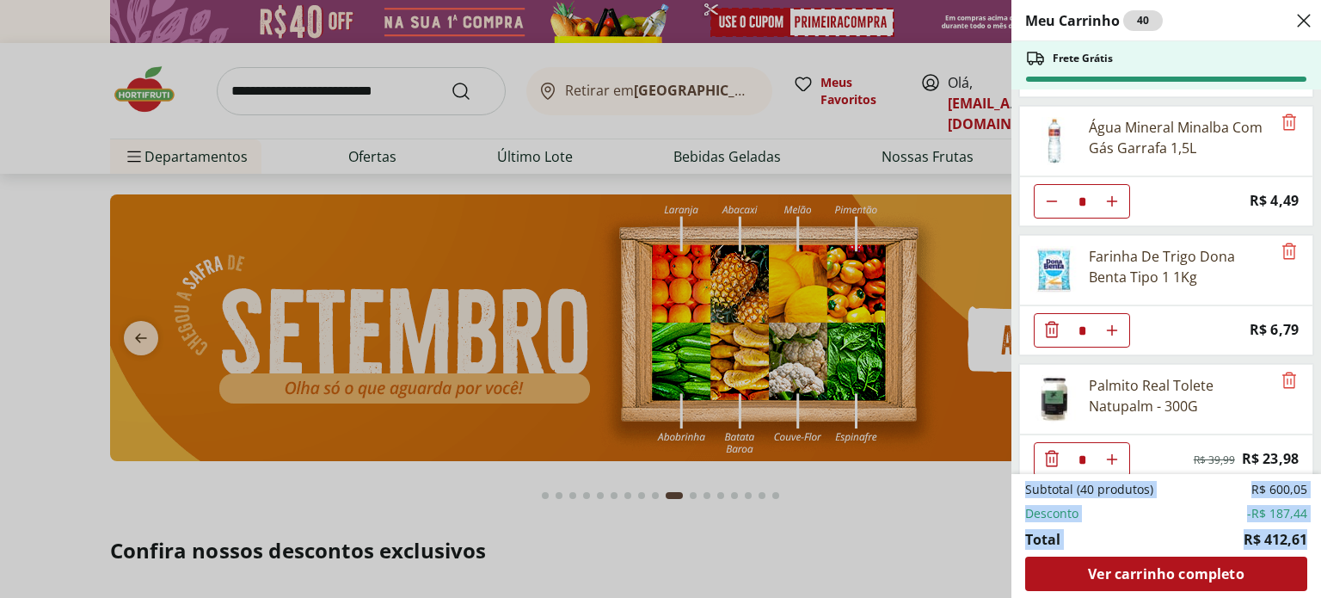
drag, startPoint x: 1319, startPoint y: 429, endPoint x: 1320, endPoint y: 530, distance: 100.6
click at [1307, 530] on div "Meu Carrinho 40 Frete Grátis Condimento De Ervas Finas Aroma Das Ervas 20G * Or…" at bounding box center [1167, 299] width 310 height 598
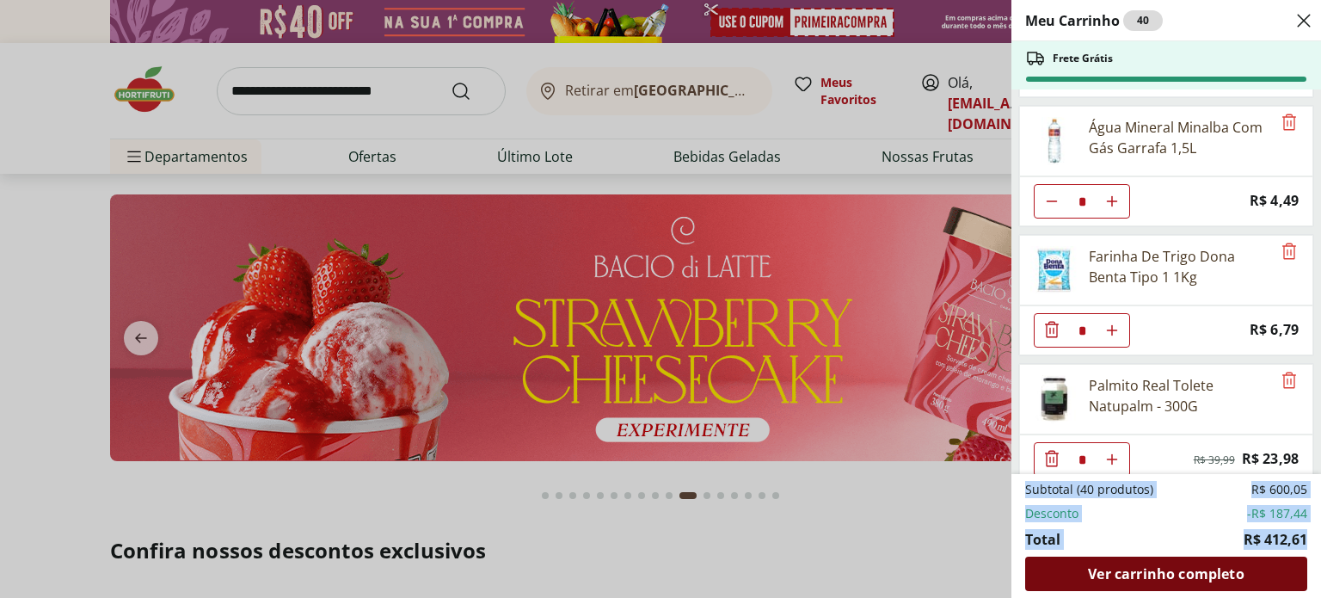
click at [1215, 579] on span "Ver carrinho completo" at bounding box center [1166, 574] width 156 height 14
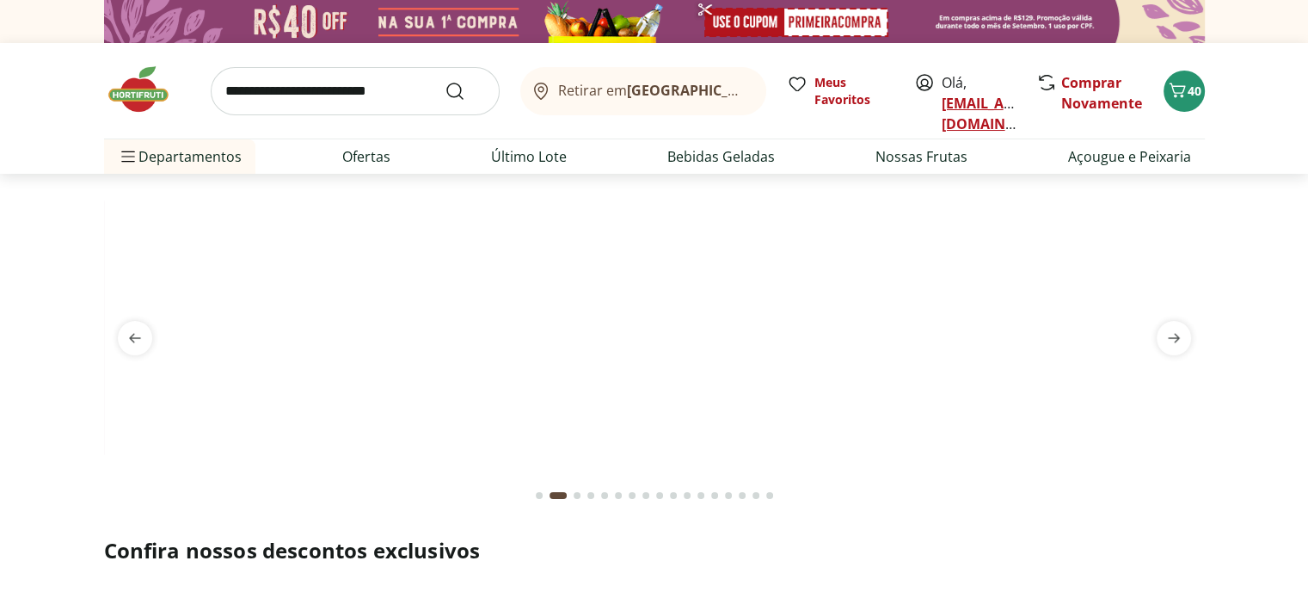
click at [957, 102] on link "[EMAIL_ADDRESS][DOMAIN_NAME]" at bounding box center [1002, 114] width 120 height 40
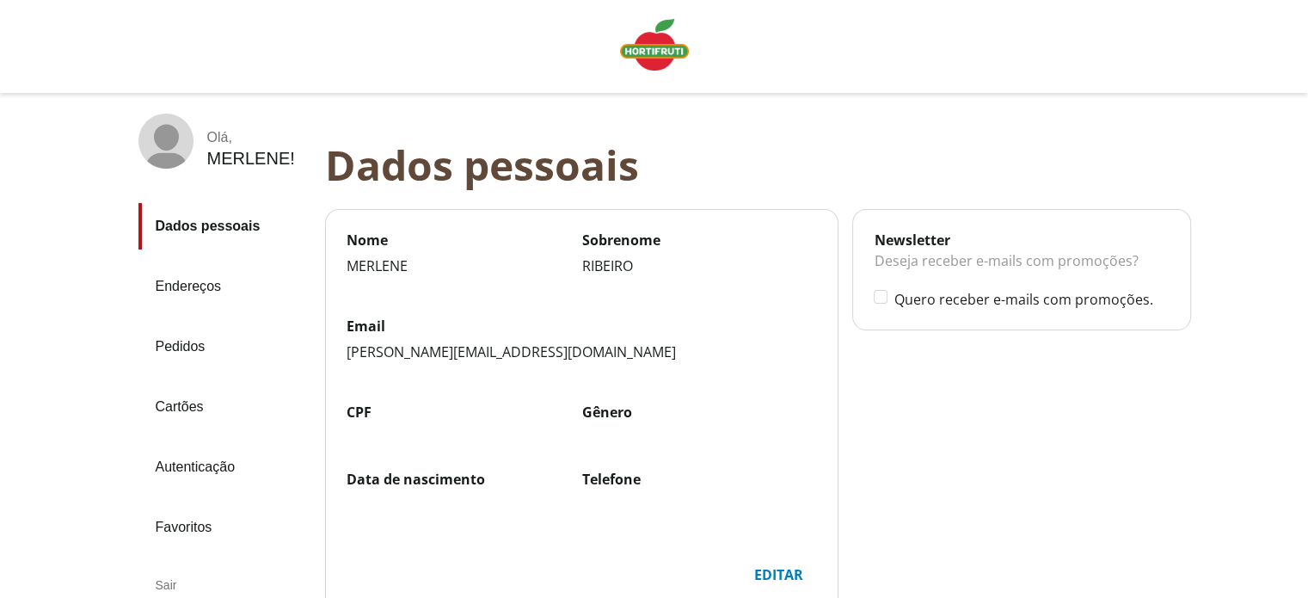
click at [771, 569] on div "Editar" at bounding box center [778, 574] width 77 height 33
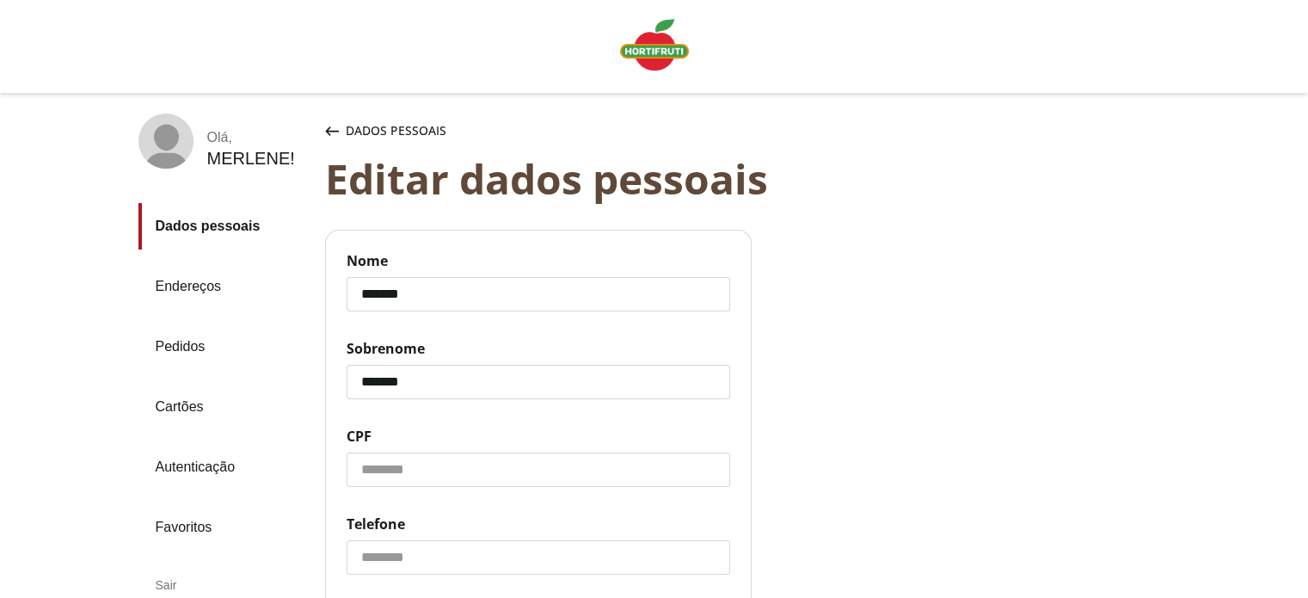
click at [438, 477] on input "CPF" at bounding box center [539, 469] width 384 height 34
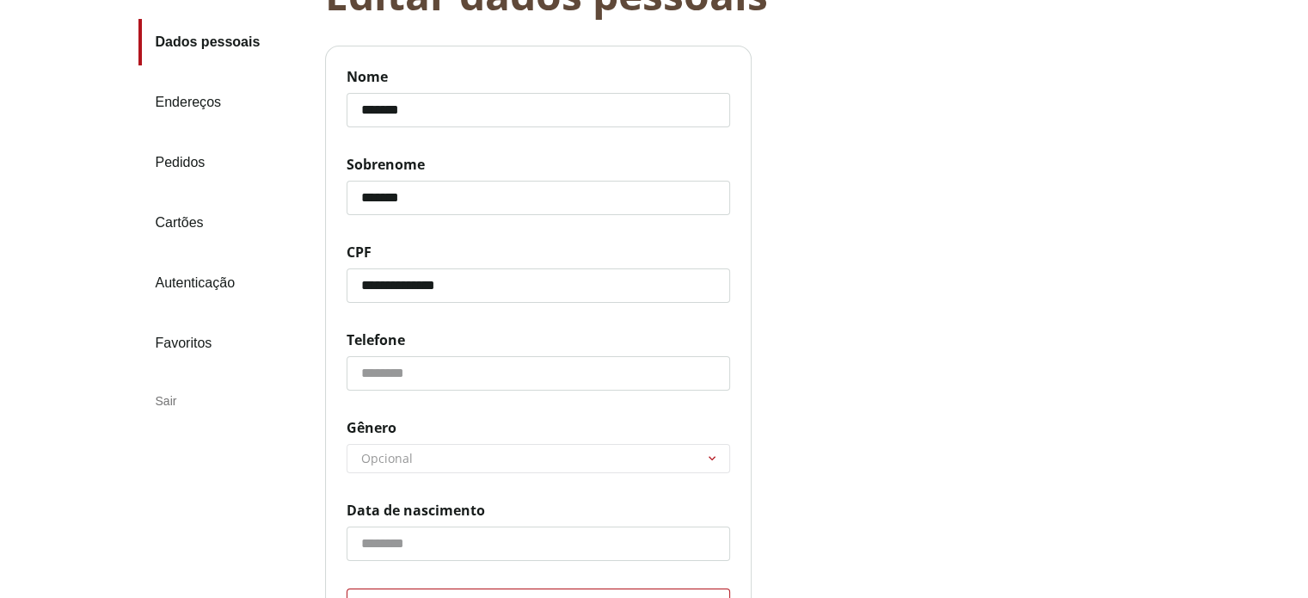
scroll to position [260, 0]
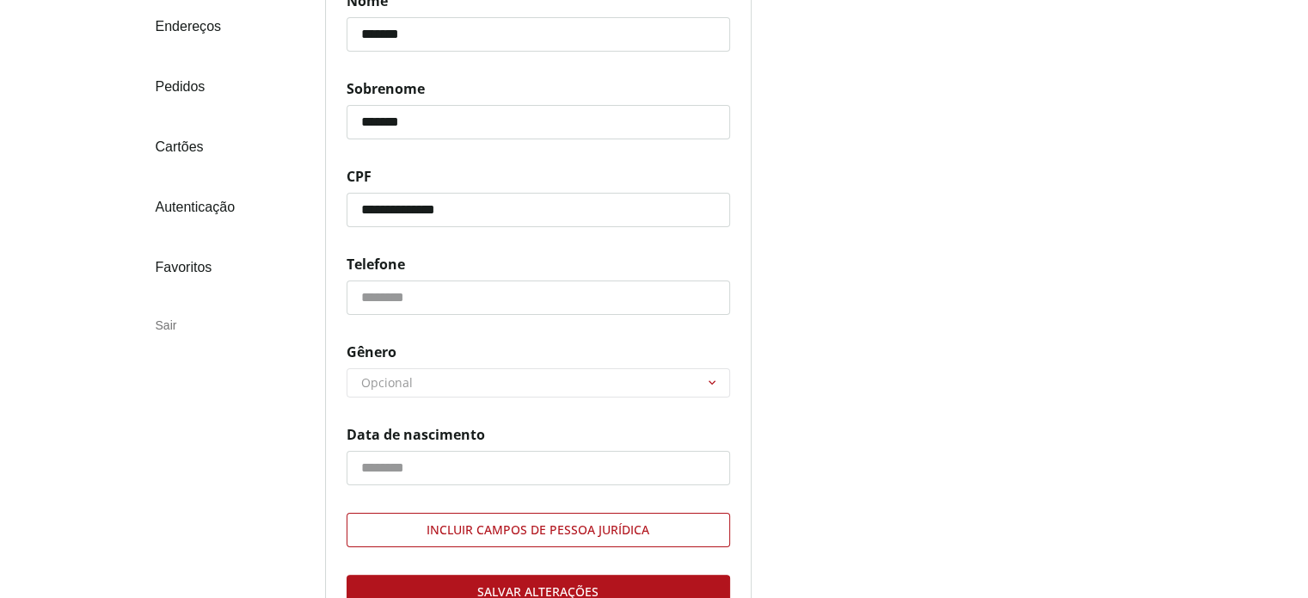
type input "**********"
click at [415, 295] on input "Telefone" at bounding box center [539, 297] width 384 height 34
type input "**********"
drag, startPoint x: 420, startPoint y: 334, endPoint x: 434, endPoint y: 378, distance: 46.0
click at [434, 378] on div "**********" at bounding box center [539, 251] width 384 height 521
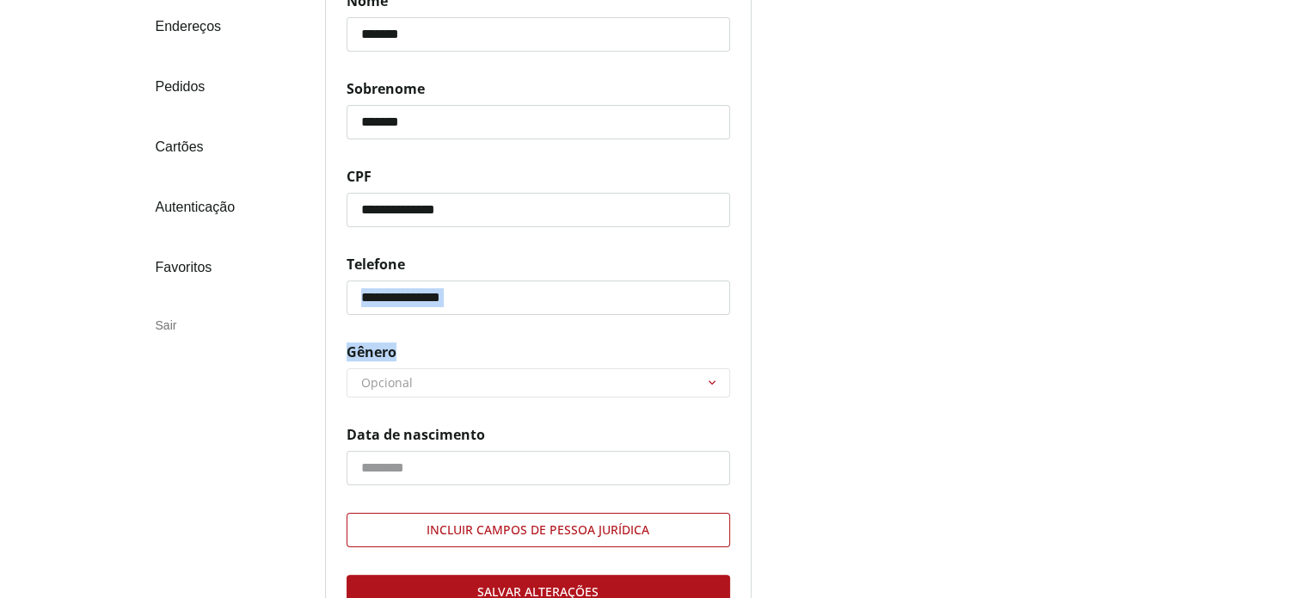
click at [712, 379] on select "******** ********* ********" at bounding box center [539, 383] width 382 height 28
select select "******"
click at [348, 369] on select "******** ********* ********" at bounding box center [539, 383] width 382 height 28
click at [579, 464] on input "Data de nascimento" at bounding box center [539, 468] width 384 height 34
type input "*"
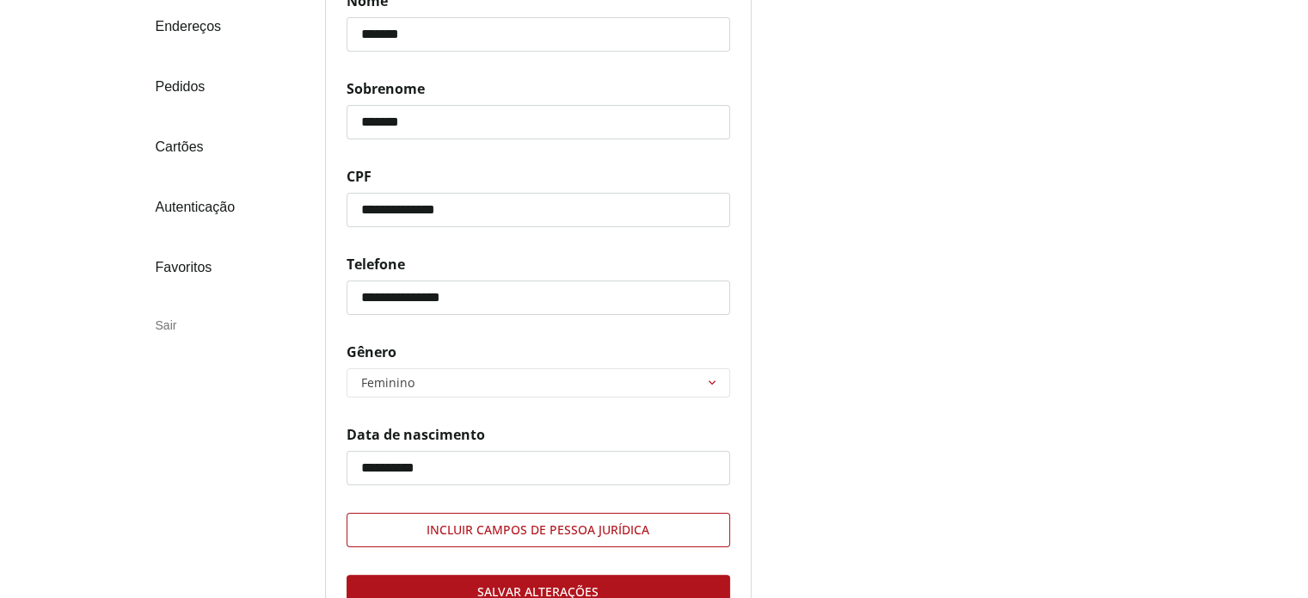
type input "**********"
click at [575, 584] on div "Salvar alterações" at bounding box center [539, 591] width 382 height 33
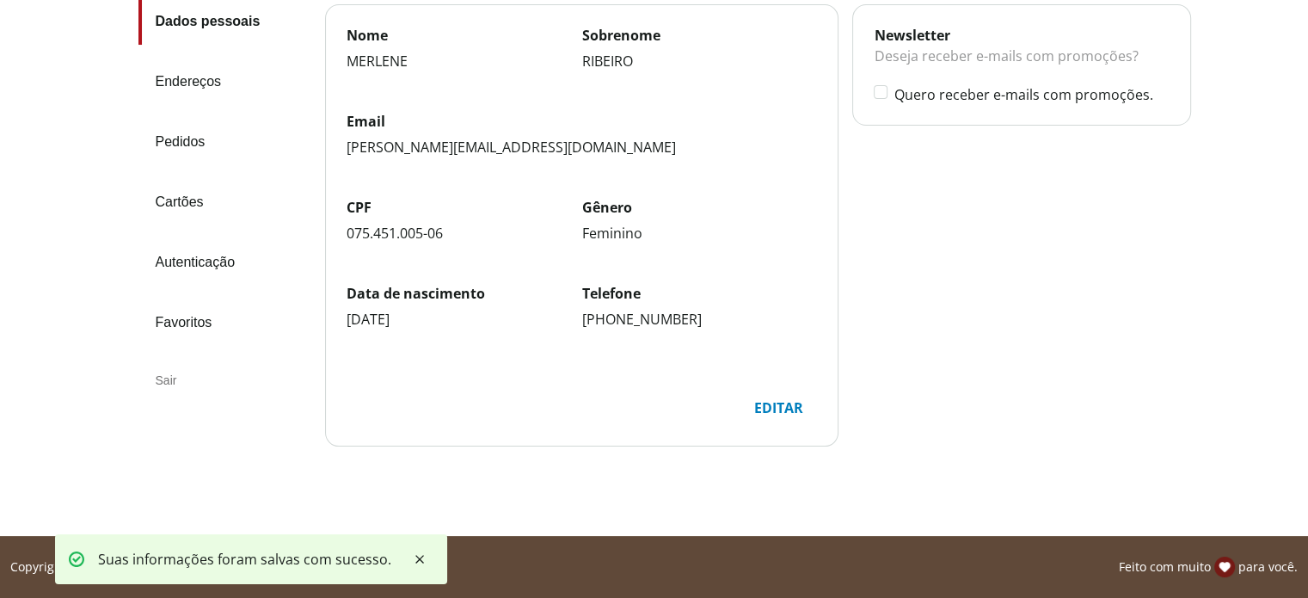
scroll to position [204, 0]
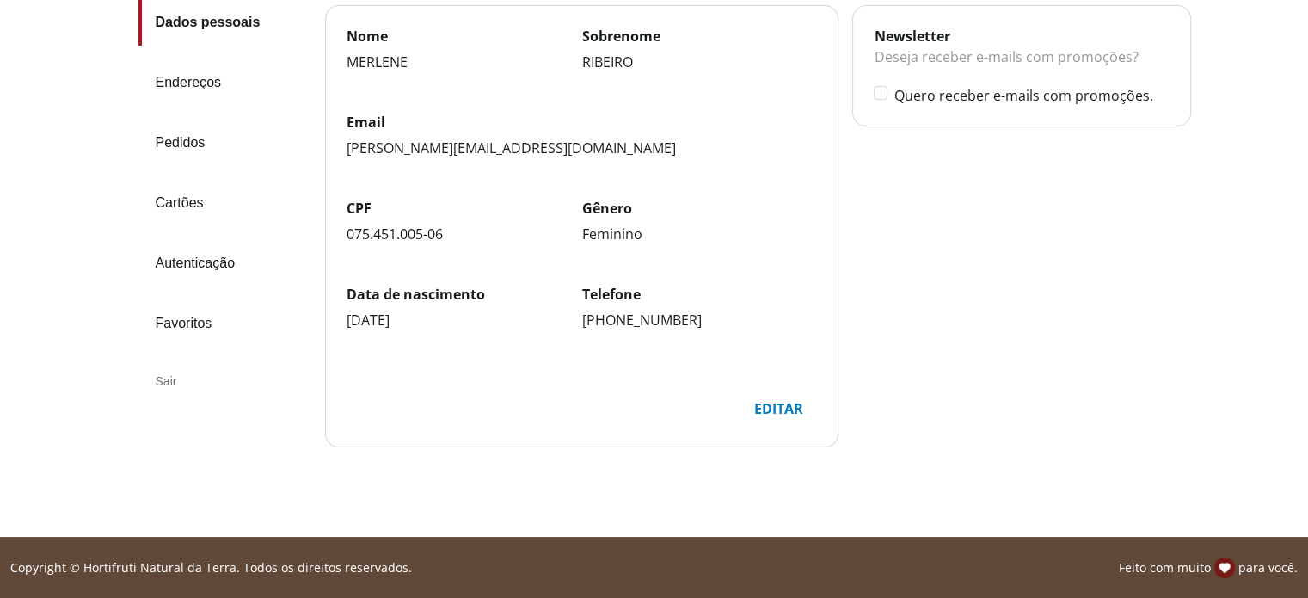
click at [237, 19] on link "Dados pessoais" at bounding box center [224, 22] width 173 height 46
click at [199, 82] on link "Endereços" at bounding box center [224, 82] width 173 height 46
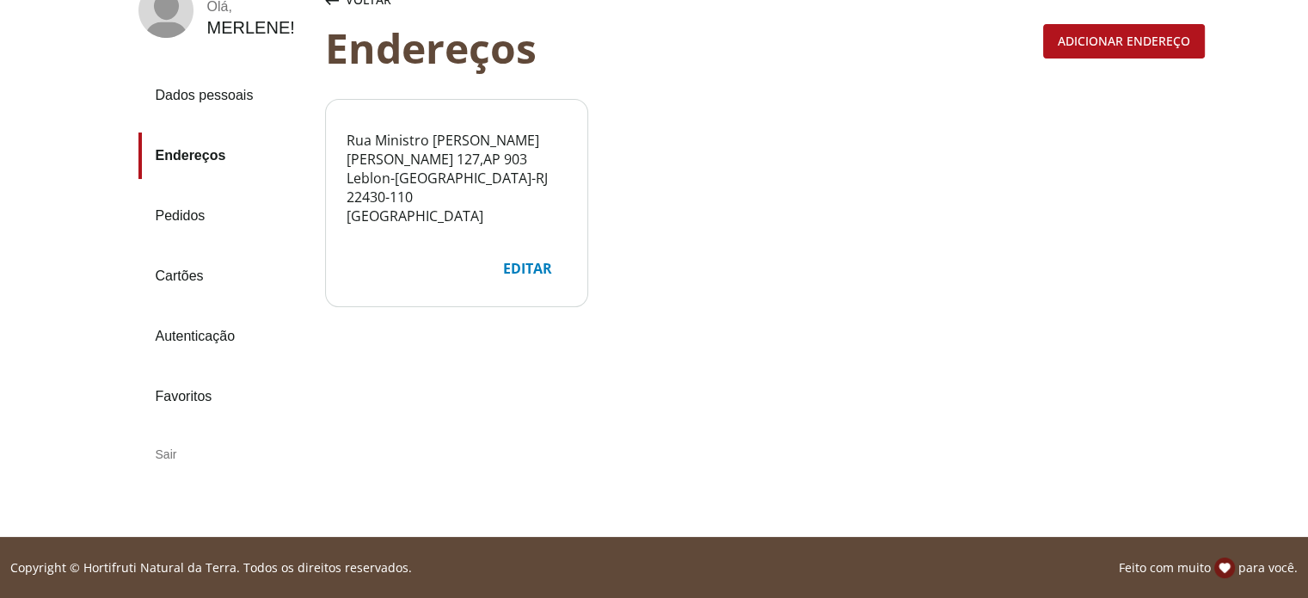
click at [177, 207] on link "Pedidos" at bounding box center [224, 216] width 173 height 46
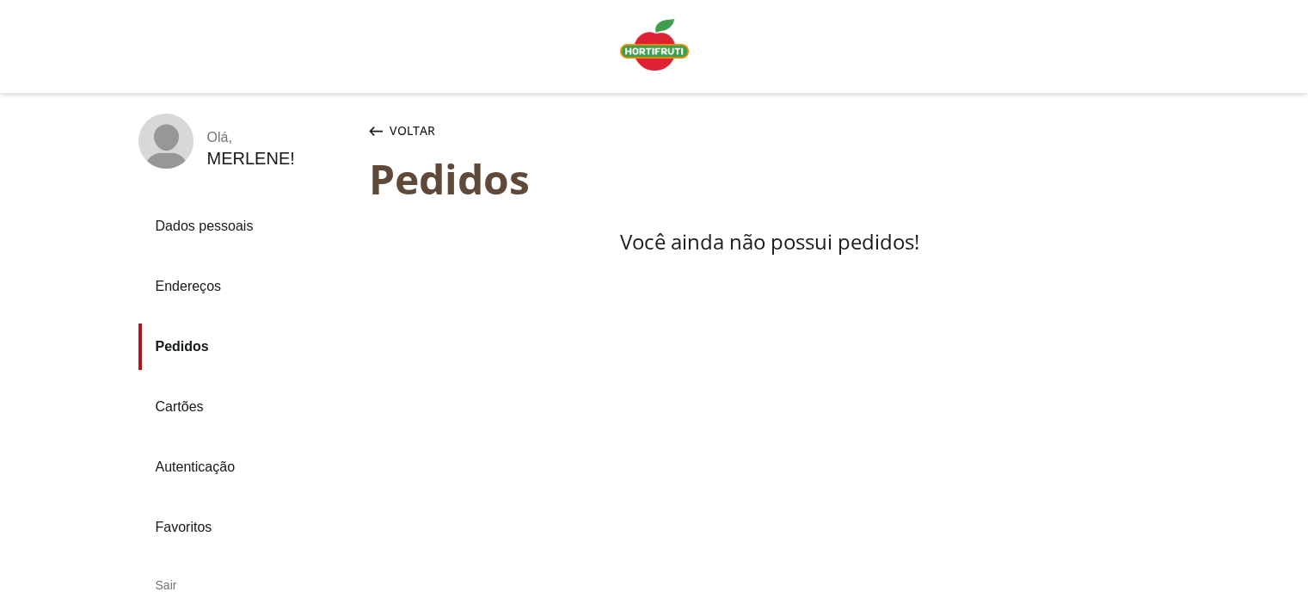
click at [191, 409] on link "Cartões" at bounding box center [246, 407] width 217 height 46
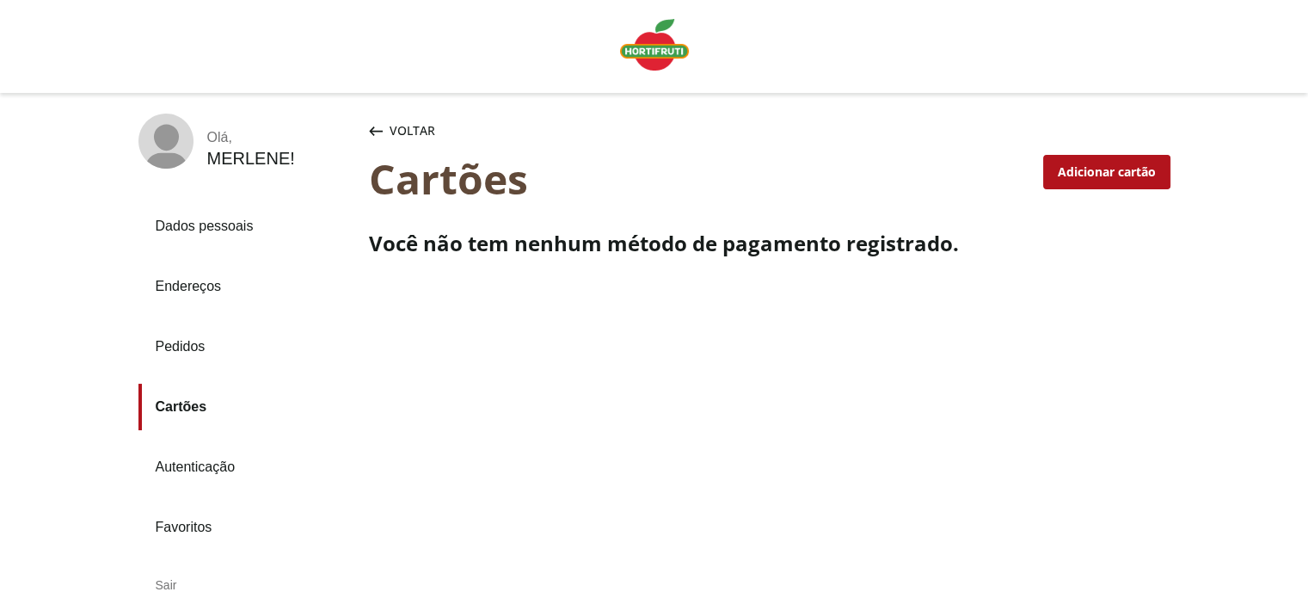
click at [193, 528] on link "Favoritos" at bounding box center [246, 527] width 217 height 46
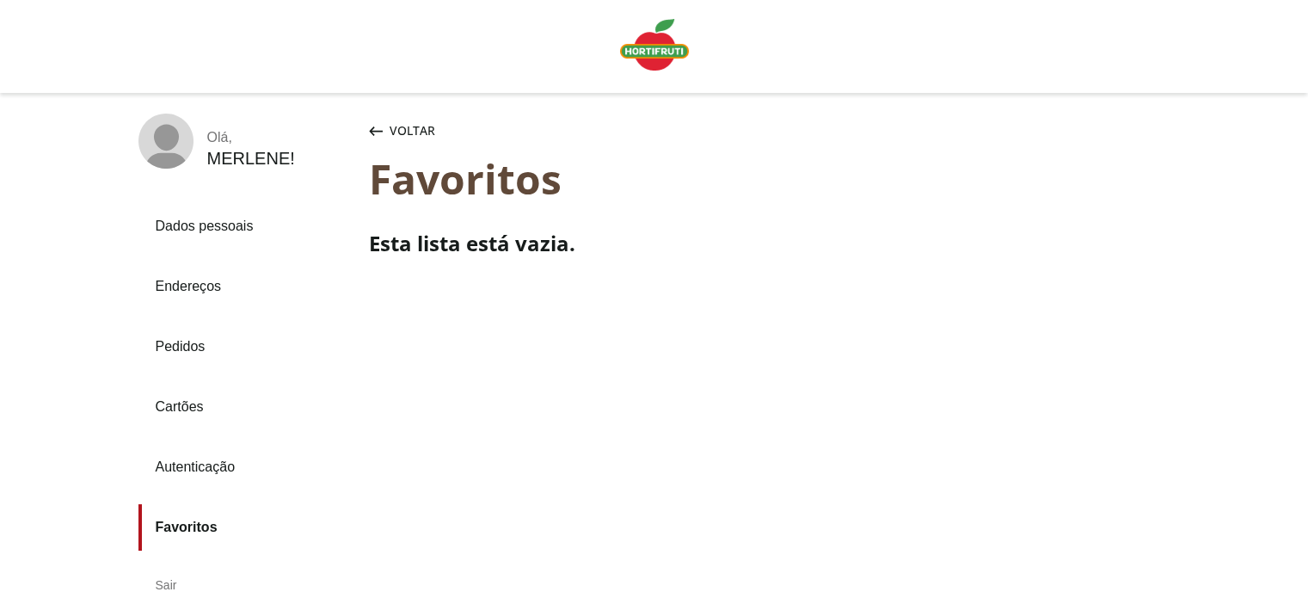
click at [207, 165] on div "MERLENE !" at bounding box center [251, 159] width 88 height 20
click at [241, 163] on div "MERLENE !" at bounding box center [251, 159] width 88 height 20
click at [403, 130] on span "Voltar" at bounding box center [413, 130] width 46 height 17
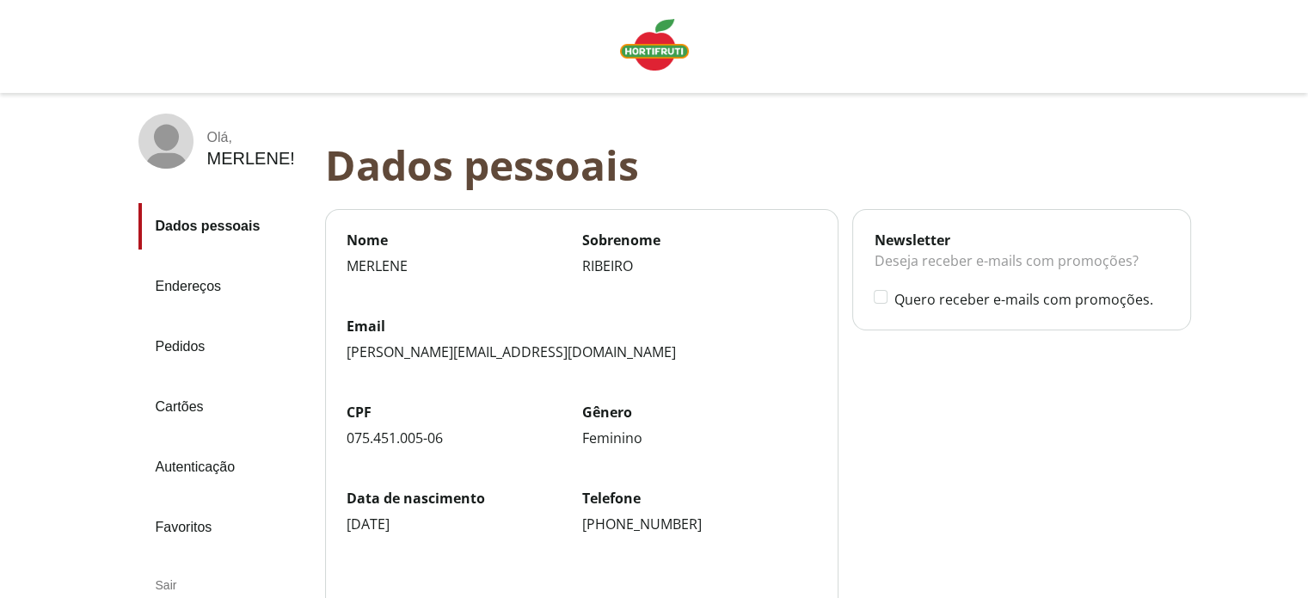
click at [665, 43] on img "Linha de sessão" at bounding box center [654, 45] width 69 height 52
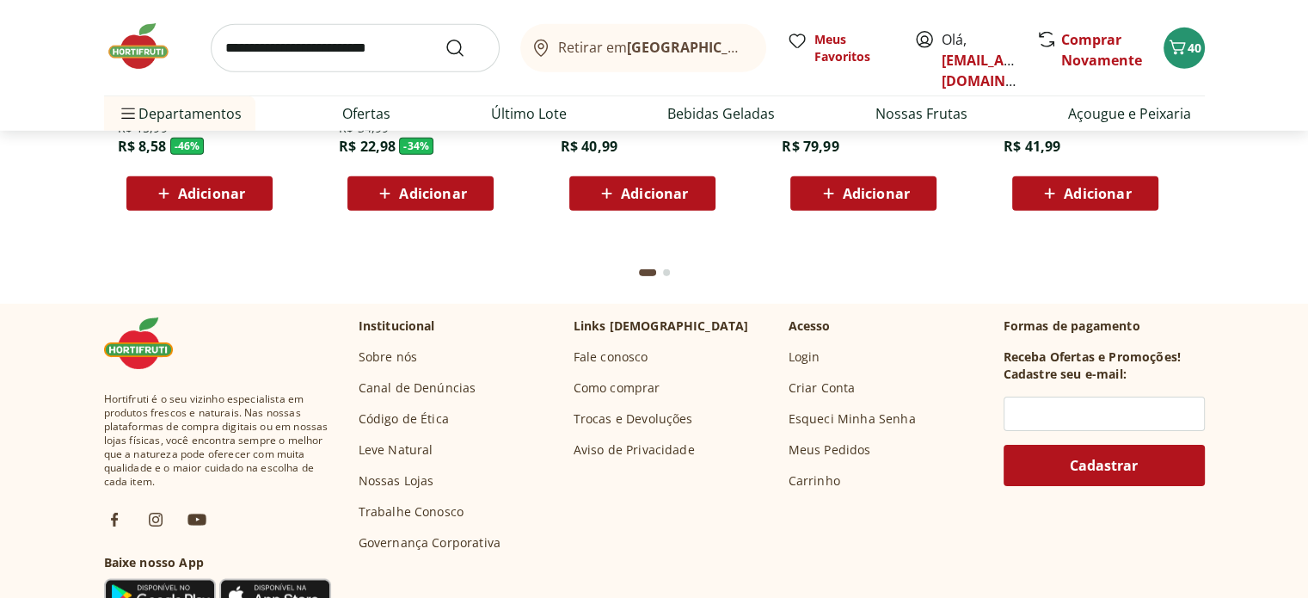
scroll to position [5462, 0]
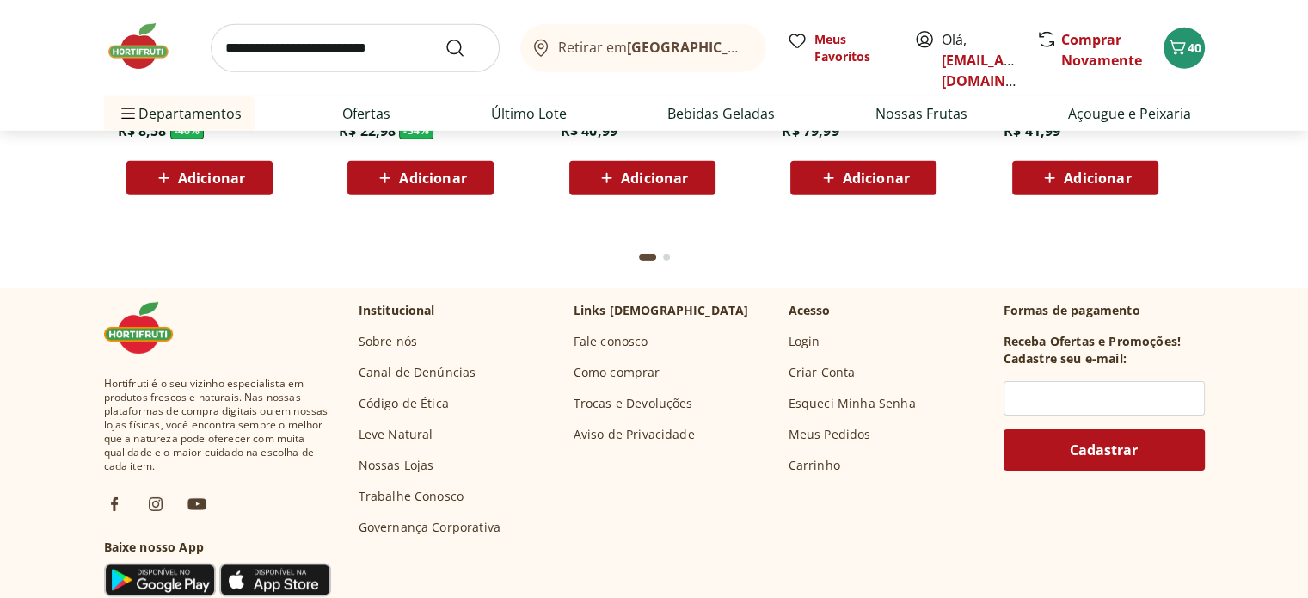
click at [425, 430] on link "Leve Natural" at bounding box center [396, 434] width 75 height 17
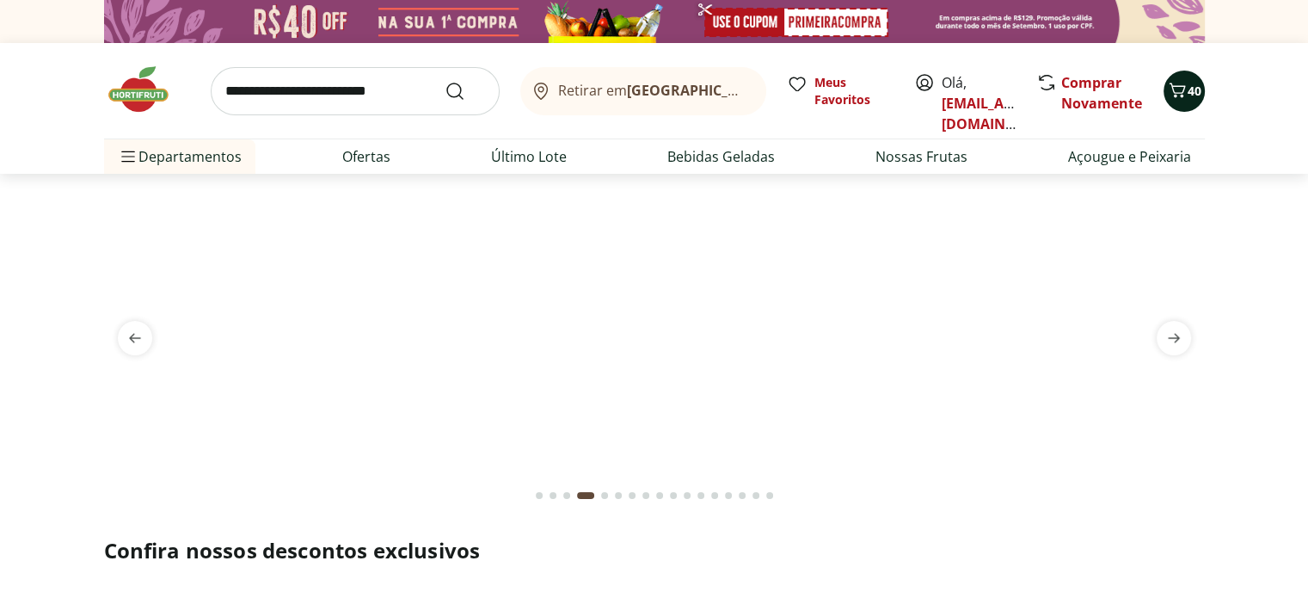
click at [1172, 89] on icon "Carrinho" at bounding box center [1177, 90] width 16 height 15
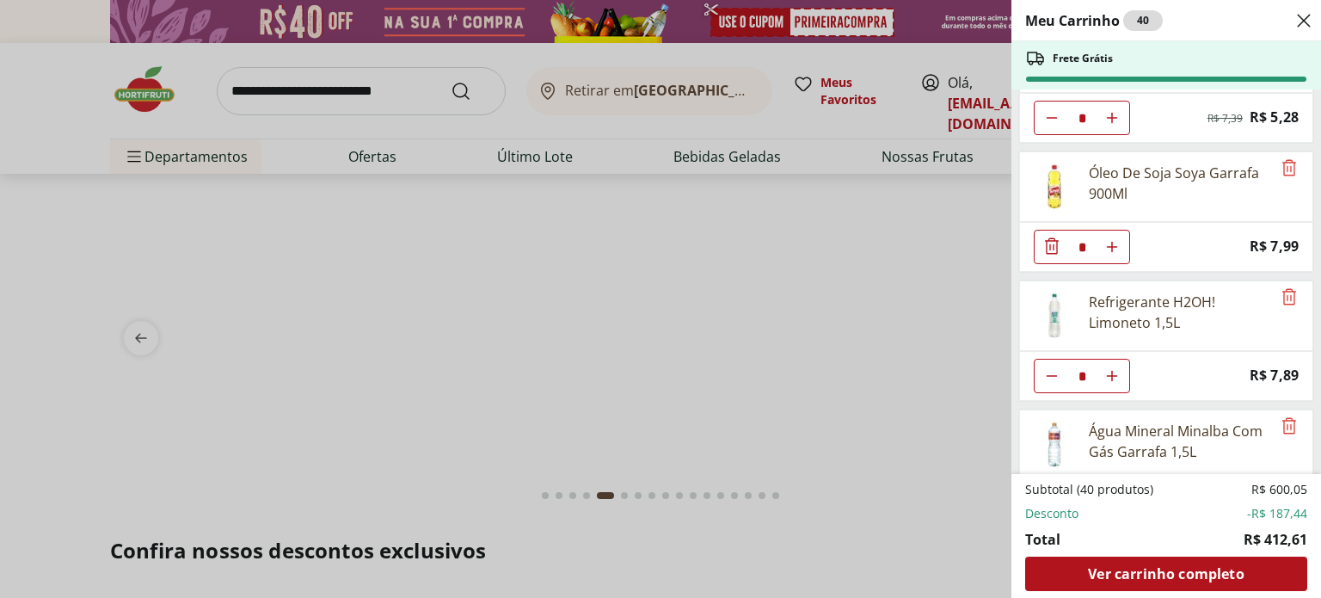
scroll to position [1798, 0]
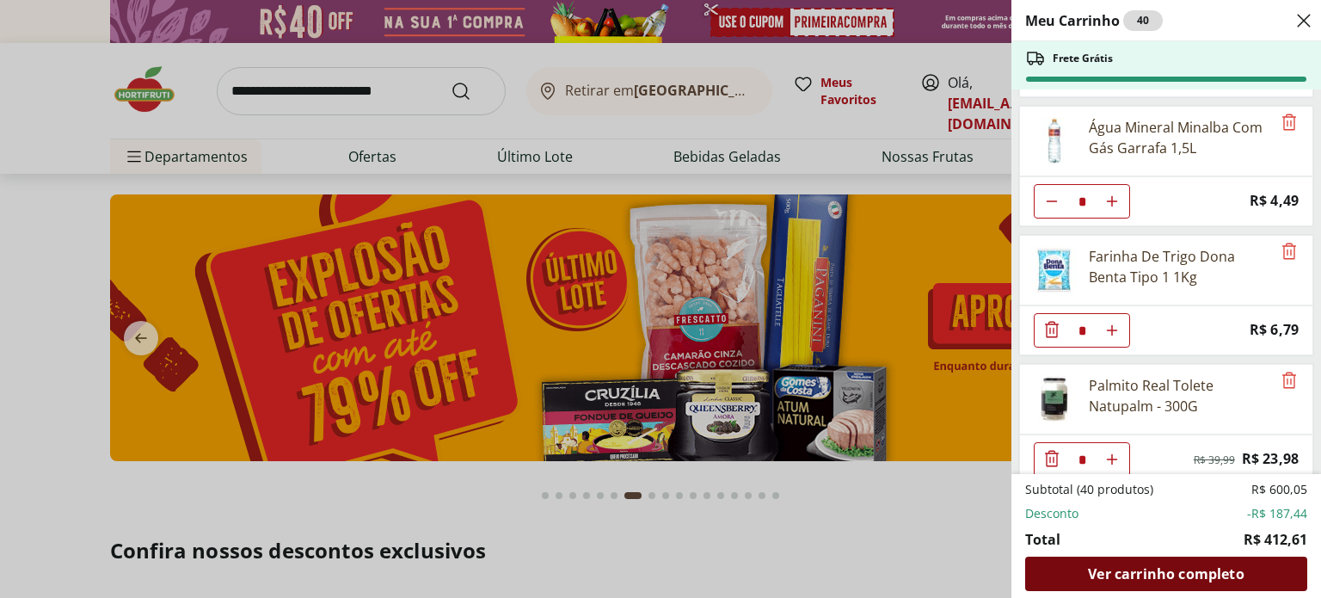
click at [1149, 569] on span "Ver carrinho completo" at bounding box center [1166, 574] width 156 height 14
